Goal: Task Accomplishment & Management: Manage account settings

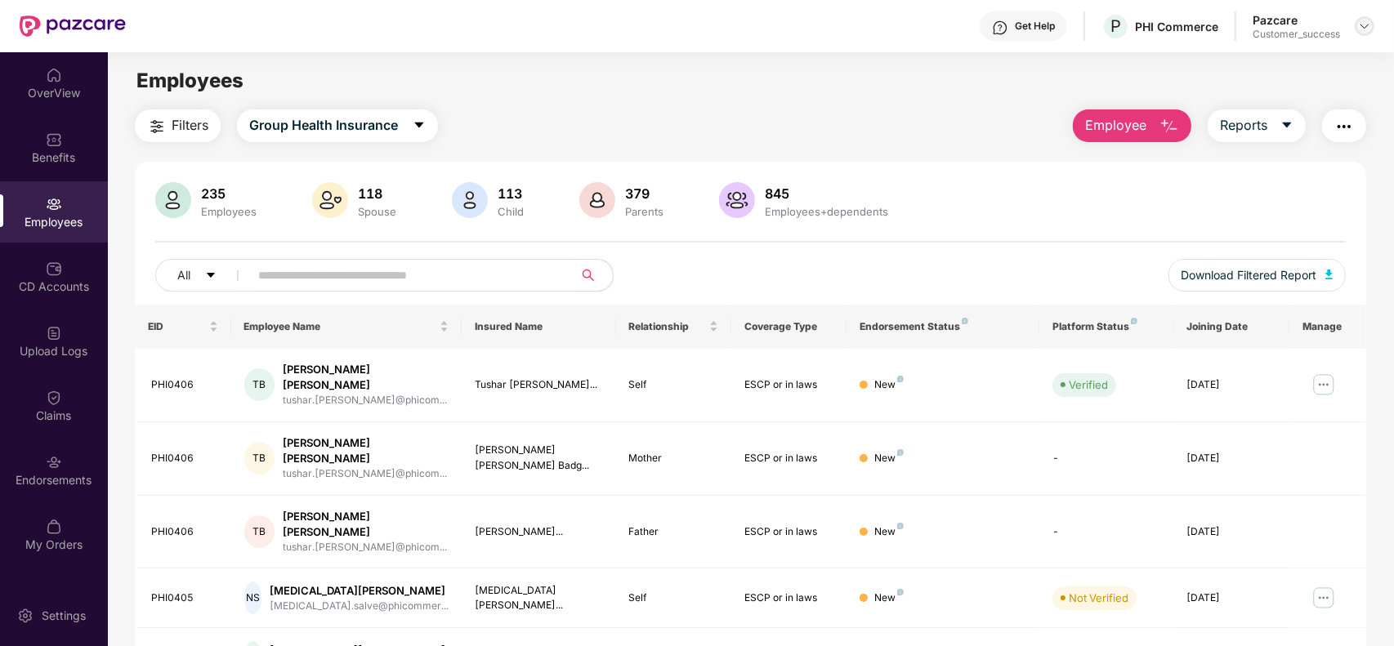
click at [1364, 25] on img at bounding box center [1364, 26] width 13 height 13
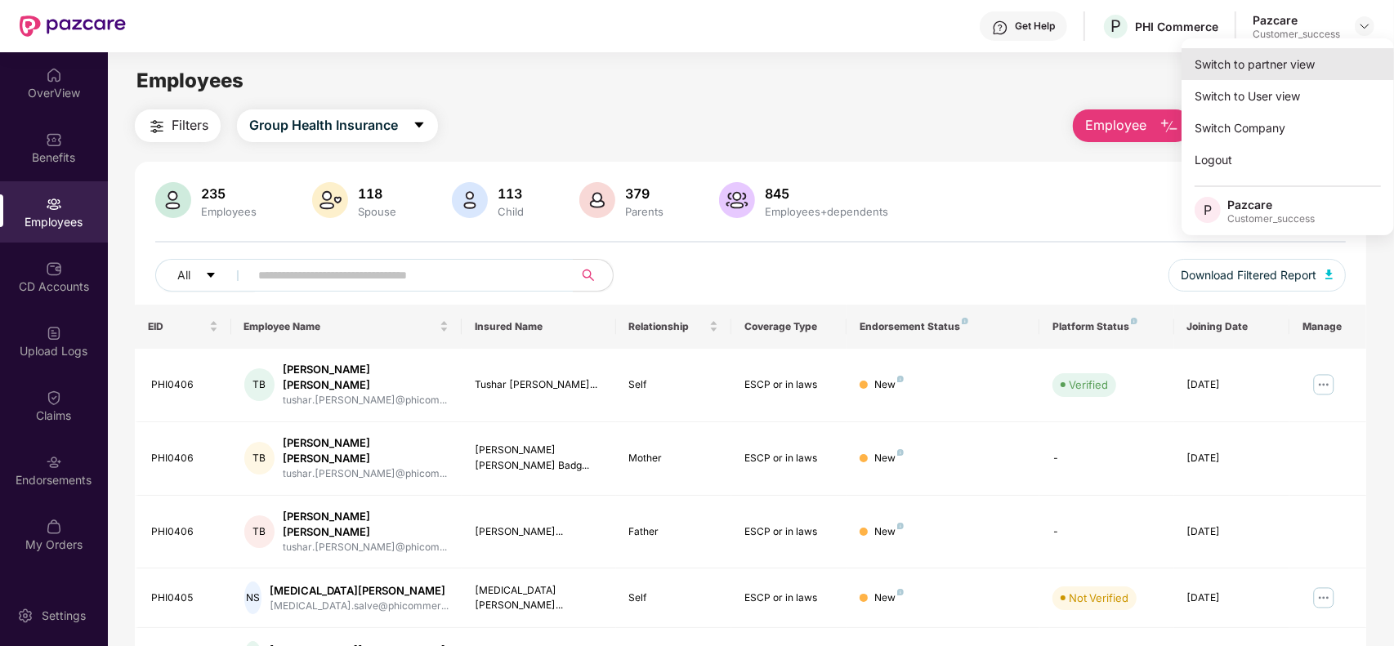
click at [1300, 62] on div "Switch to partner view" at bounding box center [1287, 64] width 212 height 32
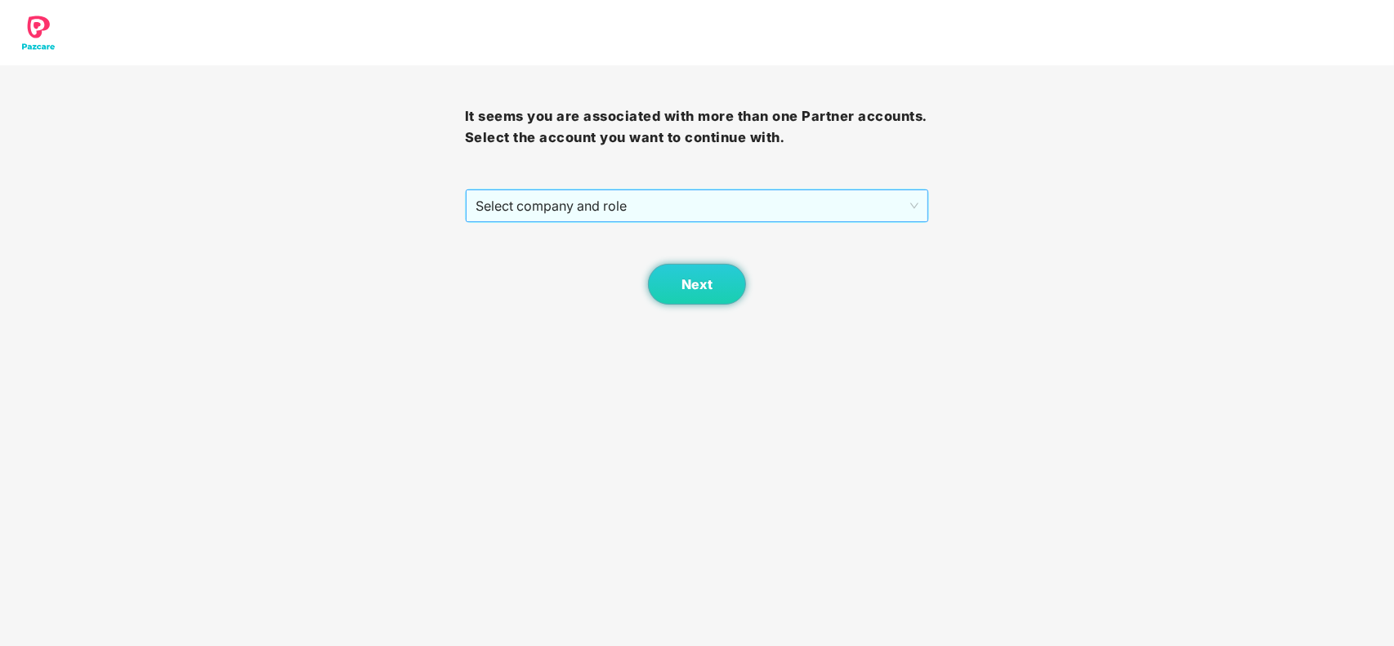
click at [742, 206] on span "Select company and role" at bounding box center [697, 205] width 444 height 31
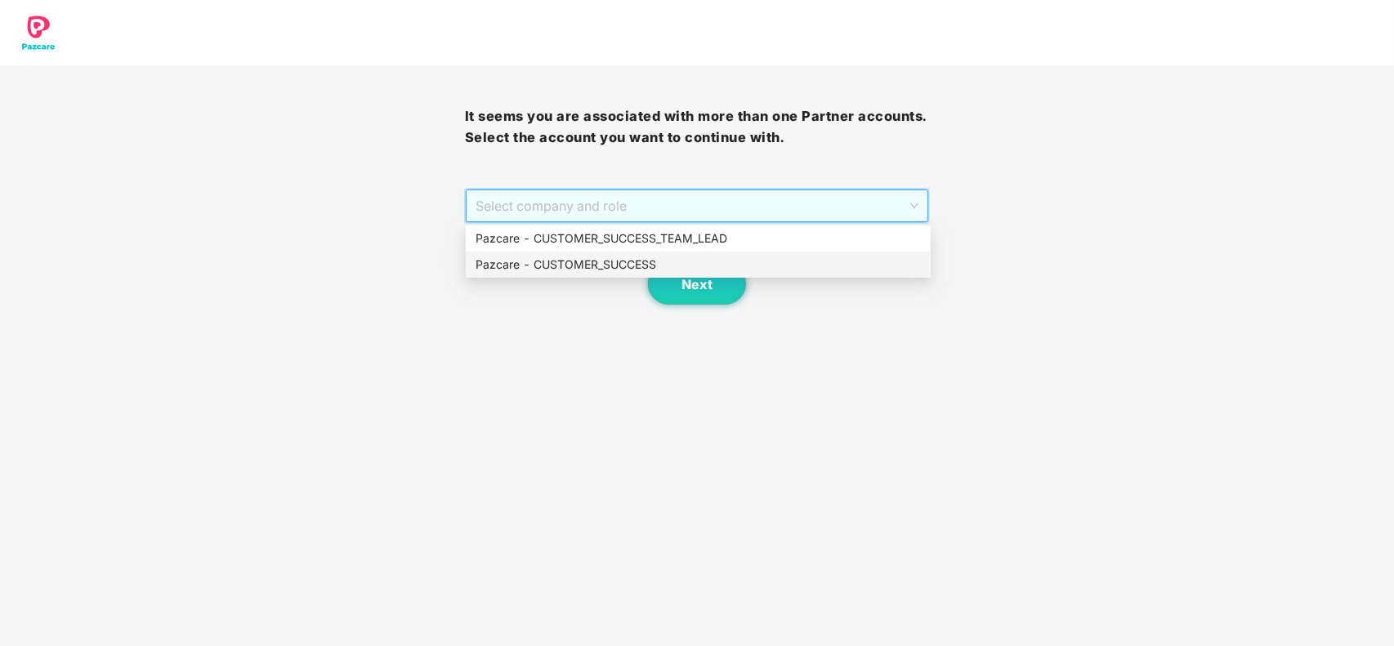
click at [670, 256] on div "Pazcare - CUSTOMER_SUCCESS" at bounding box center [697, 265] width 445 height 18
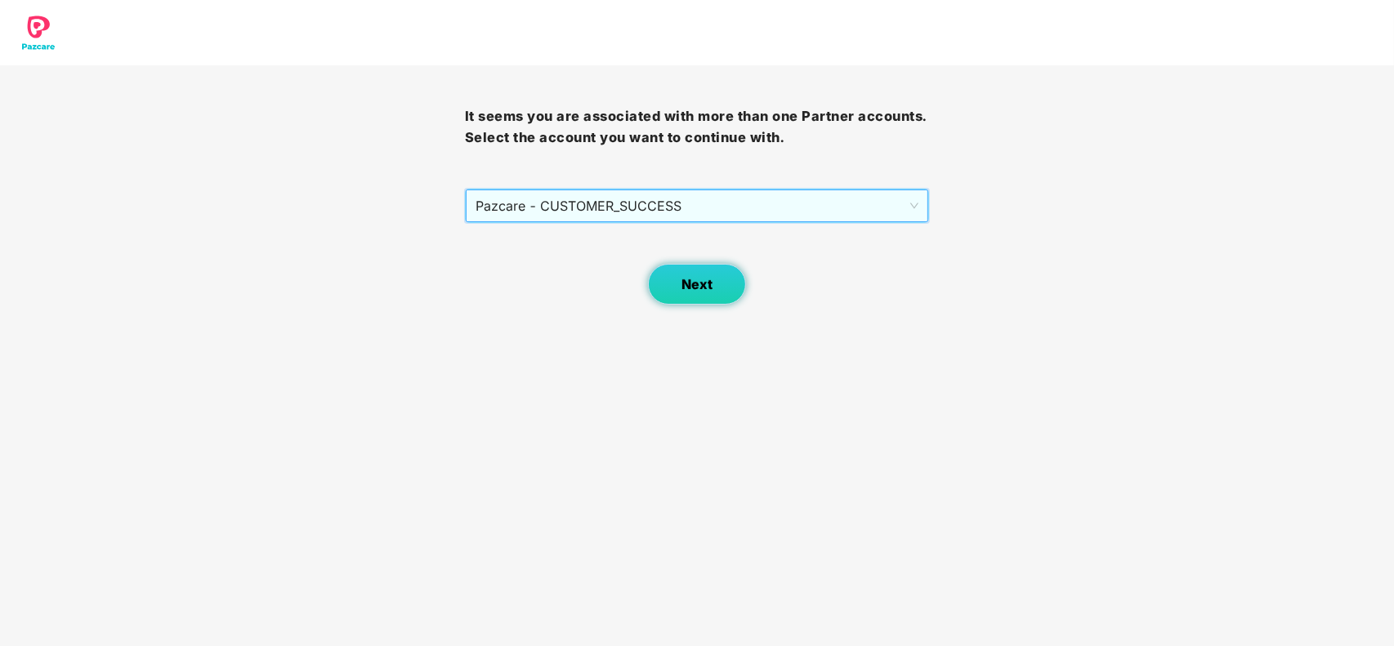
click at [676, 270] on button "Next" at bounding box center [697, 284] width 98 height 41
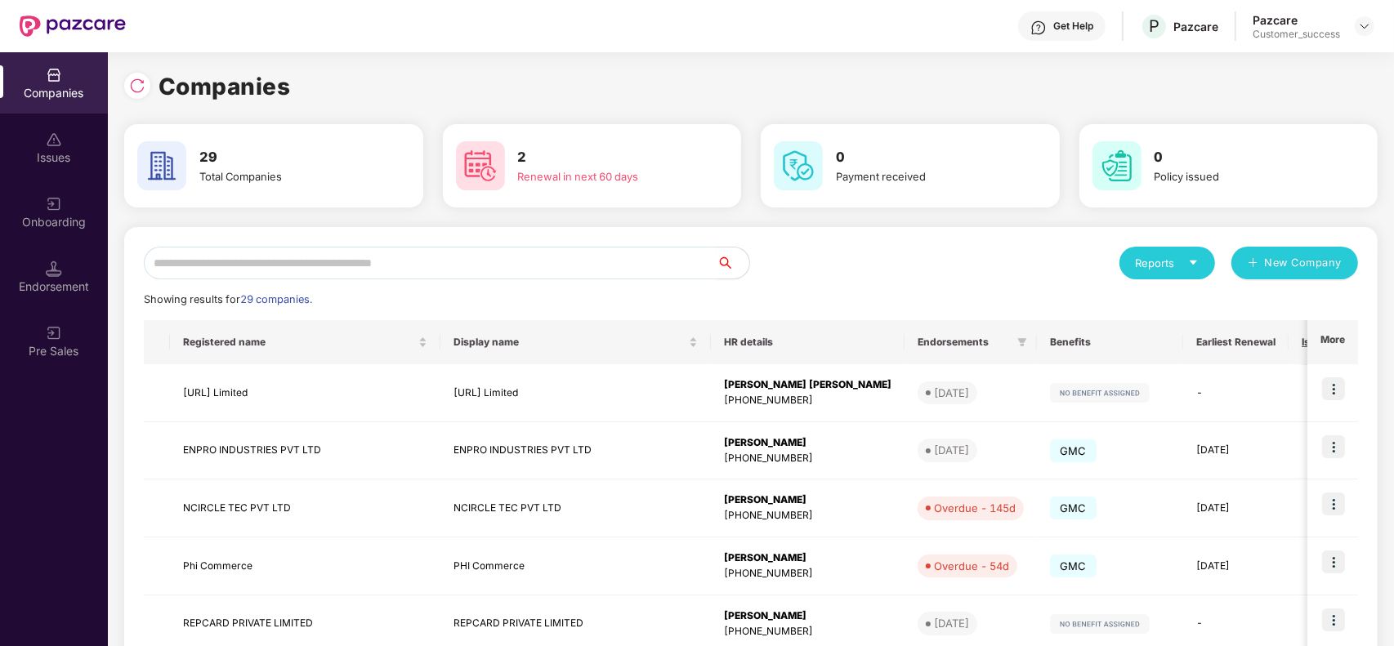
click at [426, 260] on input "text" at bounding box center [430, 263] width 573 height 33
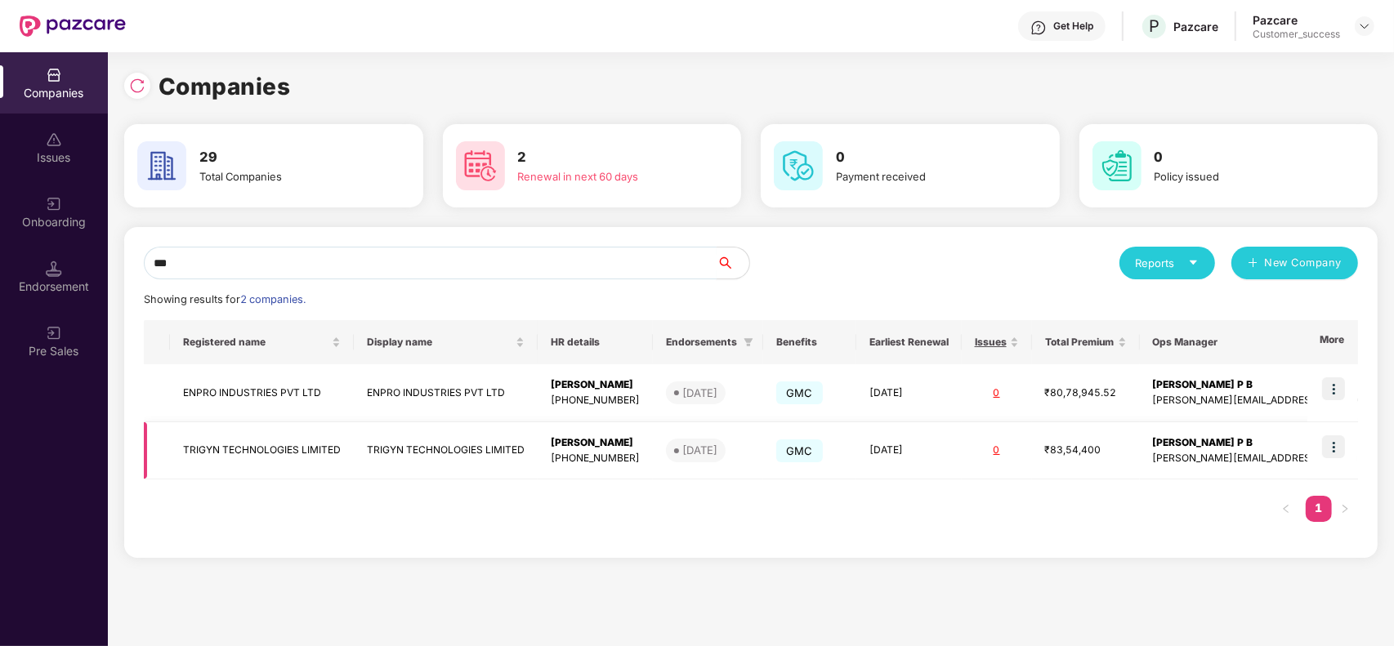
type input "***"
click at [1333, 448] on img at bounding box center [1333, 446] width 23 height 23
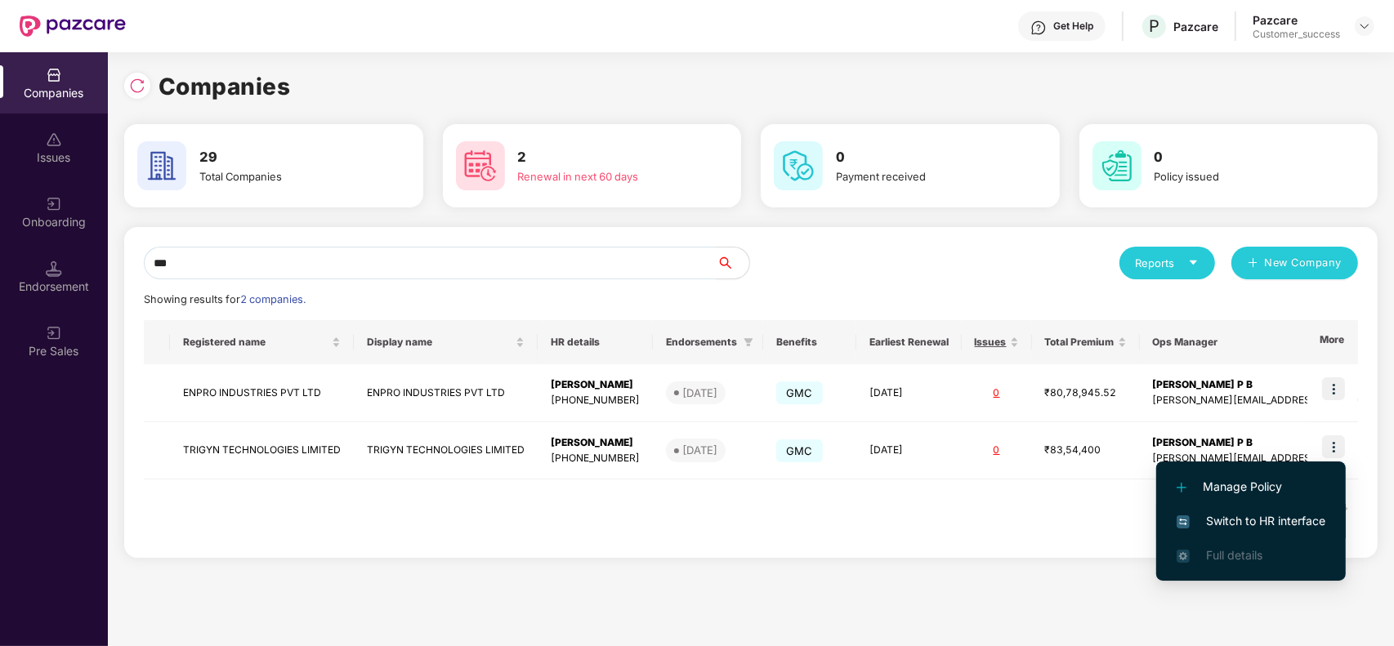
click at [1254, 519] on span "Switch to HR interface" at bounding box center [1250, 521] width 149 height 18
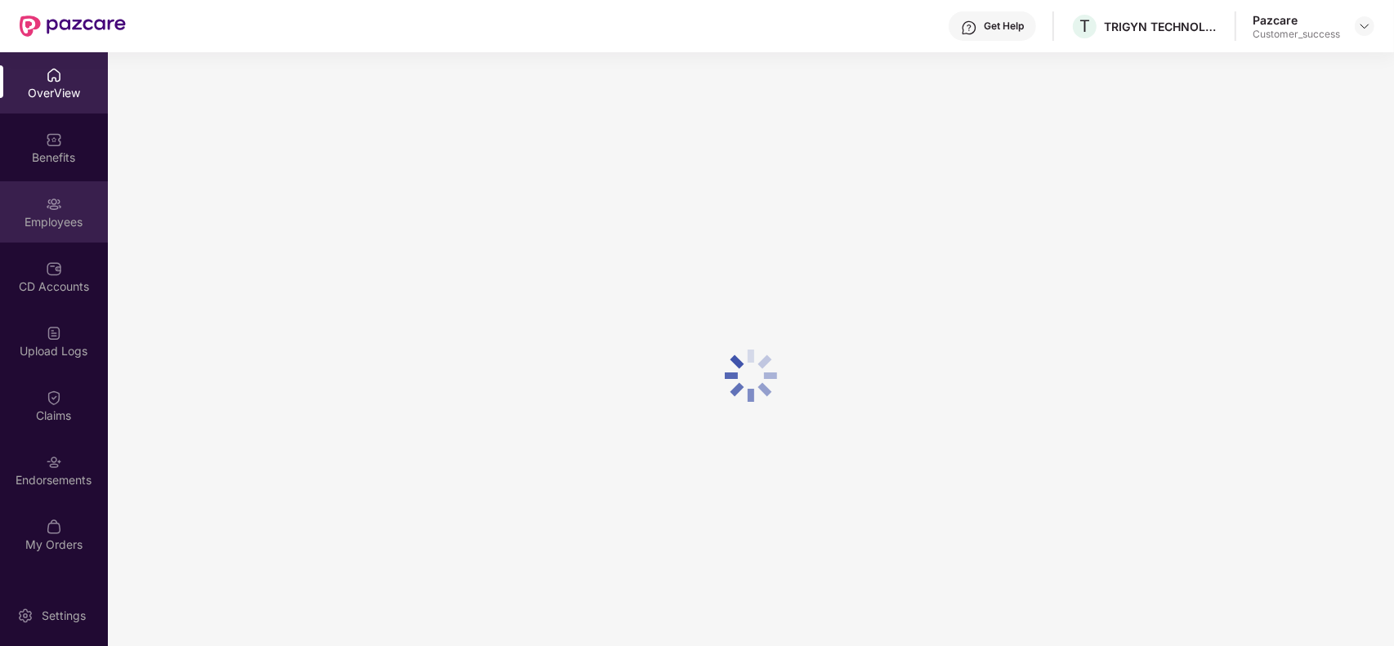
click at [69, 222] on div "Employees" at bounding box center [54, 222] width 108 height 16
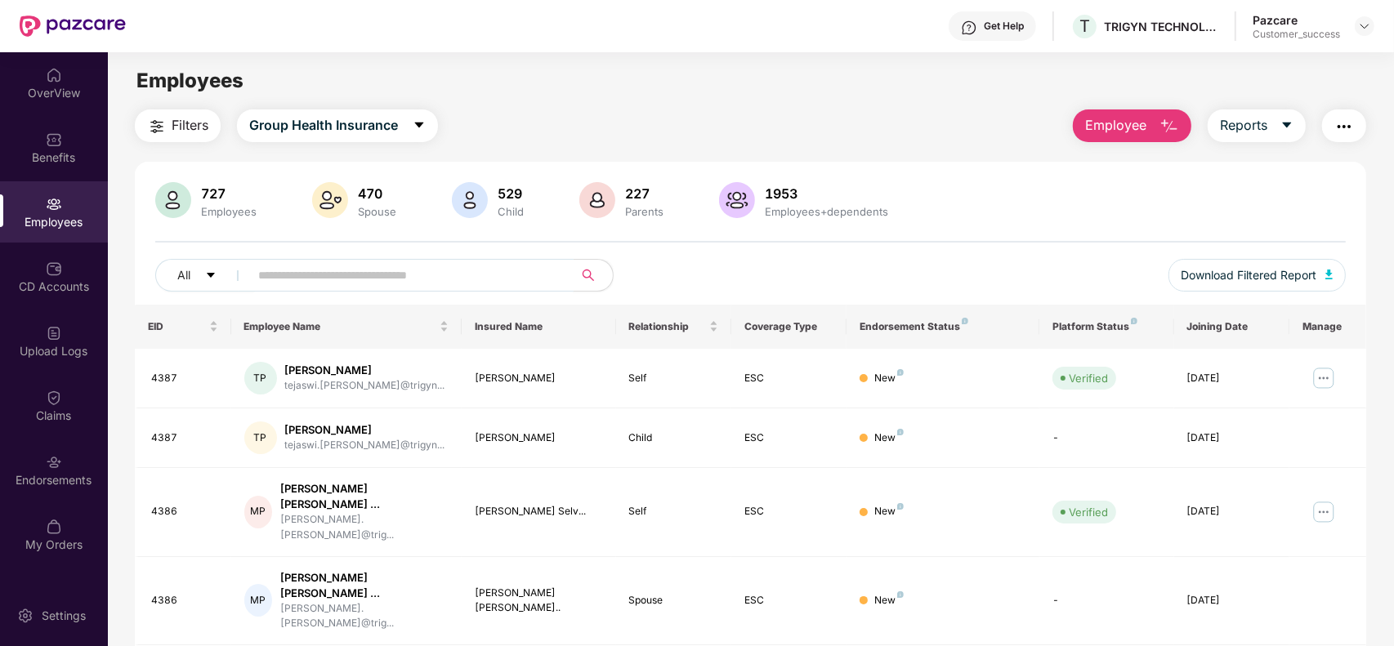
click at [321, 270] on input "text" at bounding box center [404, 275] width 293 height 25
paste input "****"
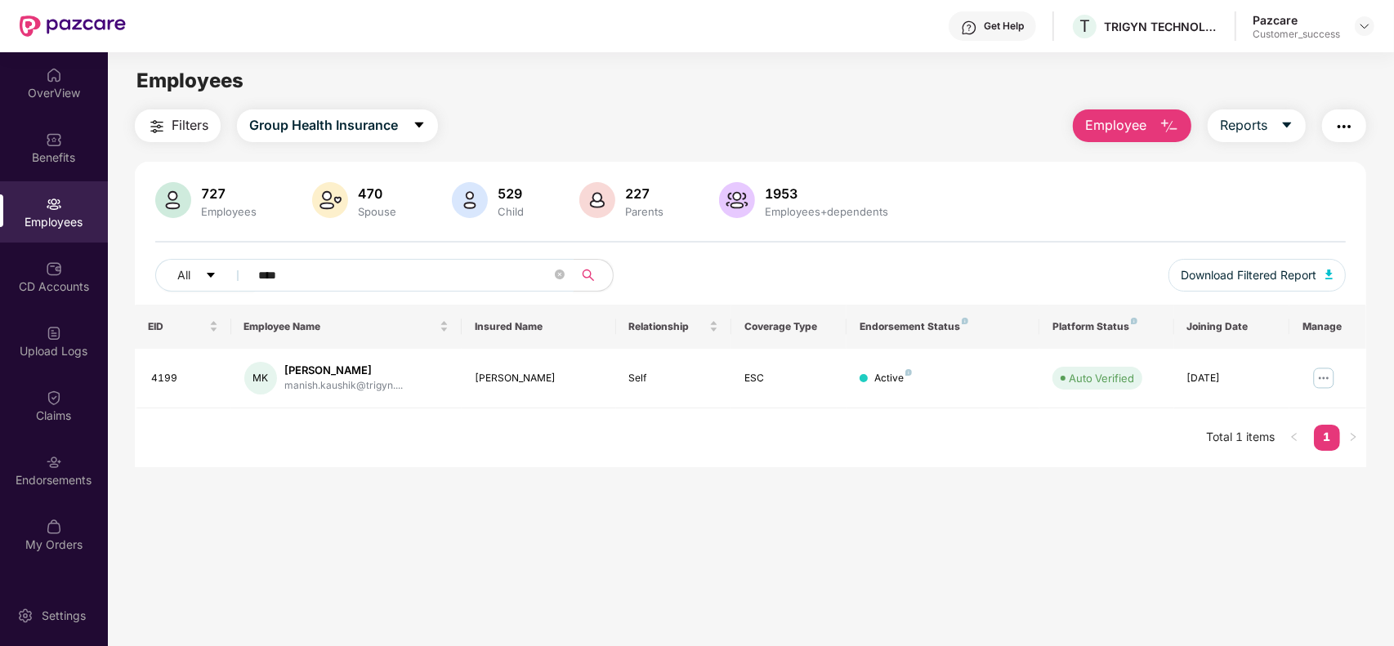
paste input "text"
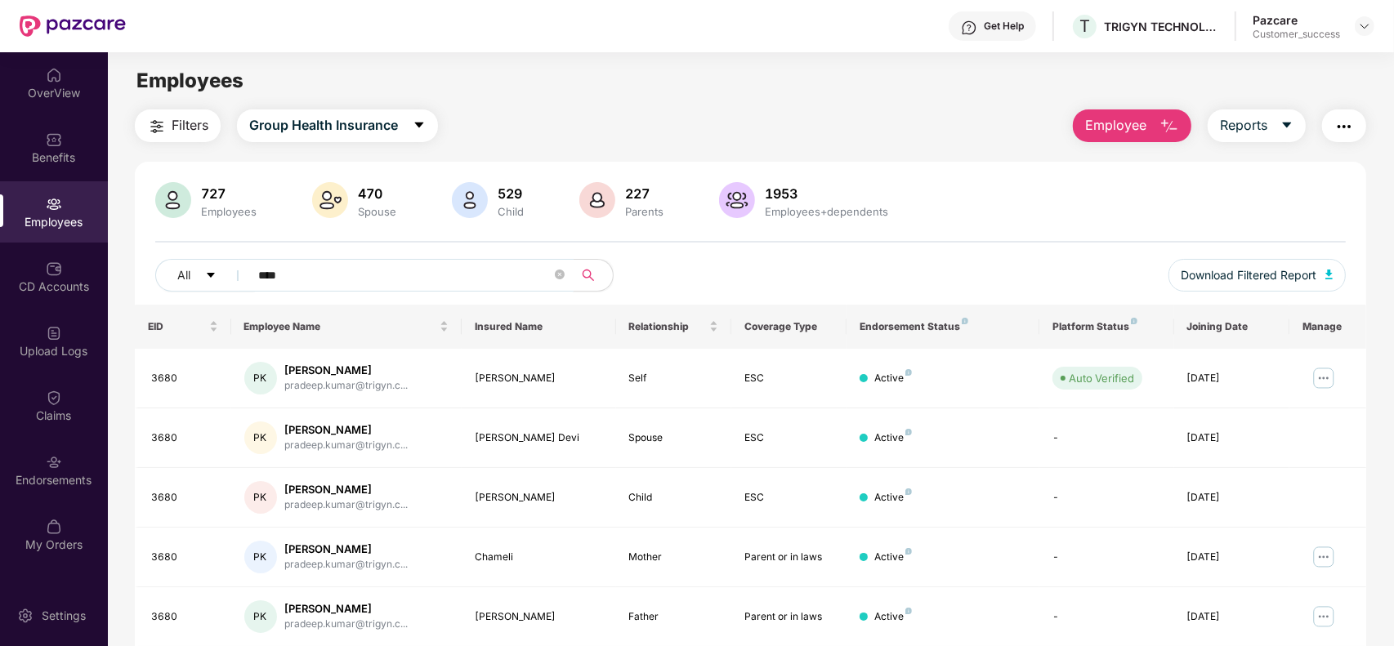
paste input "text"
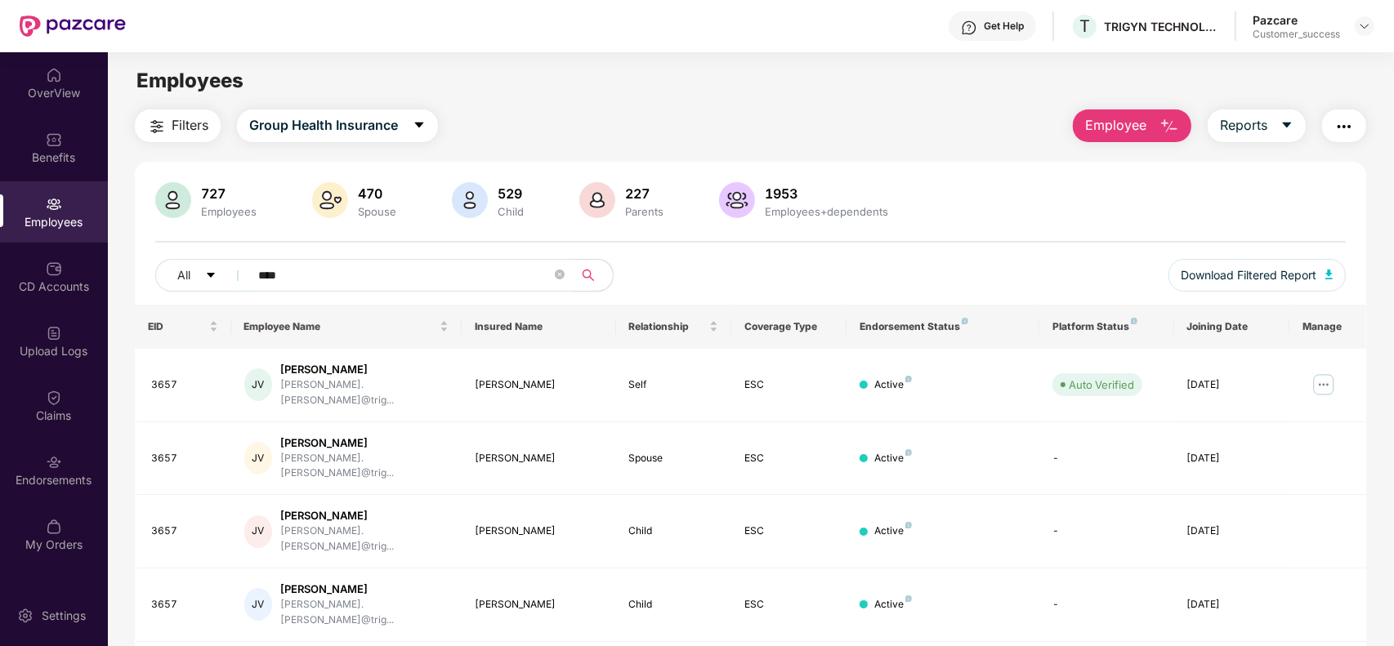
paste input "text"
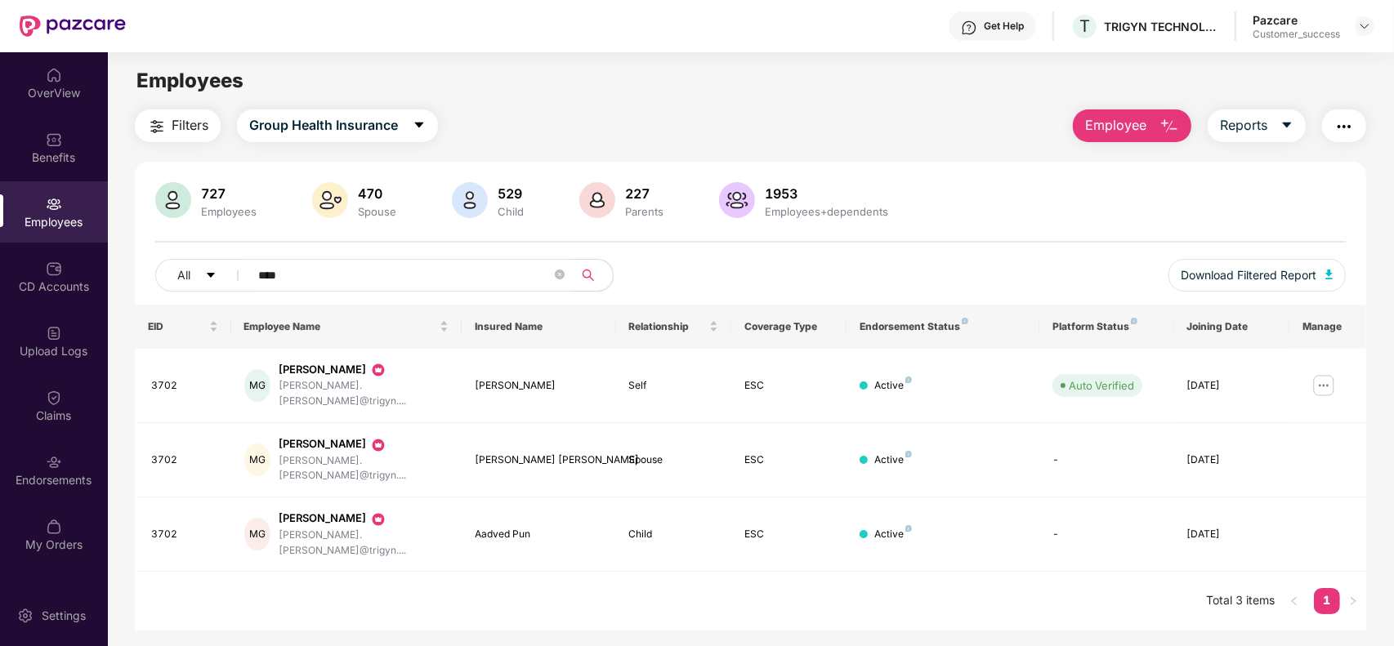
paste input "text"
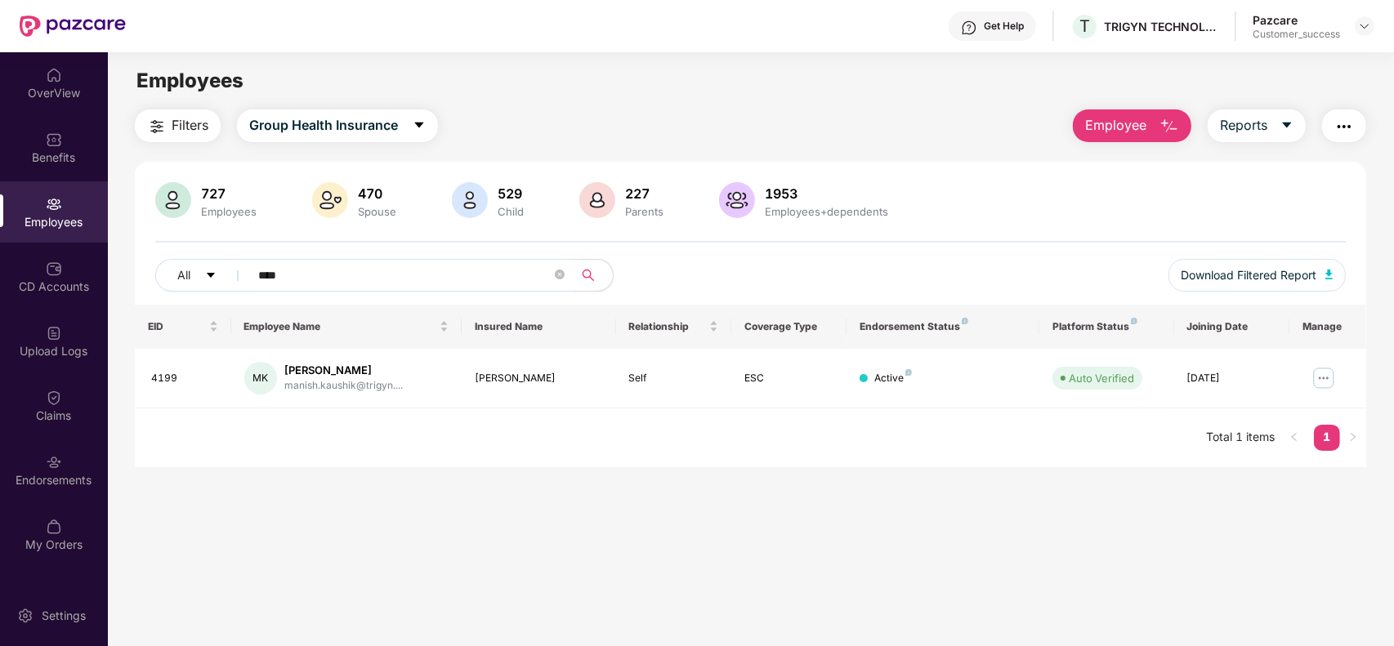
paste input "text"
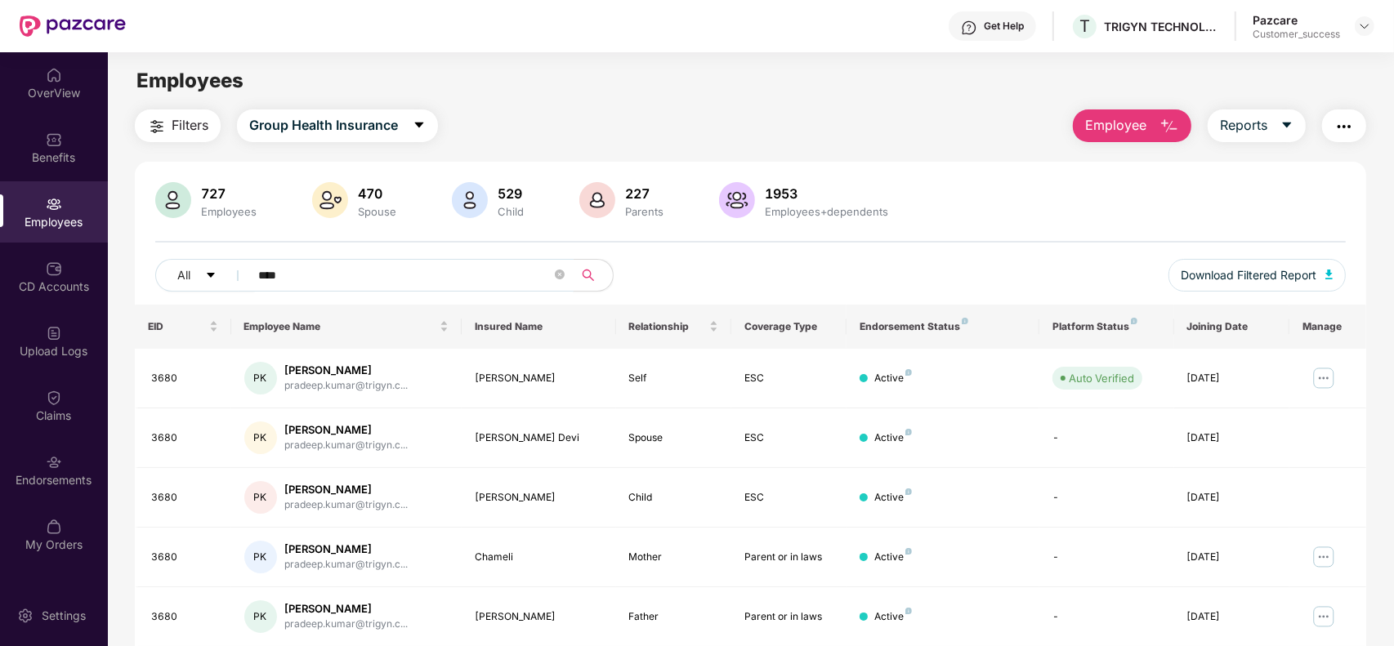
paste input "text"
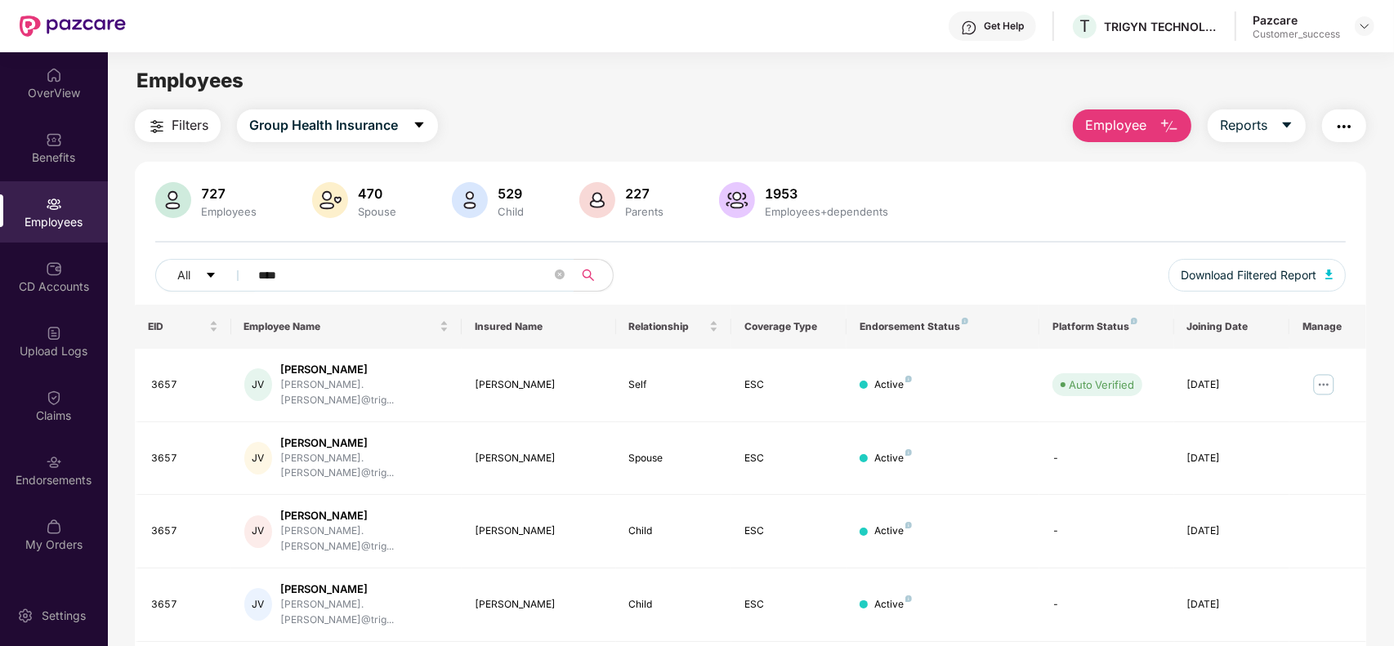
paste input "text"
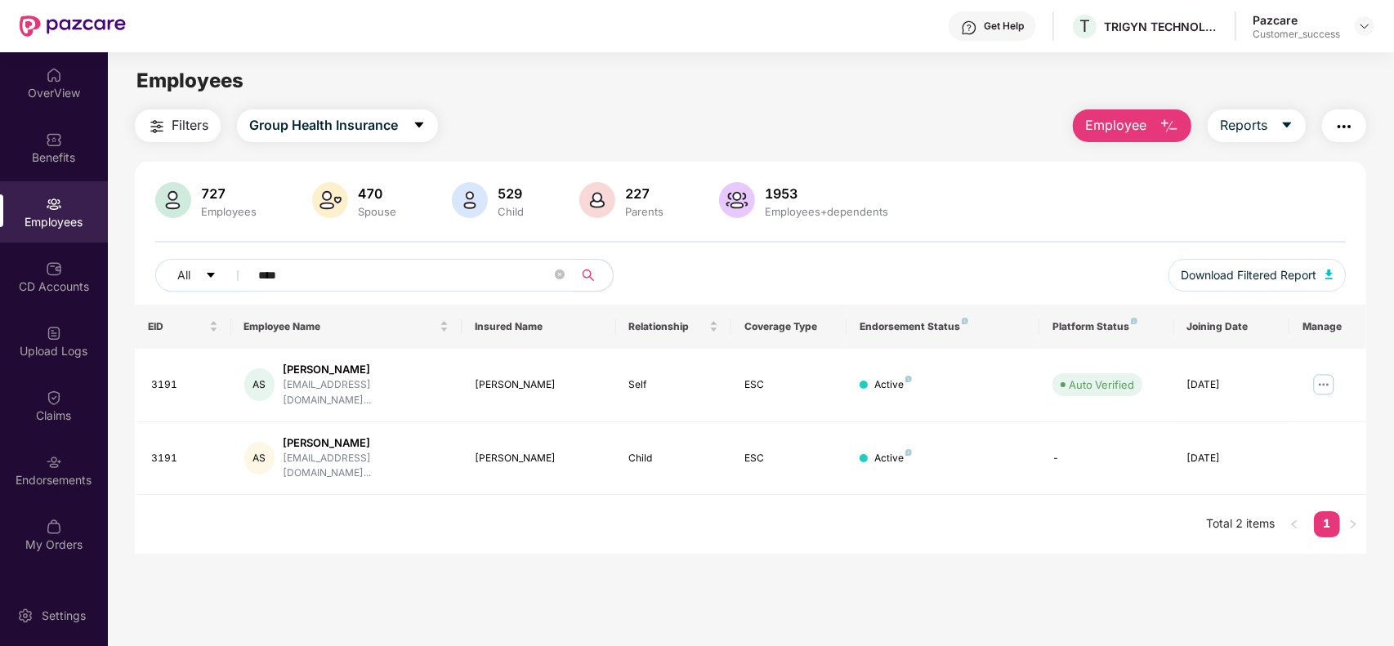
paste input "text"
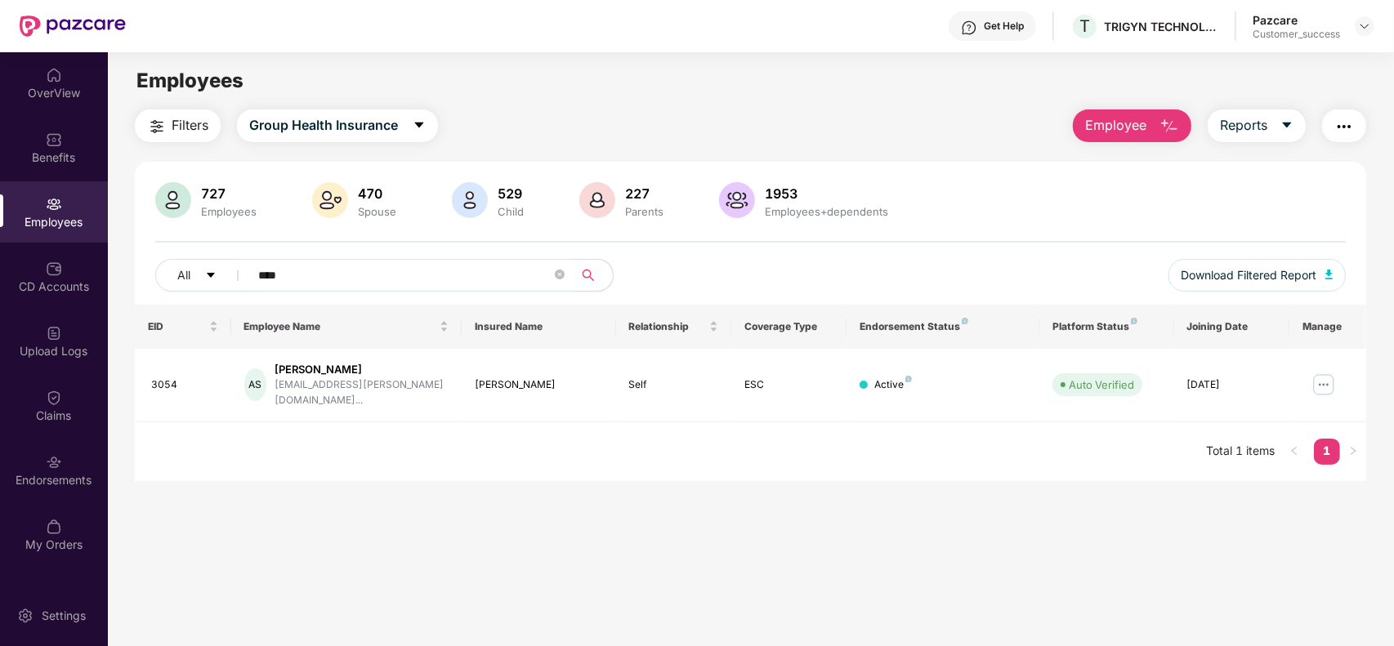
paste input "text"
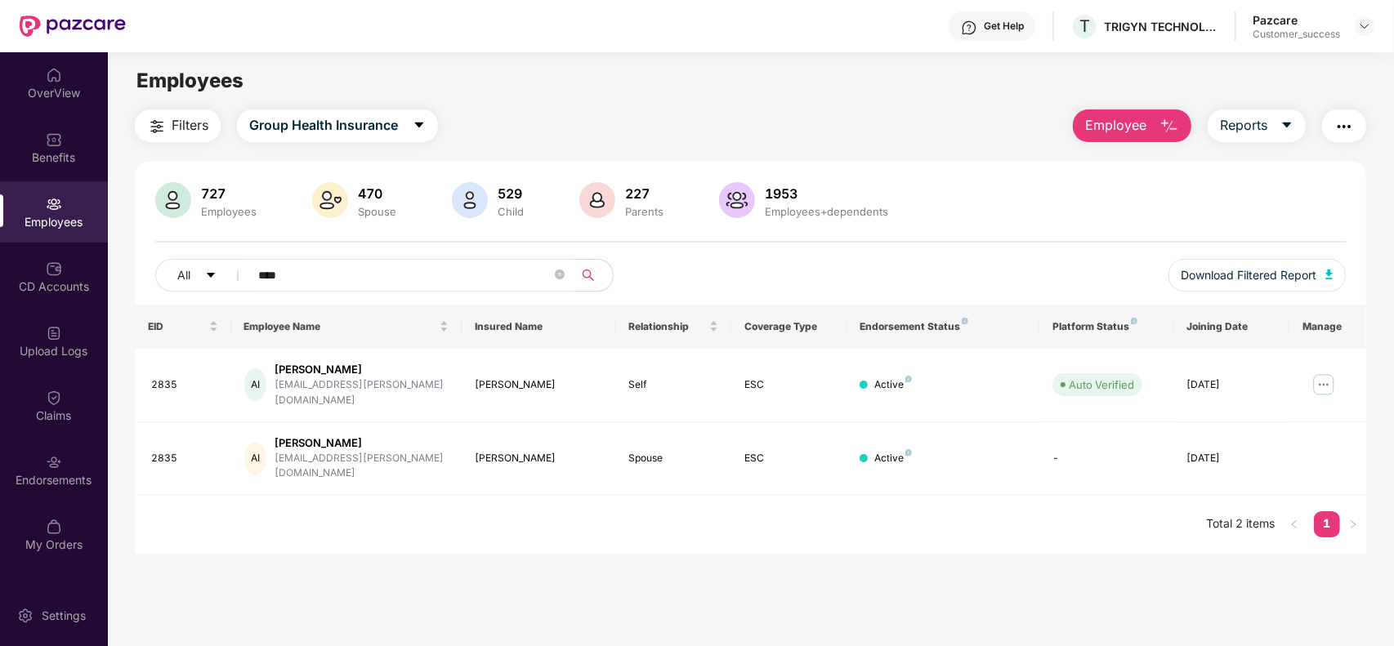
paste input "text"
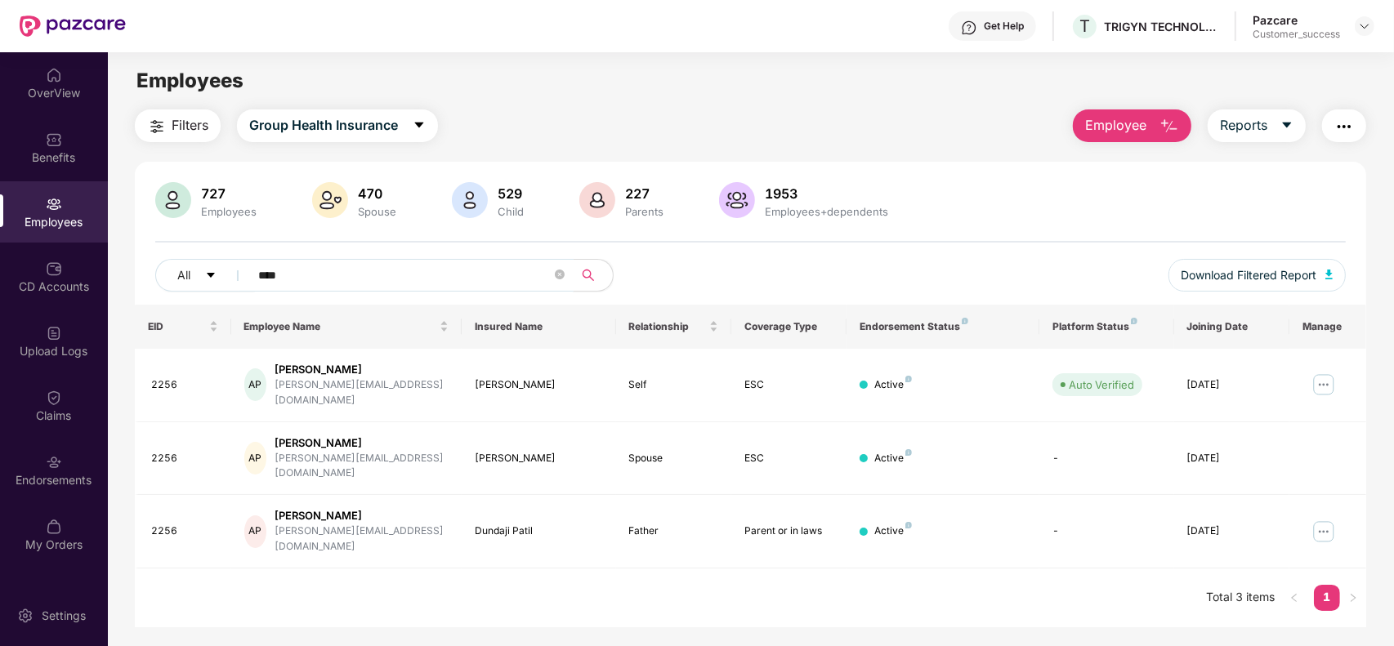
paste input "text"
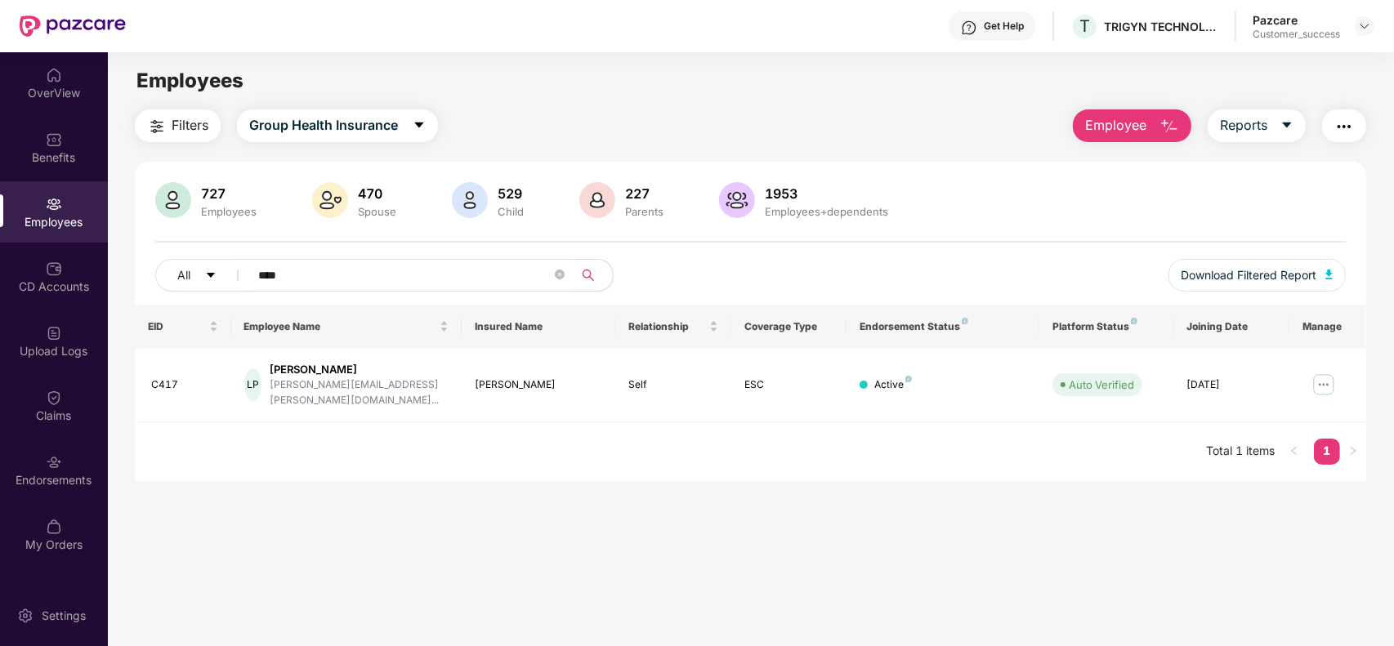
paste input "text"
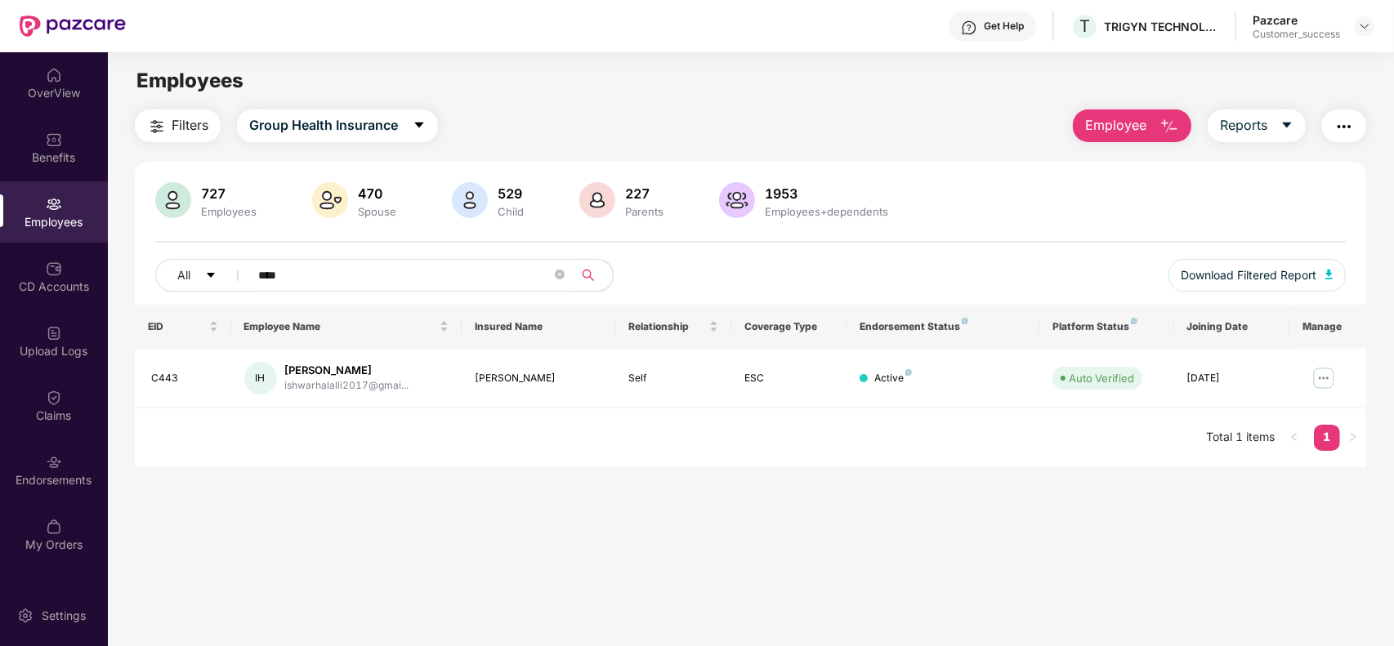
paste input "text"
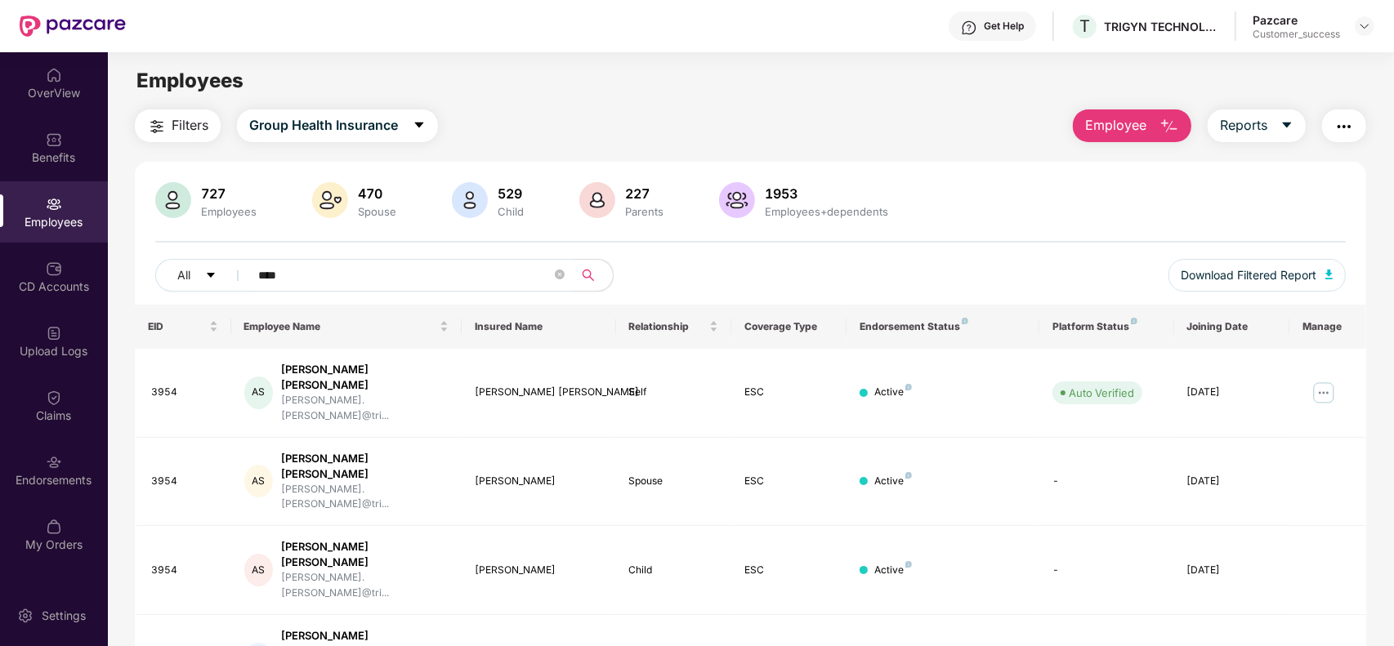
paste input "text"
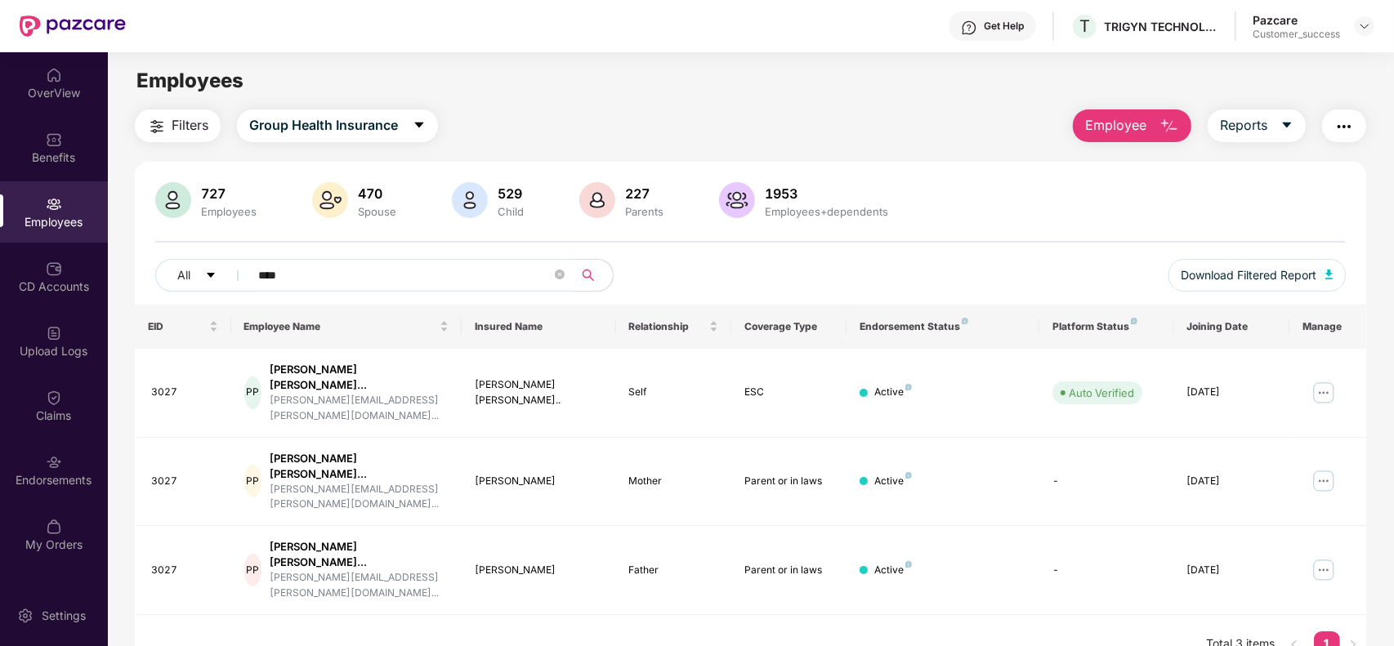
click at [346, 279] on input "****" at bounding box center [404, 275] width 293 height 25
paste input "text"
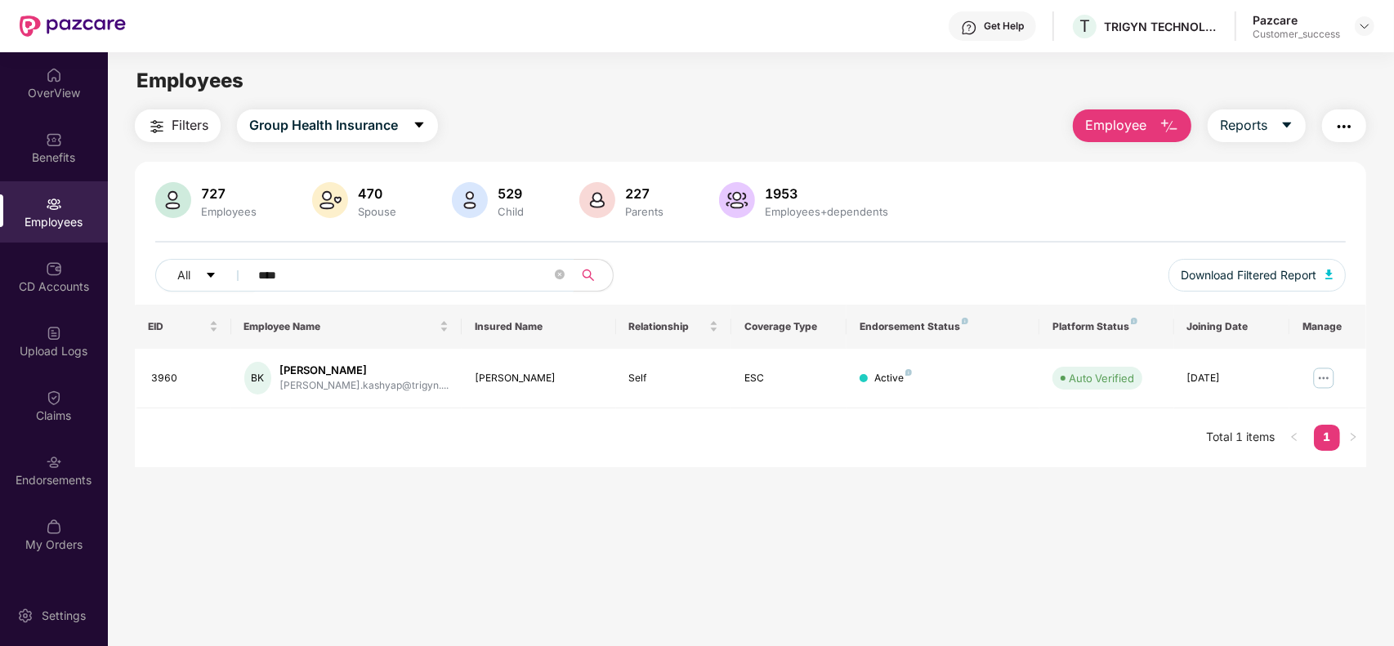
type input "****"
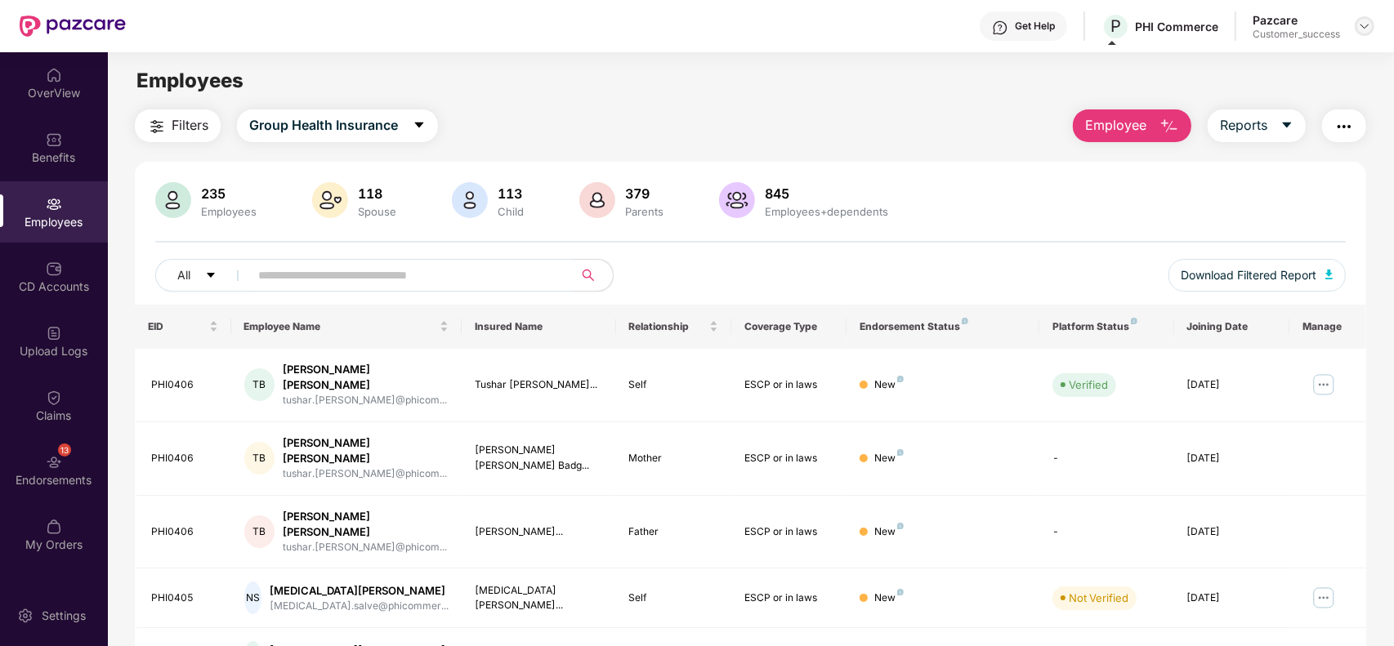
click at [1371, 29] on div at bounding box center [1365, 26] width 20 height 20
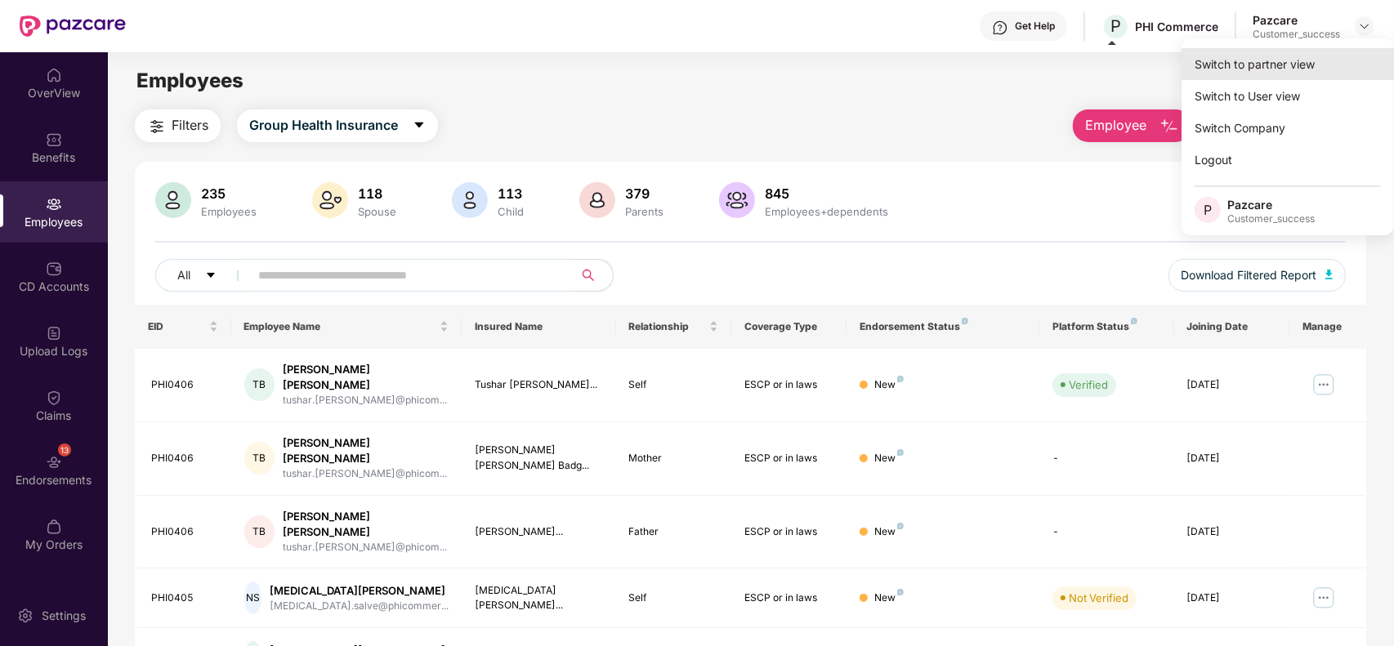
click at [1284, 64] on div "Switch to partner view" at bounding box center [1287, 64] width 212 height 32
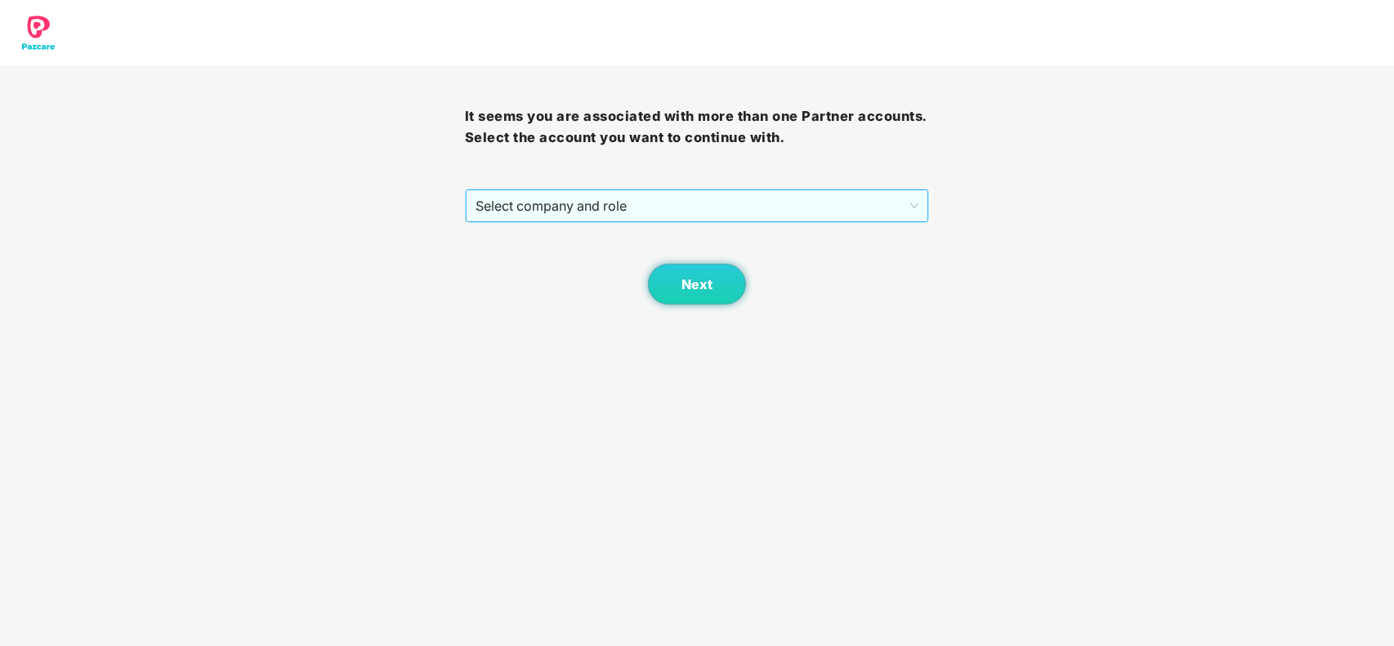
click at [691, 215] on span "Select company and role" at bounding box center [697, 205] width 444 height 31
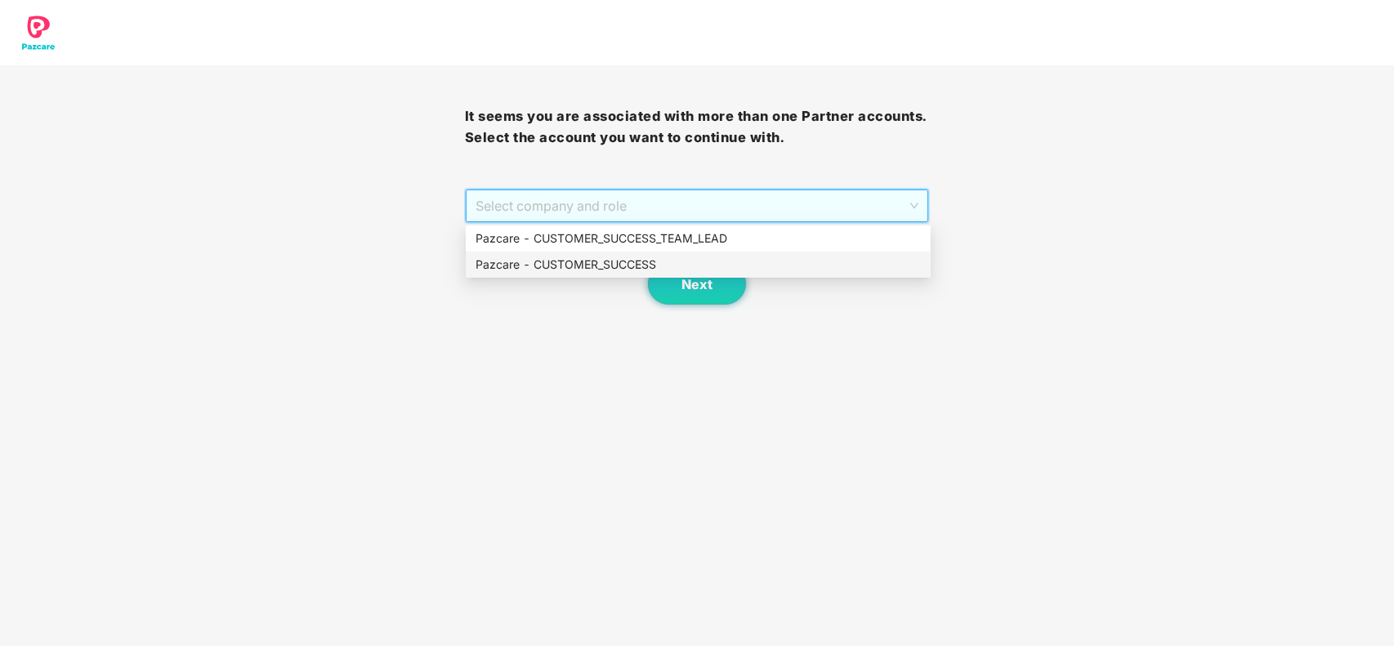
click at [619, 264] on div "Pazcare - CUSTOMER_SUCCESS" at bounding box center [697, 265] width 445 height 18
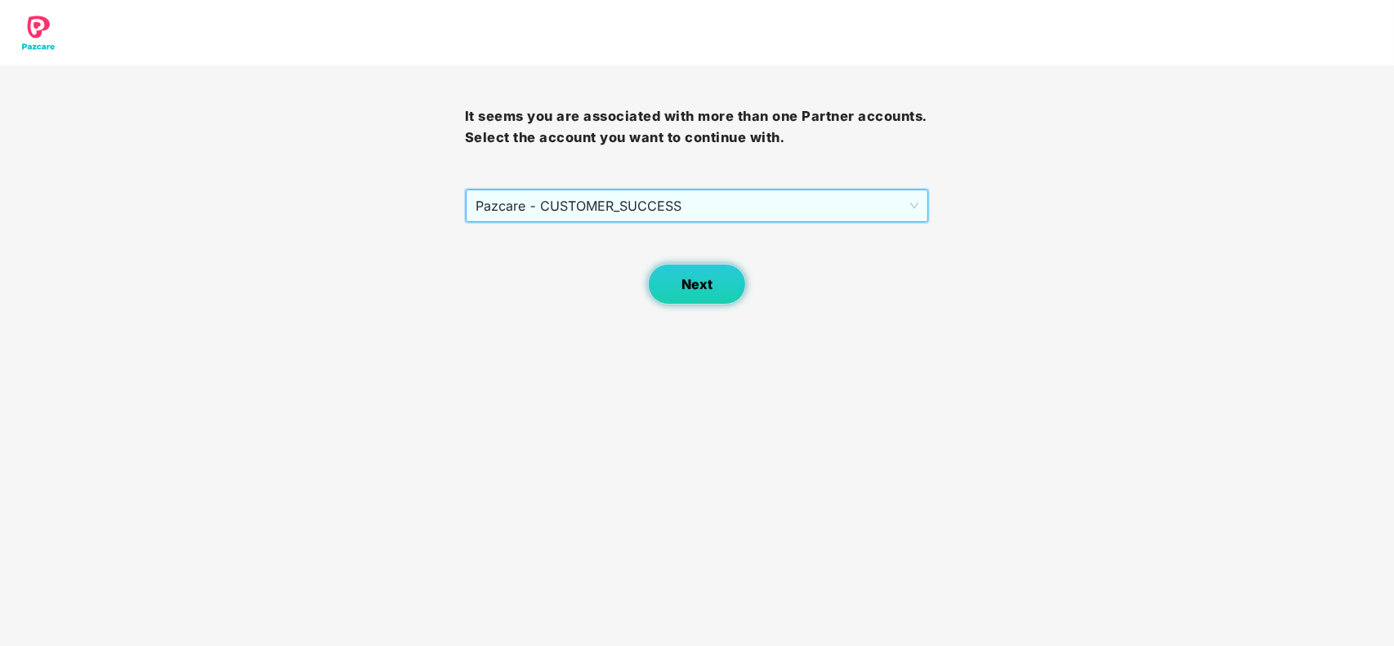
click at [691, 296] on button "Next" at bounding box center [697, 284] width 98 height 41
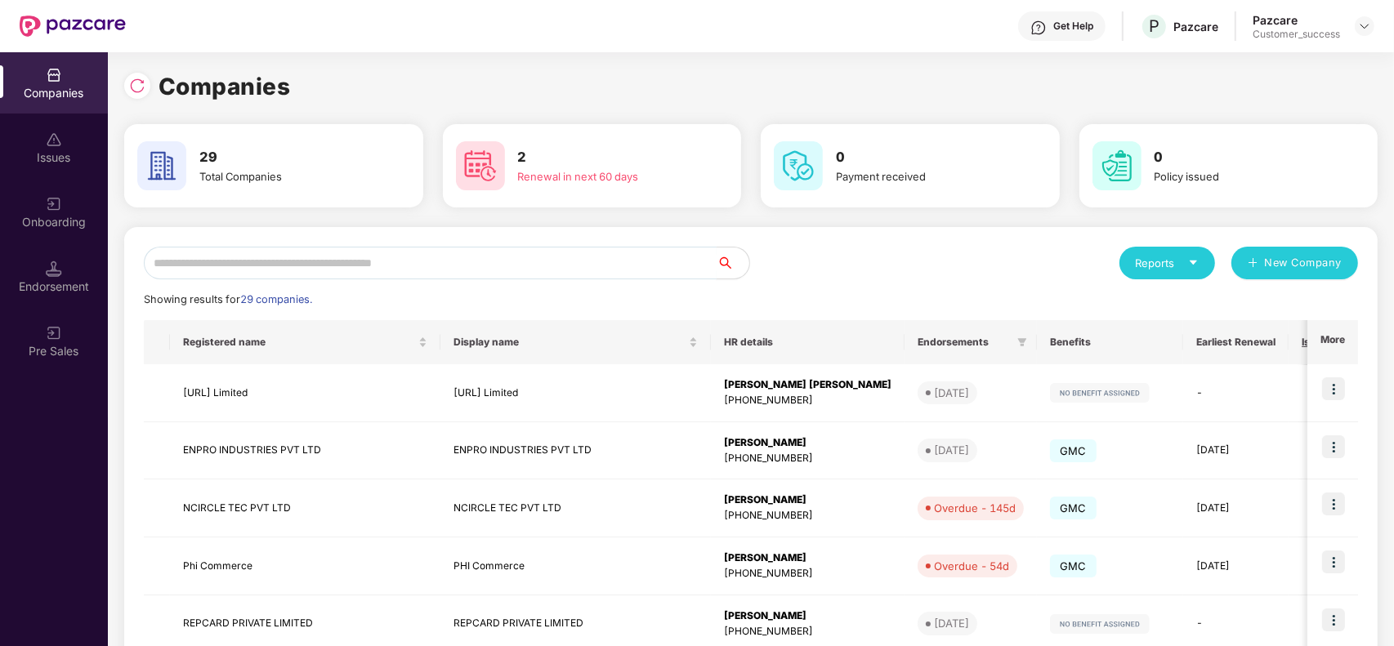
click at [324, 250] on input "text" at bounding box center [430, 263] width 573 height 33
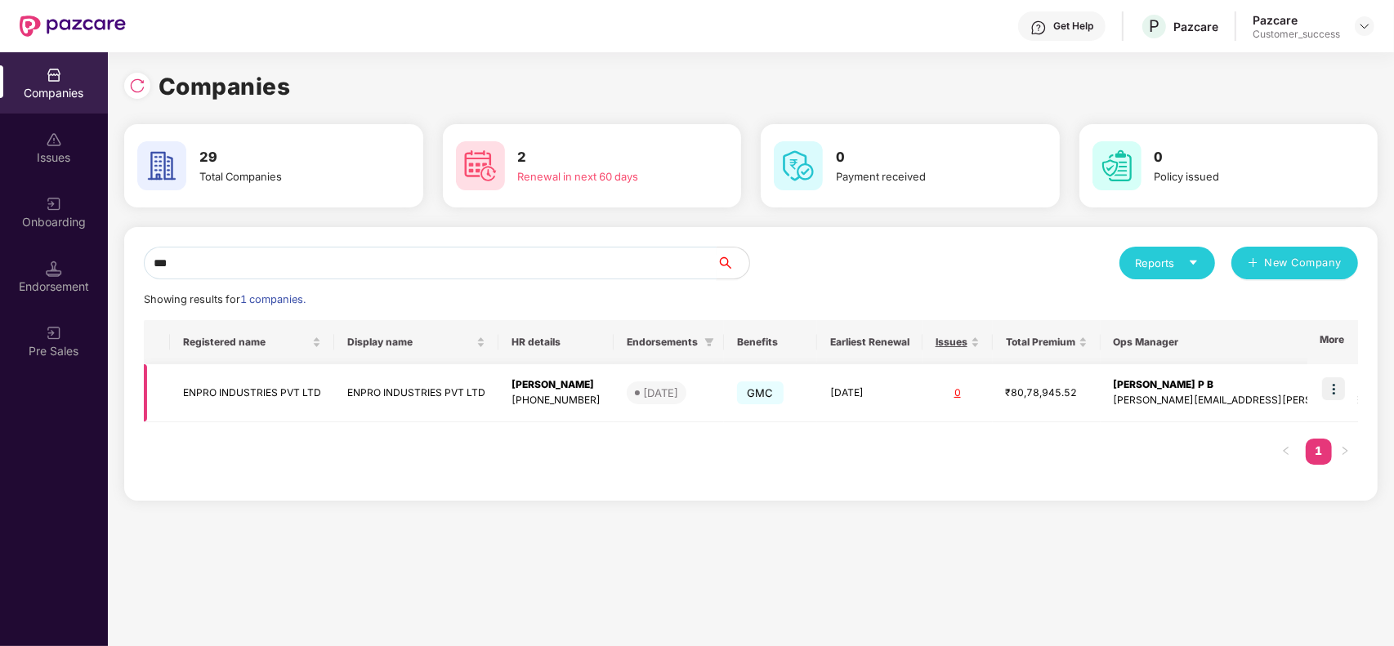
type input "***"
click at [1333, 386] on img at bounding box center [1333, 388] width 23 height 23
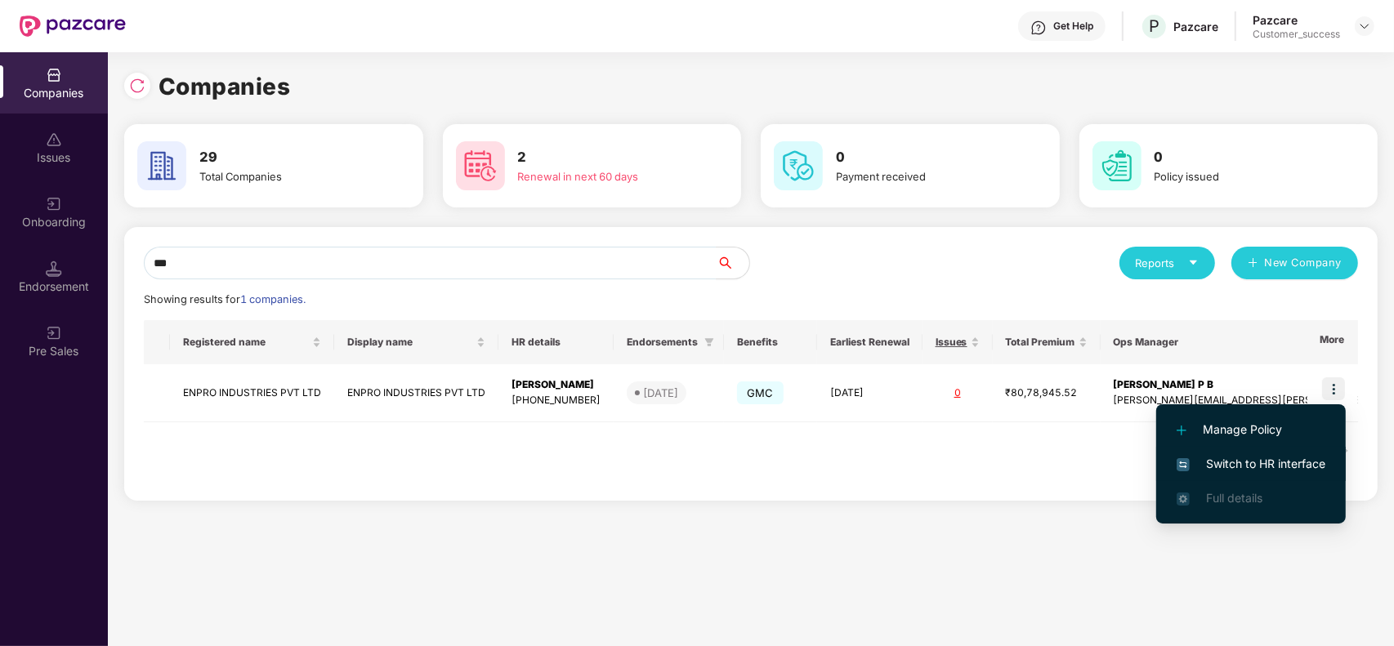
click at [1232, 456] on span "Switch to HR interface" at bounding box center [1250, 464] width 149 height 18
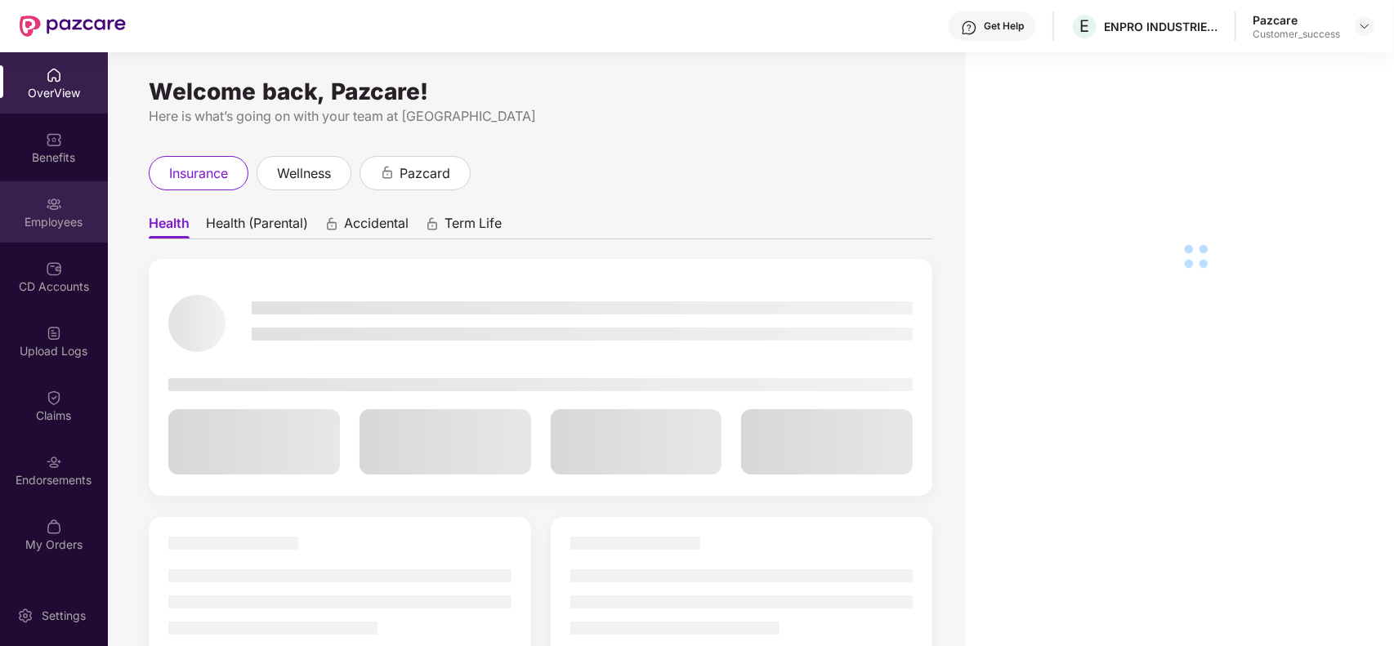
click at [59, 212] on div "Employees" at bounding box center [54, 211] width 108 height 61
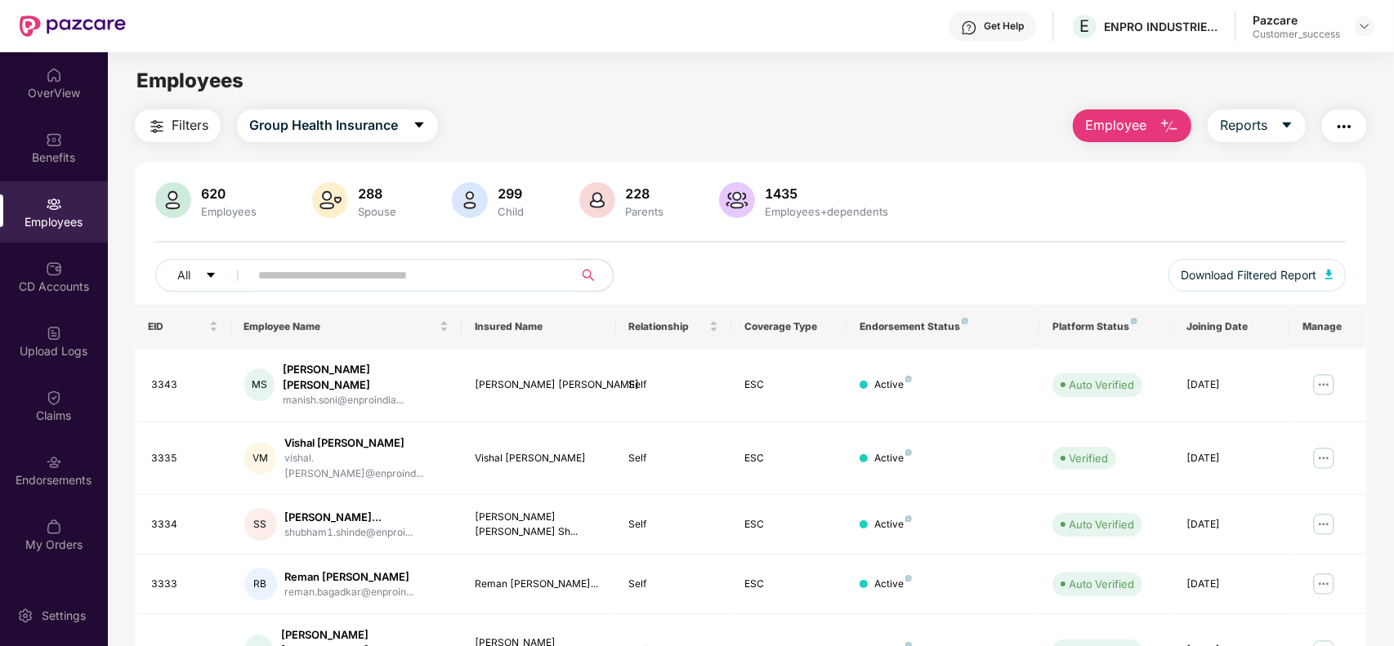
click at [321, 279] on input "text" at bounding box center [404, 275] width 293 height 25
paste input "****"
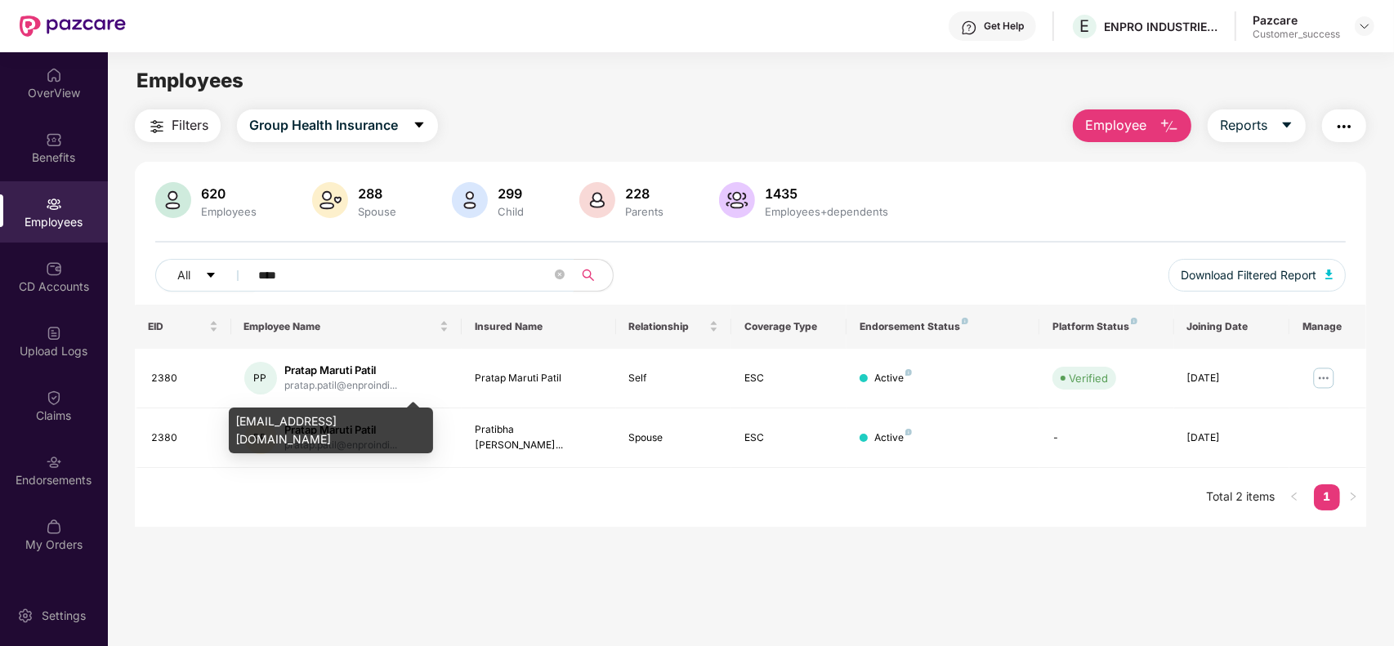
type input "****"
drag, startPoint x: 388, startPoint y: 422, endPoint x: 235, endPoint y: 423, distance: 152.8
click at [235, 423] on div "pratap.patil@enproindia.com" at bounding box center [331, 431] width 204 height 46
copy div "pratap.patil@enproindia.com"
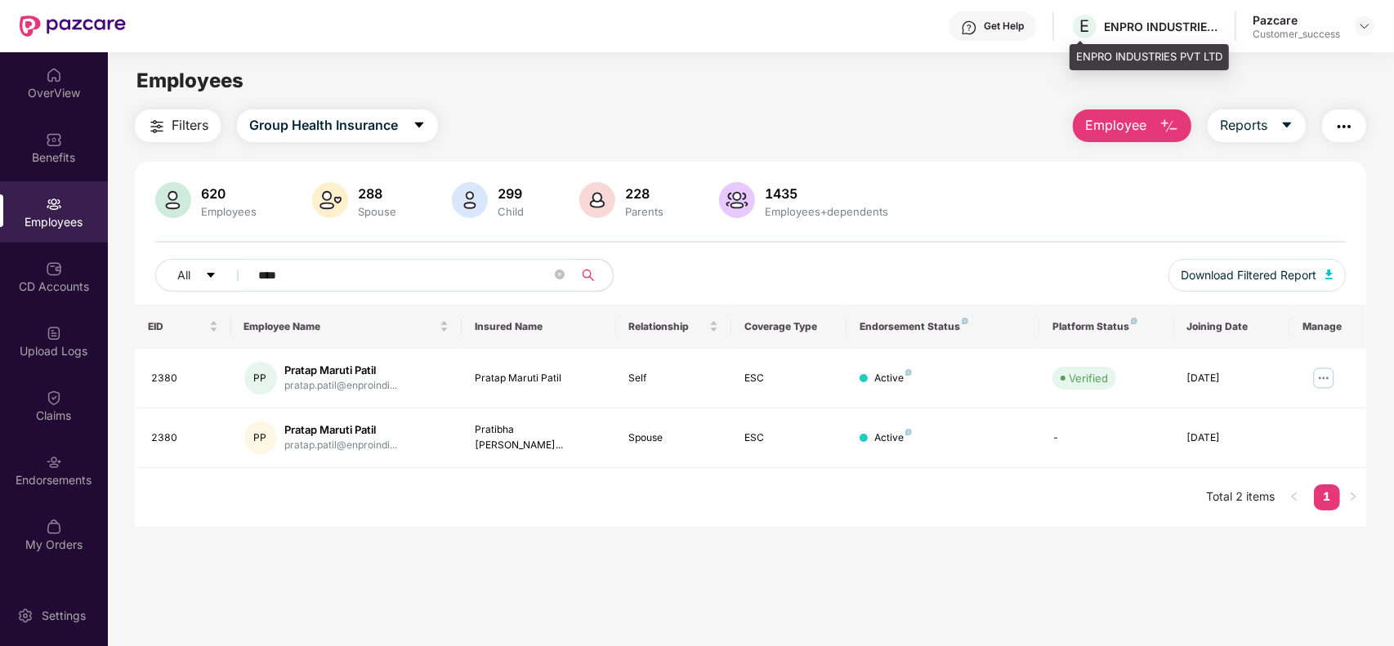
click at [1126, 29] on div "ENPRO INDUSTRIES PVT LTD" at bounding box center [1161, 27] width 114 height 16
drag, startPoint x: 1083, startPoint y: 27, endPoint x: 1105, endPoint y: 57, distance: 37.4
click at [1105, 57] on div "ENPRO INDUSTRIES PVT LTD" at bounding box center [1148, 57] width 159 height 26
drag, startPoint x: 1075, startPoint y: 58, endPoint x: 1223, endPoint y: 50, distance: 148.1
click at [1223, 50] on div "ENPRO INDUSTRIES PVT LTD" at bounding box center [1148, 57] width 159 height 26
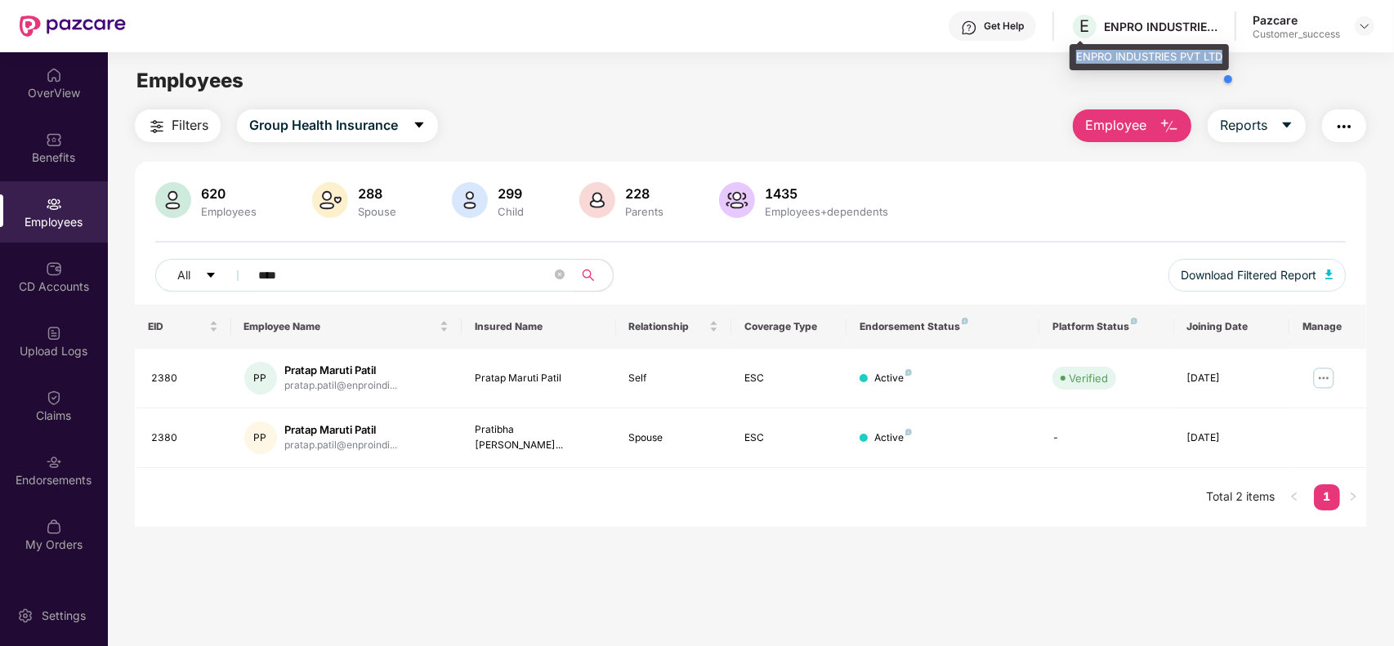
copy div "ENPRO INDUSTRIES PVT LTD"
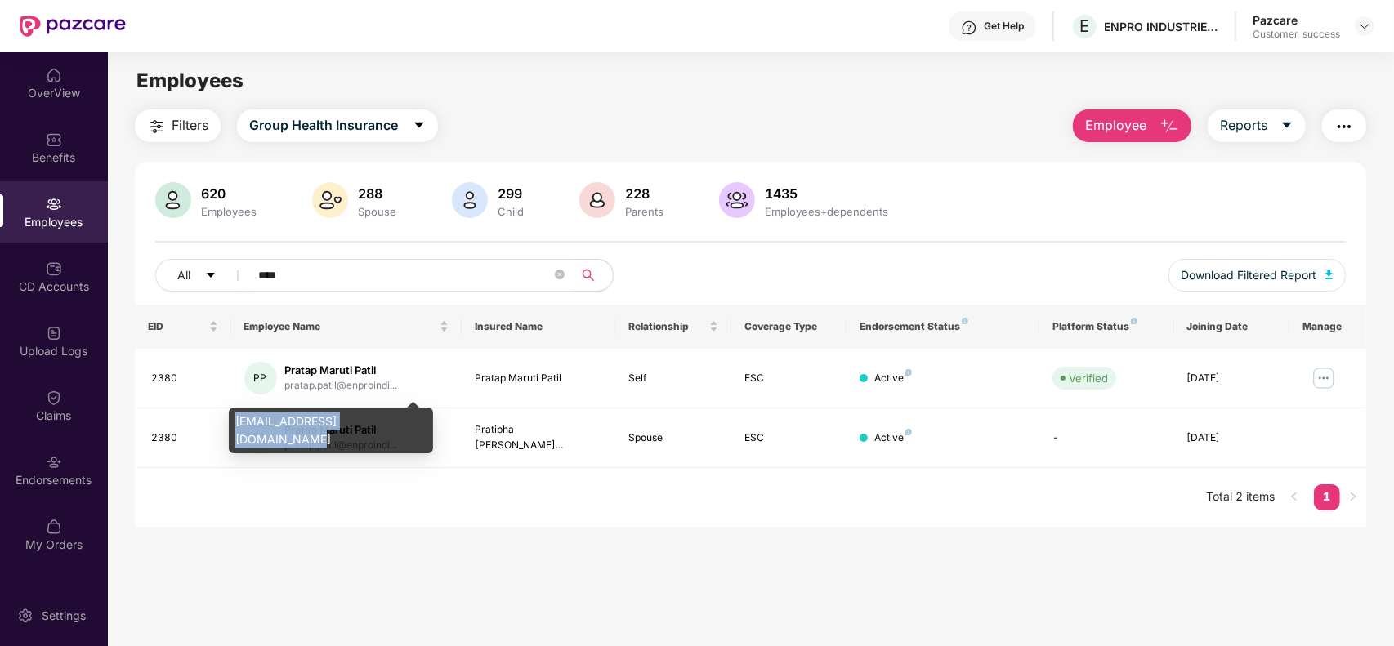
drag, startPoint x: 390, startPoint y: 426, endPoint x: 234, endPoint y: 422, distance: 155.3
click at [234, 422] on div "pratap.patil@enproindia.com" at bounding box center [331, 431] width 204 height 46
copy div "pratap.patil@enproindia.com"
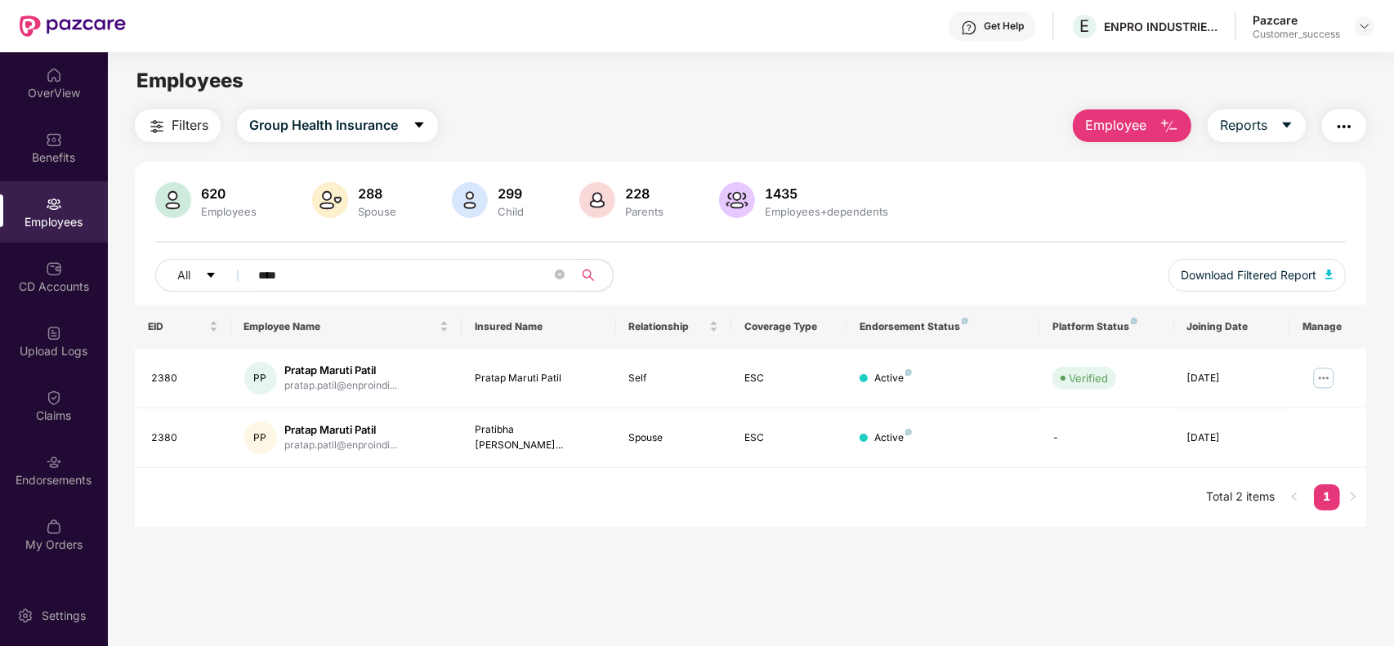
click at [266, 274] on input "****" at bounding box center [404, 275] width 293 height 25
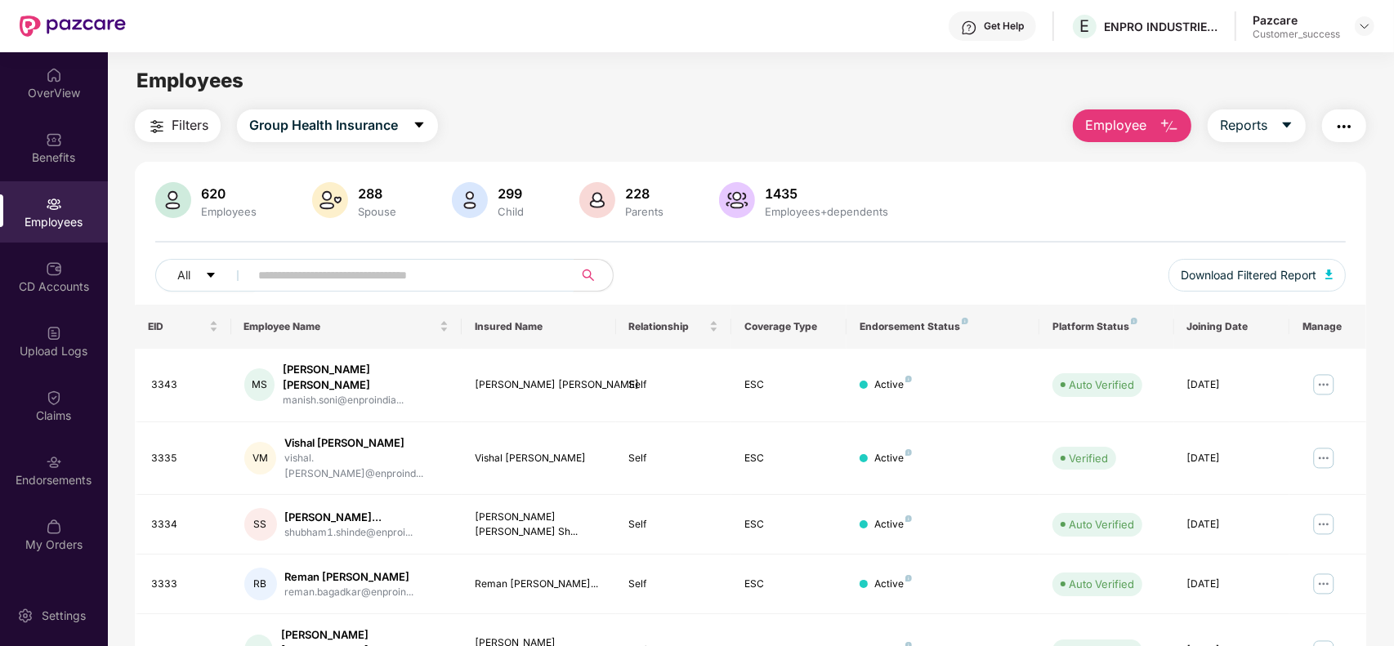
click at [321, 267] on input "text" at bounding box center [404, 275] width 293 height 25
paste input "****"
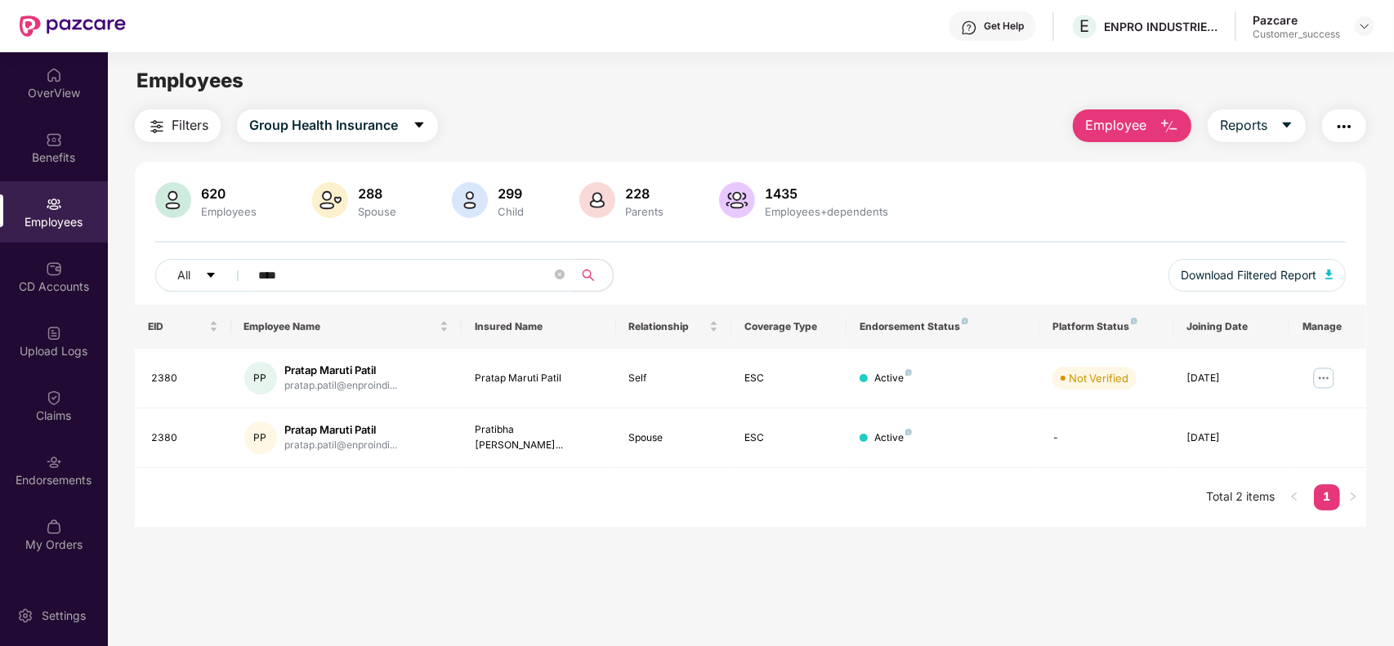
paste input "text"
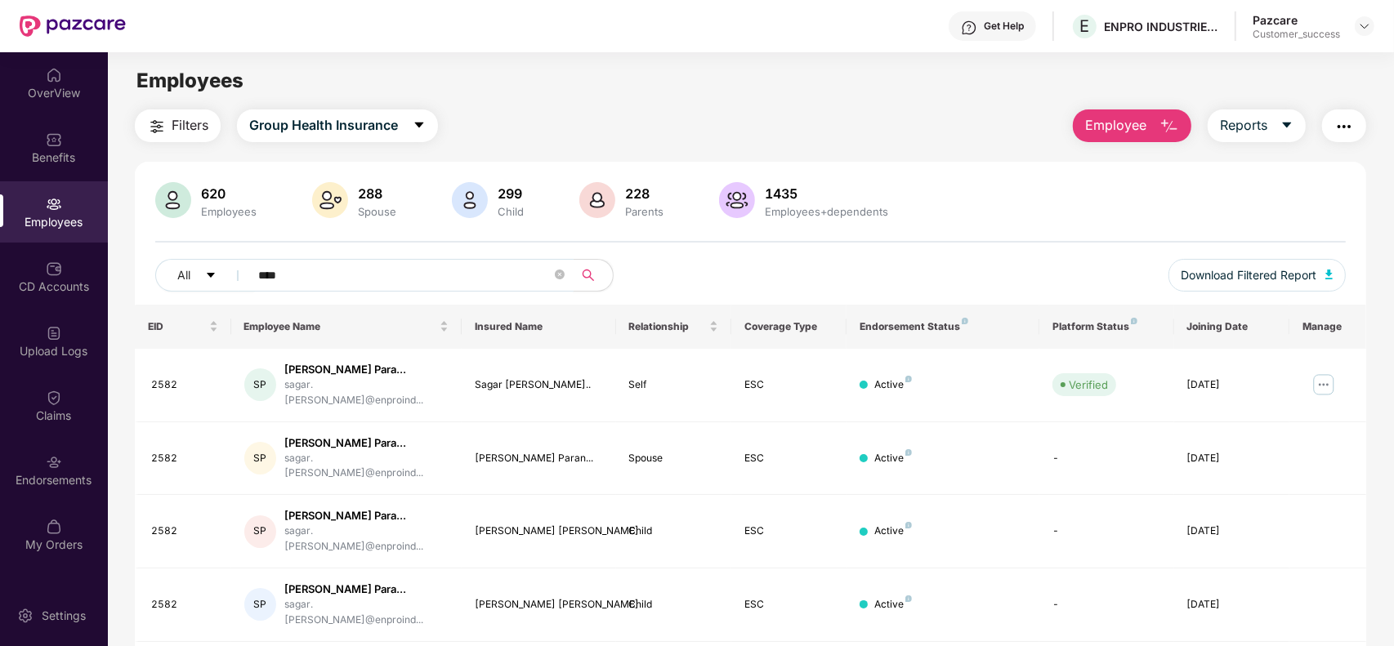
type input "****"
click at [1116, 127] on span "Employee" at bounding box center [1115, 125] width 61 height 20
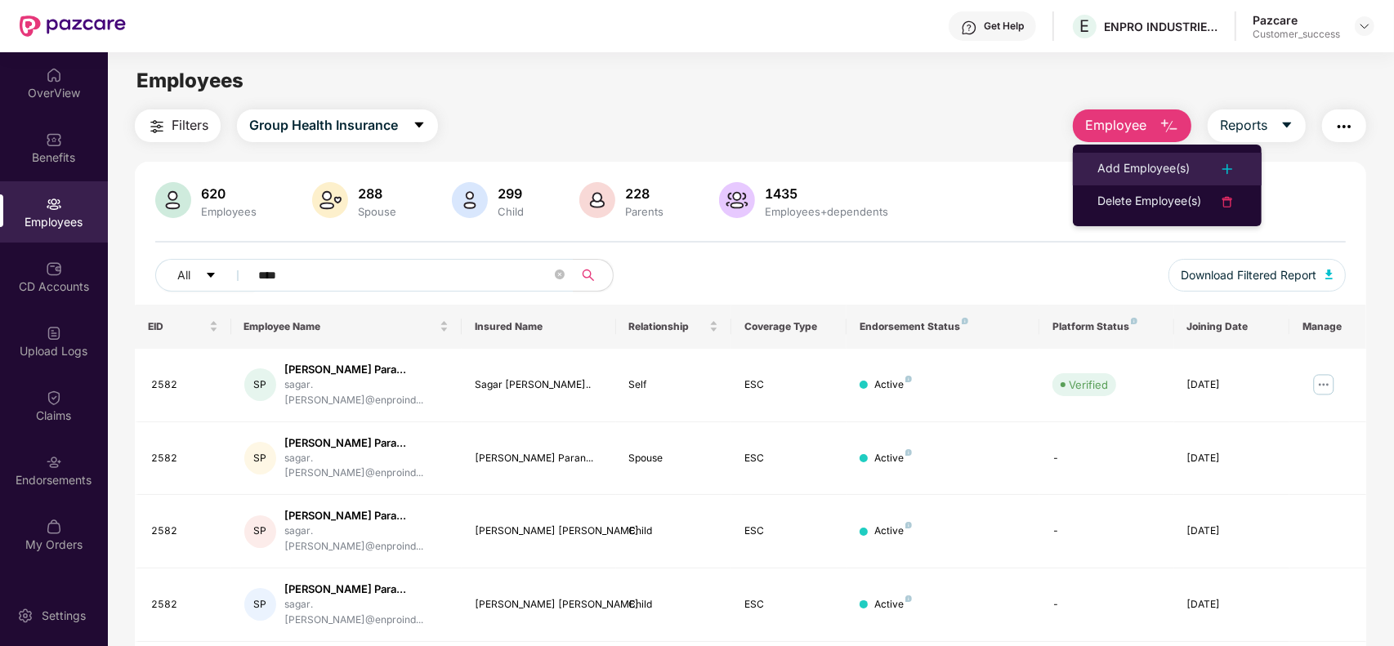
click at [1109, 165] on div "Add Employee(s)" at bounding box center [1143, 169] width 92 height 20
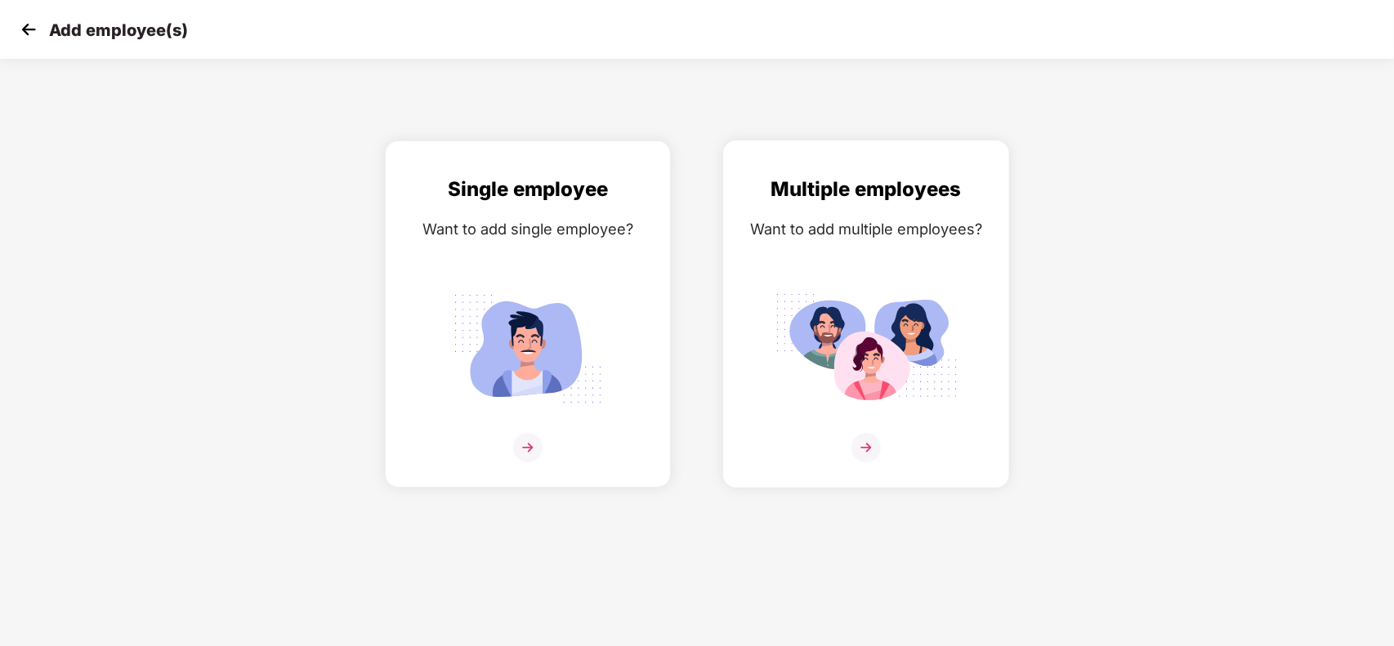
click at [880, 439] on img at bounding box center [865, 447] width 29 height 29
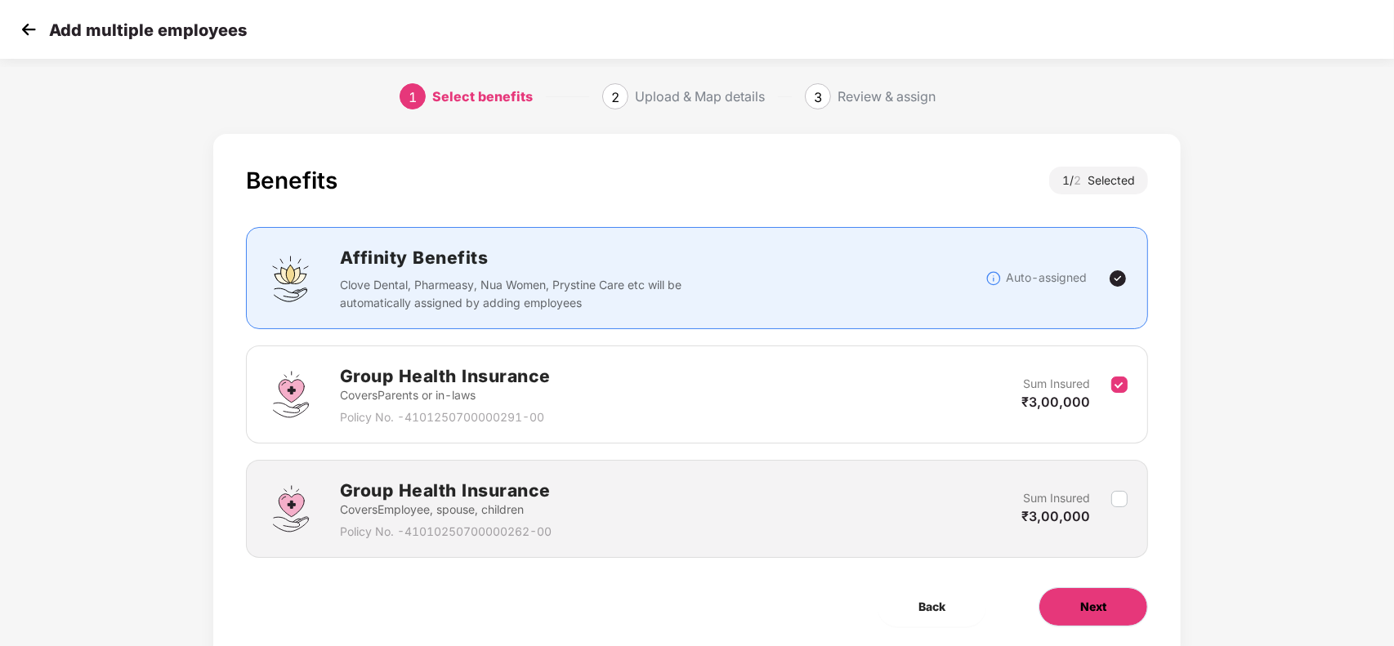
click at [1083, 605] on span "Next" at bounding box center [1093, 607] width 26 height 18
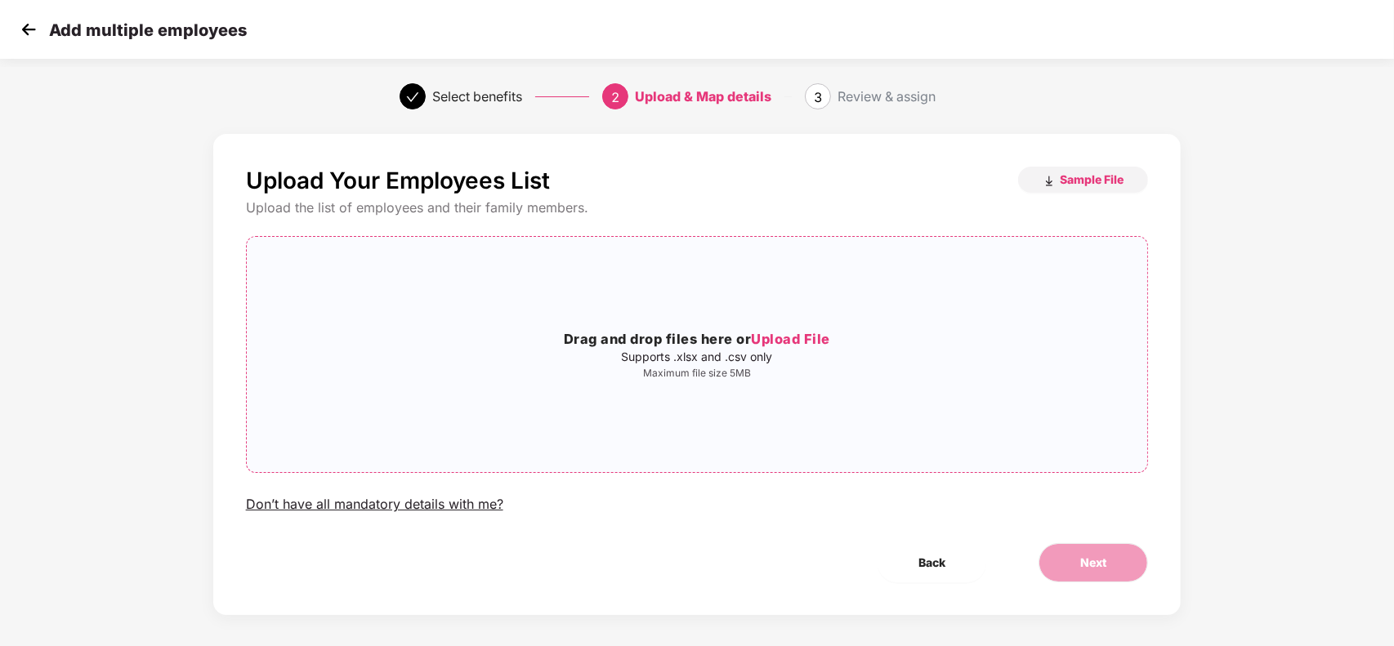
click at [797, 340] on span "Upload File" at bounding box center [790, 339] width 79 height 16
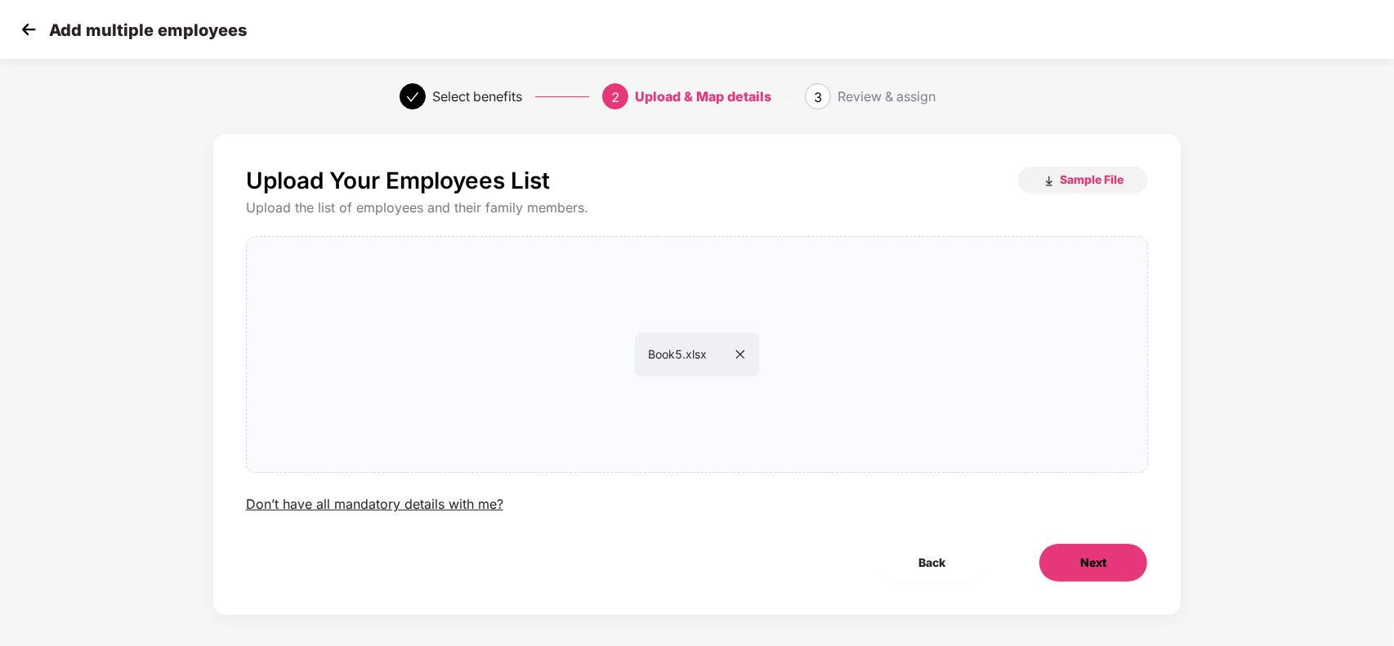
click at [1101, 558] on span "Next" at bounding box center [1093, 563] width 26 height 18
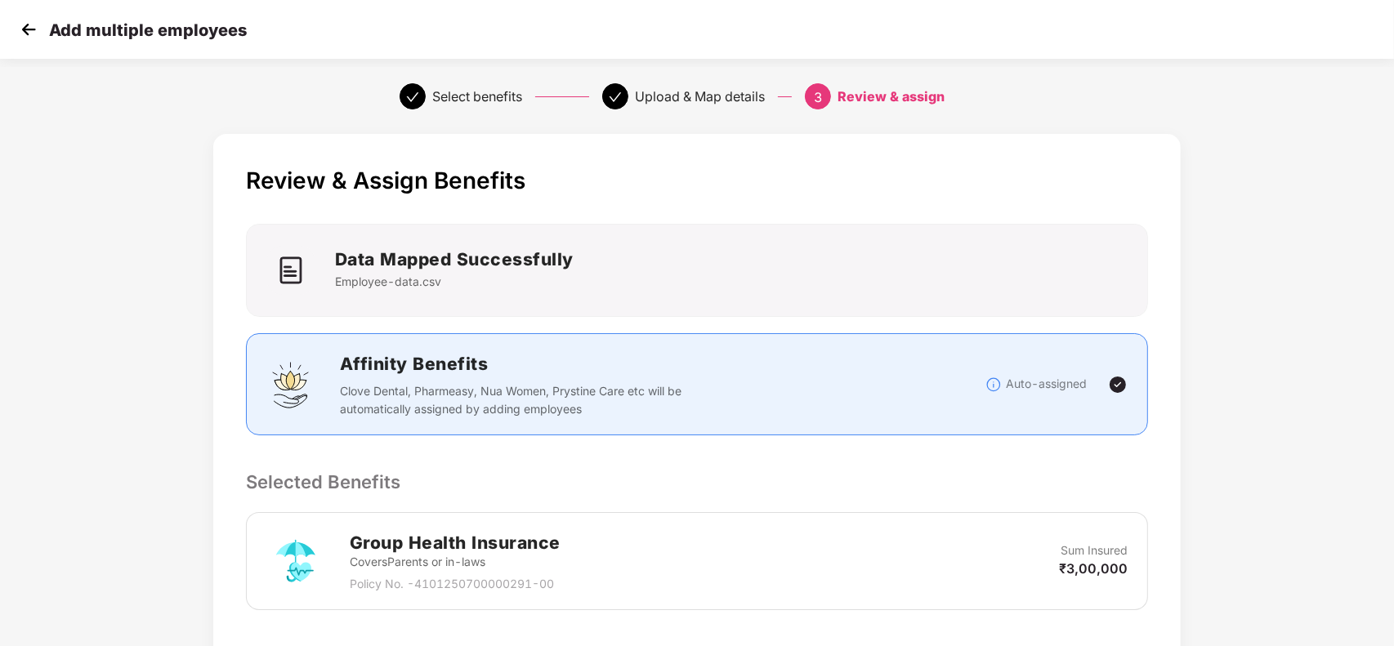
click at [1132, 495] on p "Selected Benefits" at bounding box center [697, 482] width 903 height 28
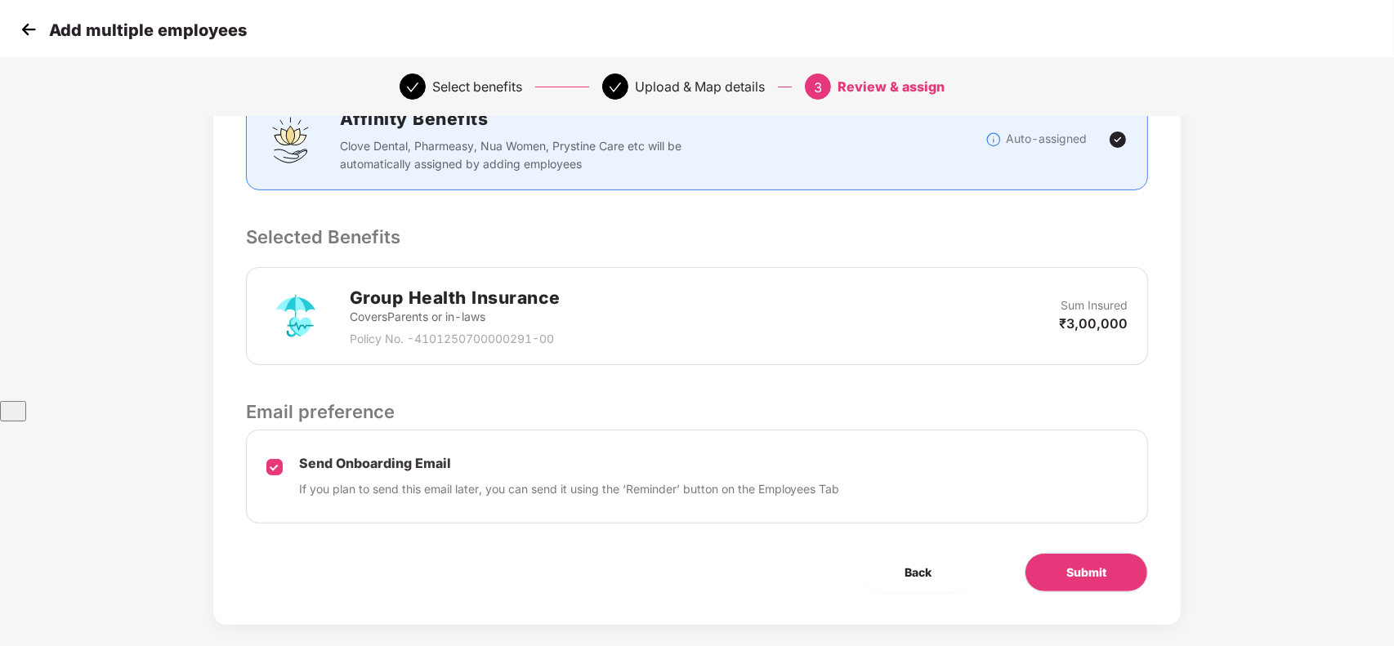
scroll to position [266, 0]
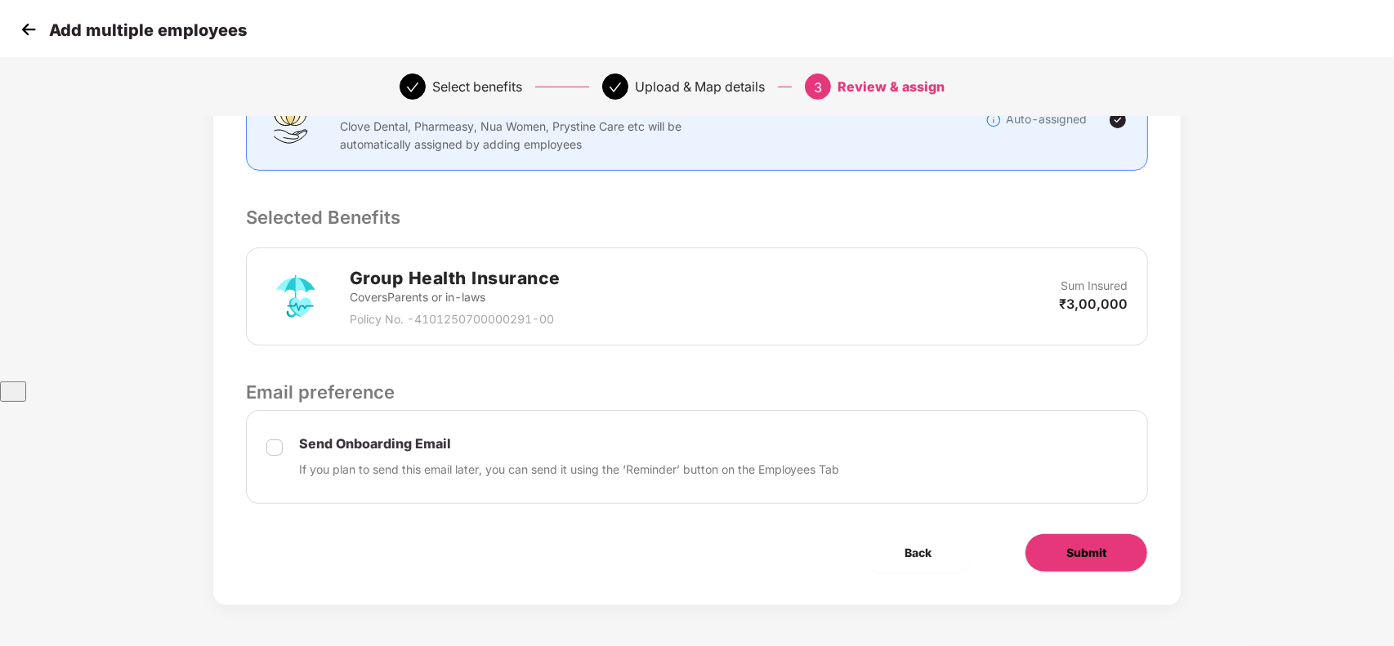
click at [1088, 547] on span "Submit" at bounding box center [1086, 553] width 40 height 18
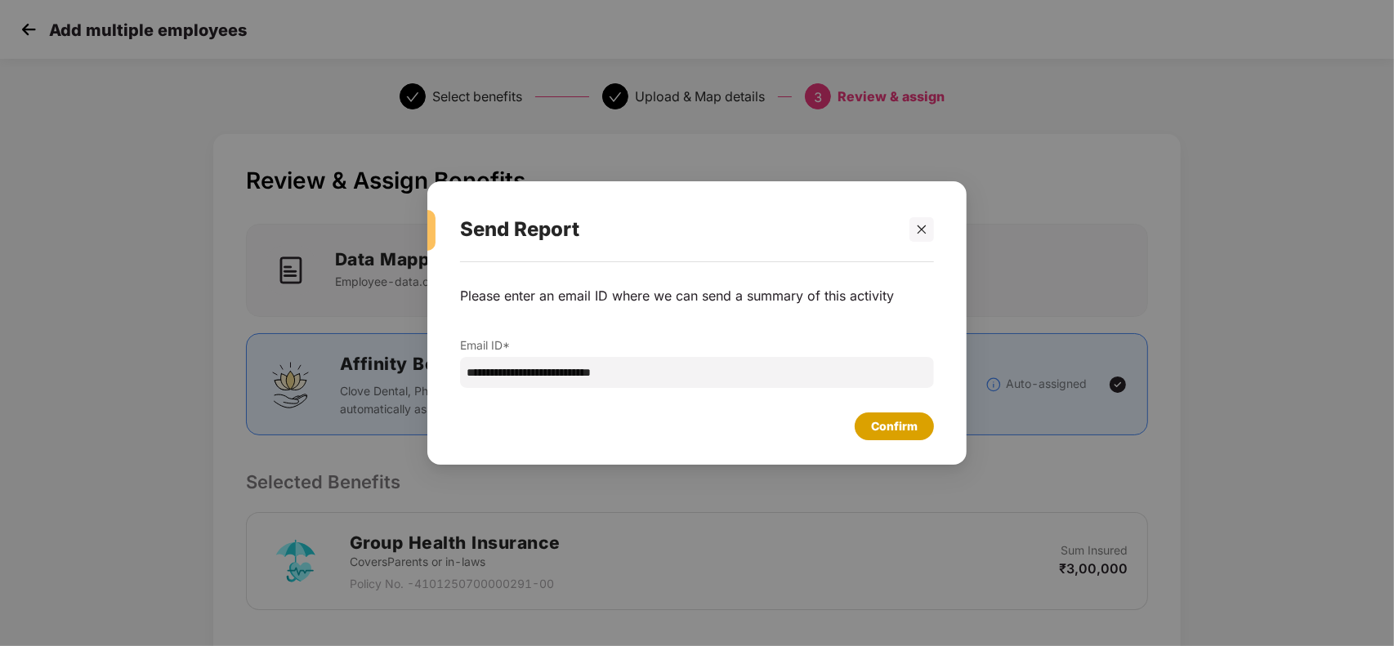
click at [881, 421] on div "Confirm" at bounding box center [894, 426] width 47 height 18
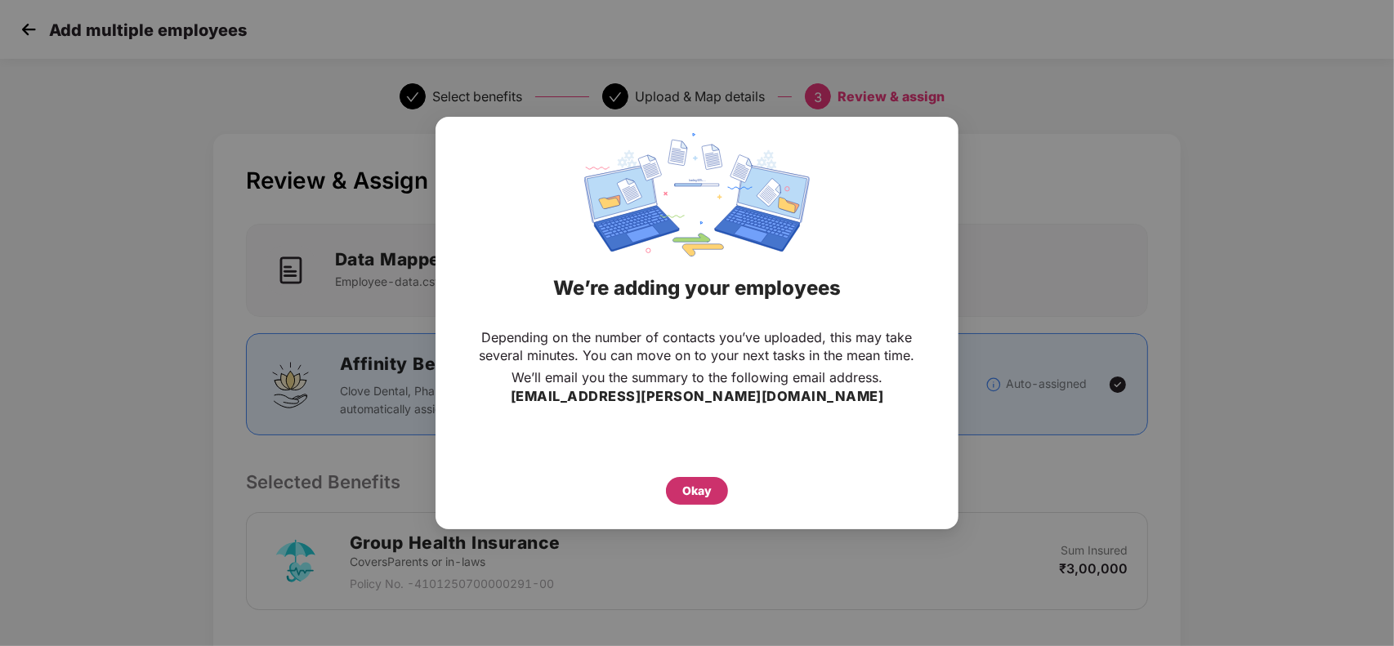
click at [689, 494] on div "Okay" at bounding box center [696, 491] width 29 height 18
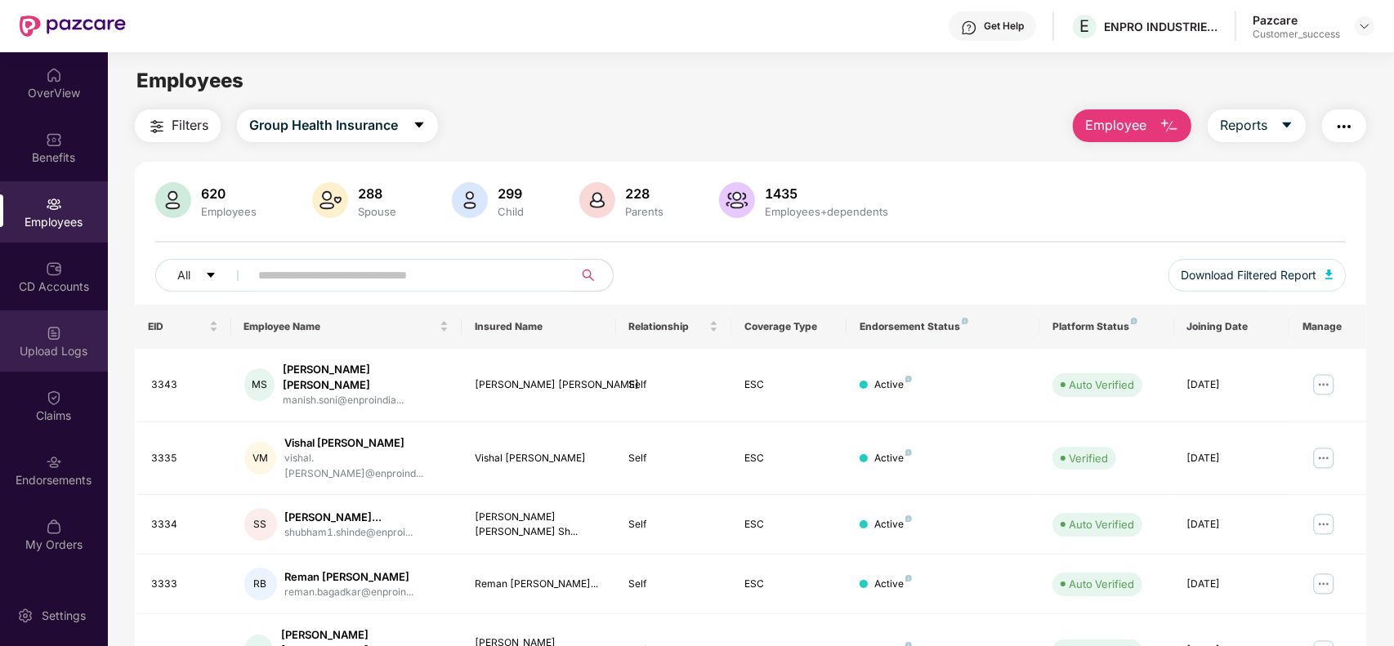
click at [58, 336] on img at bounding box center [54, 333] width 16 height 16
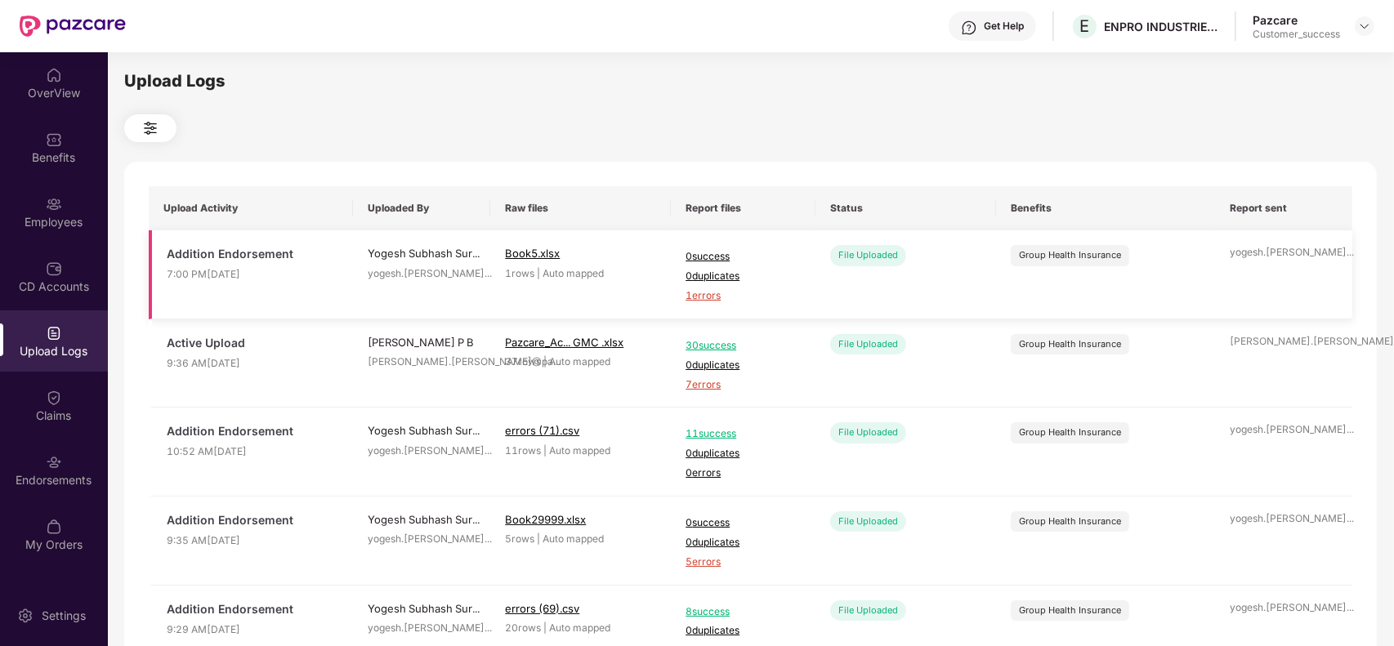
click at [704, 299] on span "1 errors" at bounding box center [742, 296] width 115 height 16
click at [57, 205] on img at bounding box center [54, 204] width 16 height 16
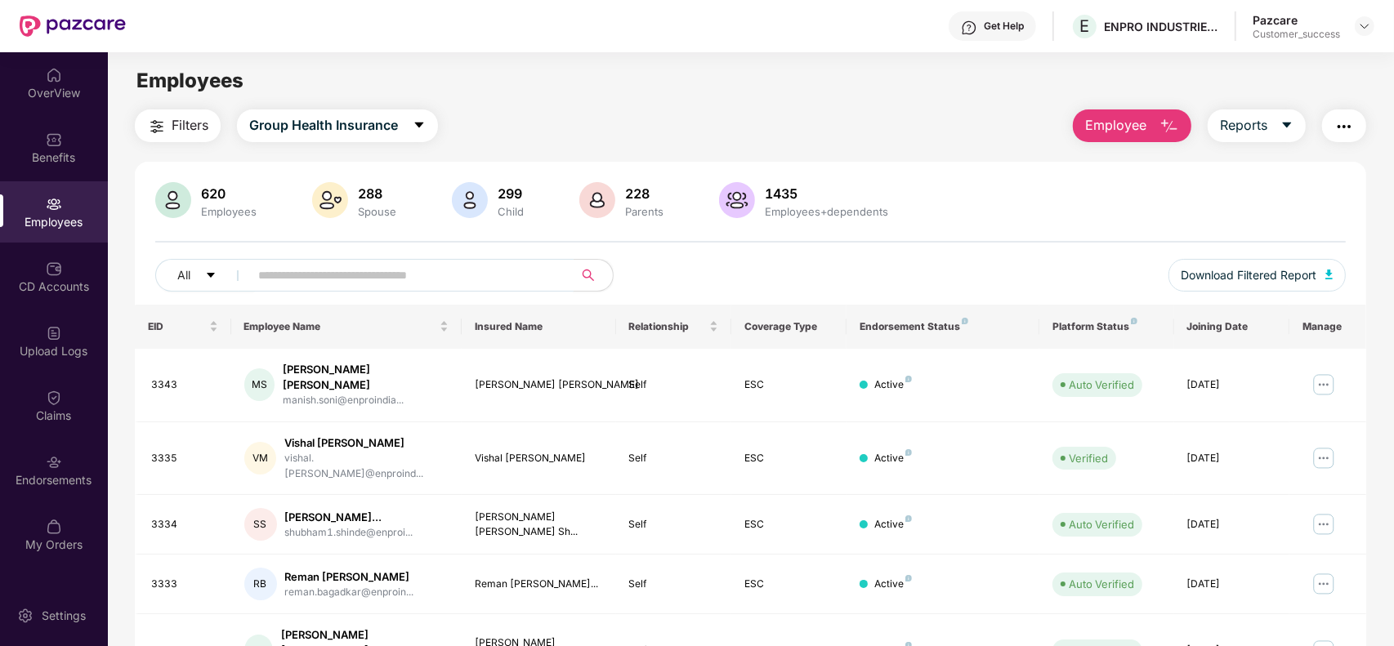
click at [361, 275] on input "text" at bounding box center [404, 275] width 293 height 25
paste input "****"
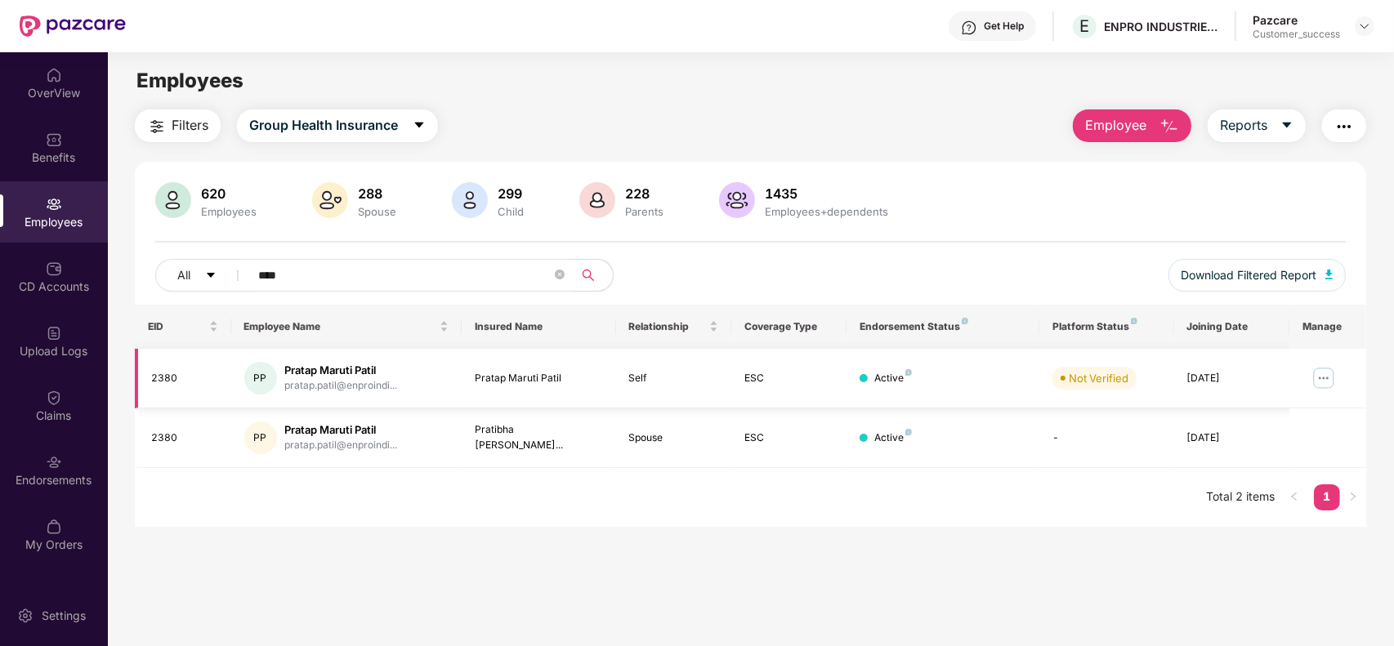
type input "****"
drag, startPoint x: 562, startPoint y: 376, endPoint x: 472, endPoint y: 377, distance: 89.9
click at [472, 377] on td "Pratap Maruti Patil" at bounding box center [539, 379] width 154 height 60
copy div "Pratap Maruti Patil"
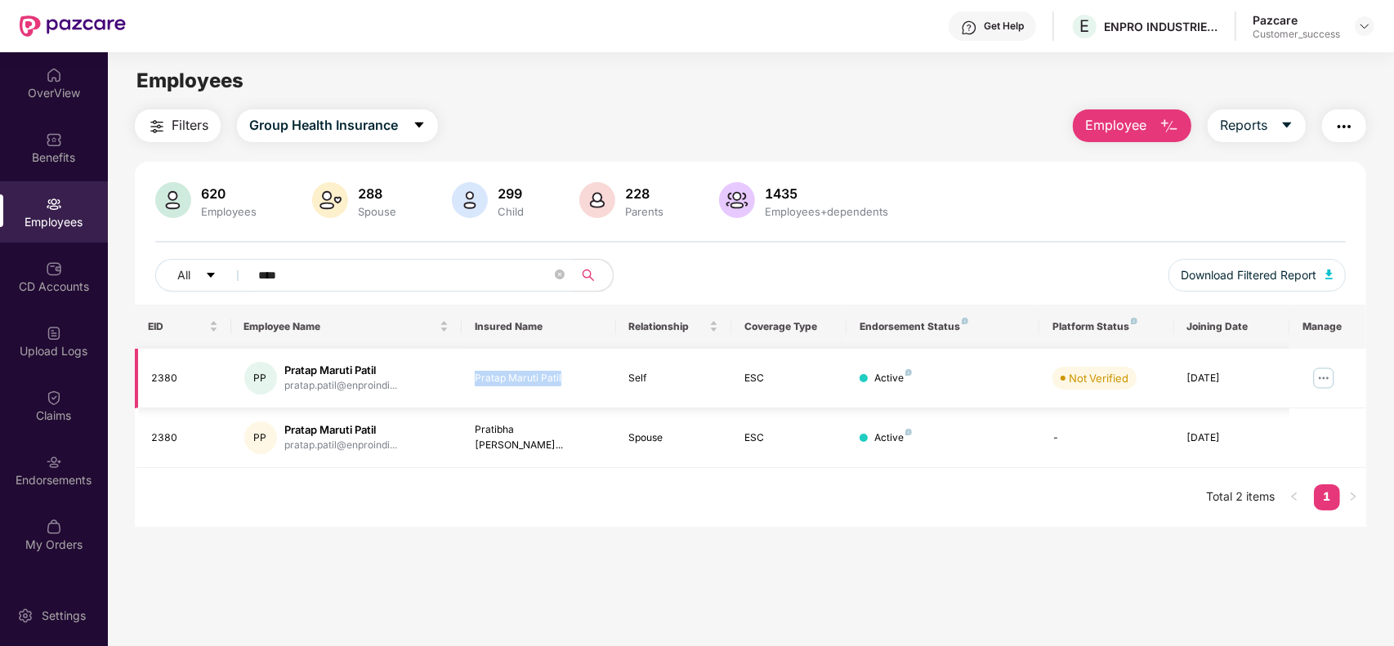
click at [1326, 384] on img at bounding box center [1323, 378] width 26 height 26
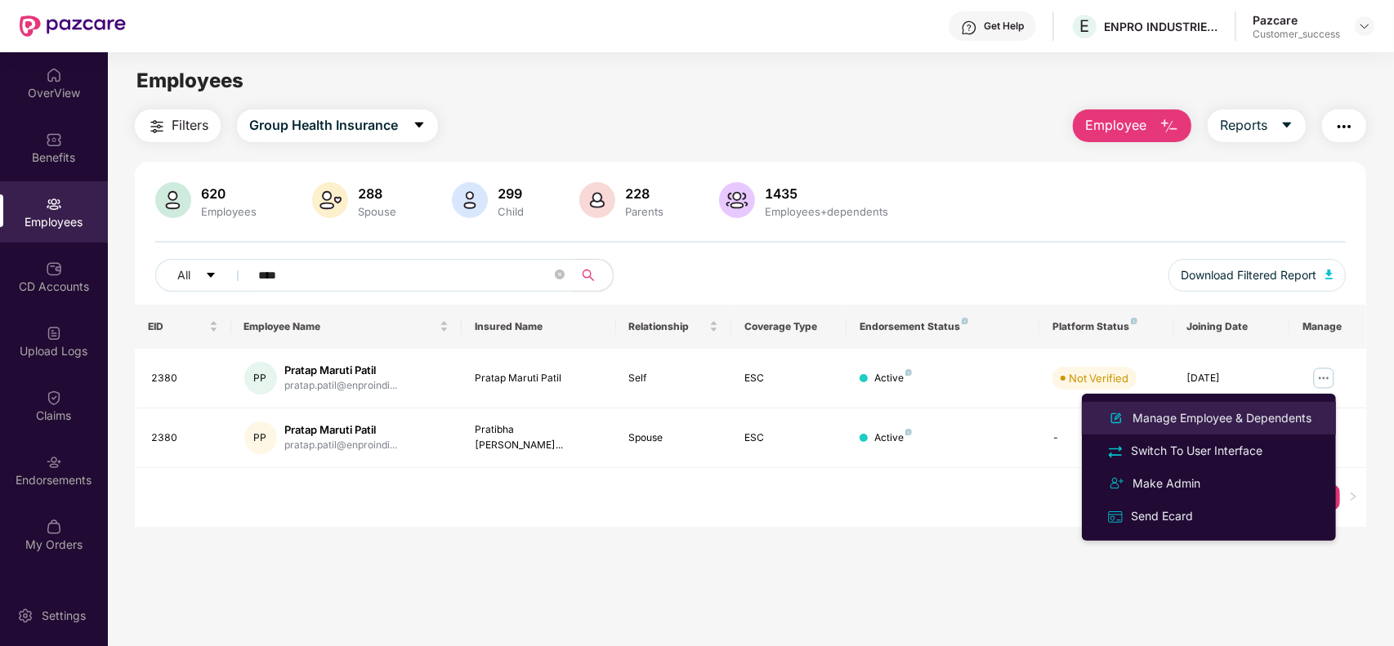
click at [1203, 422] on div "Manage Employee & Dependents" at bounding box center [1221, 418] width 185 height 18
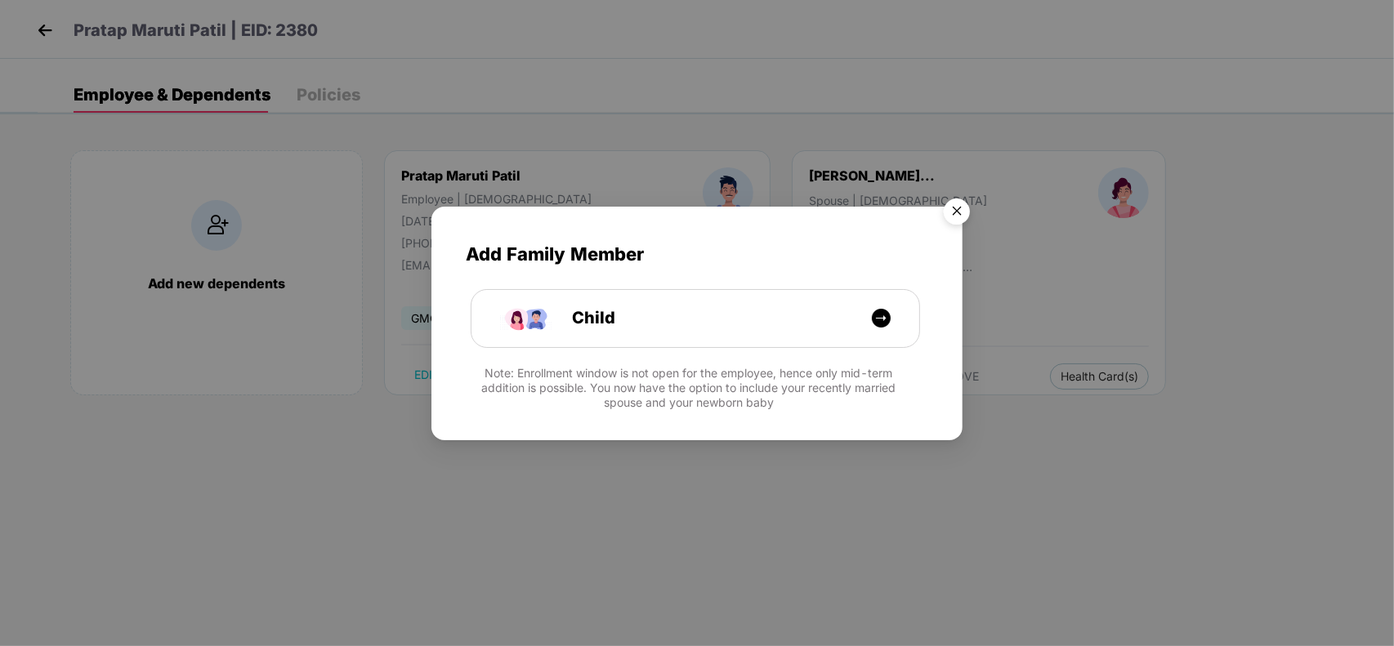
click at [958, 215] on img "Close" at bounding box center [957, 214] width 46 height 46
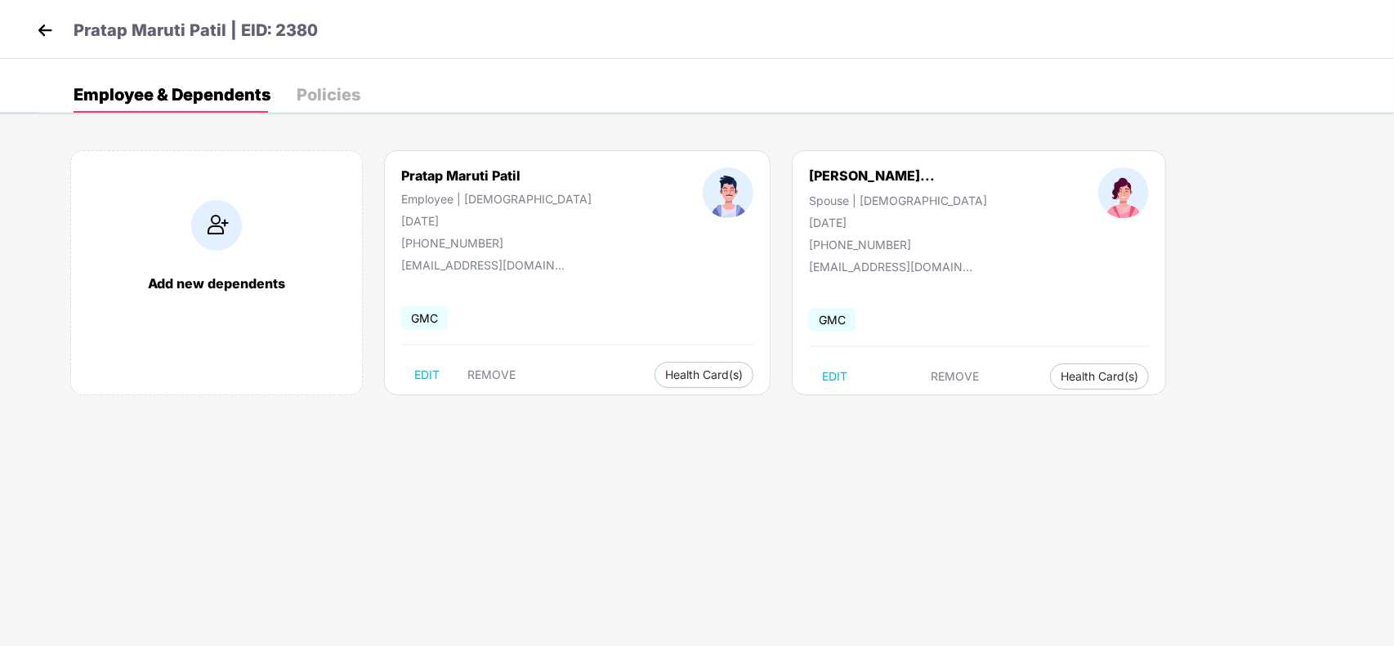
drag, startPoint x: 466, startPoint y: 218, endPoint x: 399, endPoint y: 223, distance: 67.2
click at [399, 223] on div "Pratap Maruti Patil Employee | Male 03 Jan 1993 +918856805218" at bounding box center [496, 208] width 301 height 83
copy div "03 Jan 1993"
click at [51, 31] on img at bounding box center [45, 30] width 25 height 25
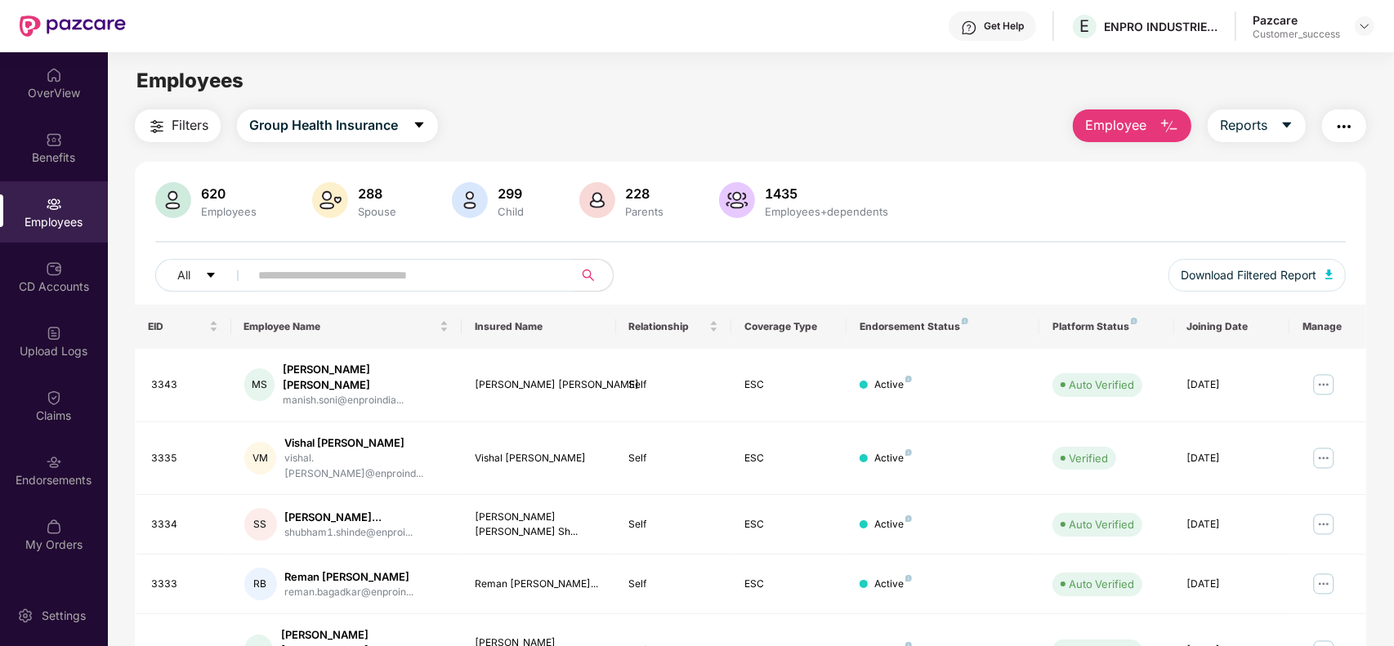
click at [1117, 136] on button "Employee" at bounding box center [1132, 125] width 118 height 33
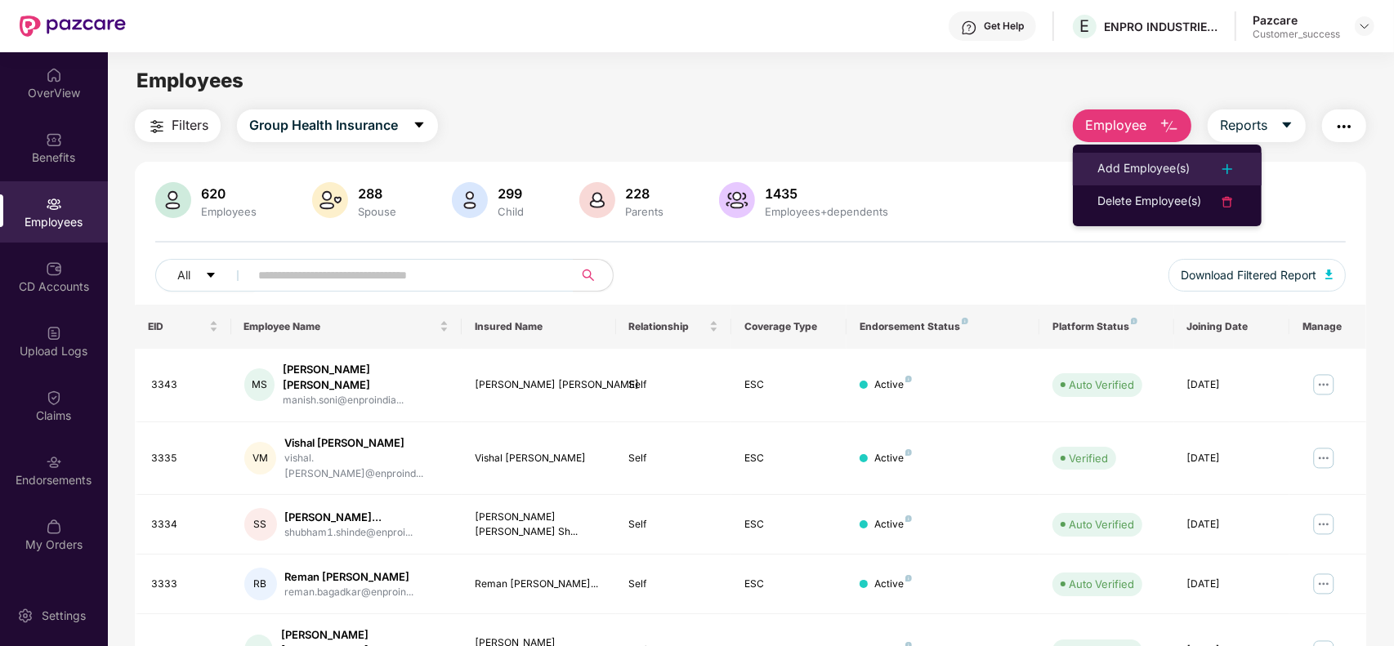
click at [1121, 161] on div "Add Employee(s)" at bounding box center [1143, 169] width 92 height 20
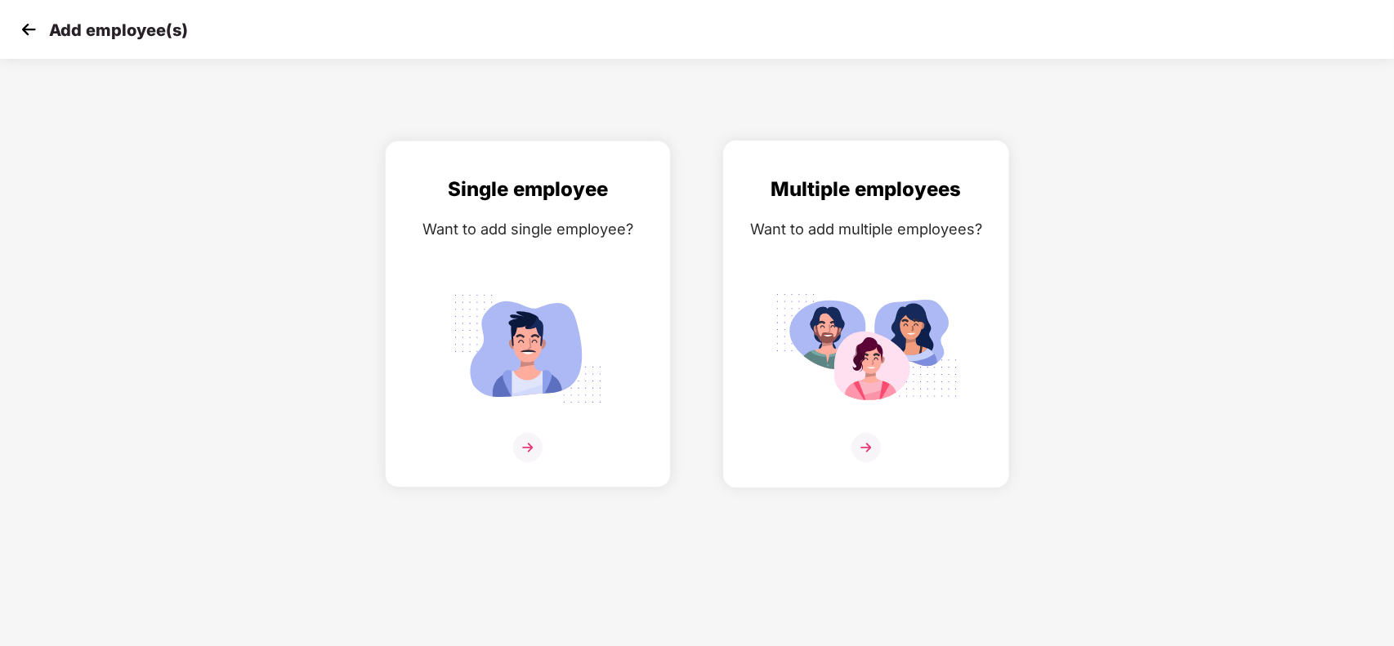
click at [863, 443] on img at bounding box center [865, 447] width 29 height 29
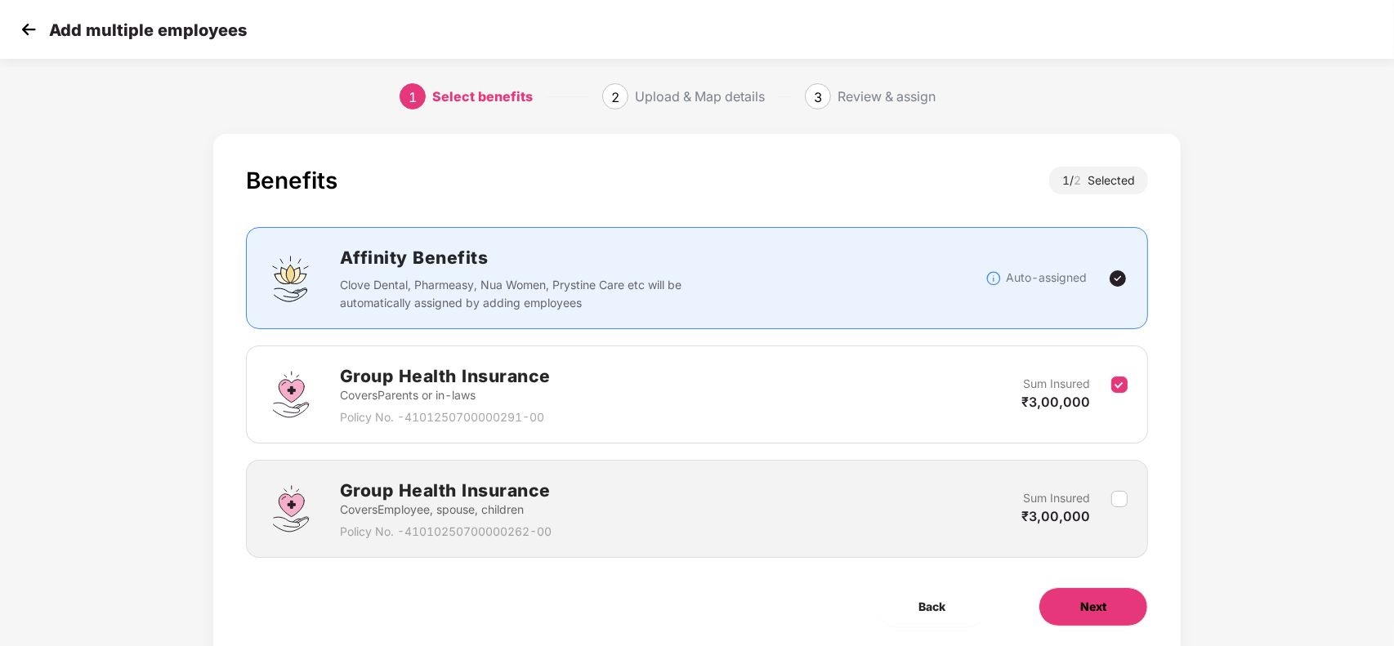
click at [1083, 610] on span "Next" at bounding box center [1093, 607] width 26 height 18
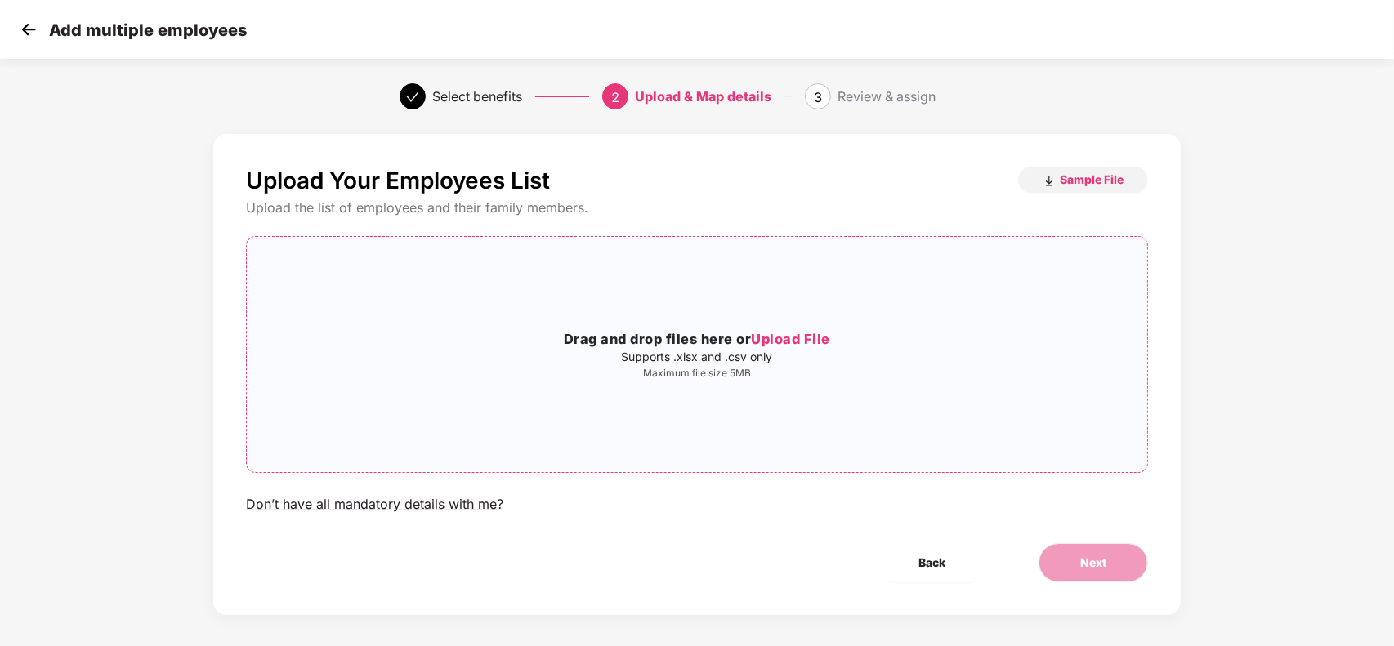
click at [794, 337] on span "Upload File" at bounding box center [790, 339] width 79 height 16
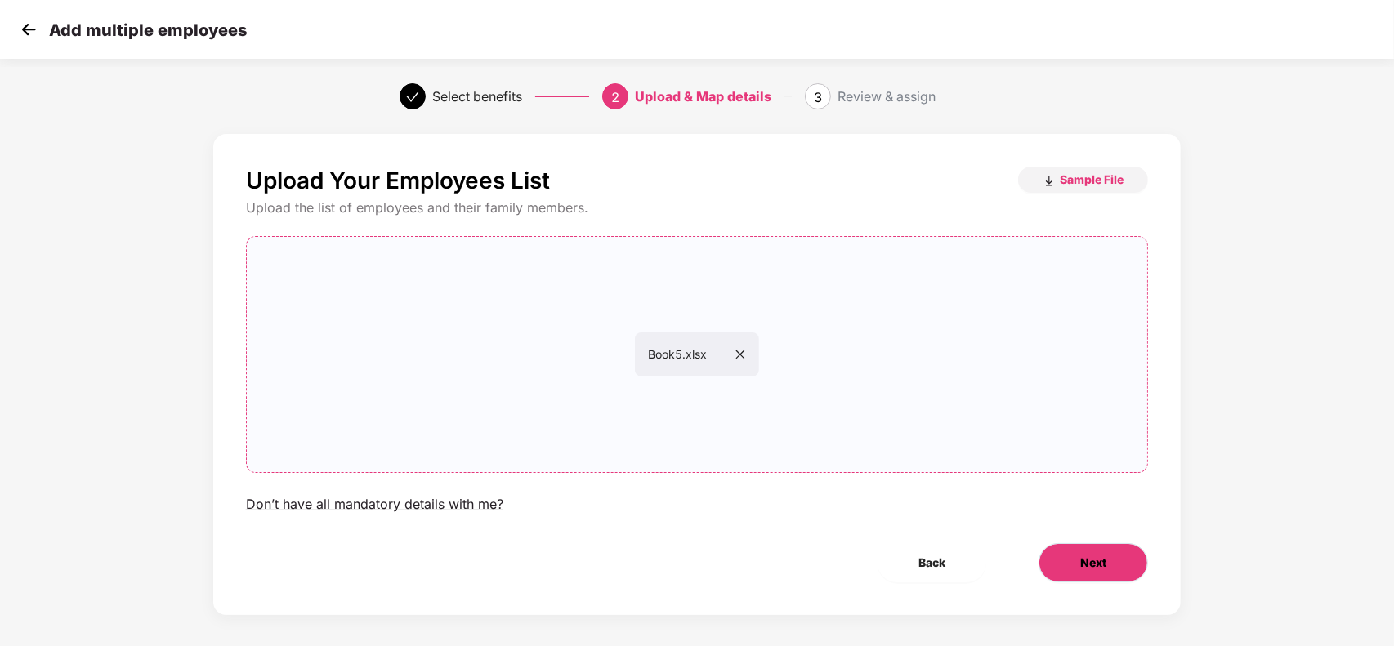
click at [1099, 565] on span "Next" at bounding box center [1093, 563] width 26 height 18
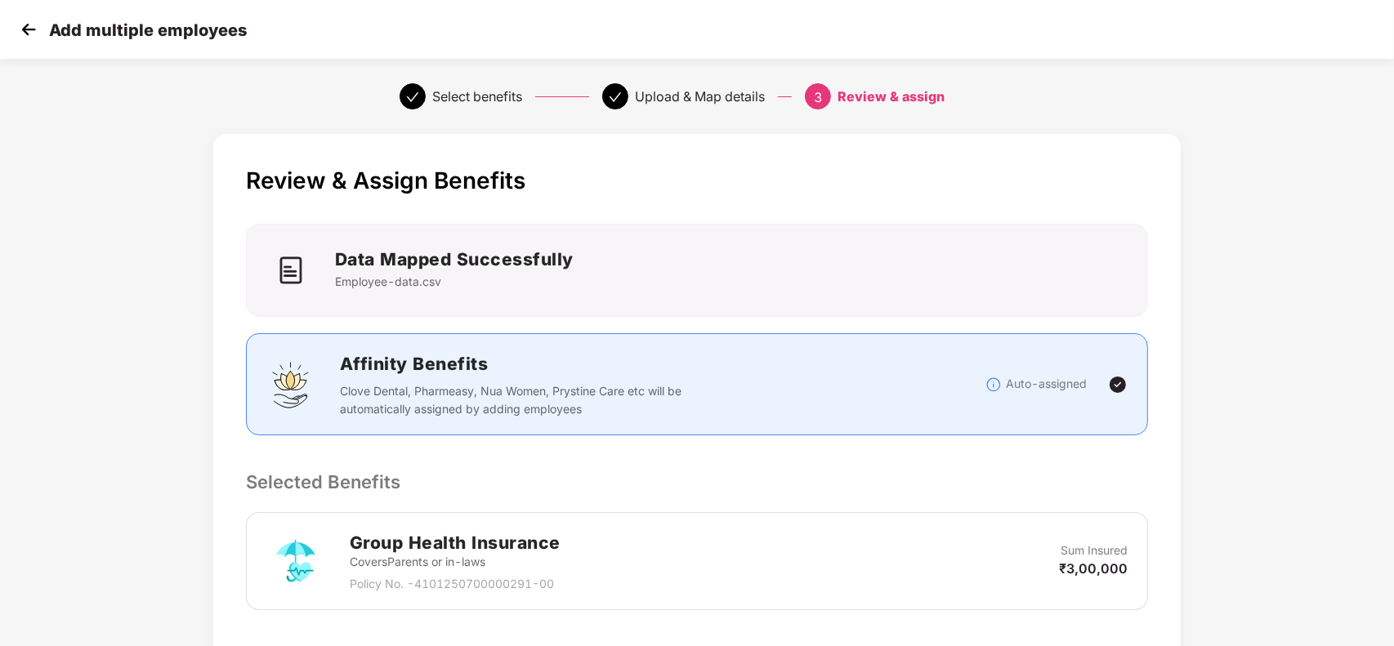
click at [875, 450] on div "Review & Assign Benefits Data Mapped Successfully Employee-data.csv Affinity Be…" at bounding box center [697, 502] width 968 height 736
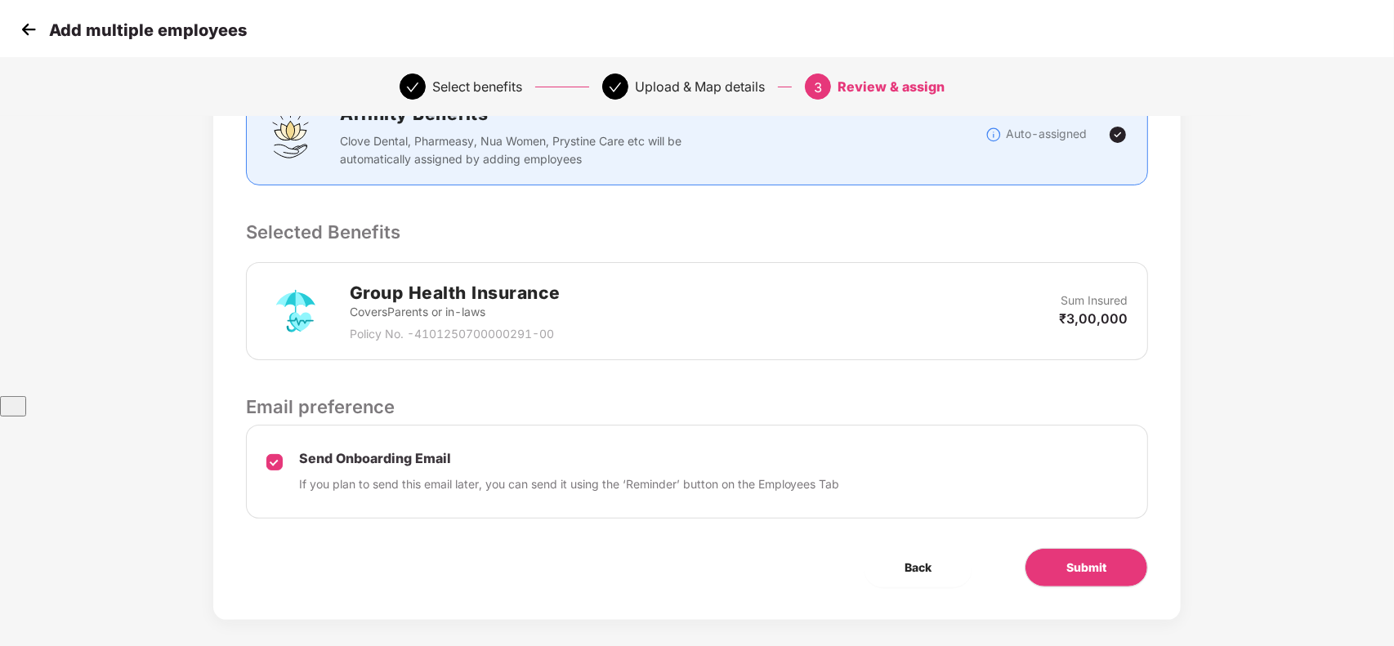
scroll to position [266, 0]
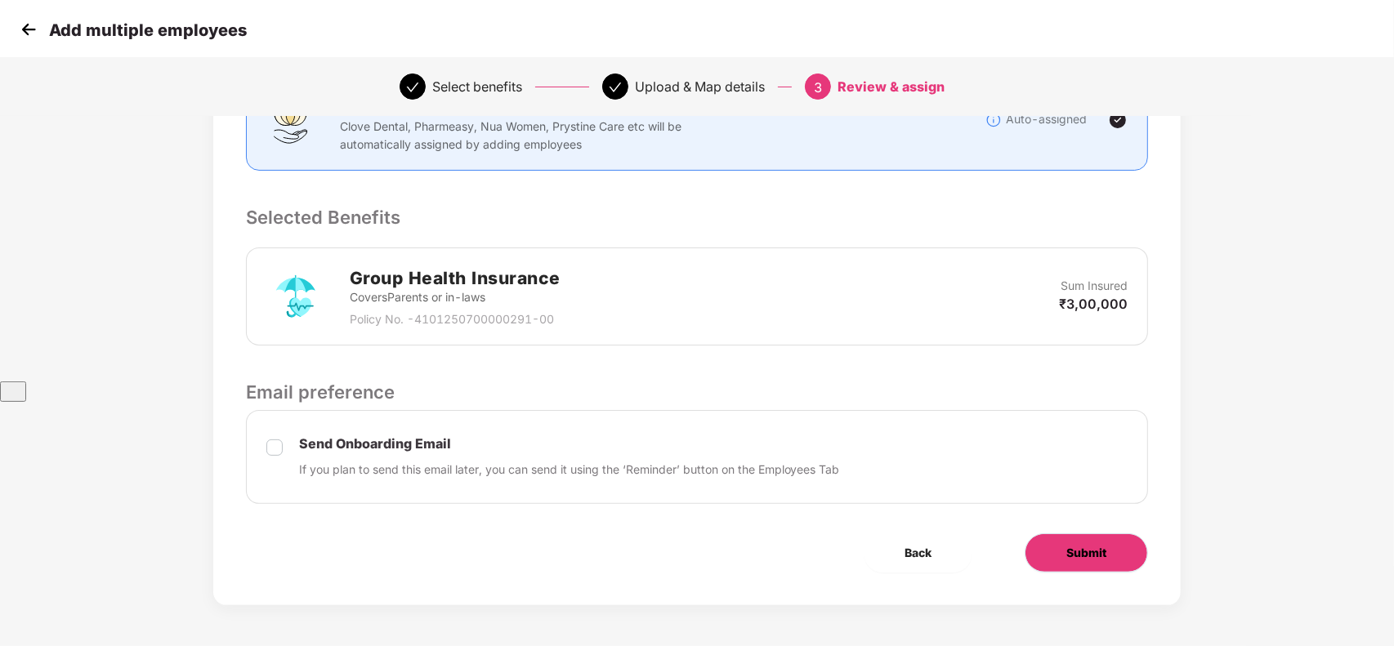
click at [1050, 552] on button "Submit" at bounding box center [1086, 552] width 123 height 39
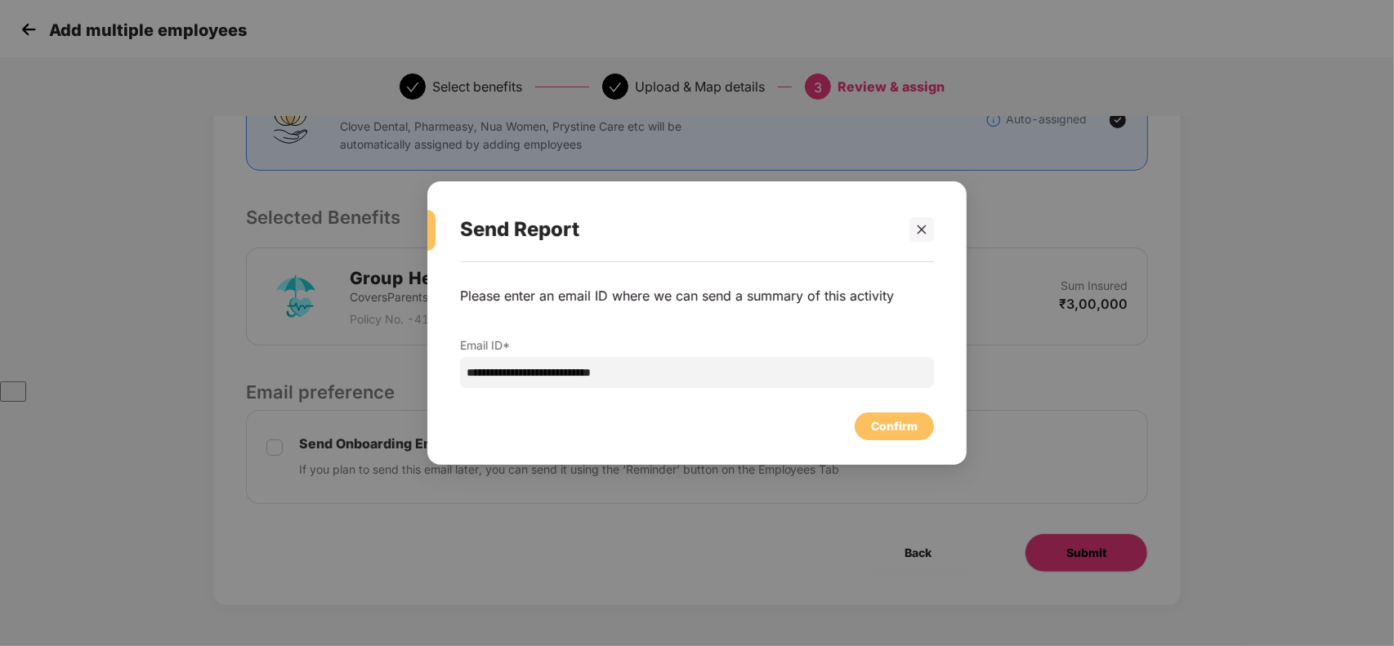
scroll to position [0, 0]
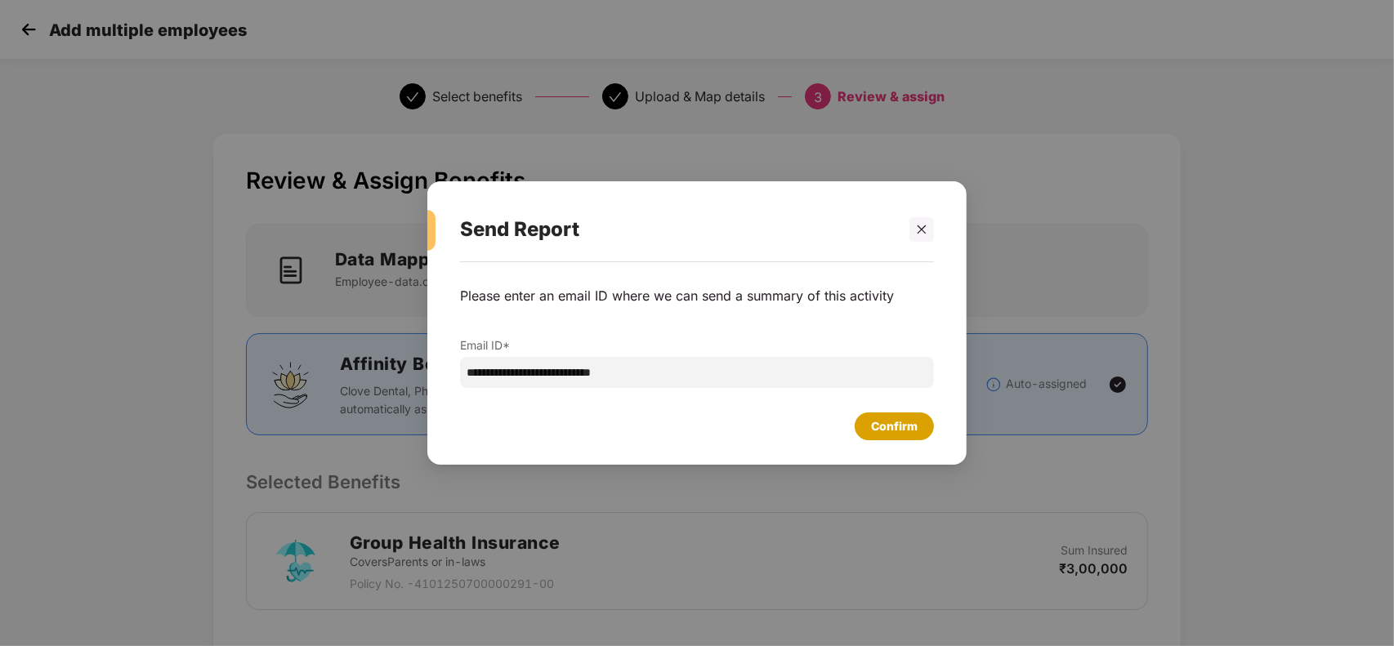
click at [899, 431] on div "Confirm" at bounding box center [894, 426] width 47 height 18
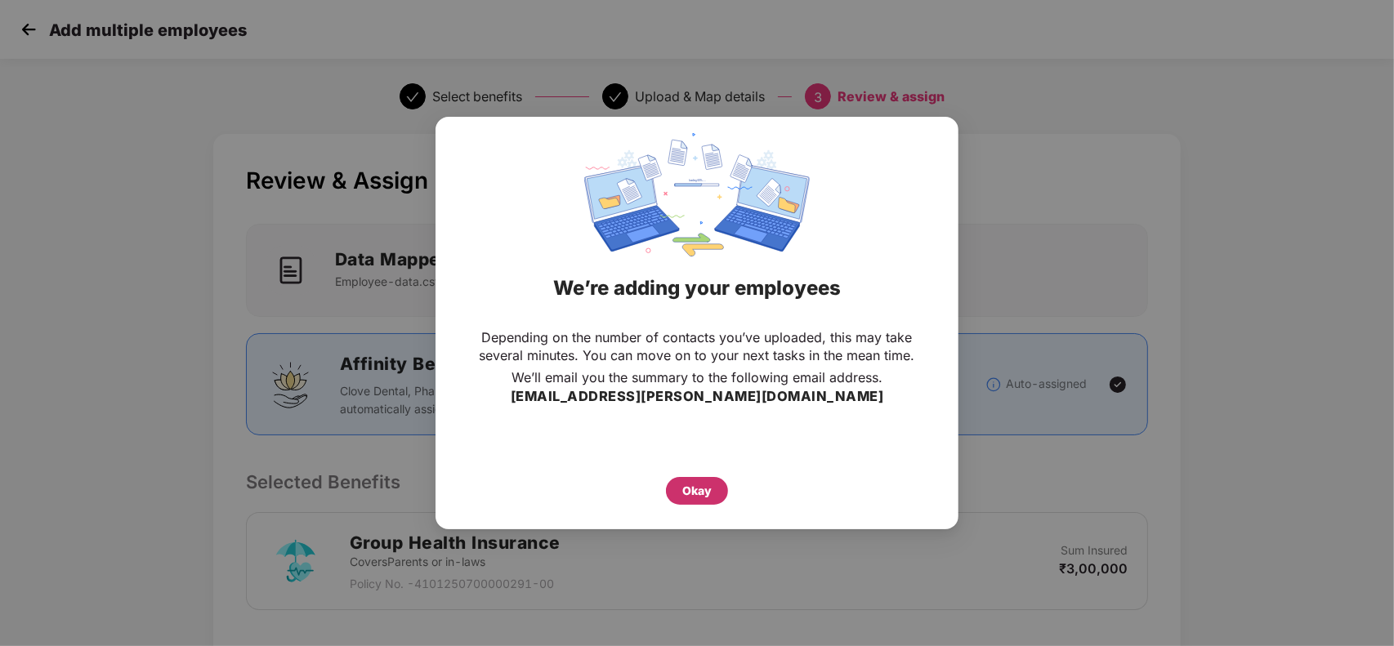
click at [701, 484] on div "Okay" at bounding box center [696, 491] width 29 height 18
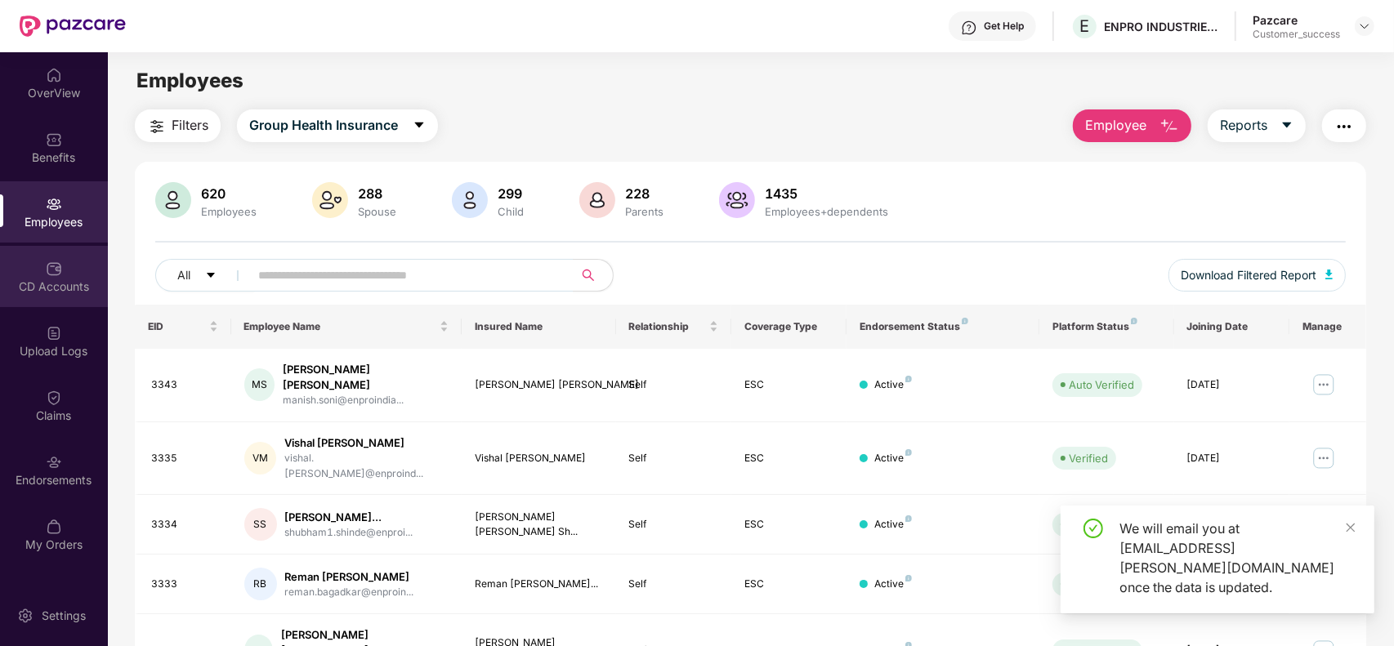
click at [64, 288] on div "CD Accounts" at bounding box center [54, 287] width 108 height 16
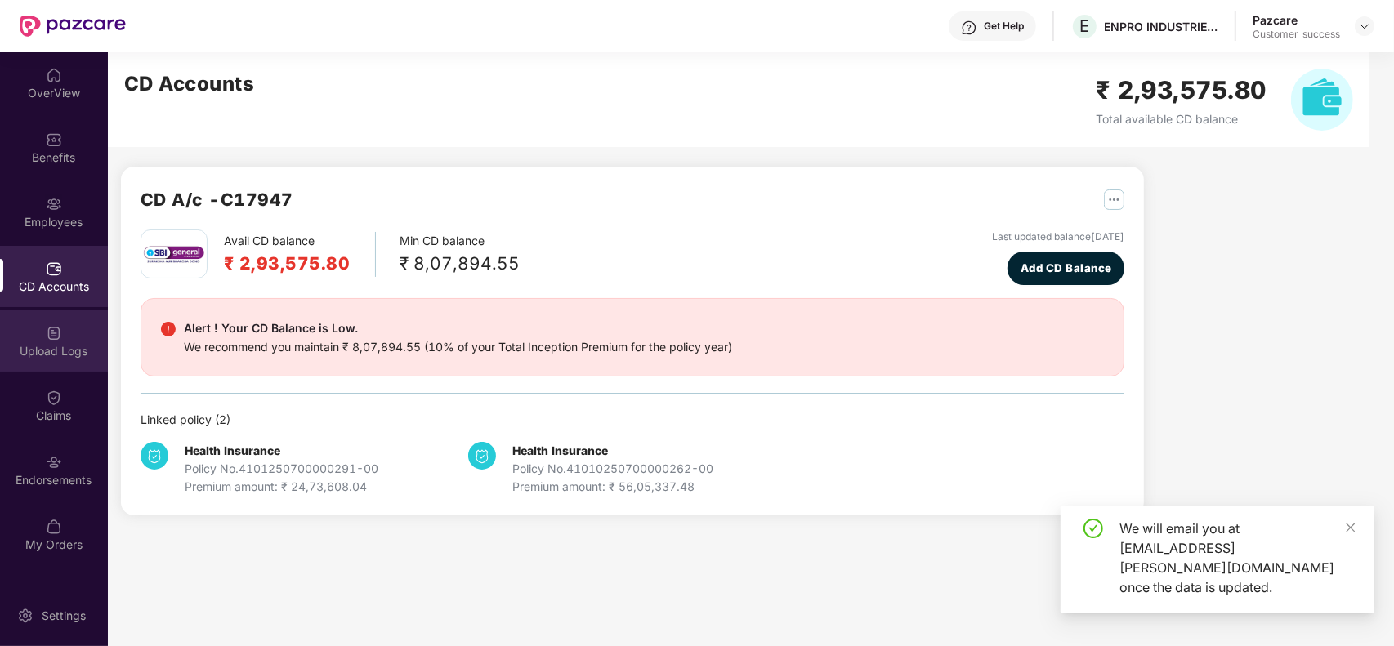
click at [60, 360] on div "Upload Logs" at bounding box center [54, 340] width 108 height 61
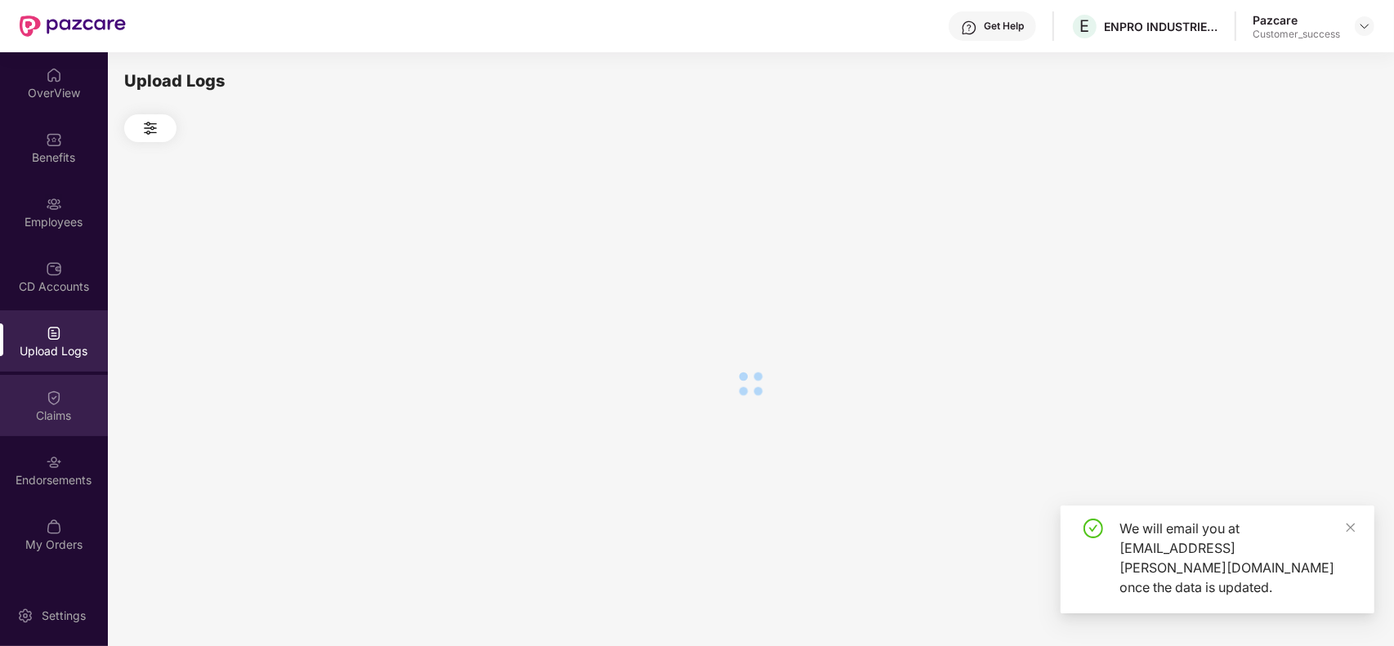
click at [63, 410] on div "Claims" at bounding box center [54, 416] width 108 height 16
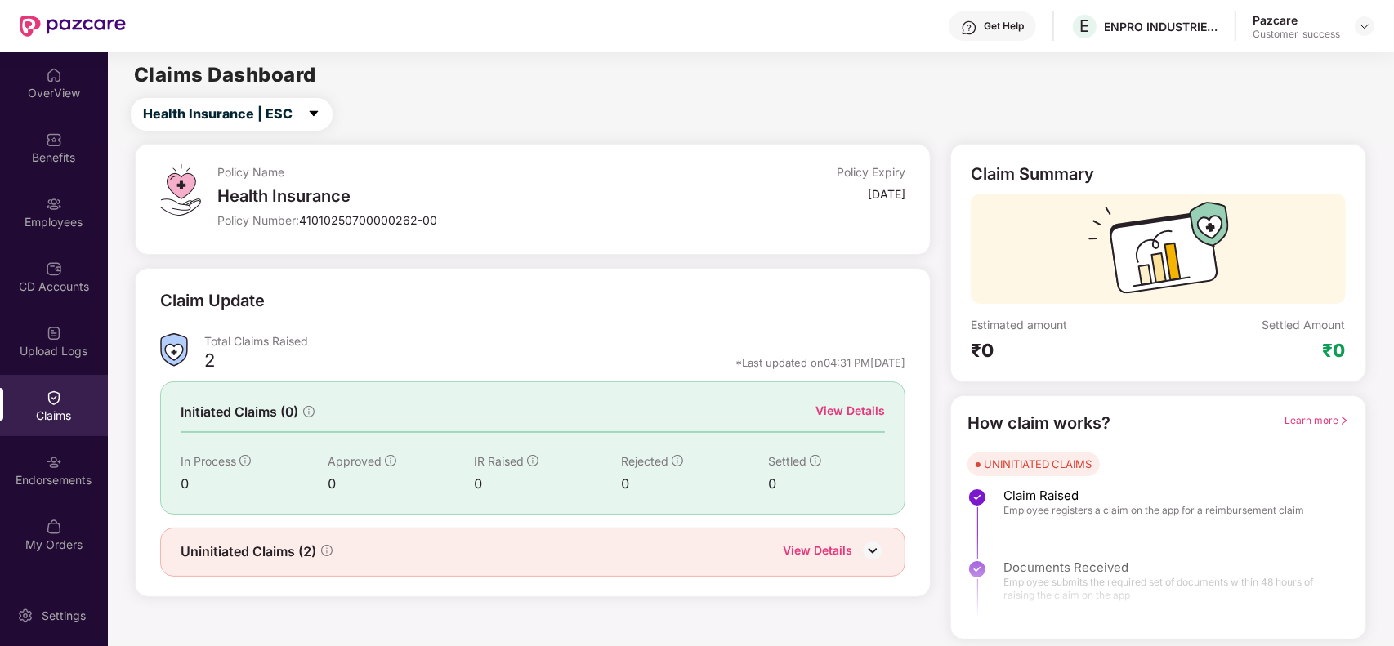
click at [60, 349] on div "Upload Logs" at bounding box center [54, 351] width 108 height 16
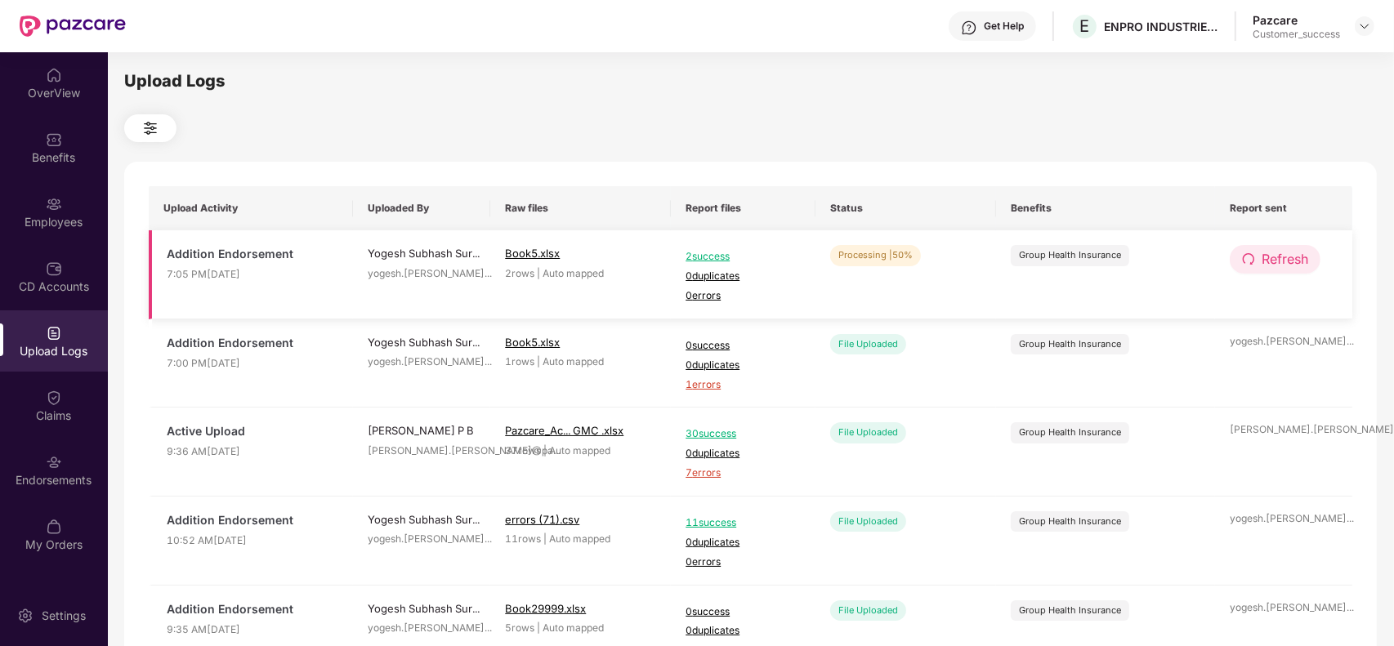
click at [1262, 257] on span "Refresh" at bounding box center [1284, 259] width 47 height 20
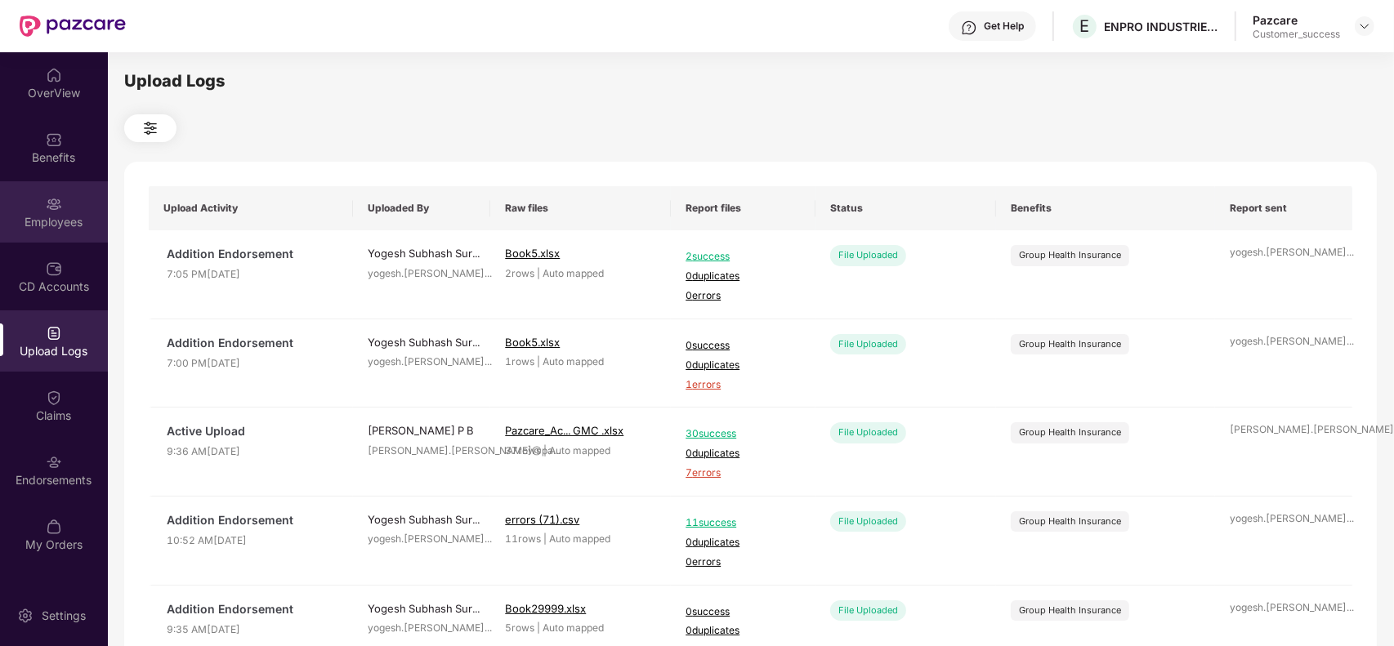
click at [47, 219] on div "Employees" at bounding box center [54, 222] width 108 height 16
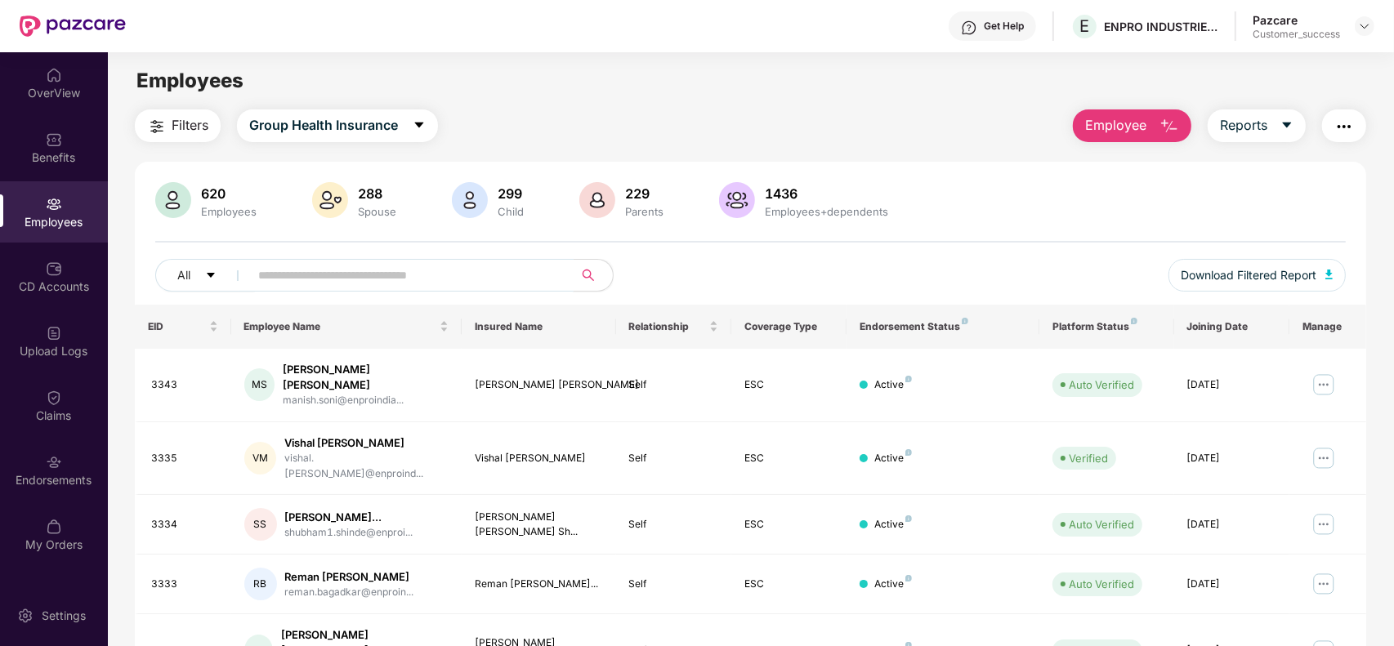
click at [377, 276] on input "text" at bounding box center [404, 275] width 293 height 25
paste input "**********"
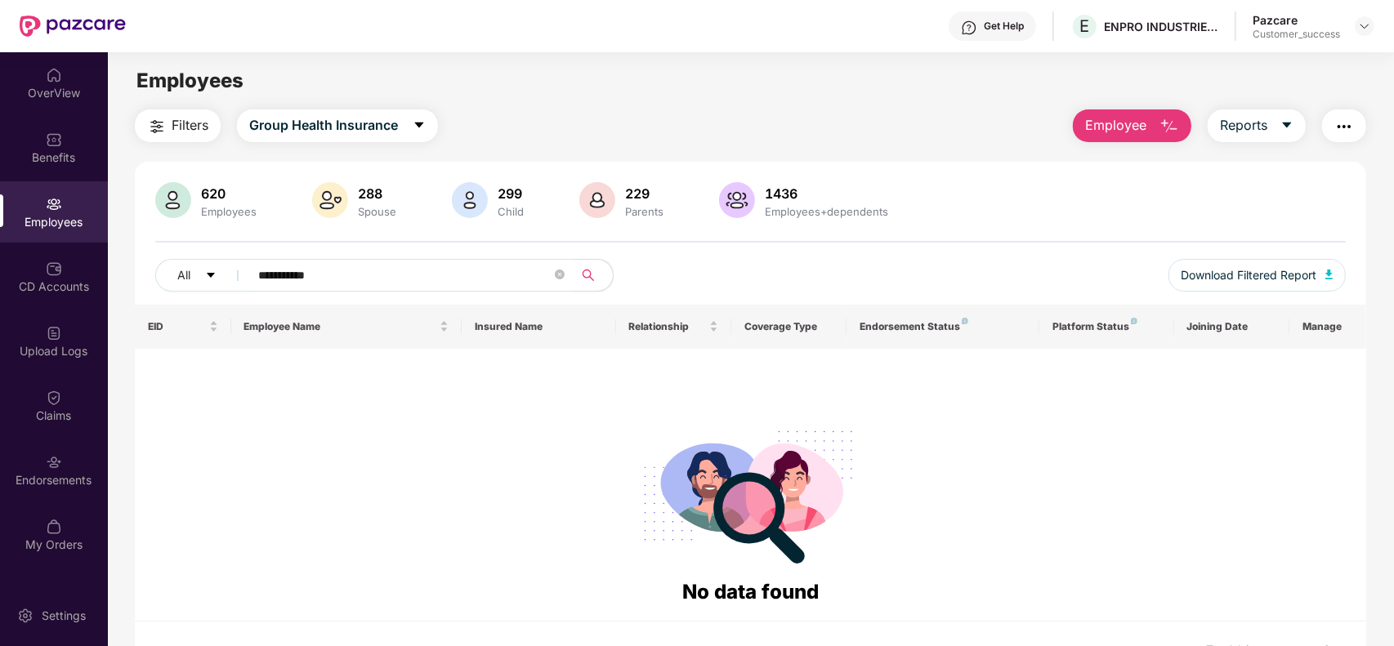
paste input "text"
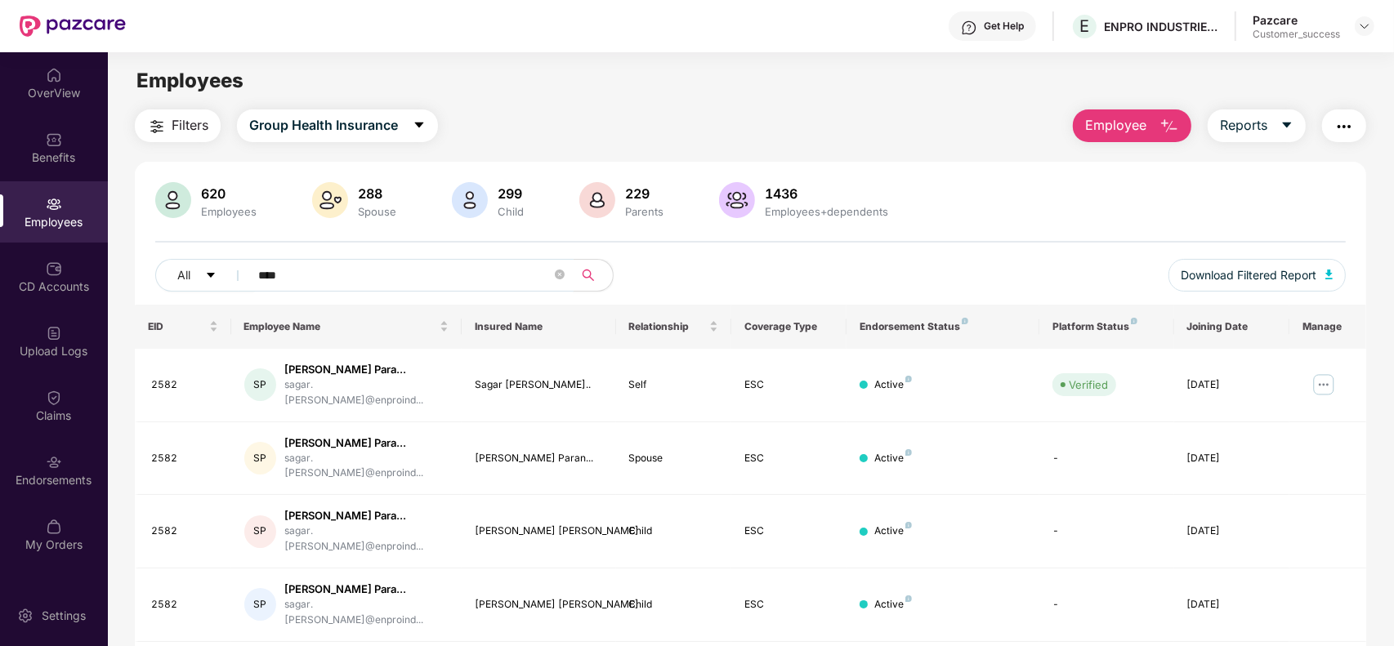
paste input "text"
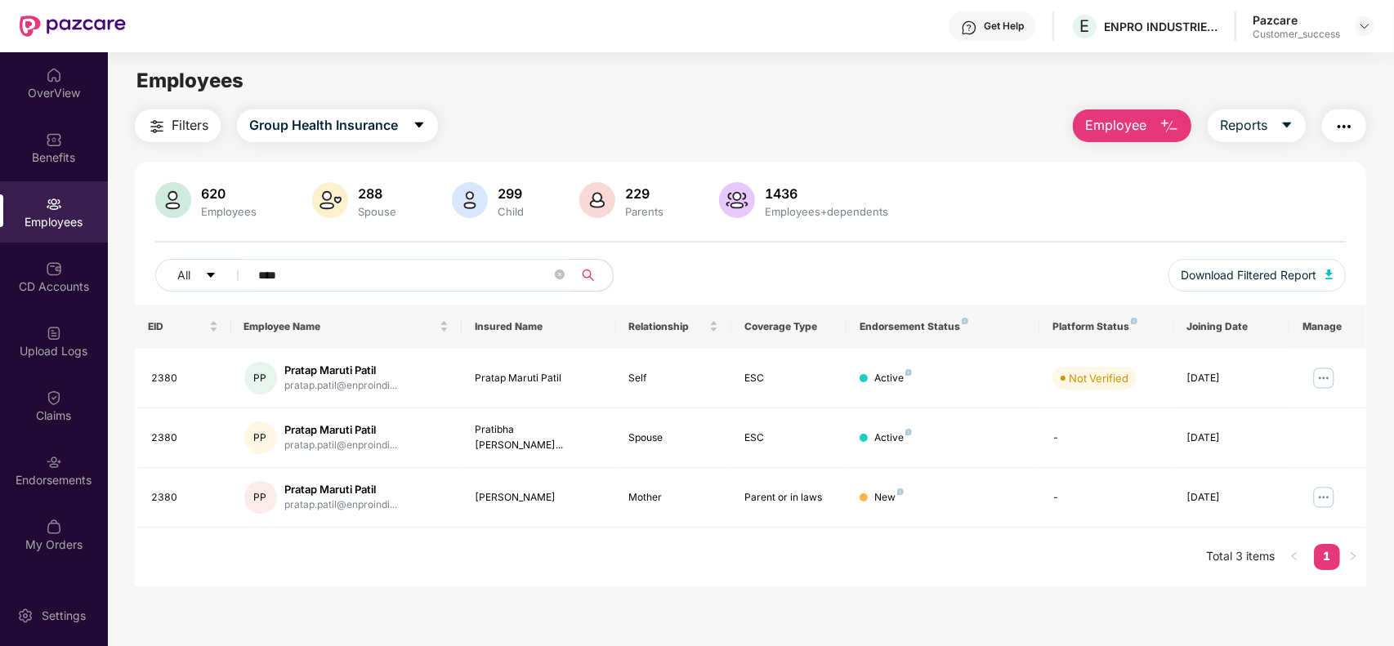
paste input "text"
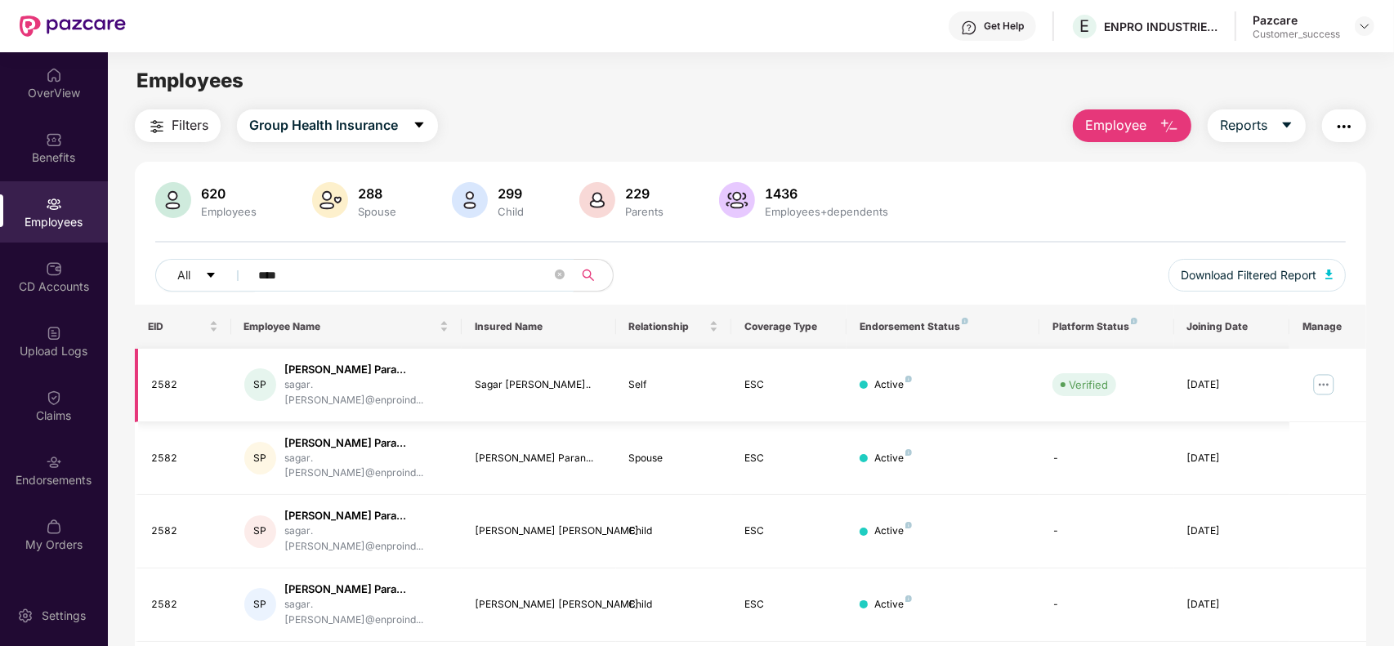
type input "****"
click at [1326, 384] on img at bounding box center [1323, 385] width 26 height 26
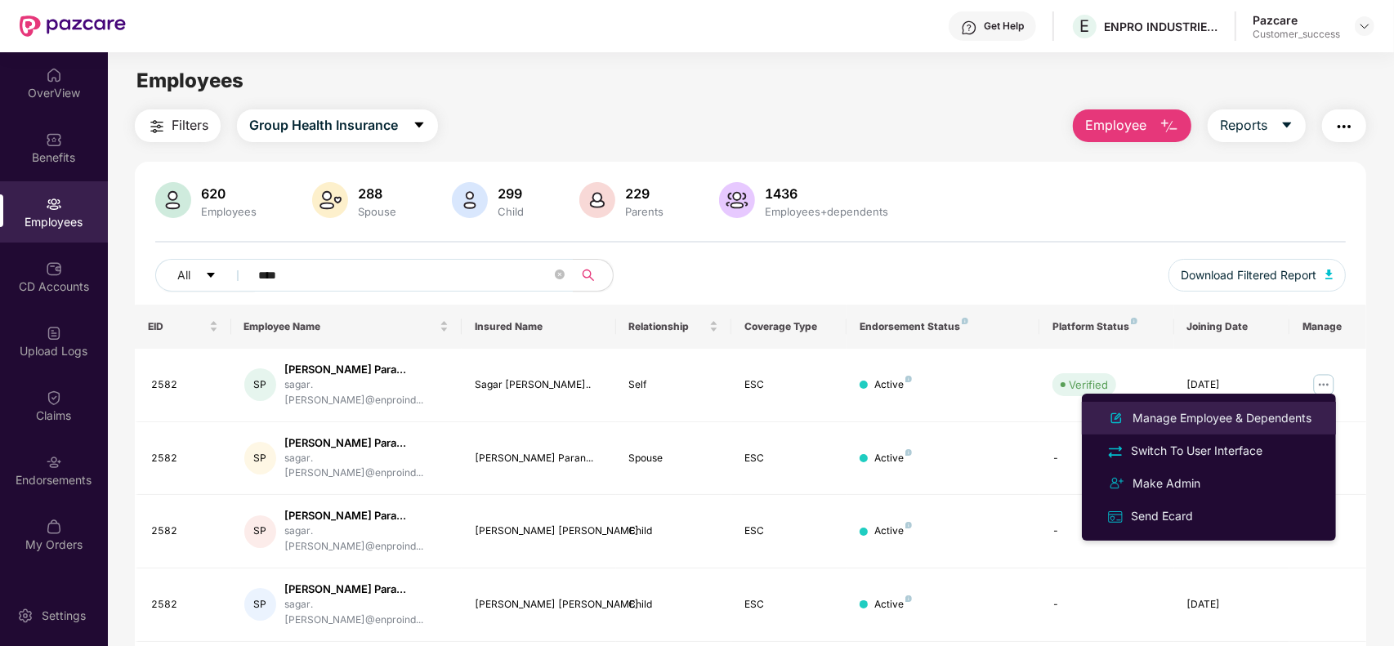
click at [1234, 417] on div "Manage Employee & Dependents" at bounding box center [1221, 418] width 185 height 18
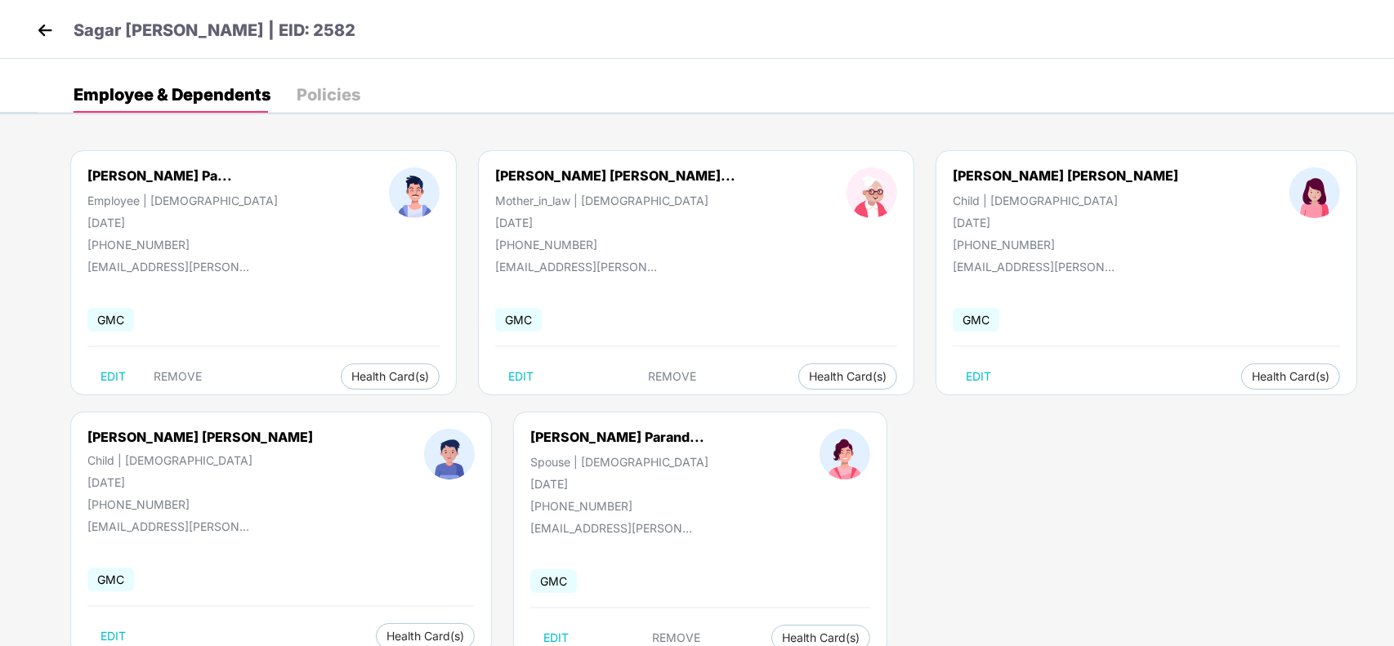
click at [41, 29] on img at bounding box center [45, 30] width 25 height 25
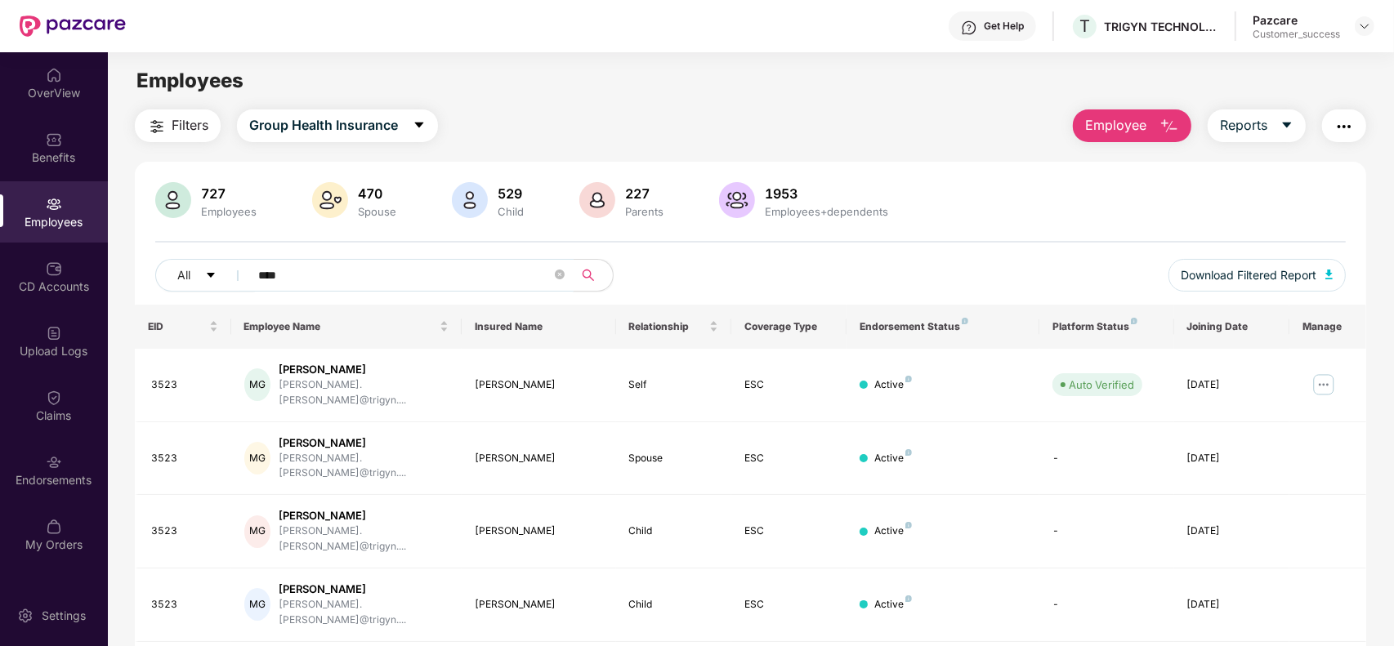
type input "****"
click at [1318, 377] on img at bounding box center [1323, 385] width 26 height 26
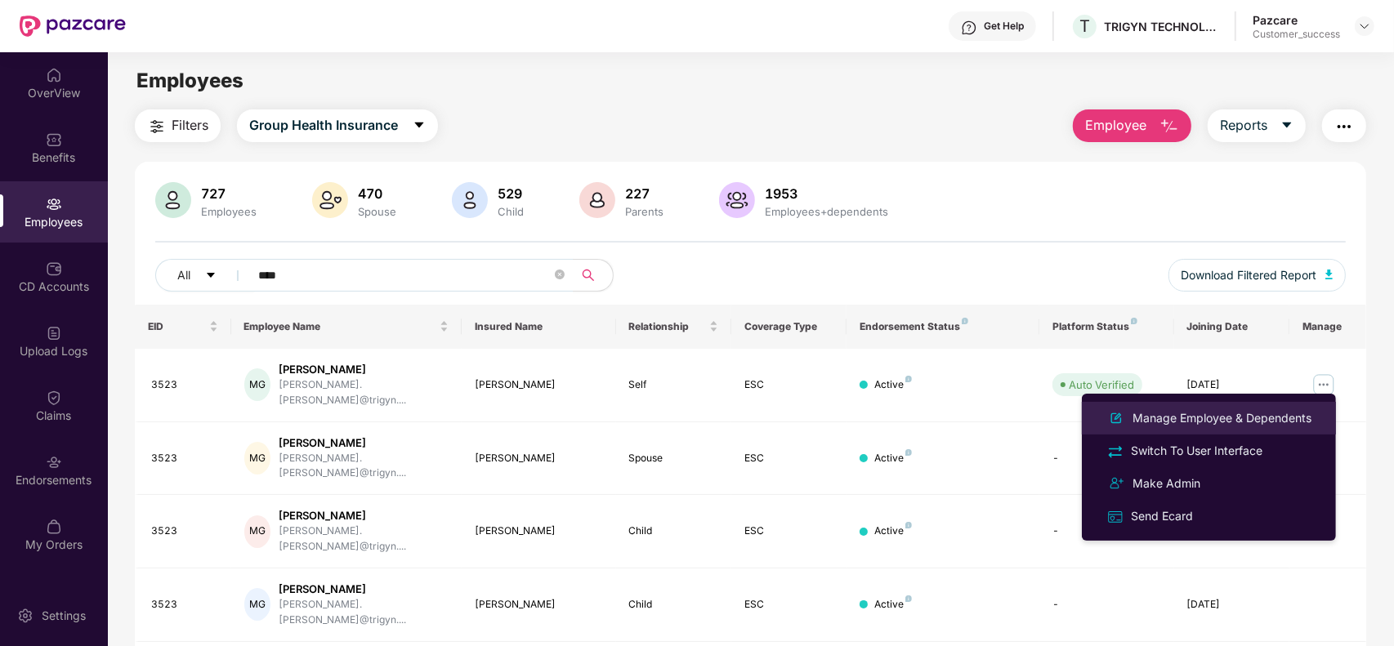
click at [1185, 414] on div "Manage Employee & Dependents" at bounding box center [1221, 418] width 185 height 18
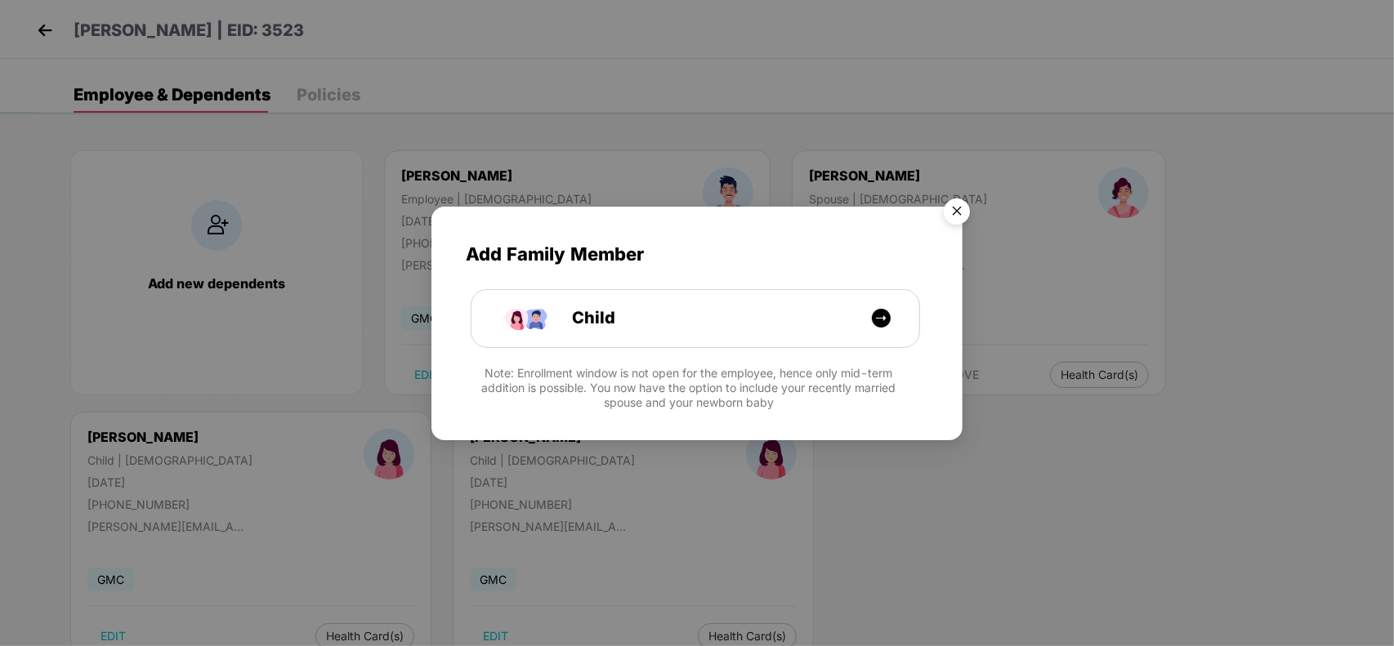
click at [952, 215] on img "Close" at bounding box center [957, 214] width 46 height 46
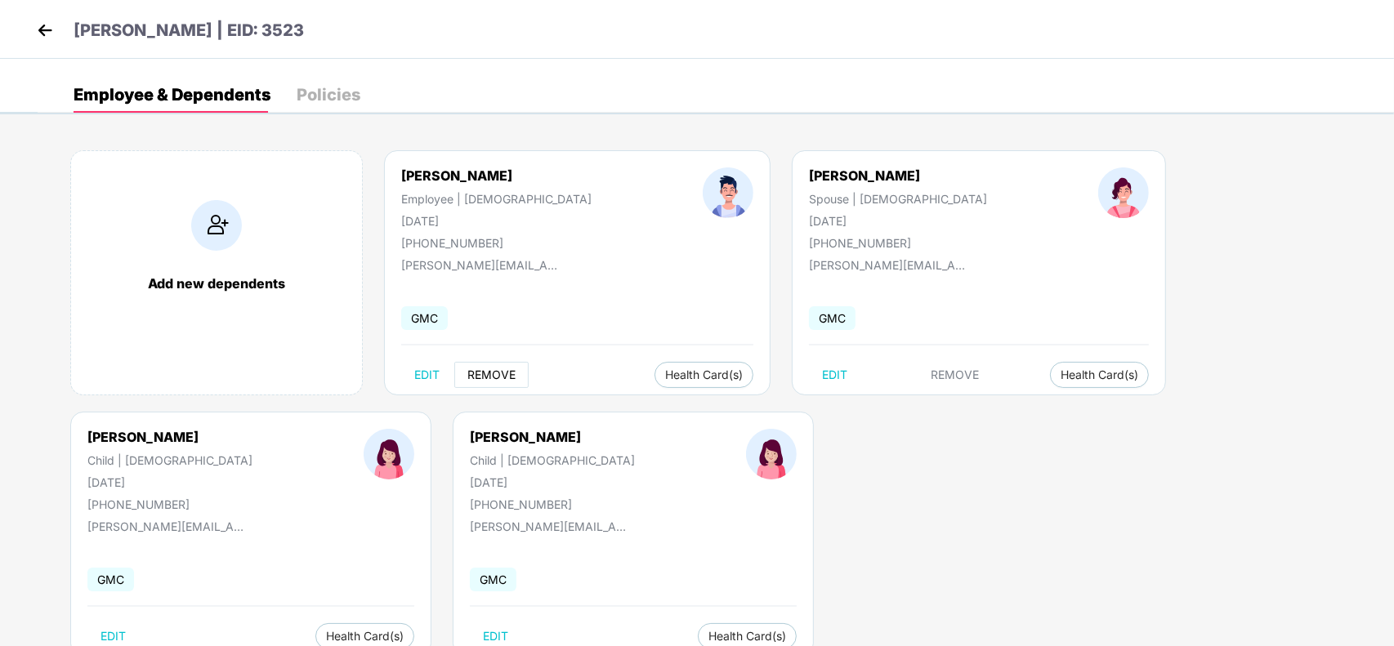
click at [498, 377] on span "REMOVE" at bounding box center [491, 374] width 48 height 13
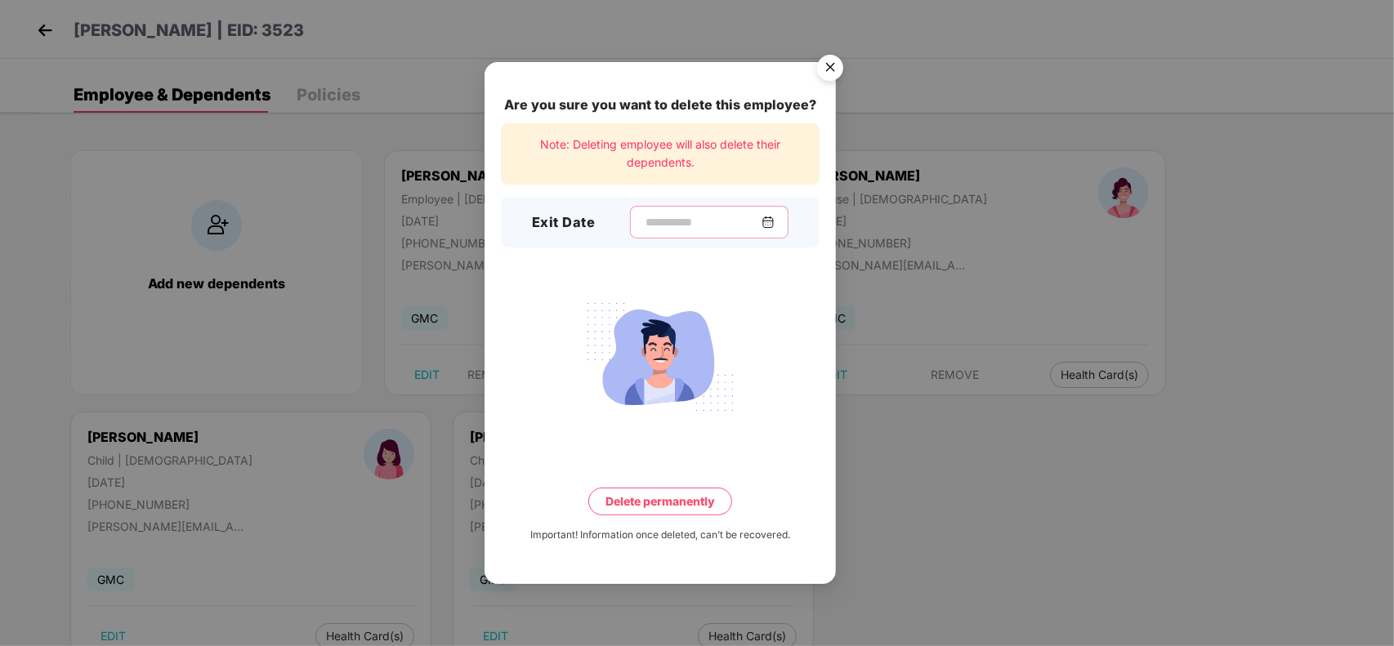
click at [690, 225] on input at bounding box center [703, 222] width 118 height 17
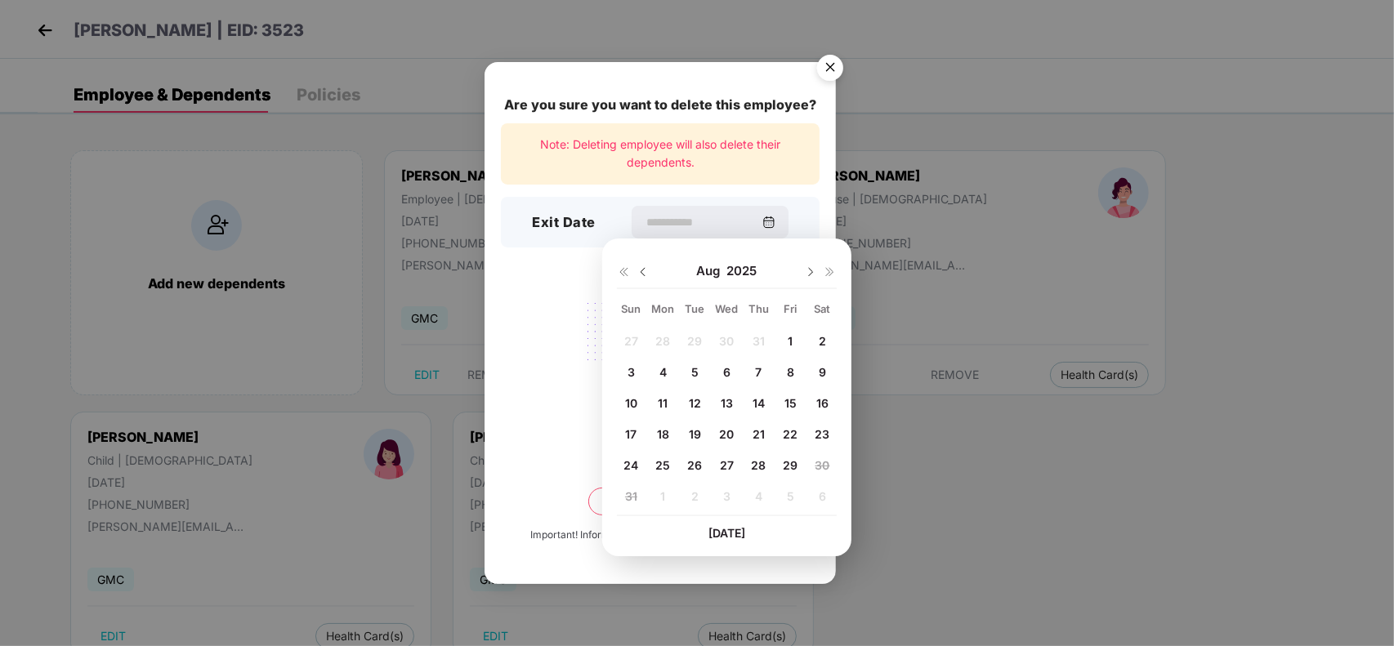
click at [788, 337] on span "1" at bounding box center [790, 341] width 5 height 14
type input "**********"
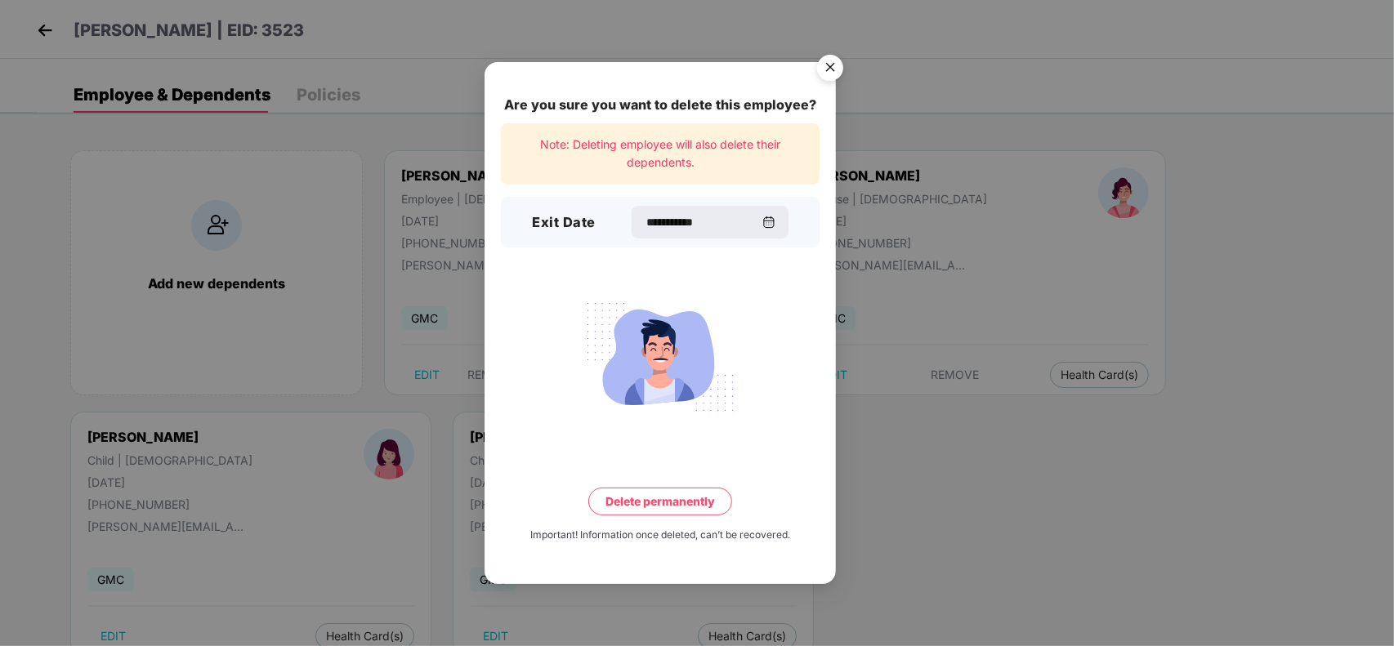
click at [681, 502] on button "Delete permanently" at bounding box center [660, 502] width 144 height 28
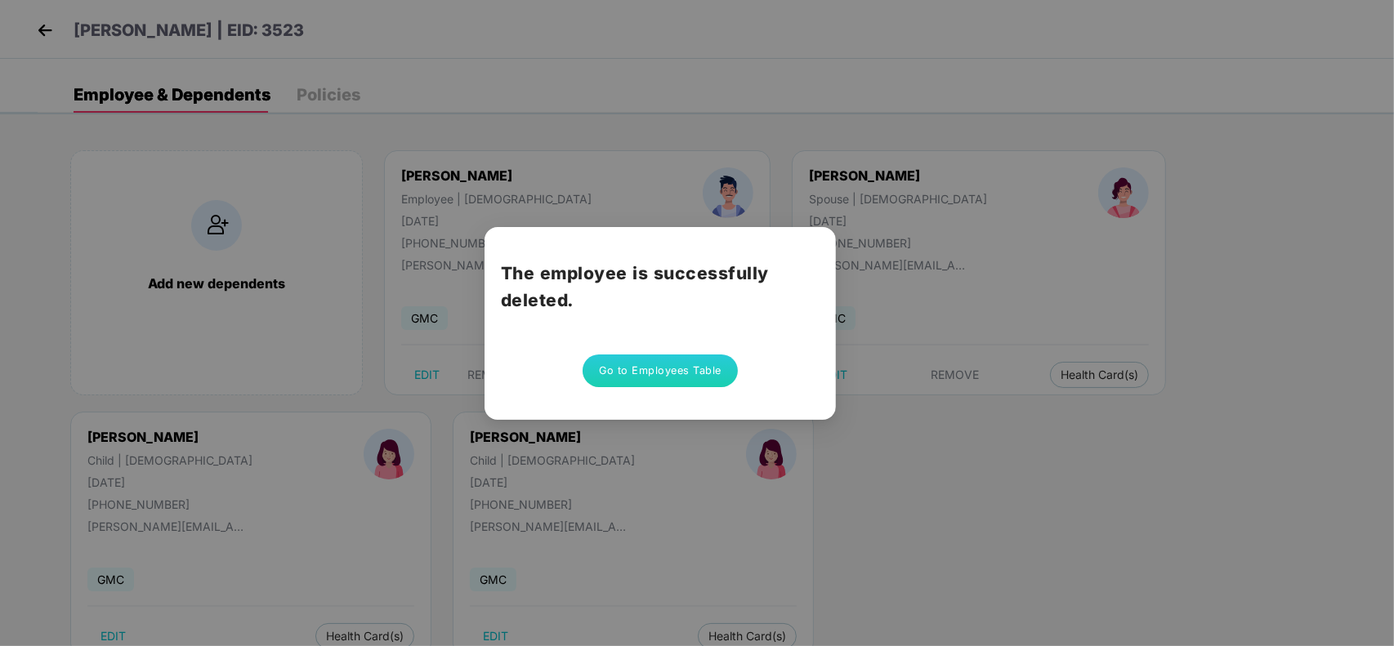
click at [694, 364] on button "Go to Employees Table" at bounding box center [660, 371] width 155 height 33
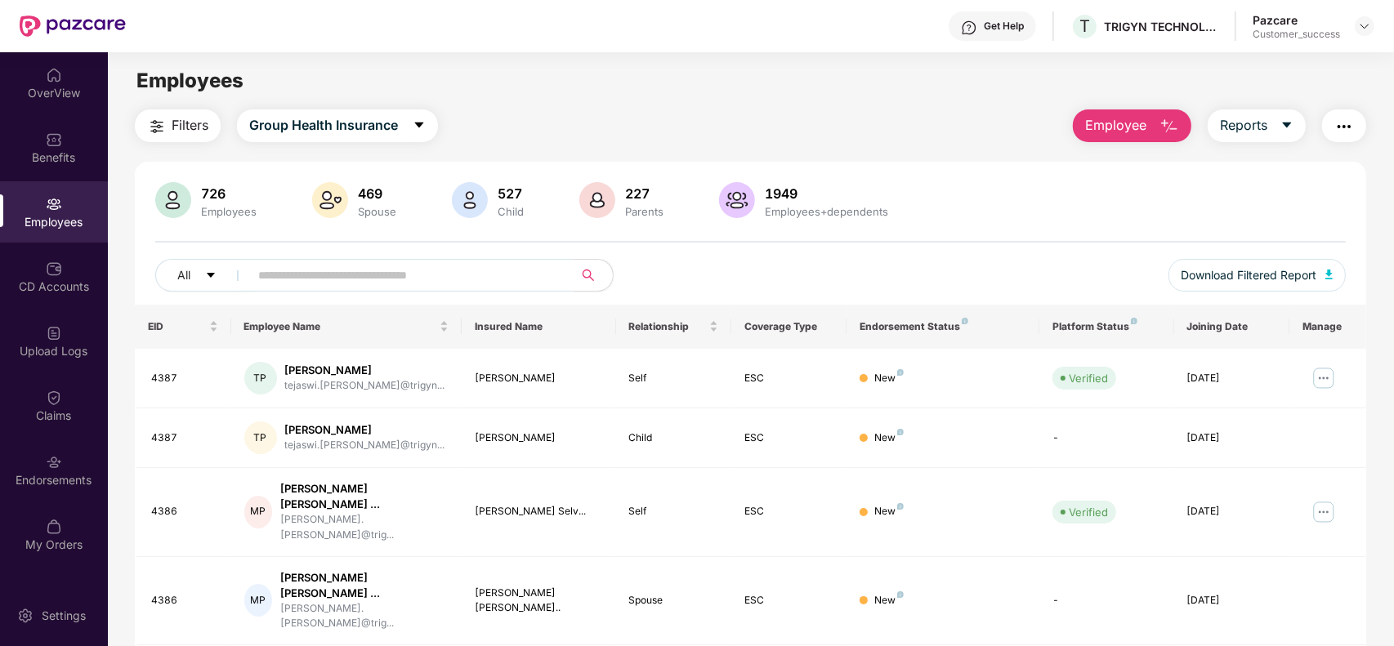
paste input "****"
click at [439, 267] on input "text" at bounding box center [404, 275] width 293 height 25
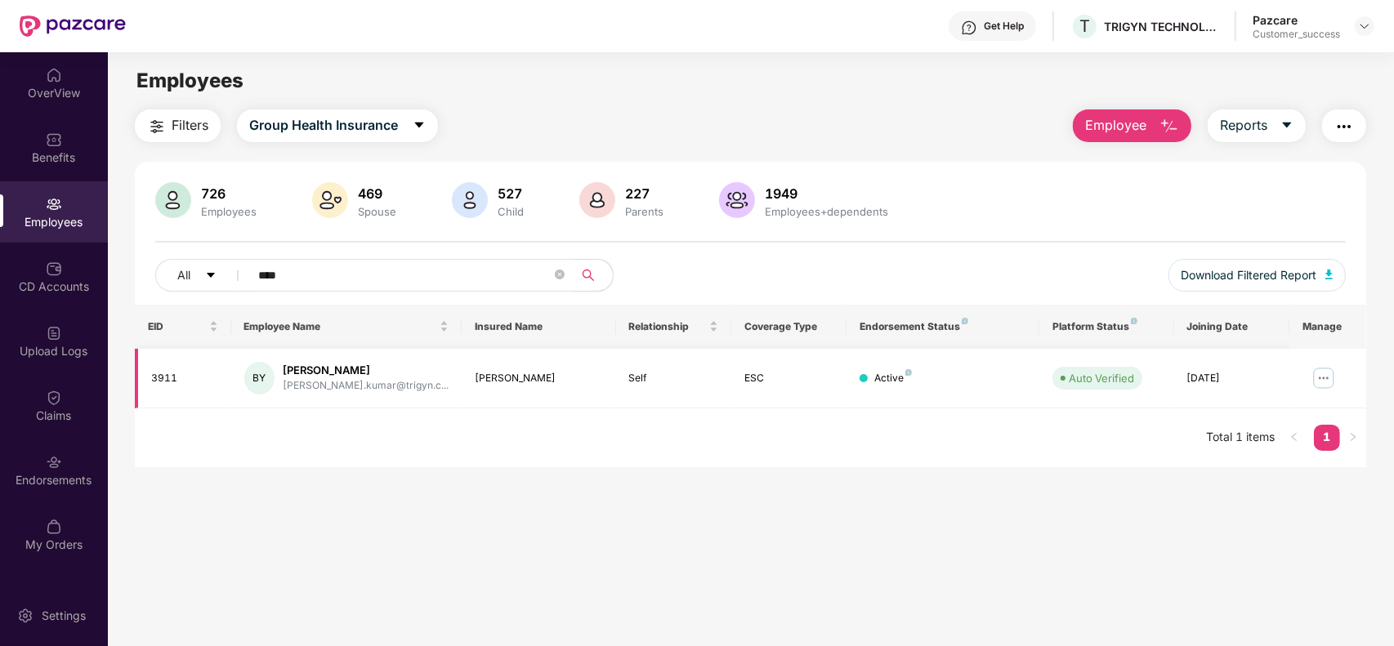
type input "****"
click at [1322, 378] on img at bounding box center [1323, 378] width 26 height 26
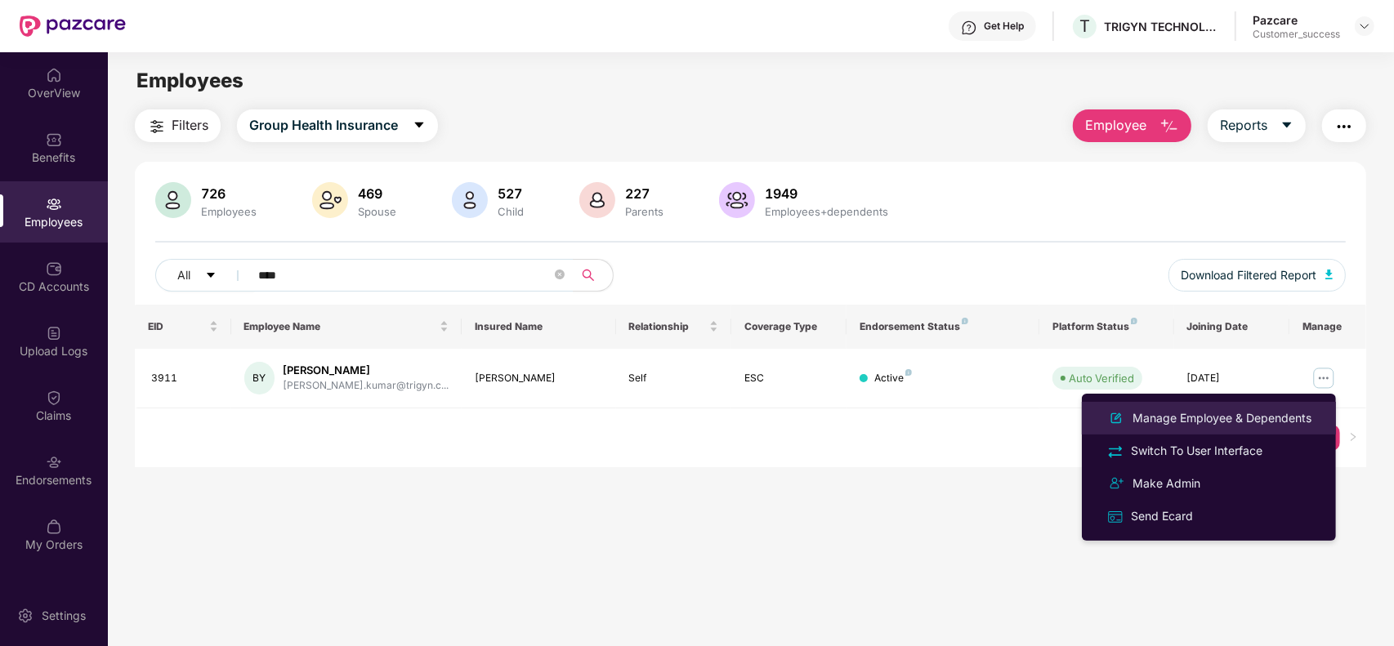
click at [1194, 414] on div "Manage Employee & Dependents" at bounding box center [1221, 418] width 185 height 18
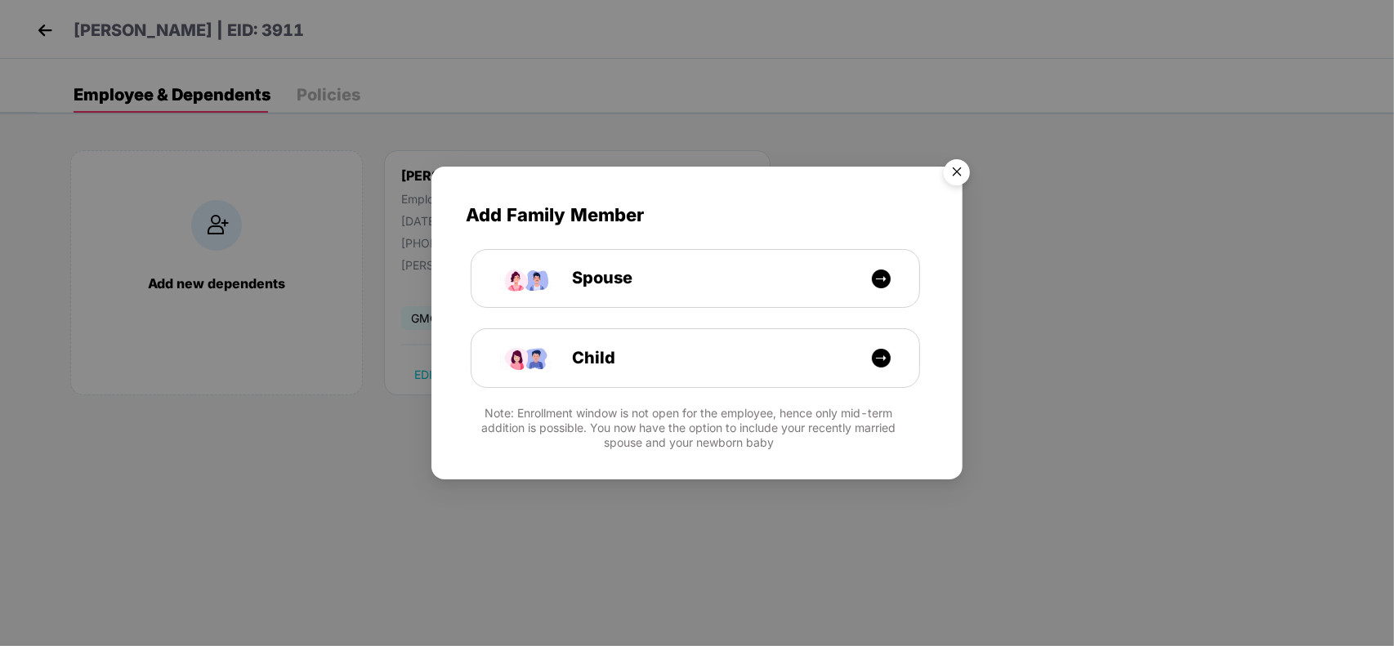
click at [961, 176] on img "Close" at bounding box center [957, 175] width 46 height 46
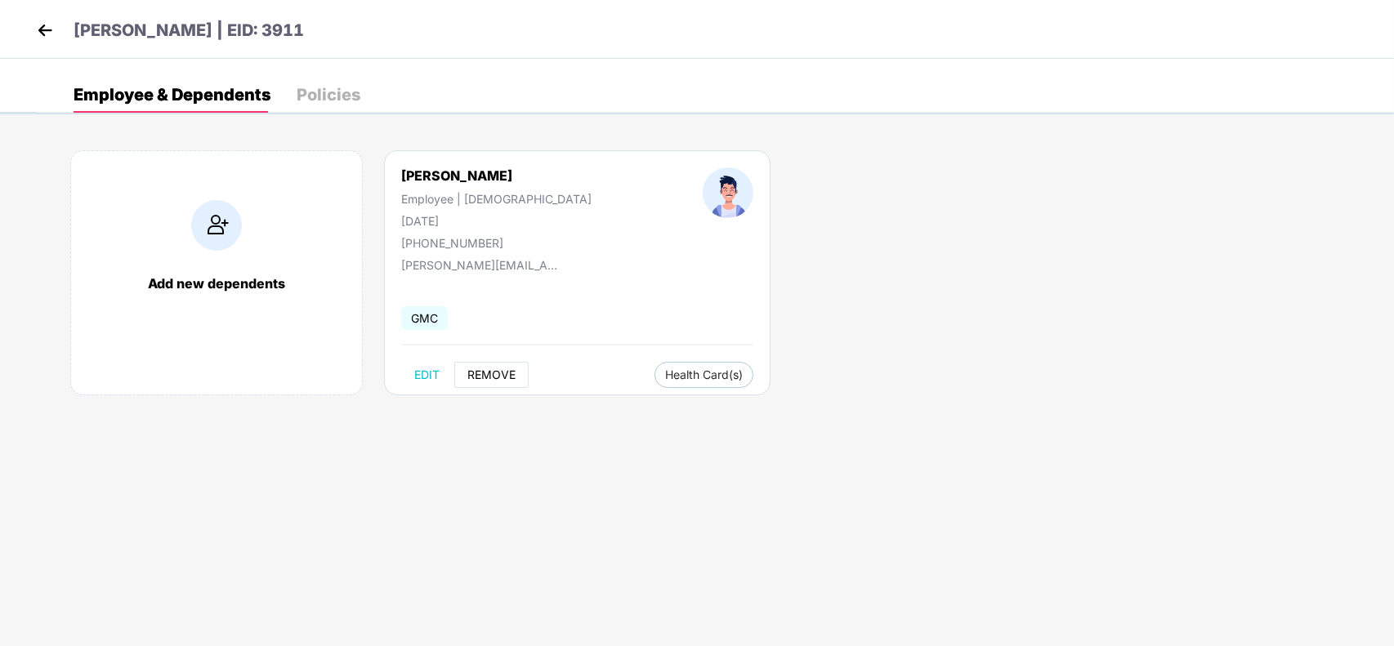
click at [488, 373] on span "REMOVE" at bounding box center [491, 374] width 48 height 13
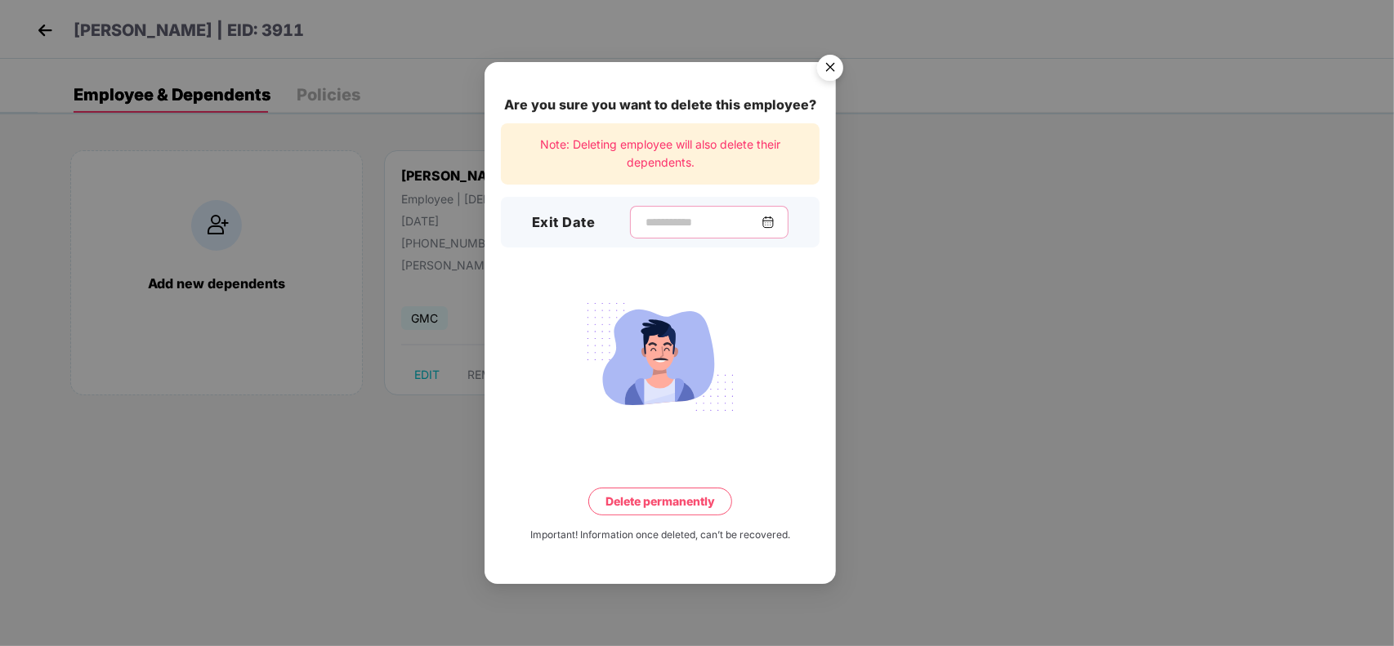
click at [668, 222] on input at bounding box center [703, 222] width 118 height 17
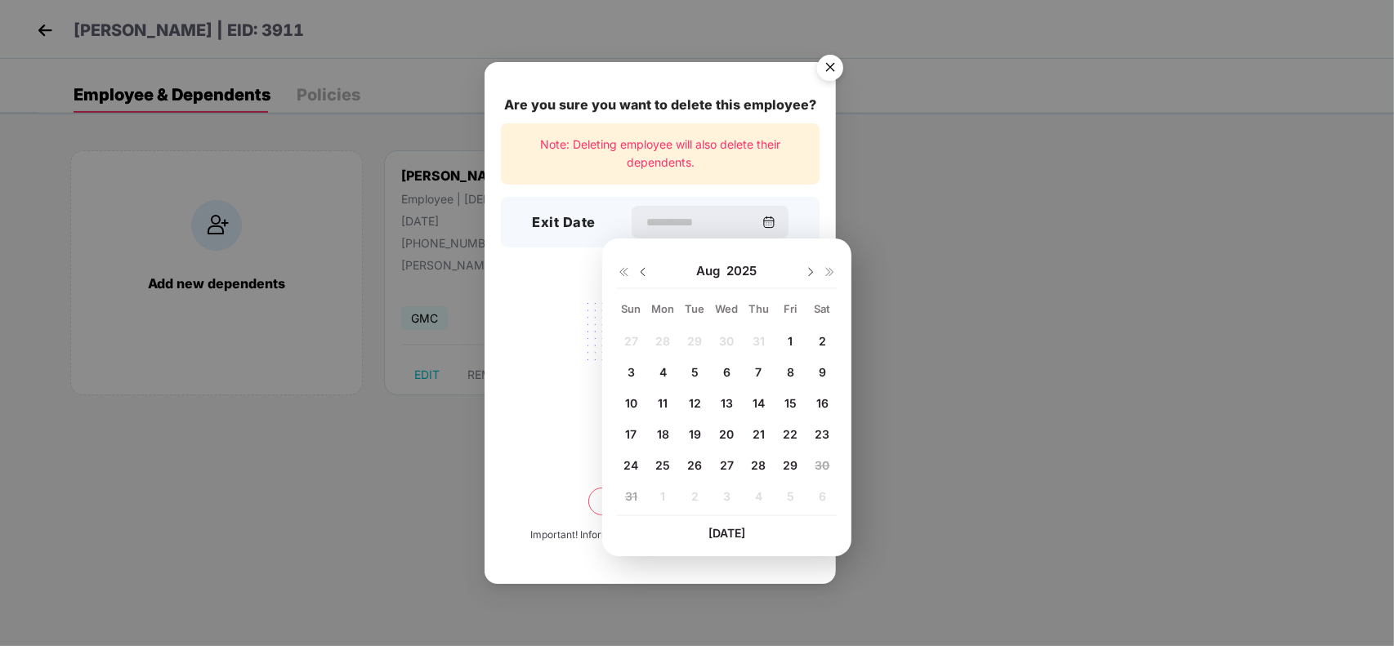
click at [790, 334] on span "1" at bounding box center [790, 341] width 5 height 14
type input "**********"
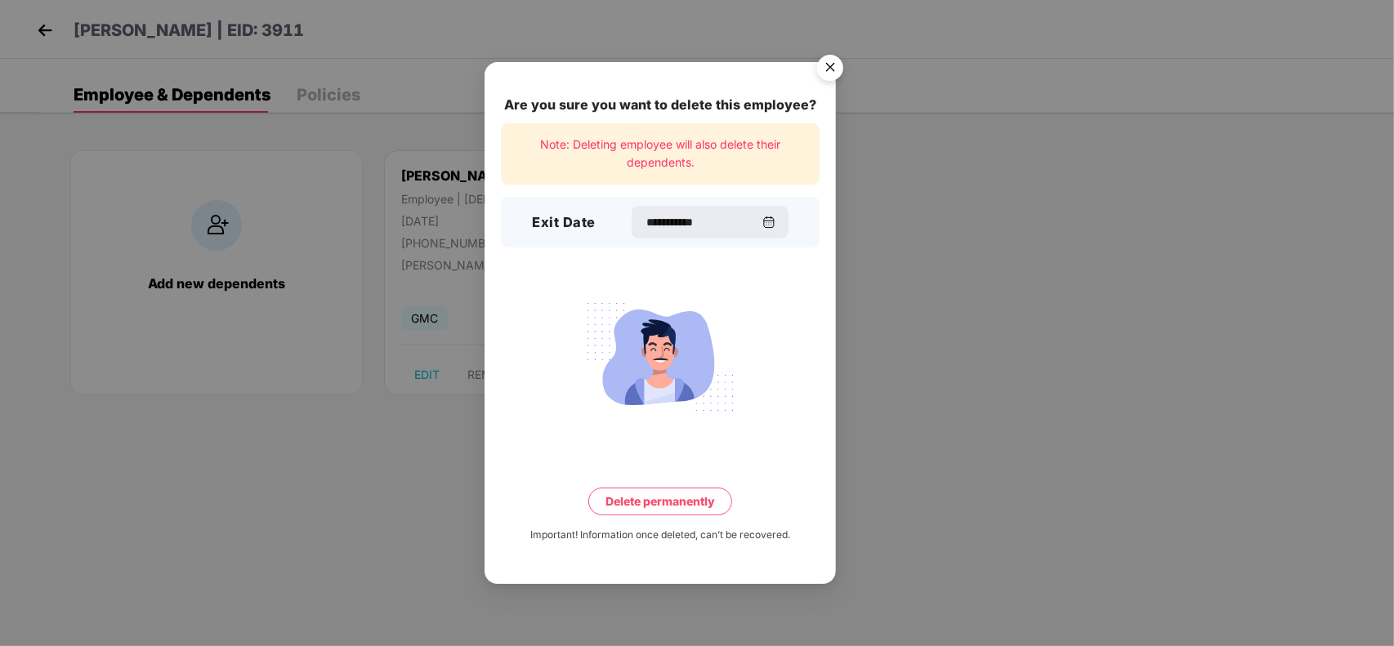
click at [672, 497] on button "Delete permanently" at bounding box center [660, 502] width 144 height 28
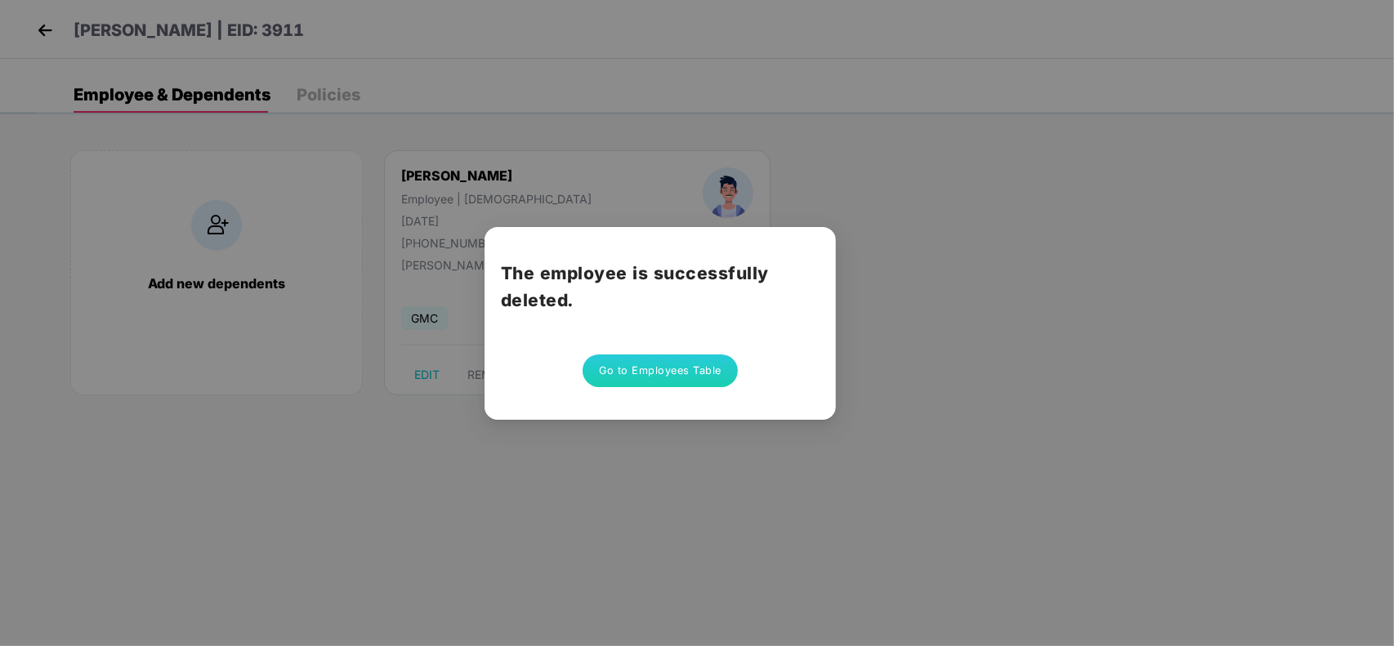
click at [668, 392] on div "The employee is successfully deleted. Go to Employees Table" at bounding box center [659, 323] width 351 height 193
click at [654, 368] on button "Go to Employees Table" at bounding box center [660, 371] width 155 height 33
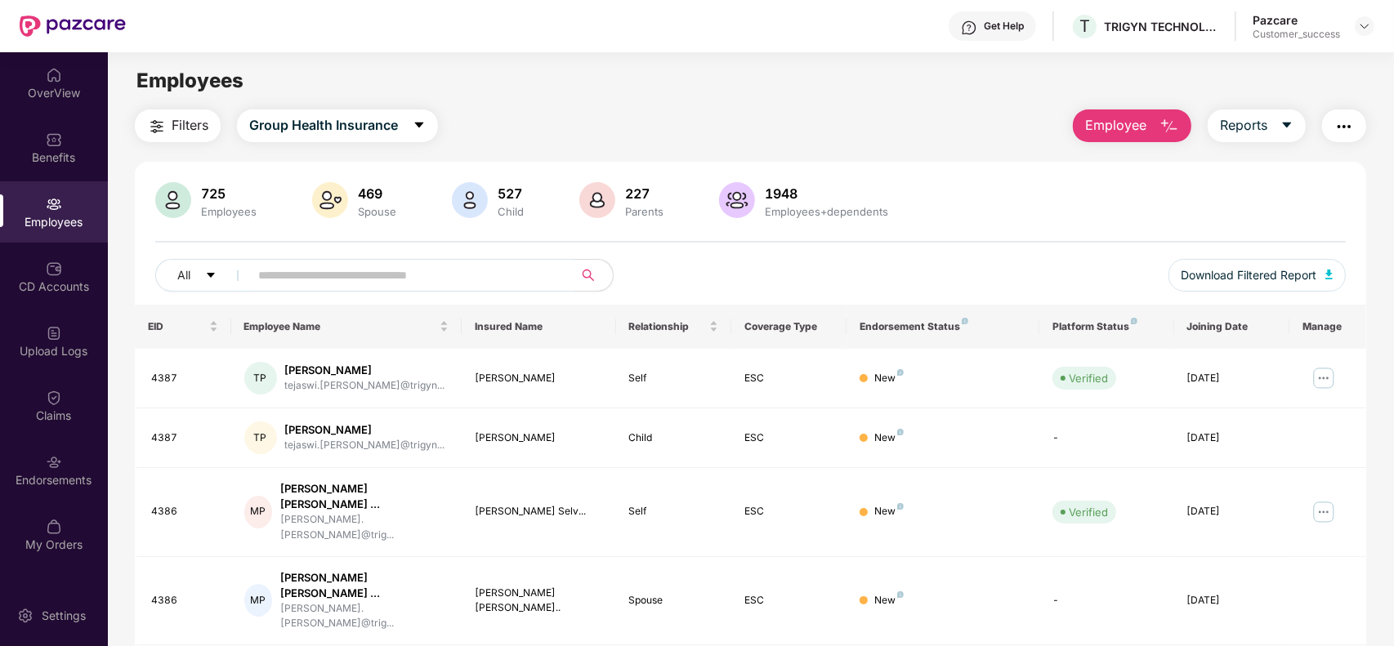
click at [382, 271] on input "text" at bounding box center [404, 275] width 293 height 25
paste input "****"
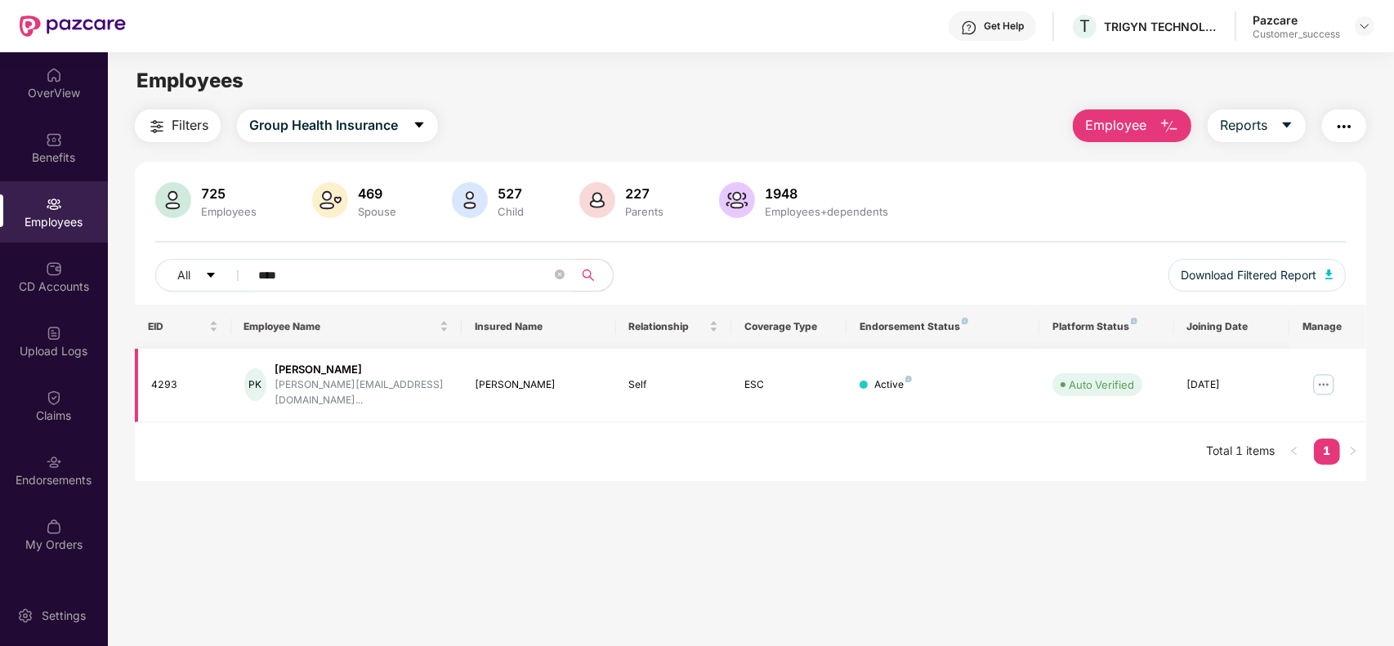
type input "****"
click at [1322, 374] on img at bounding box center [1323, 385] width 26 height 26
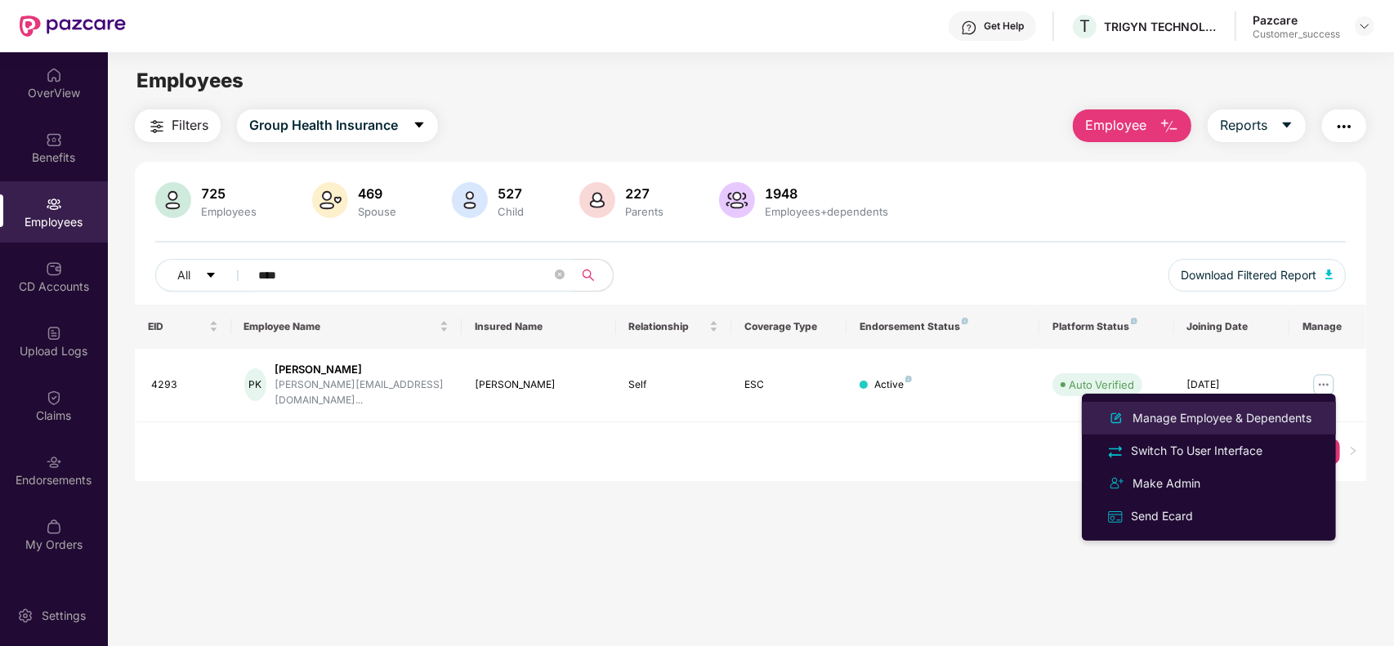
click at [1208, 411] on div "Manage Employee & Dependents" at bounding box center [1221, 418] width 185 height 18
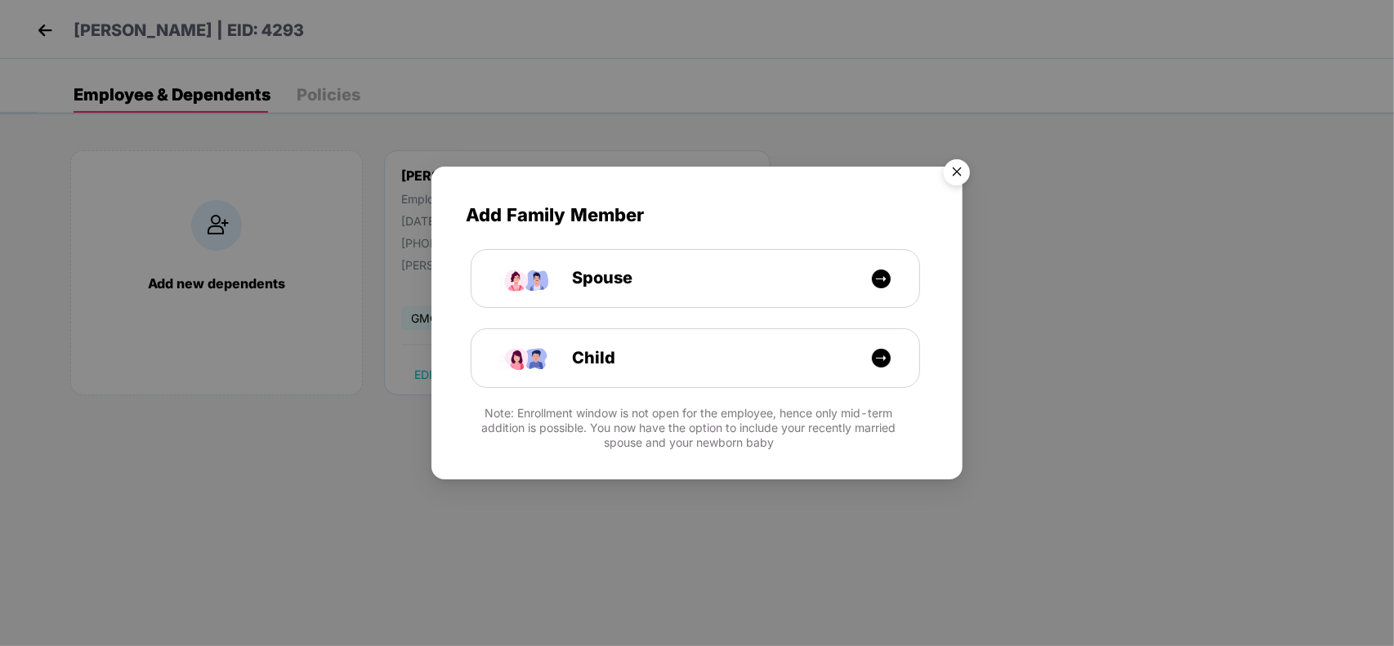
click at [958, 177] on img "Close" at bounding box center [957, 175] width 46 height 46
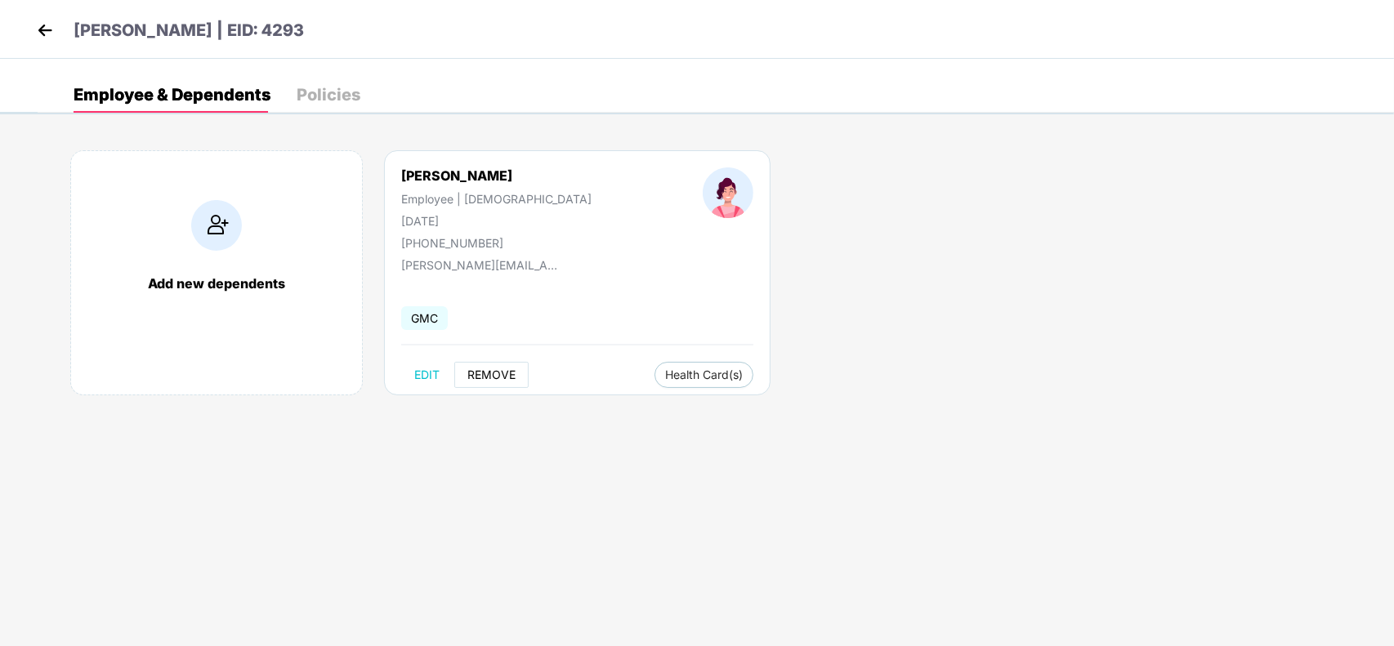
click at [478, 370] on span "REMOVE" at bounding box center [491, 374] width 48 height 13
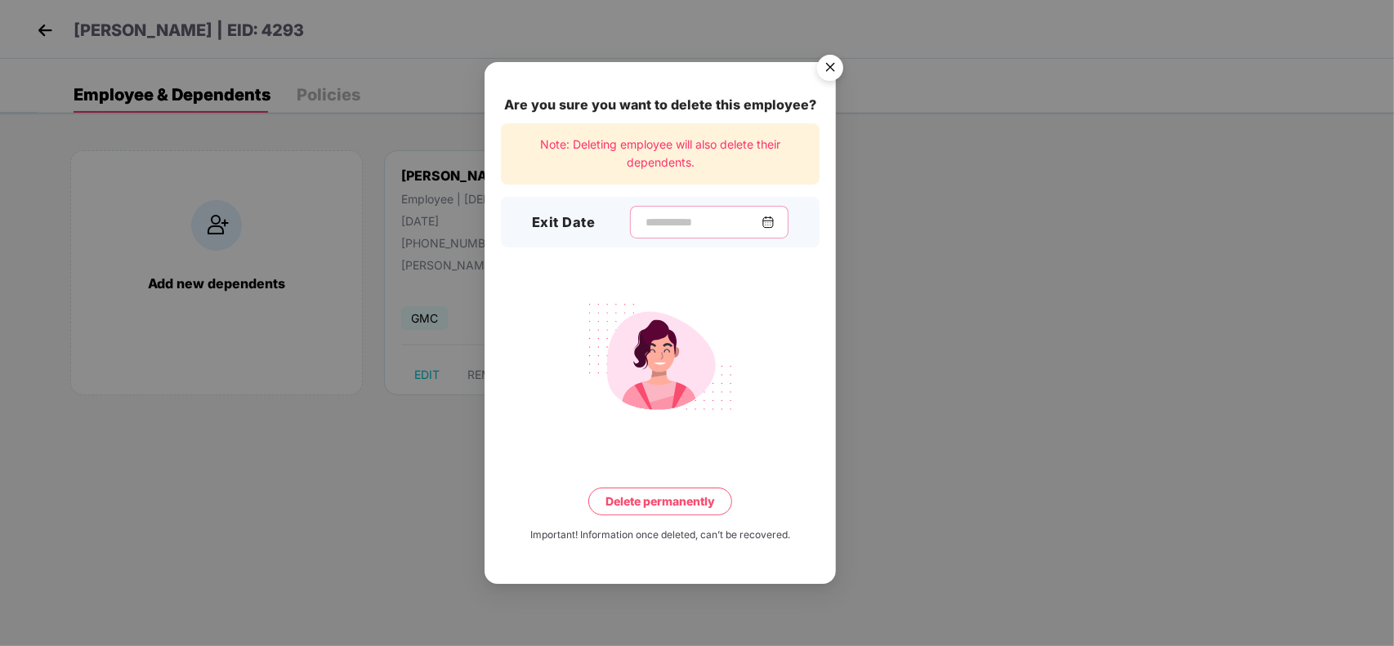
click at [654, 219] on input at bounding box center [703, 222] width 118 height 17
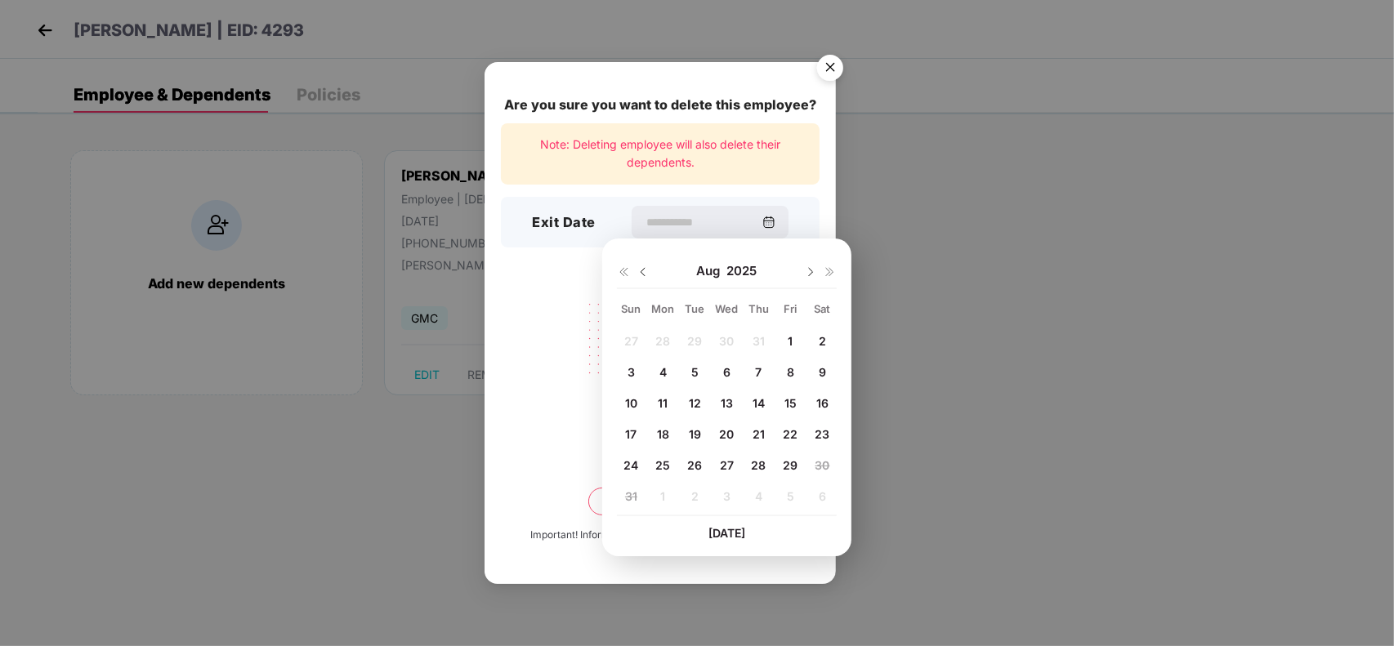
click at [659, 372] on span "4" at bounding box center [662, 372] width 7 height 14
type input "**********"
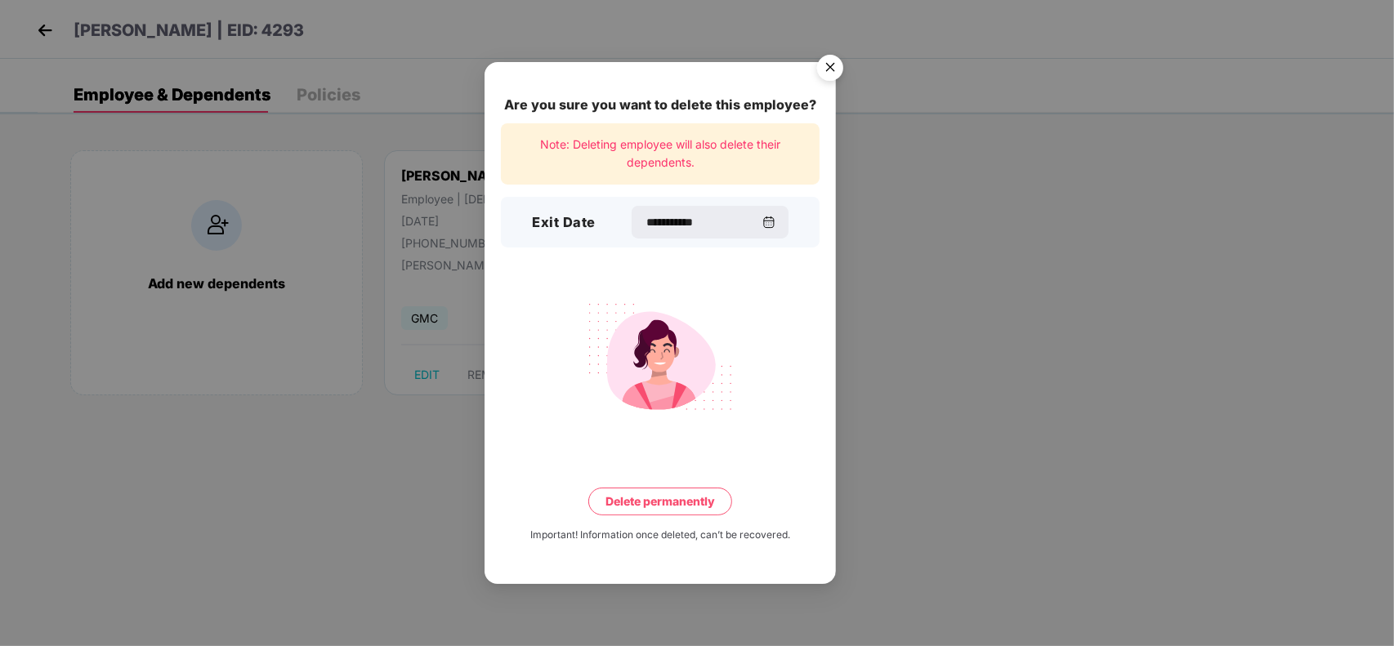
click at [672, 512] on button "Delete permanently" at bounding box center [660, 502] width 144 height 28
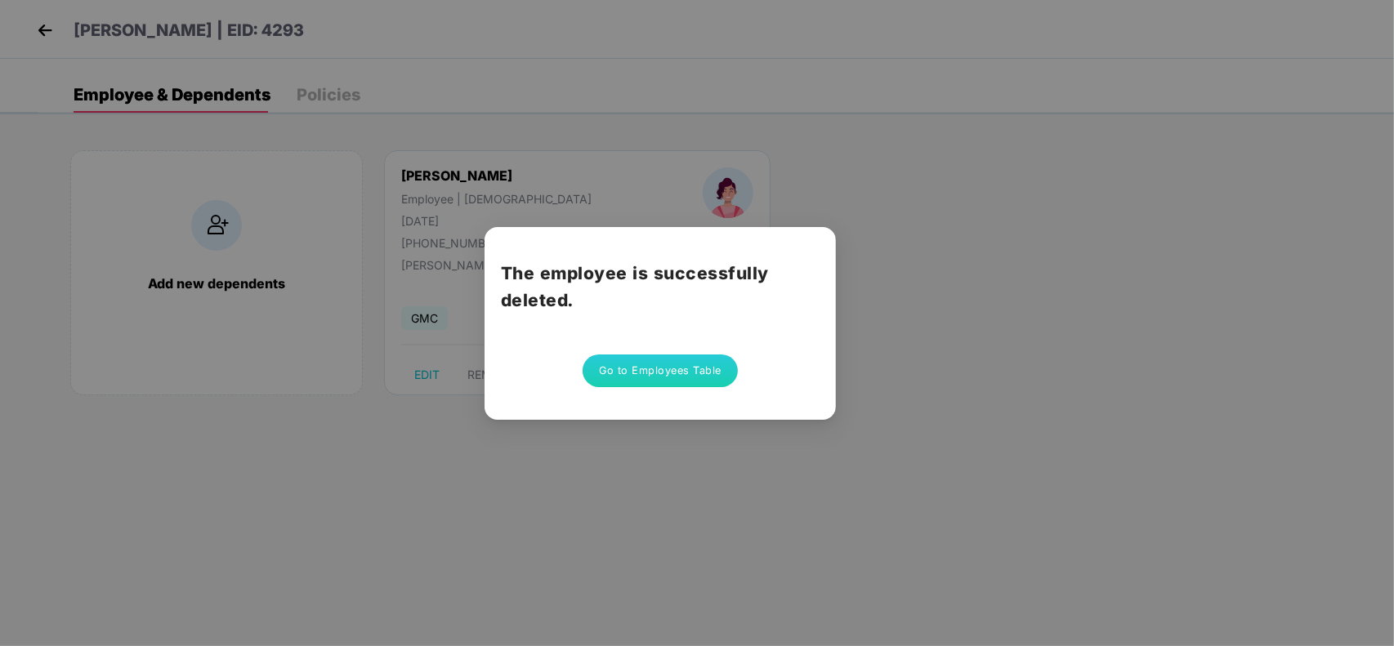
click at [672, 378] on button "Go to Employees Table" at bounding box center [660, 371] width 155 height 33
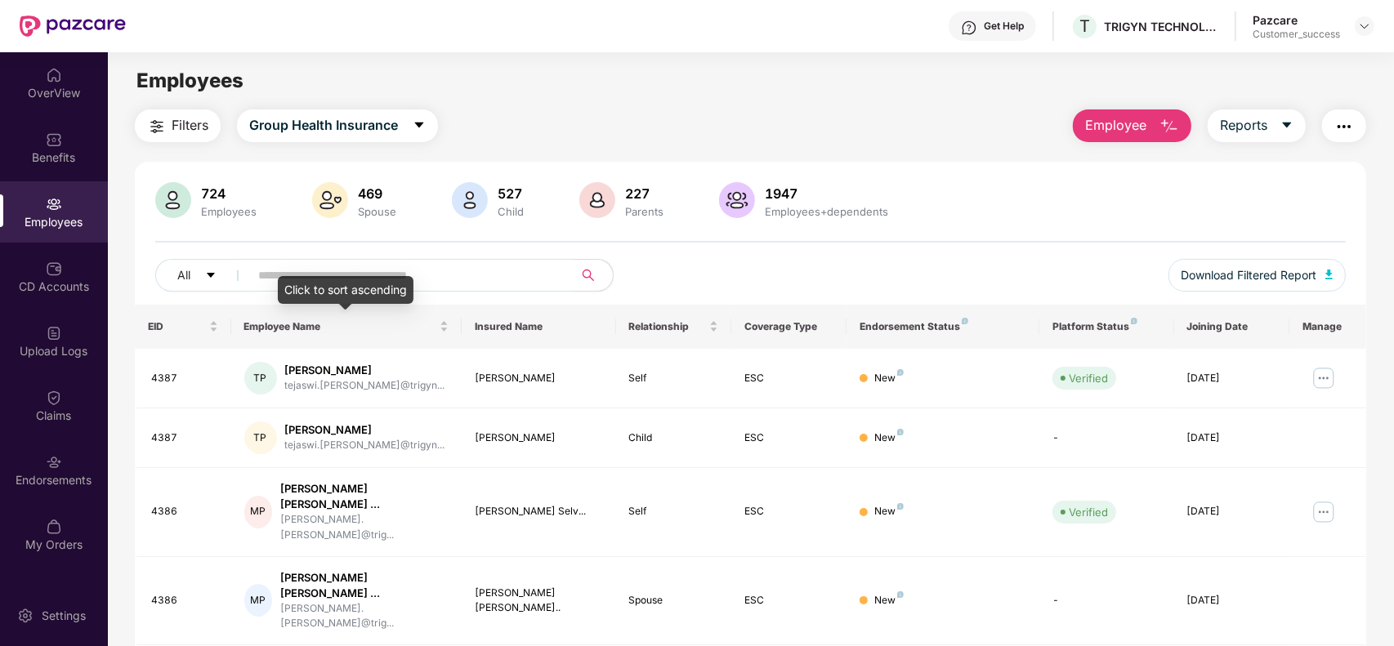
click at [388, 278] on div "Click to sort ascending" at bounding box center [346, 290] width 136 height 28
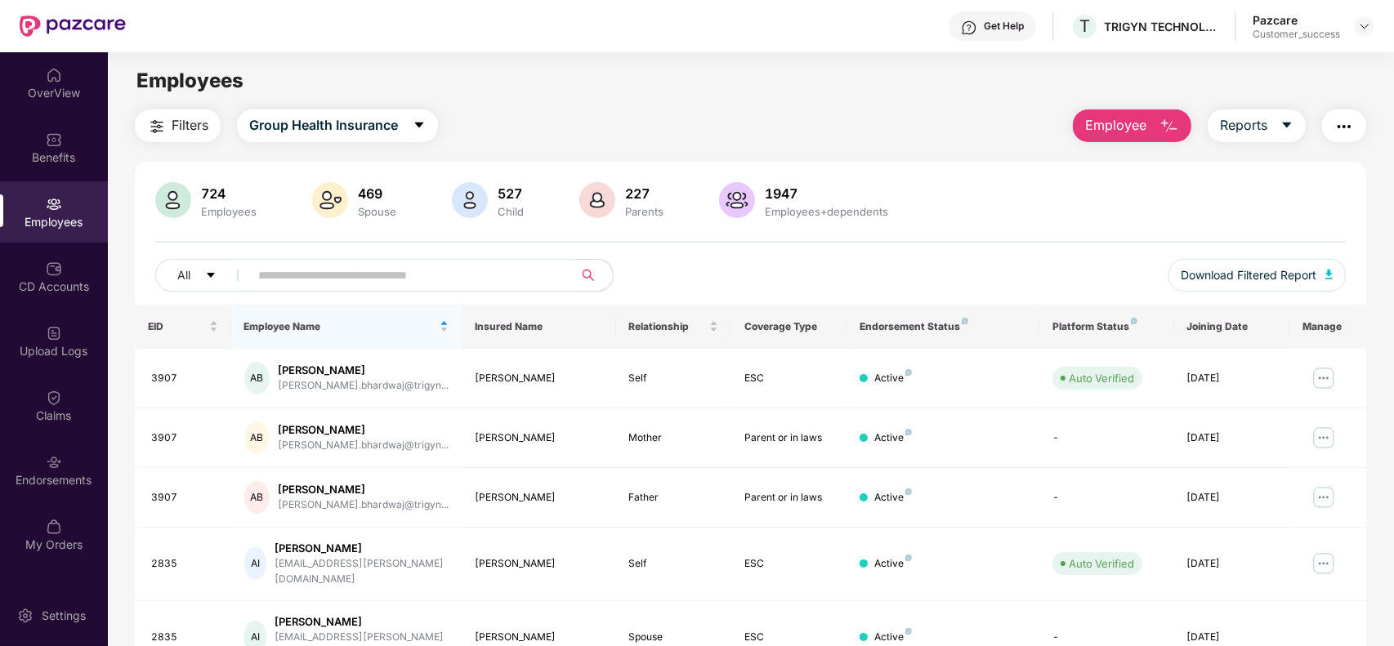
click at [491, 270] on input "text" at bounding box center [404, 275] width 293 height 25
paste input "****"
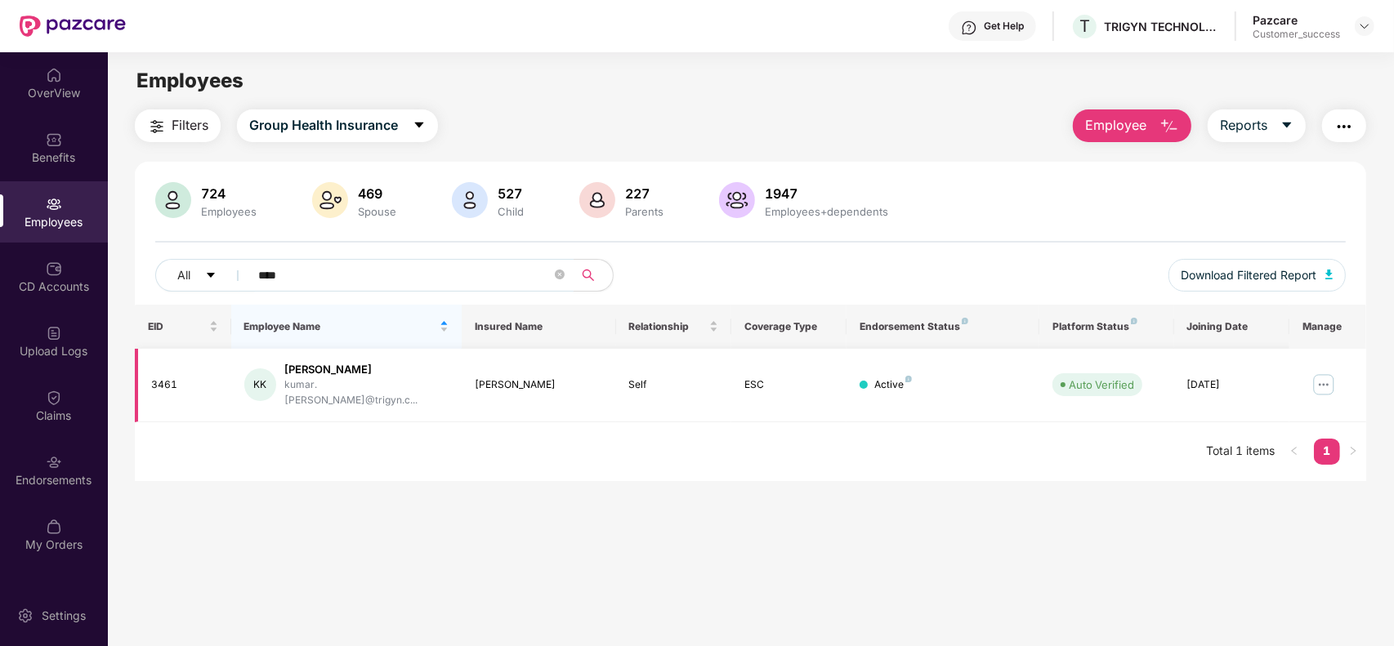
type input "****"
click at [1321, 376] on img at bounding box center [1323, 385] width 26 height 26
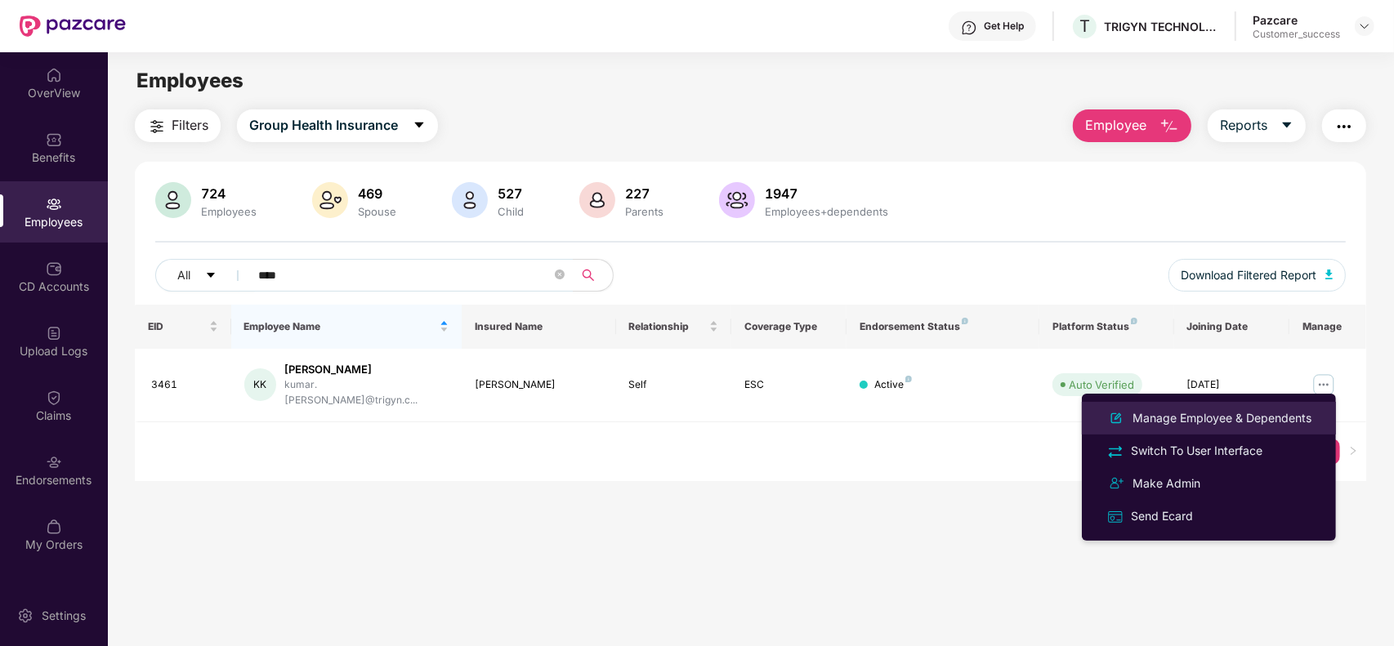
click at [1211, 423] on div "Manage Employee & Dependents" at bounding box center [1221, 418] width 185 height 18
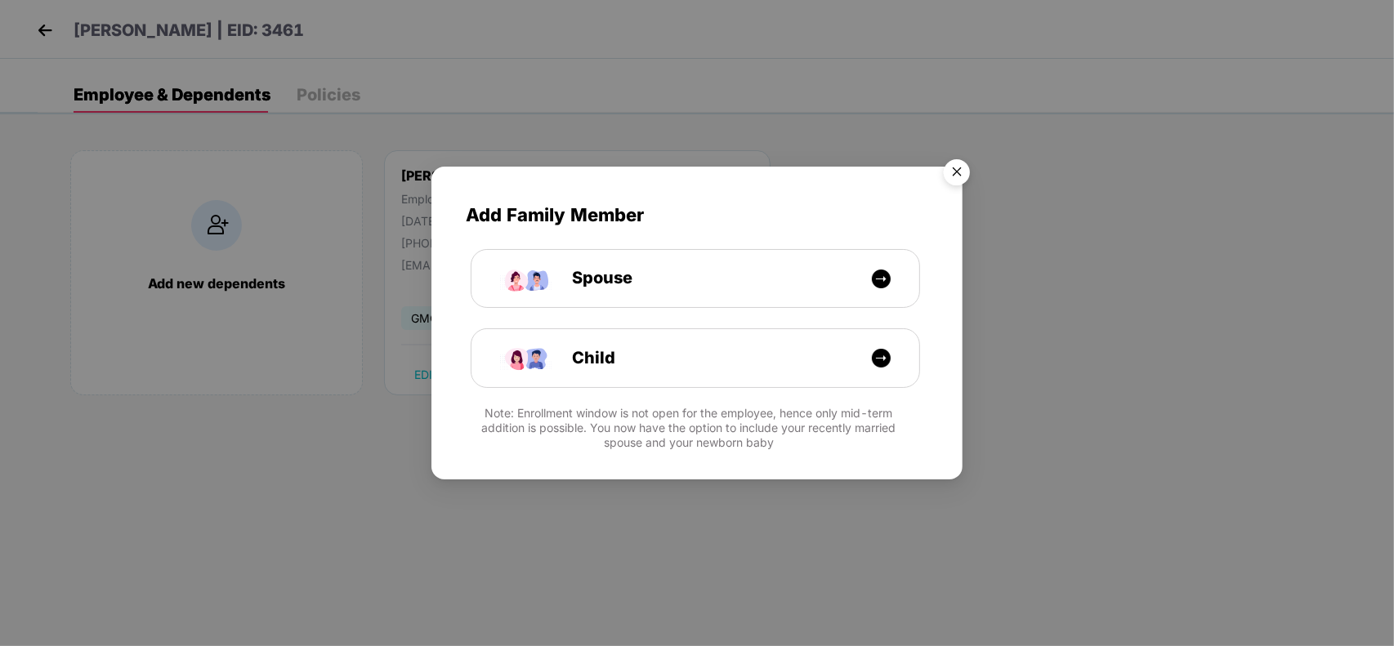
click at [969, 172] on img "Close" at bounding box center [957, 175] width 46 height 46
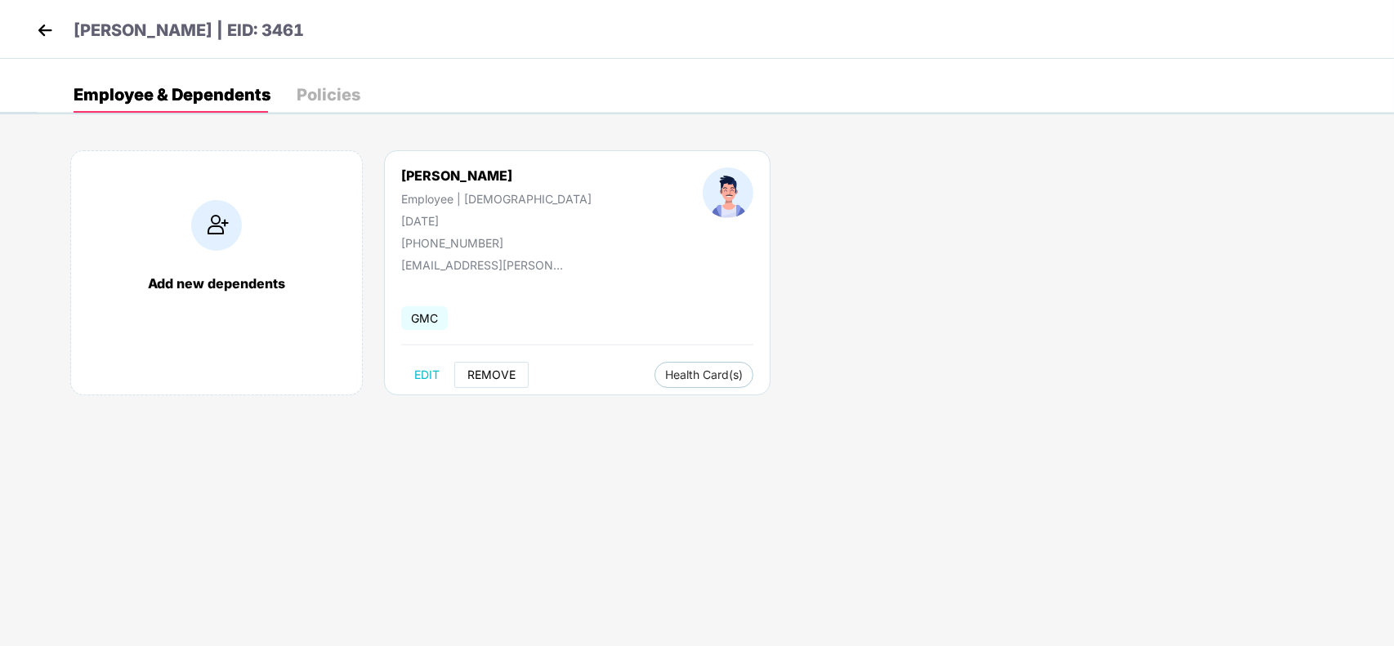
click at [493, 368] on span "REMOVE" at bounding box center [491, 374] width 48 height 13
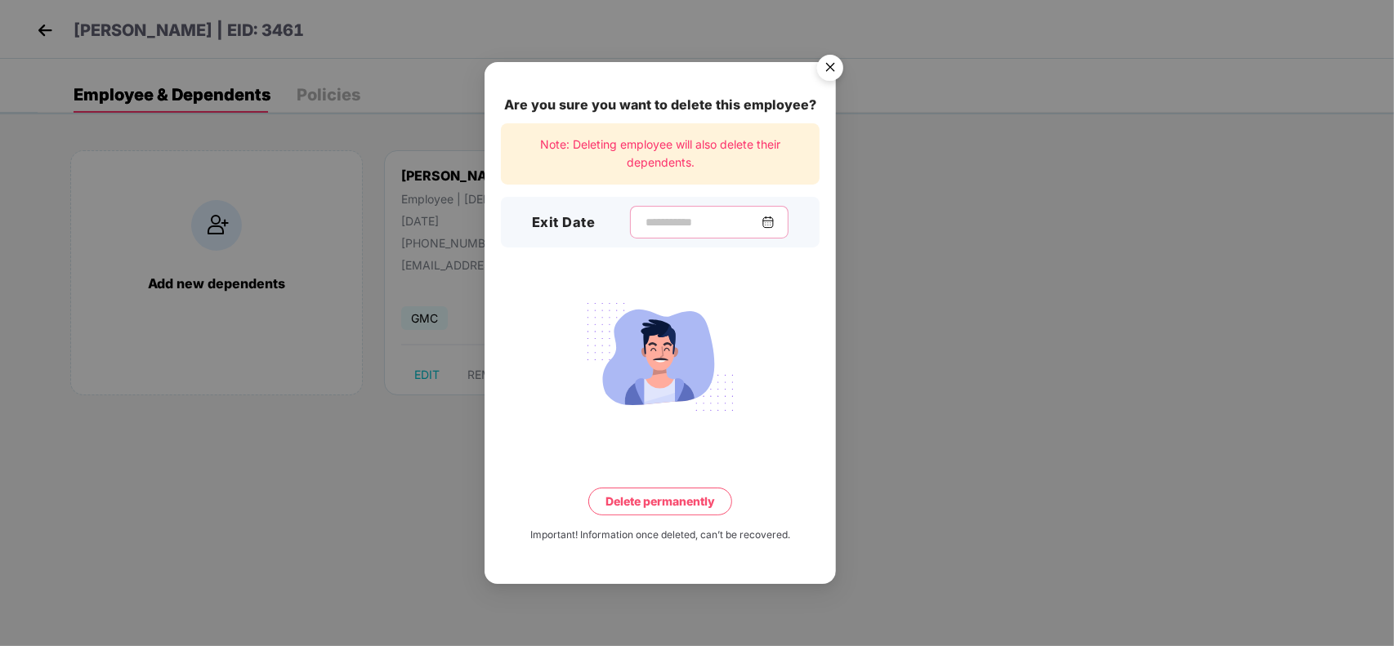
click at [644, 214] on input at bounding box center [703, 222] width 118 height 17
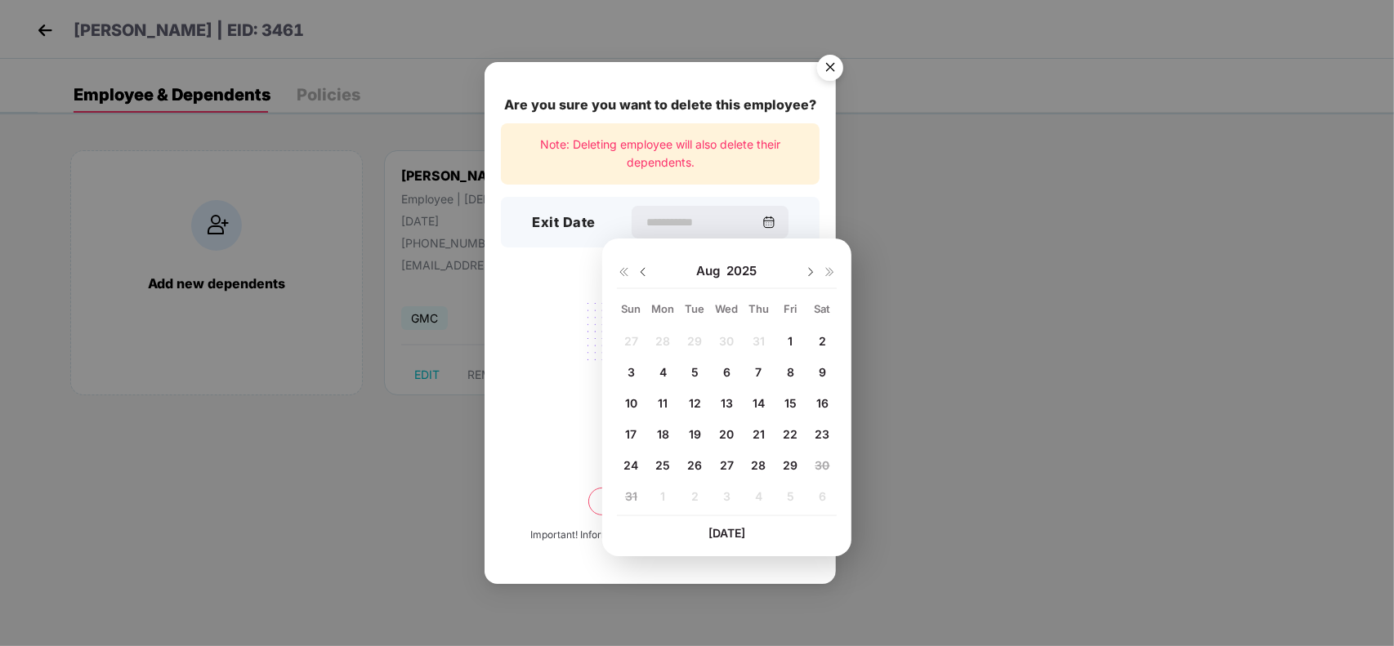
click at [757, 368] on span "7" at bounding box center [759, 372] width 7 height 14
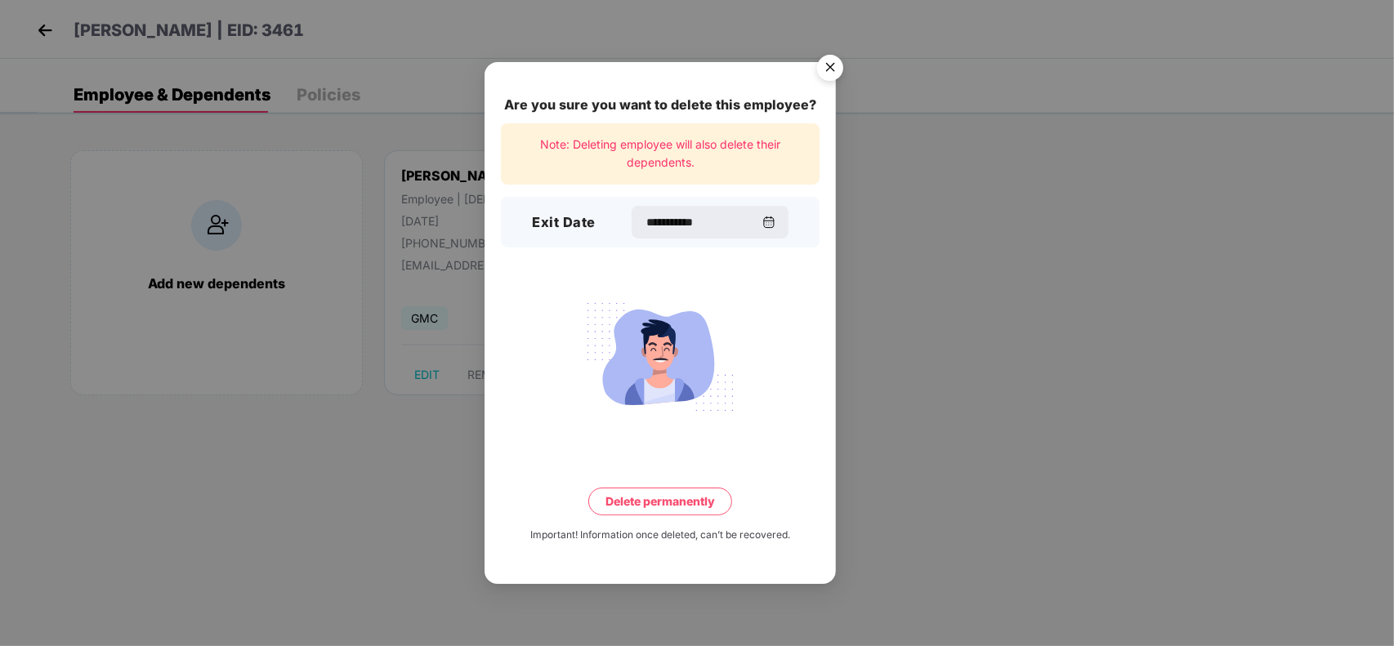
type input "**********"
click at [667, 491] on button "Delete permanently" at bounding box center [660, 502] width 144 height 28
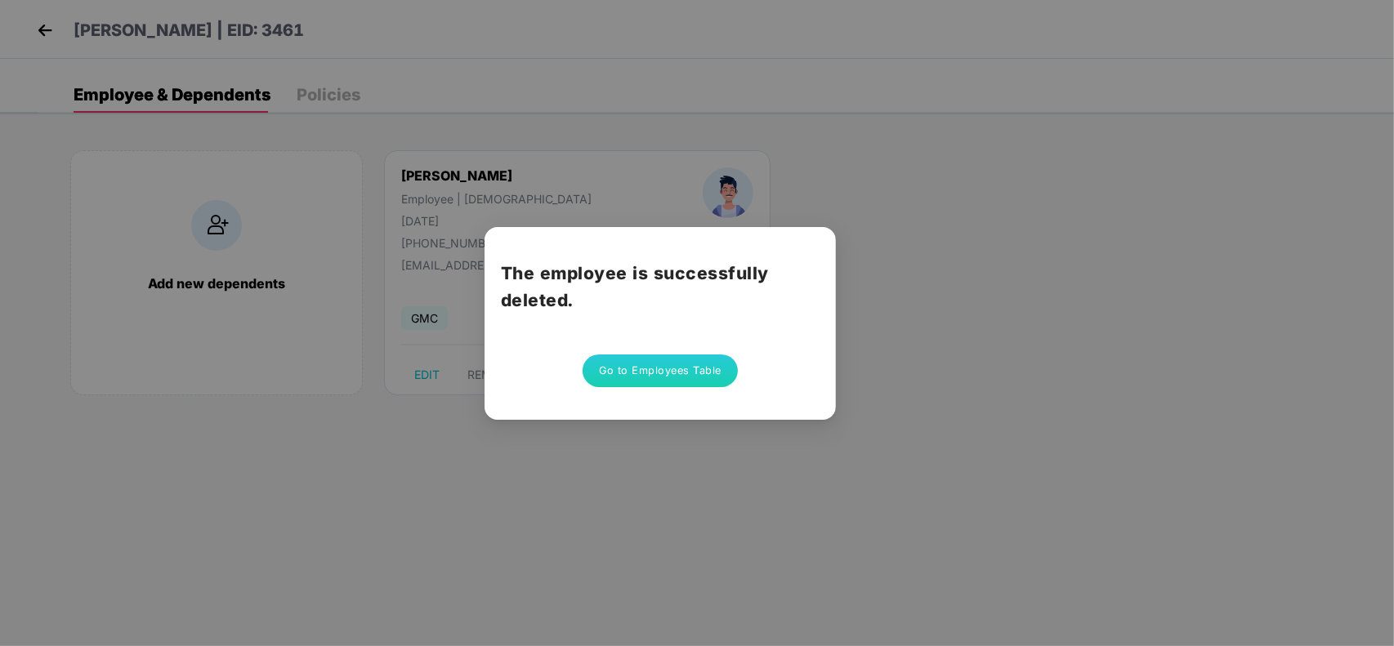
click at [663, 372] on button "Go to Employees Table" at bounding box center [660, 371] width 155 height 33
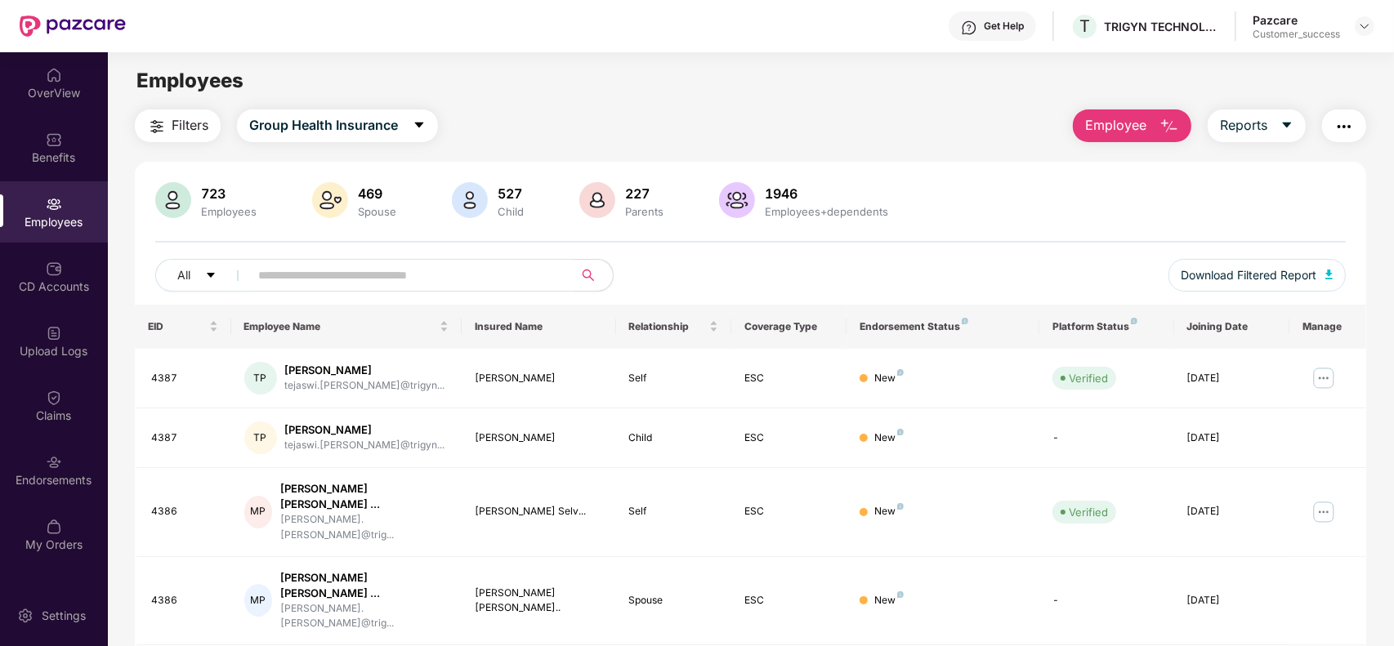
click at [343, 263] on input "text" at bounding box center [404, 275] width 293 height 25
paste input "****"
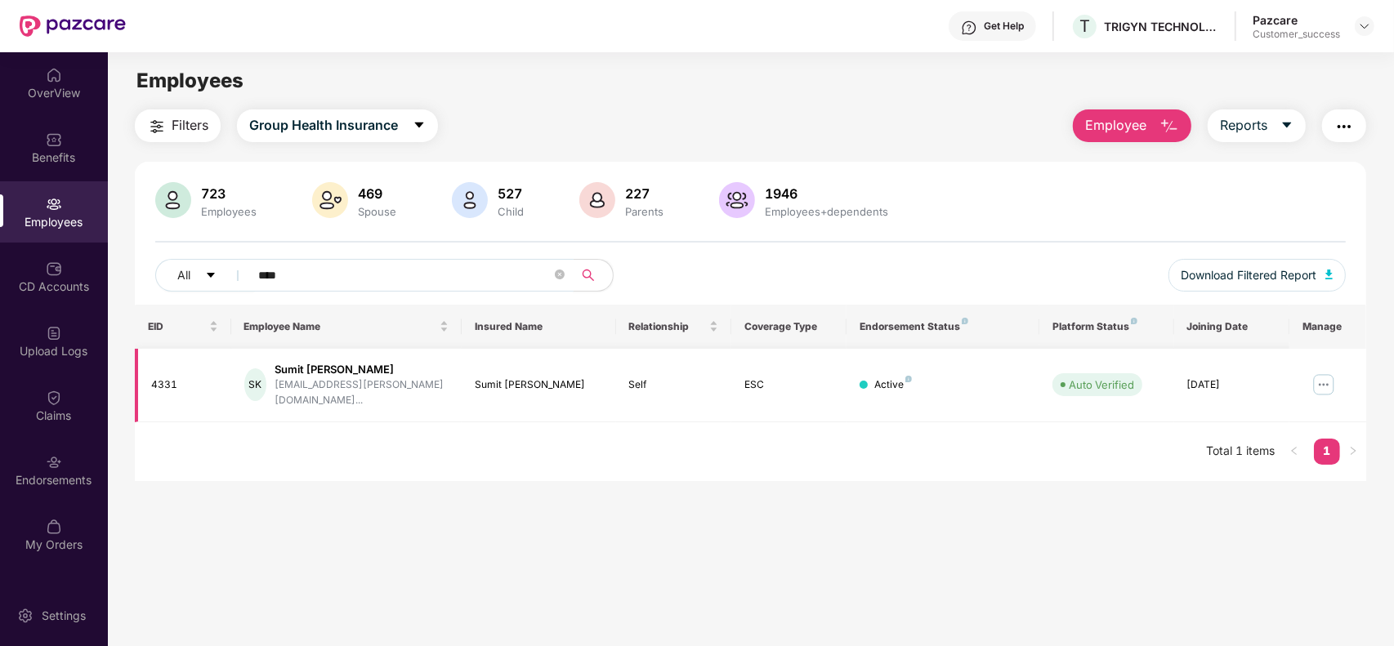
type input "****"
click at [1321, 374] on img at bounding box center [1323, 385] width 26 height 26
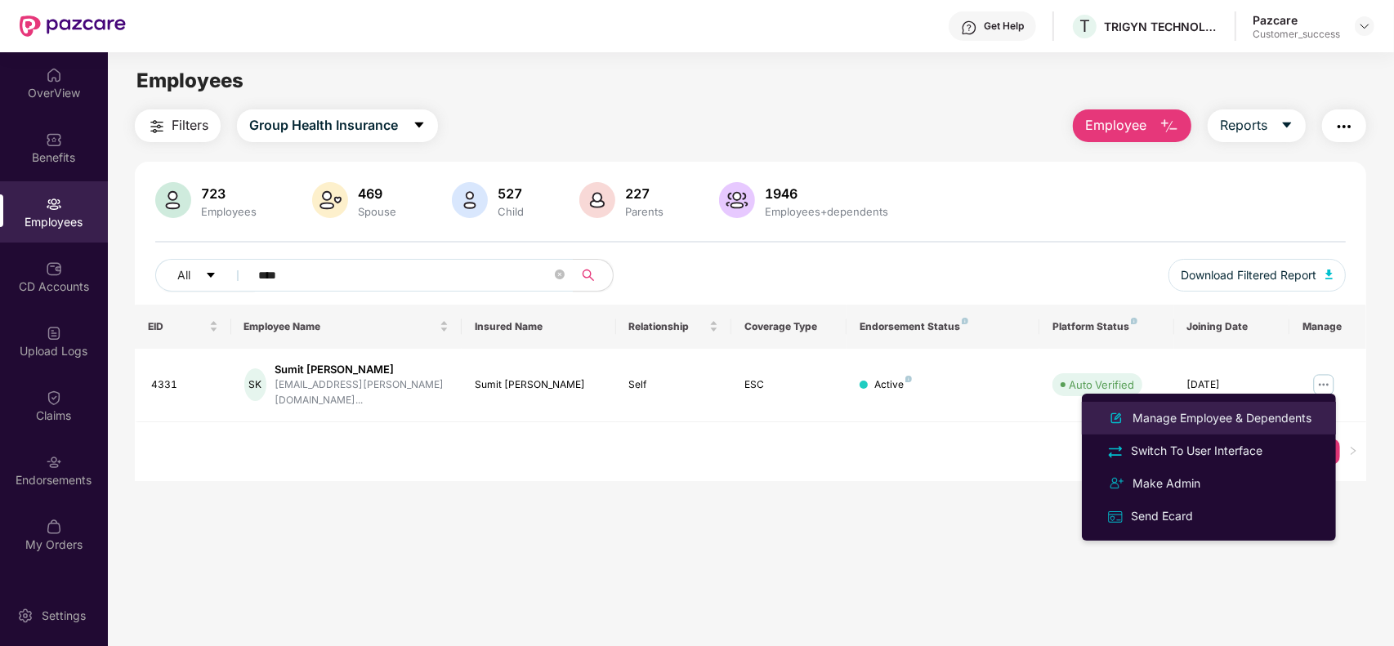
click at [1194, 414] on div "Manage Employee & Dependents" at bounding box center [1221, 418] width 185 height 18
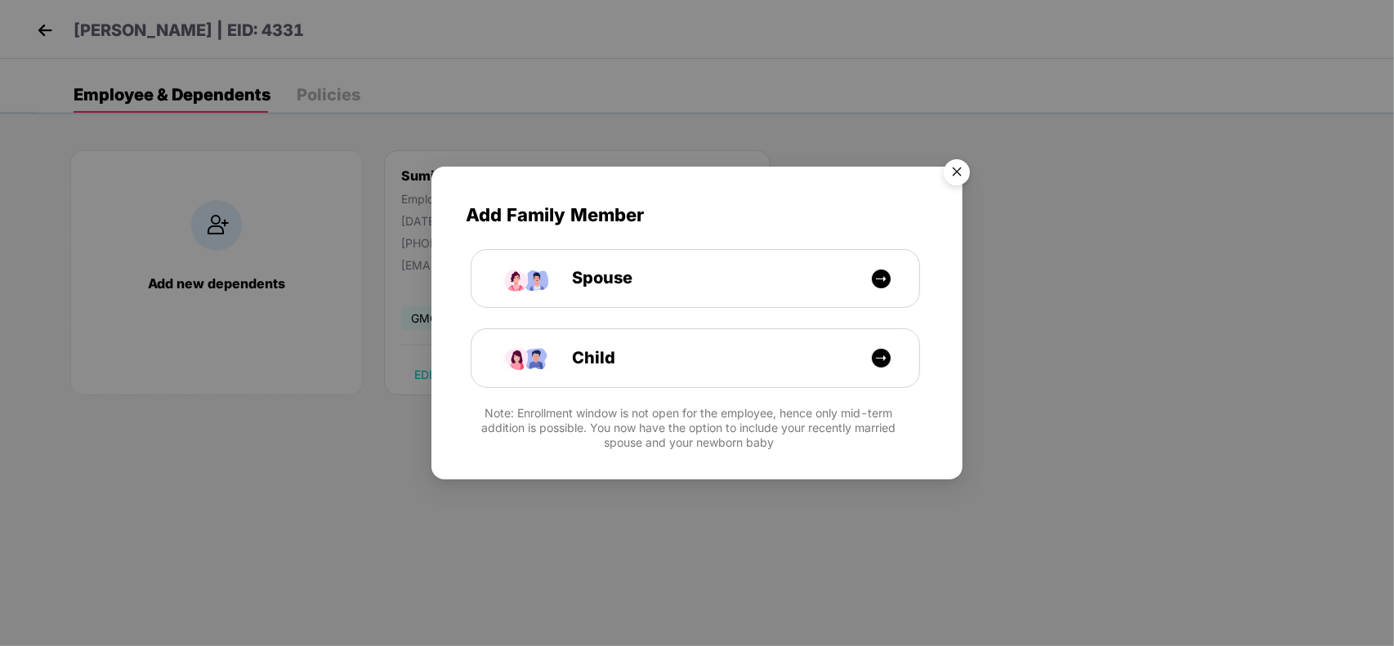
click at [960, 173] on img "Close" at bounding box center [957, 175] width 46 height 46
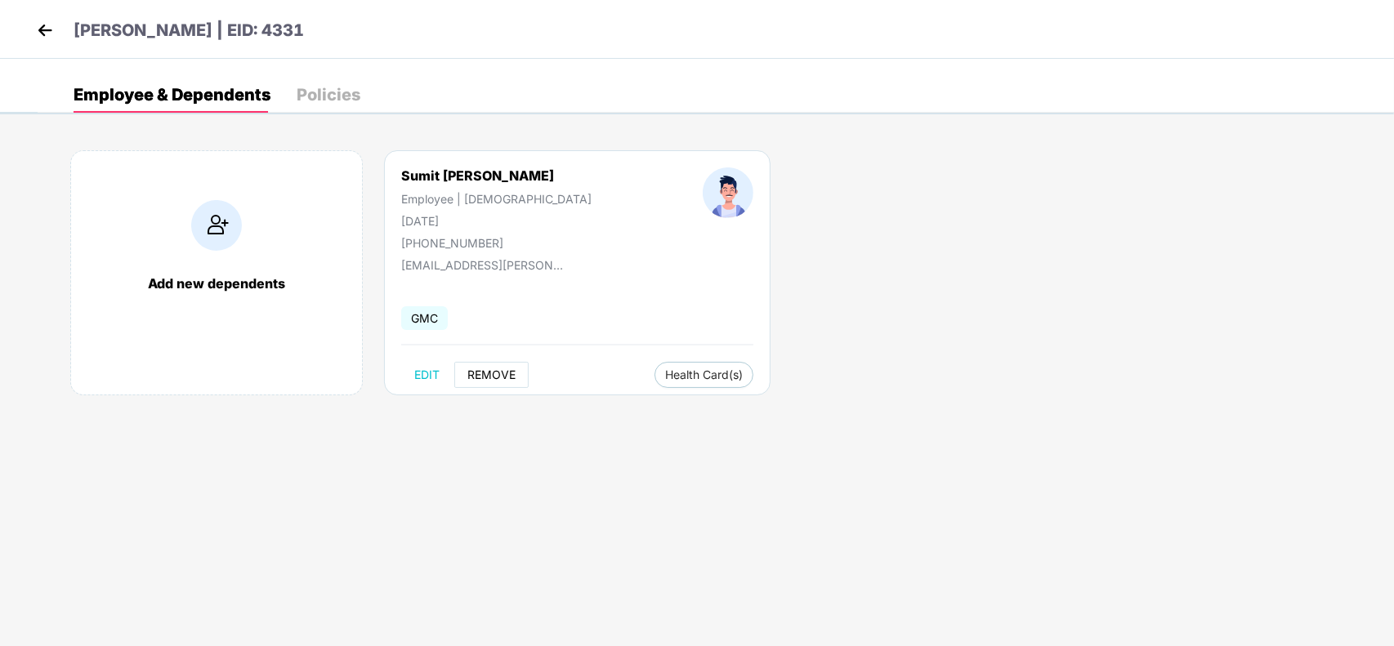
click at [490, 373] on span "REMOVE" at bounding box center [491, 374] width 48 height 13
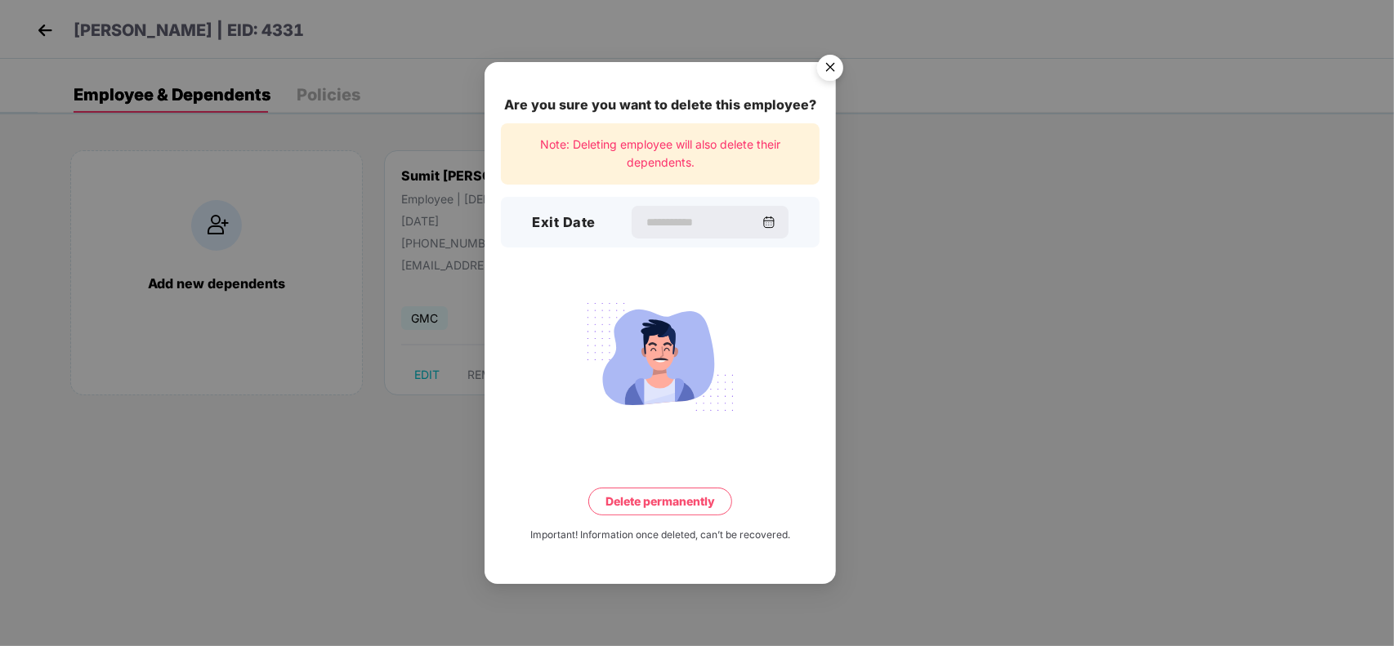
click at [647, 201] on div "Exit Date" at bounding box center [660, 222] width 319 height 51
click at [650, 219] on input at bounding box center [703, 222] width 118 height 17
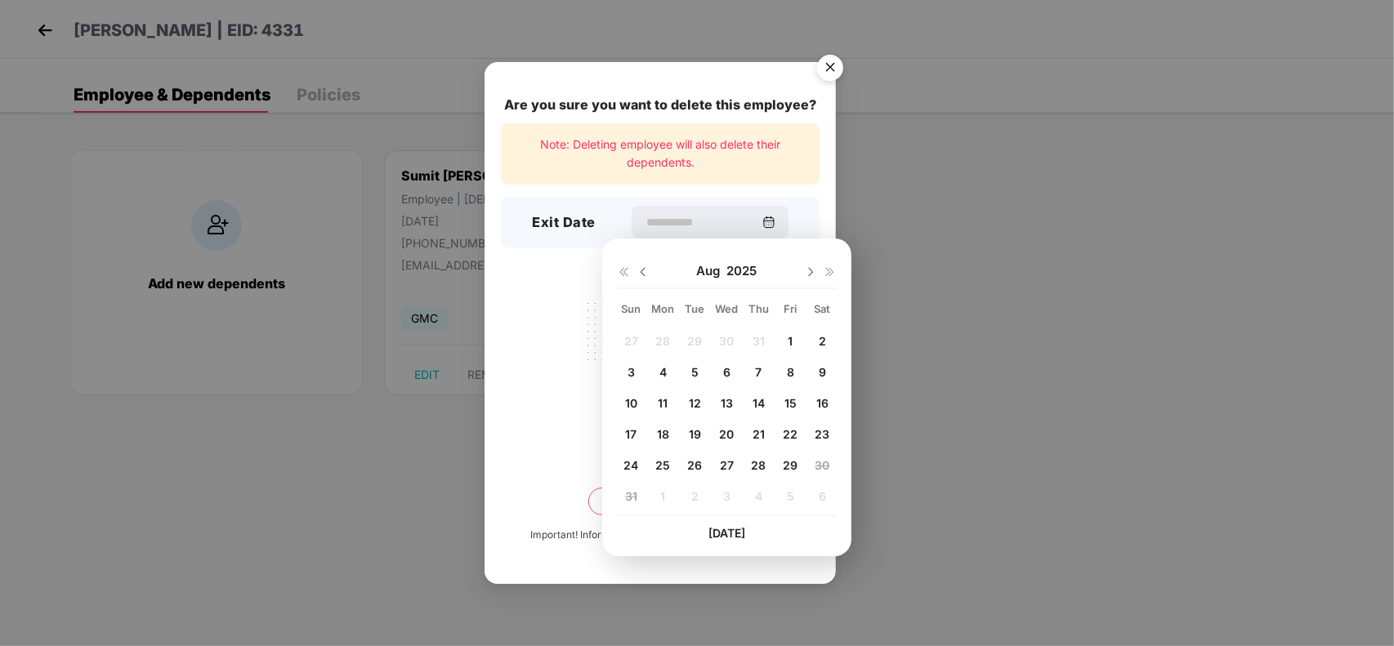
click at [752, 369] on div "7" at bounding box center [759, 371] width 25 height 25
type input "**********"
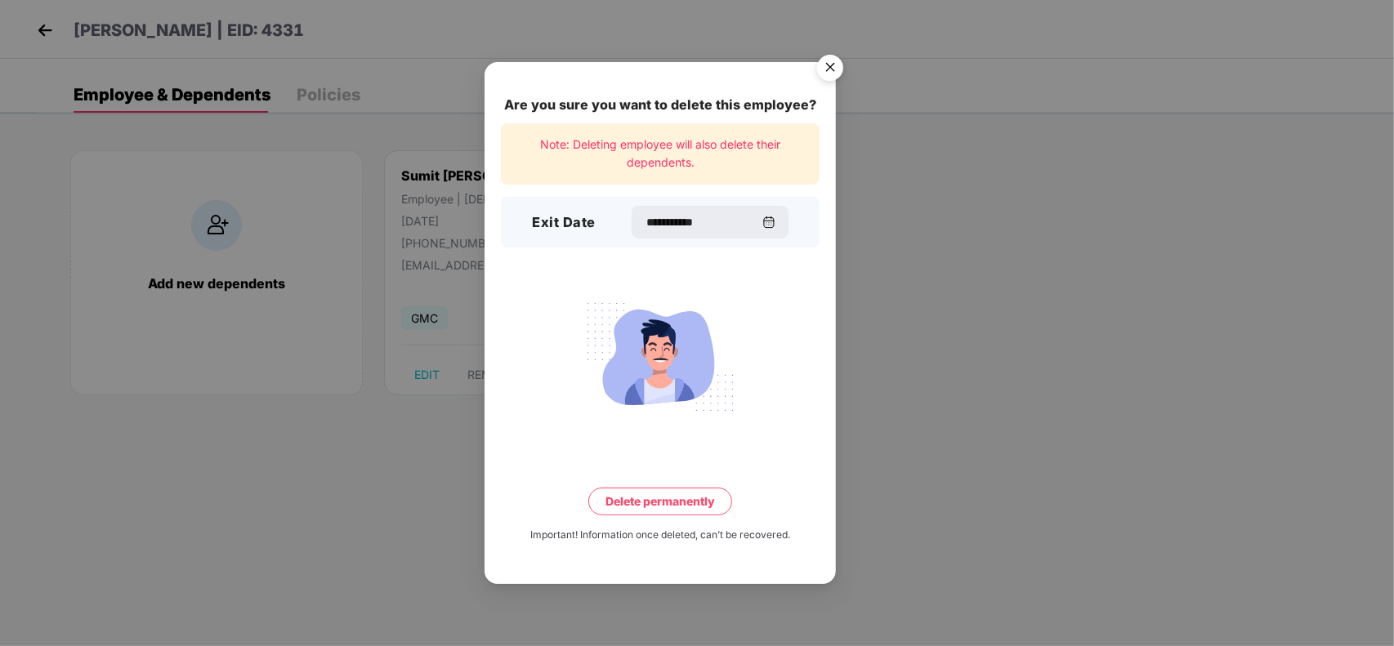
click at [648, 502] on button "Delete permanently" at bounding box center [660, 502] width 144 height 28
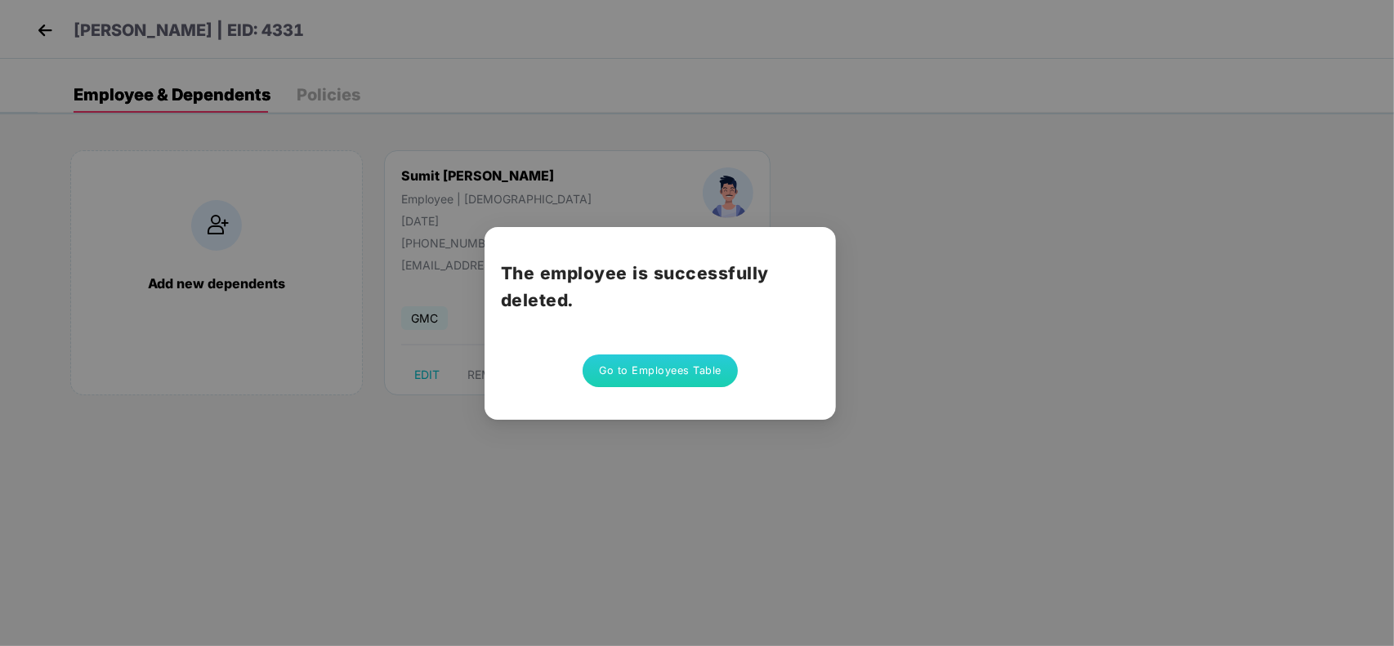
click at [641, 355] on button "Go to Employees Table" at bounding box center [660, 371] width 155 height 33
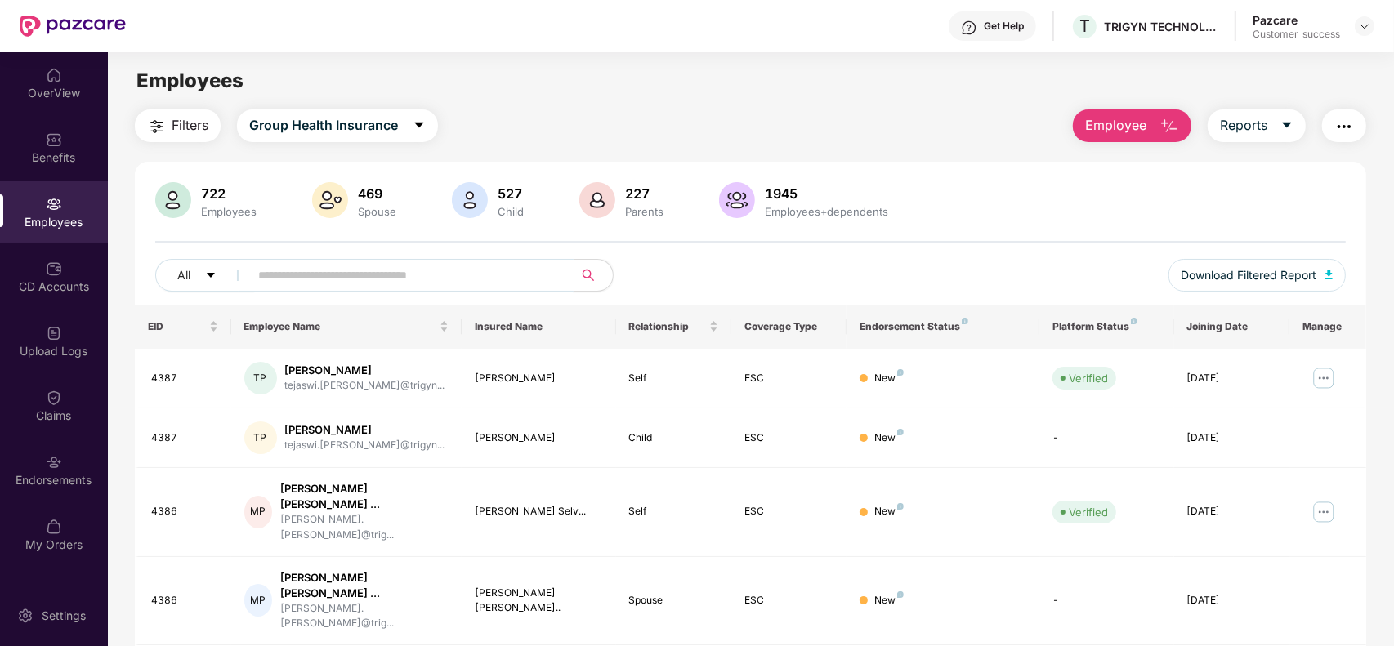
click at [421, 270] on input "text" at bounding box center [404, 275] width 293 height 25
paste input "****"
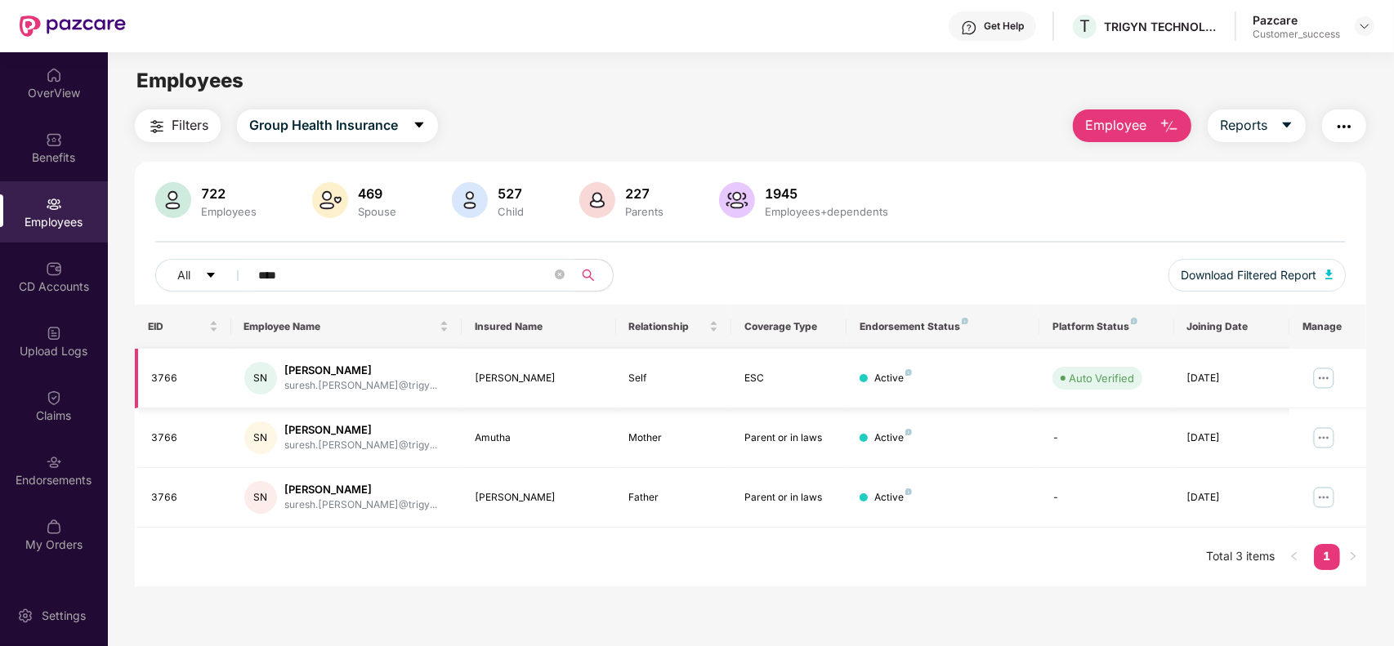
type input "****"
click at [1320, 380] on img at bounding box center [1323, 378] width 26 height 26
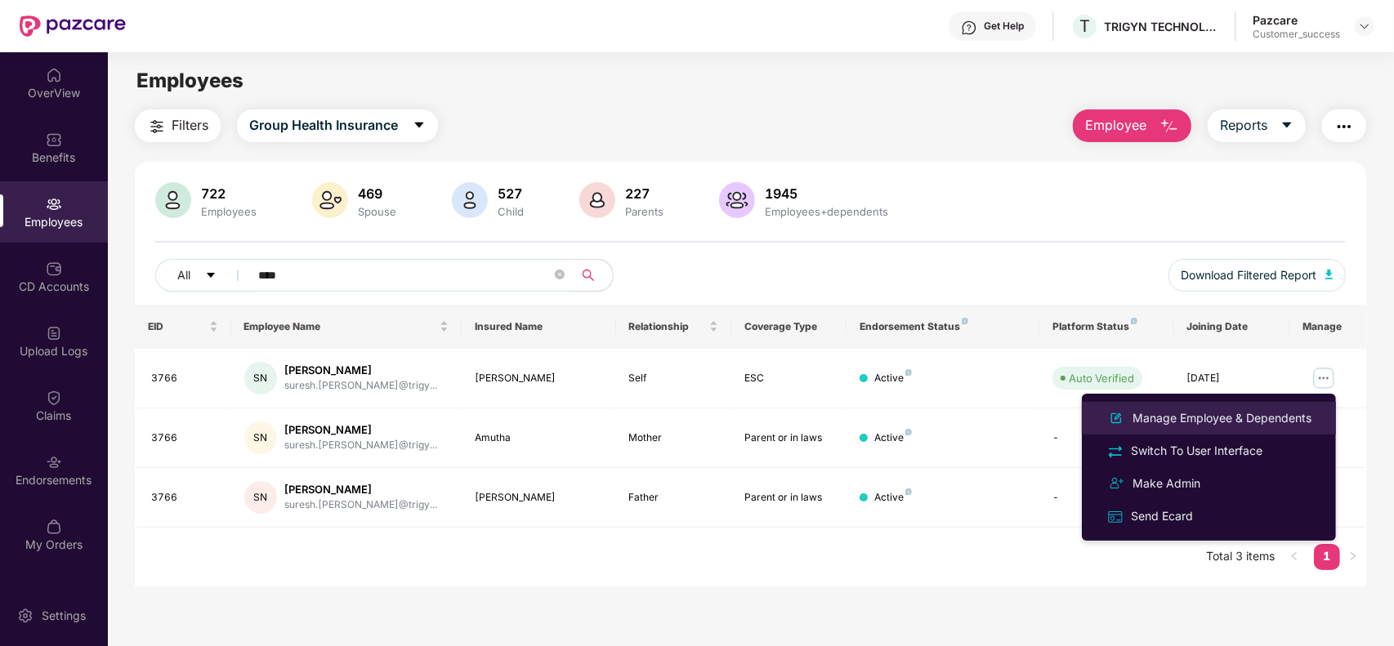
click at [1209, 426] on div "Manage Employee & Dependents" at bounding box center [1221, 418] width 185 height 18
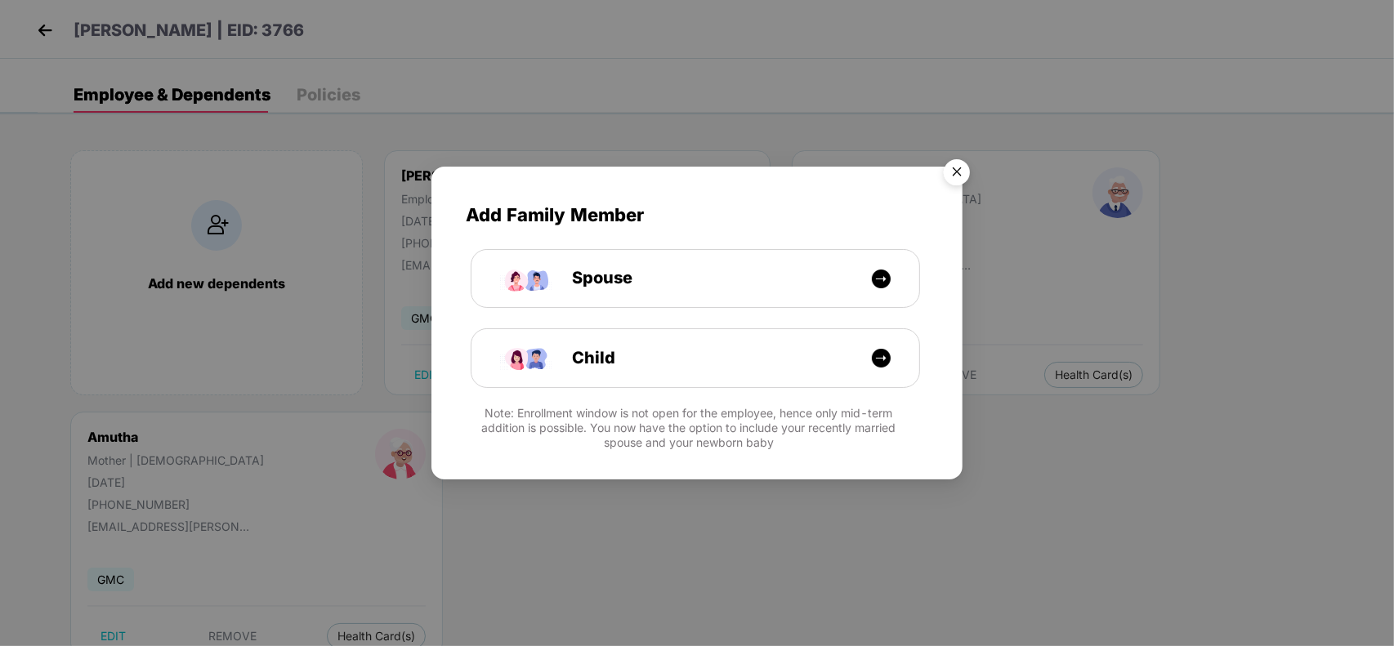
click at [962, 170] on img "Close" at bounding box center [957, 175] width 46 height 46
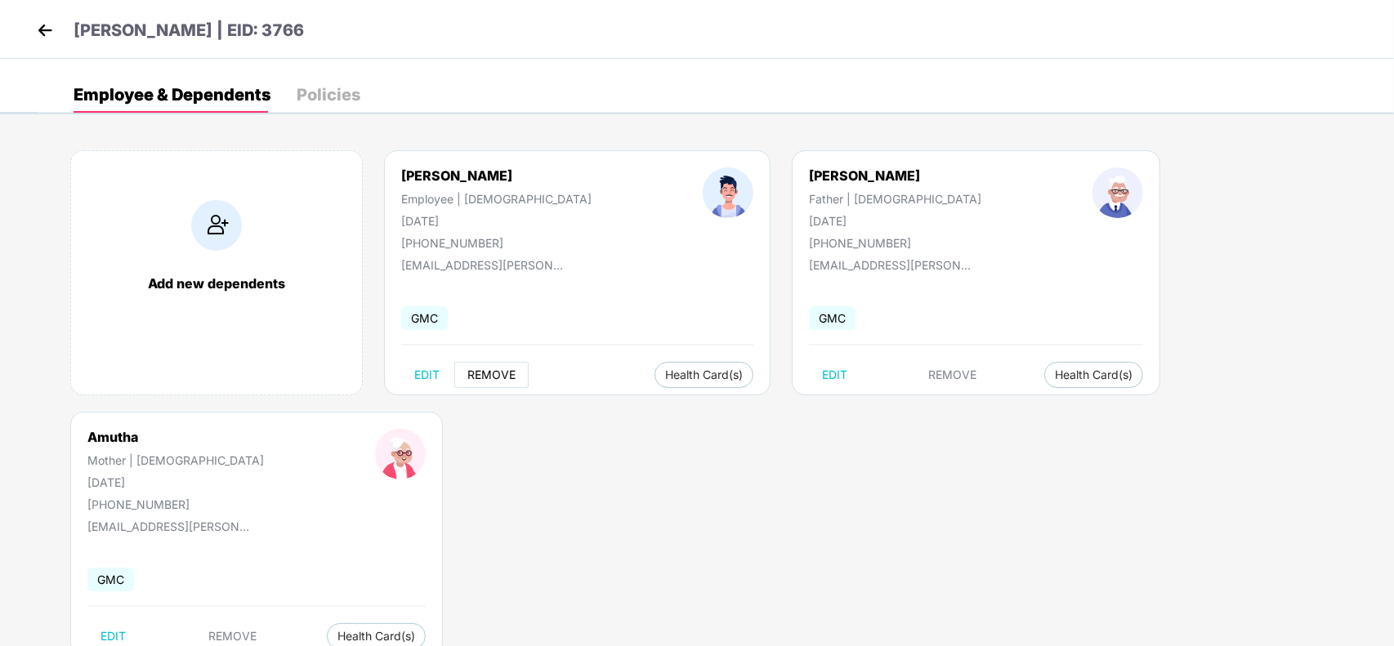
click at [504, 372] on span "REMOVE" at bounding box center [491, 374] width 48 height 13
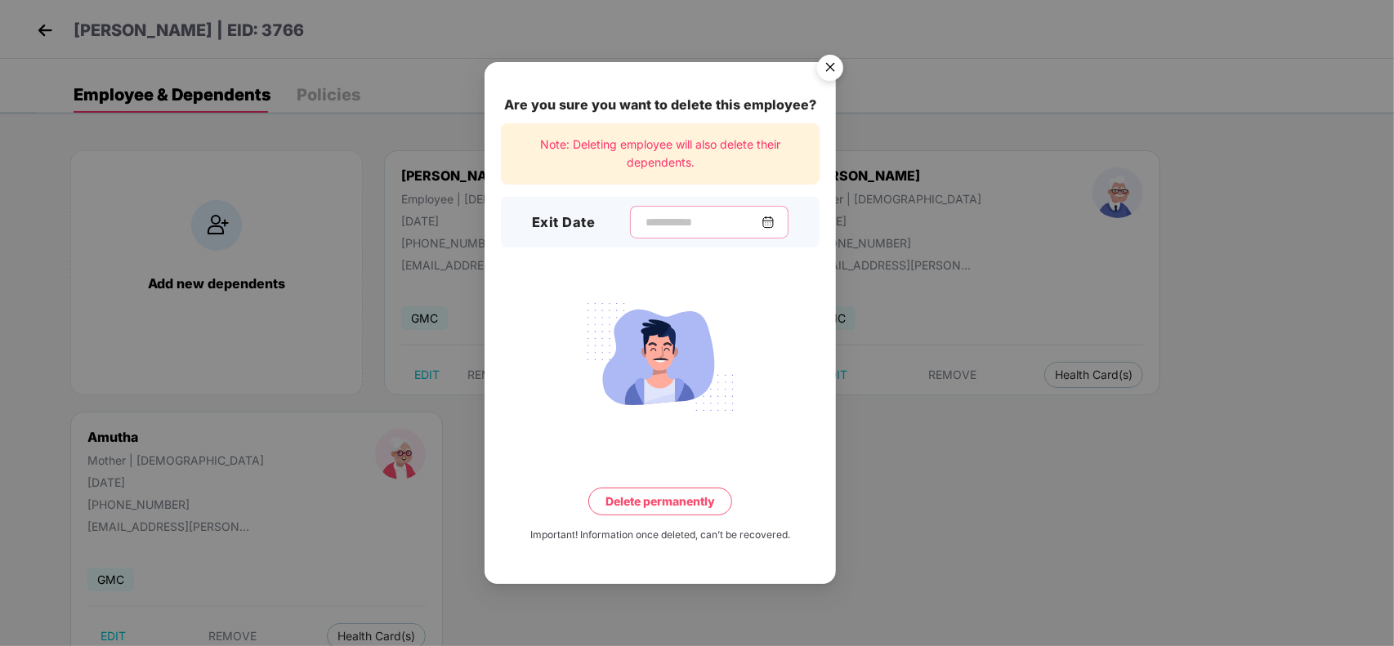
click at [650, 223] on input at bounding box center [703, 222] width 118 height 17
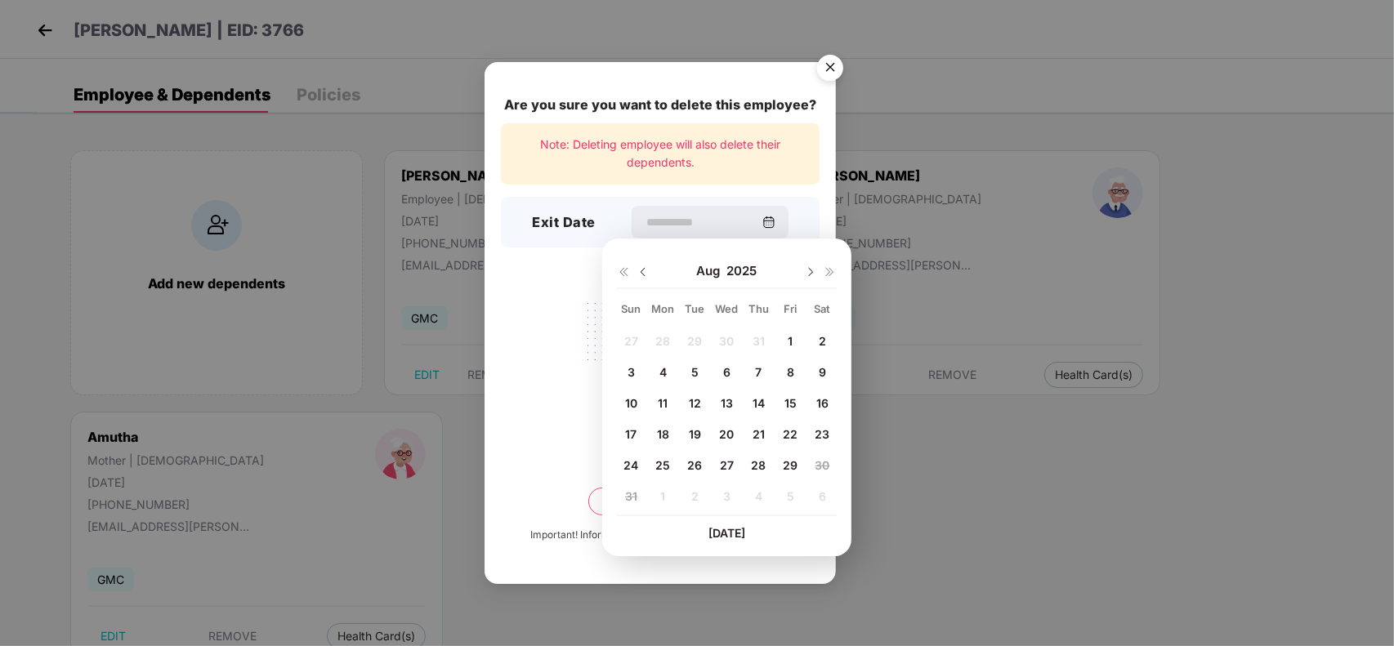
click at [761, 400] on span "14" at bounding box center [758, 403] width 12 height 14
type input "**********"
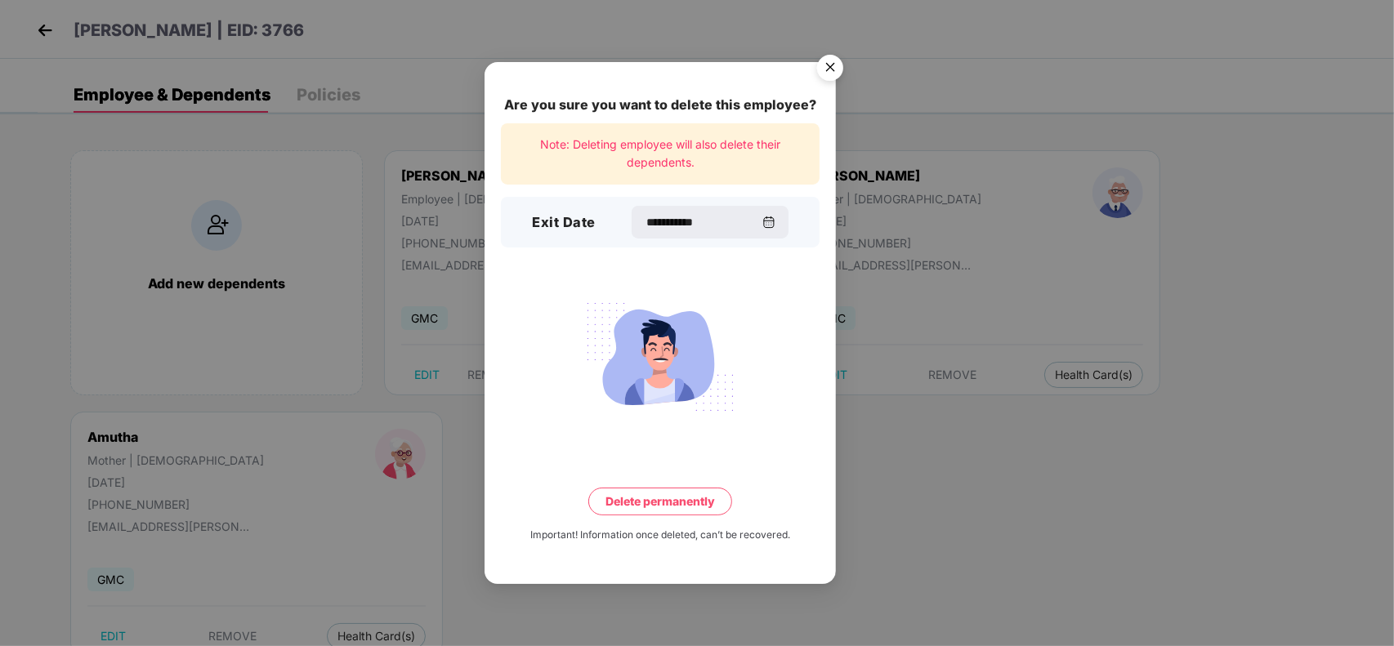
click at [666, 500] on button "Delete permanently" at bounding box center [660, 502] width 144 height 28
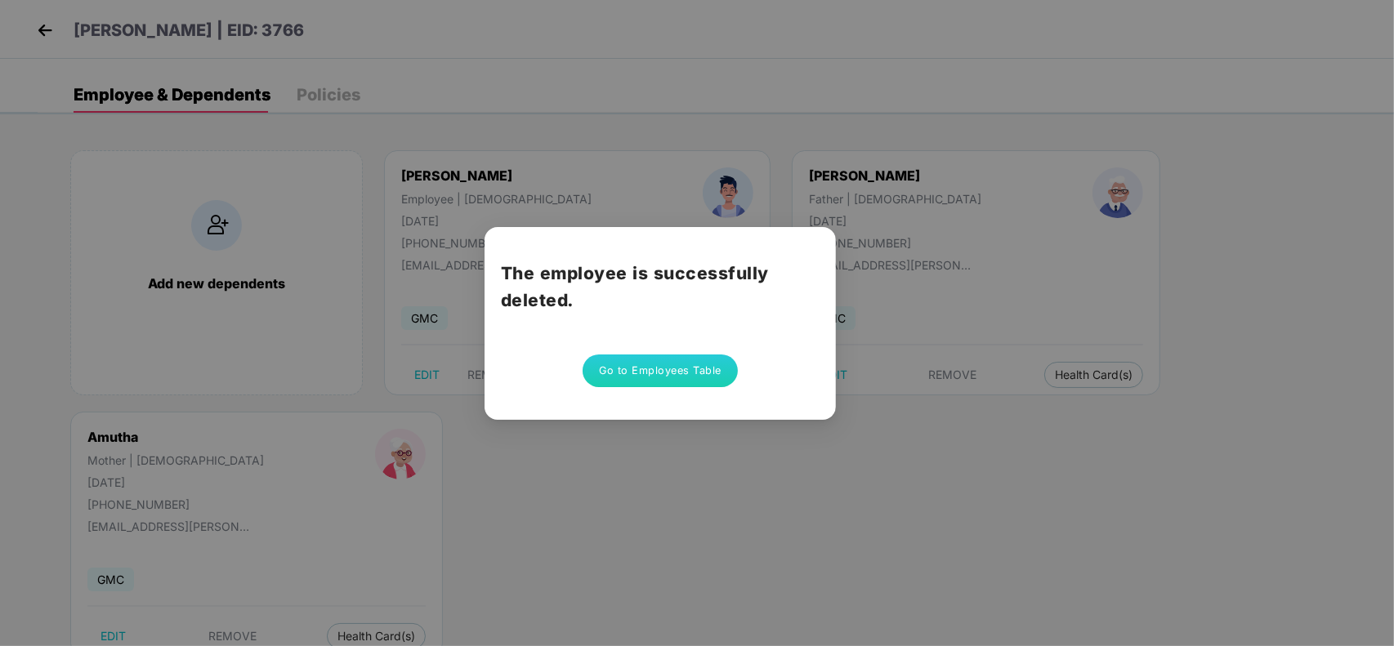
click at [663, 365] on button "Go to Employees Table" at bounding box center [660, 371] width 155 height 33
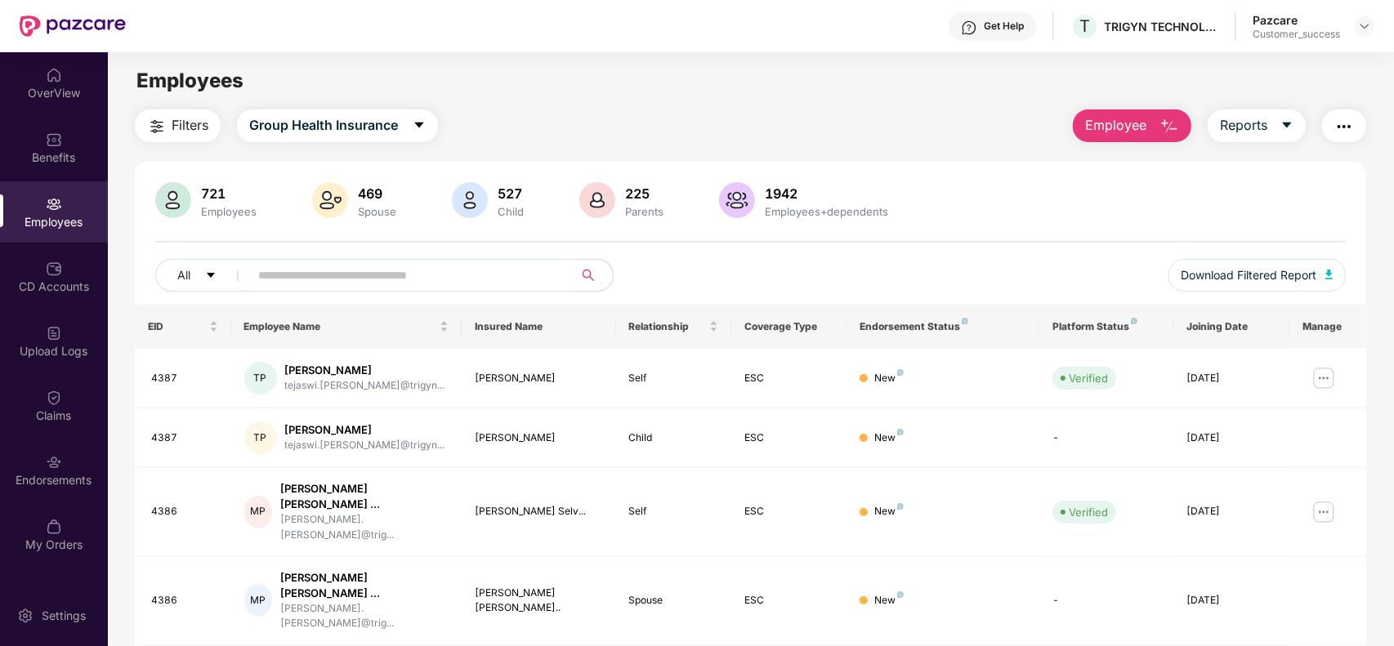
click at [448, 279] on input "text" at bounding box center [404, 275] width 293 height 25
paste input "****"
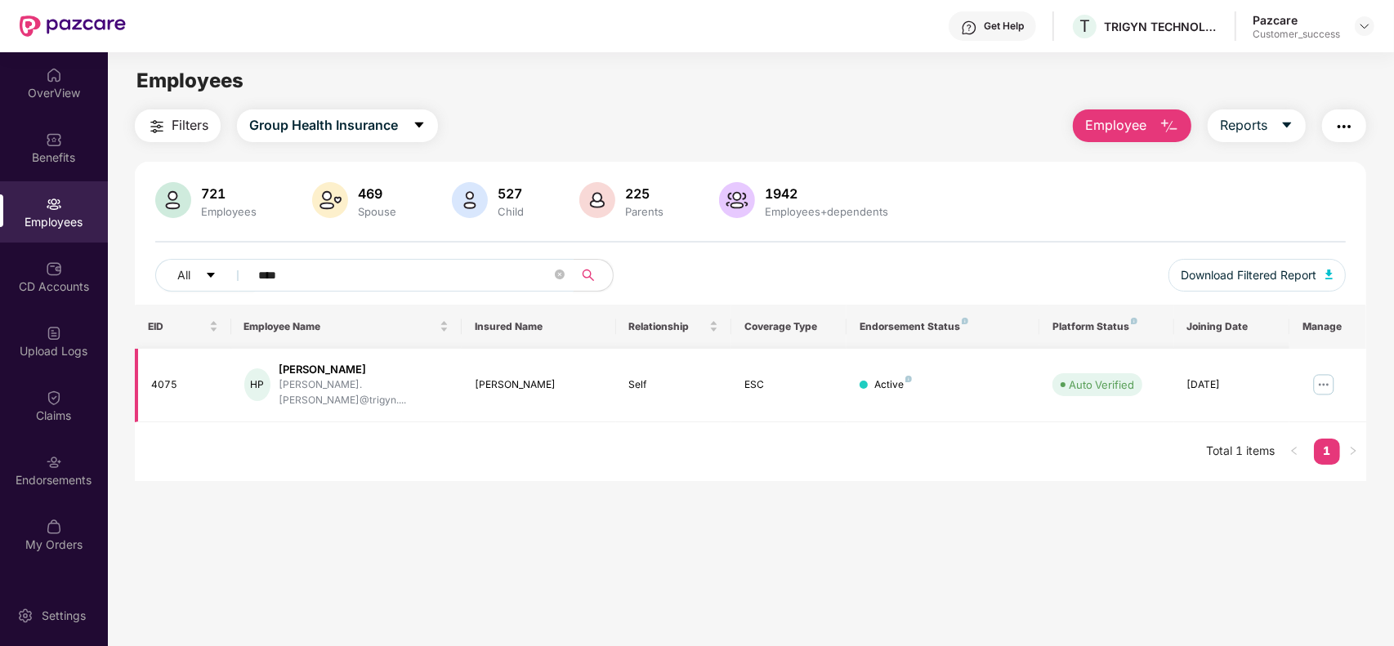
type input "****"
click at [1318, 377] on img at bounding box center [1323, 385] width 26 height 26
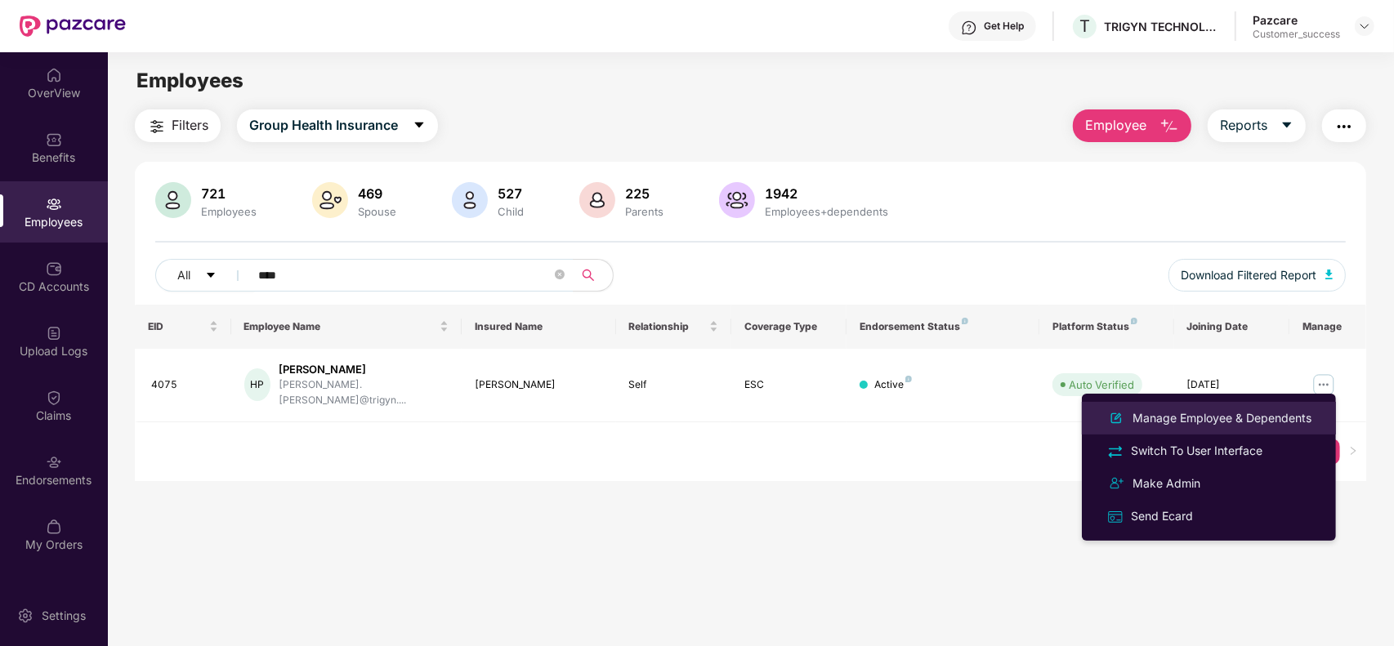
click at [1220, 423] on div "Manage Employee & Dependents" at bounding box center [1221, 418] width 185 height 18
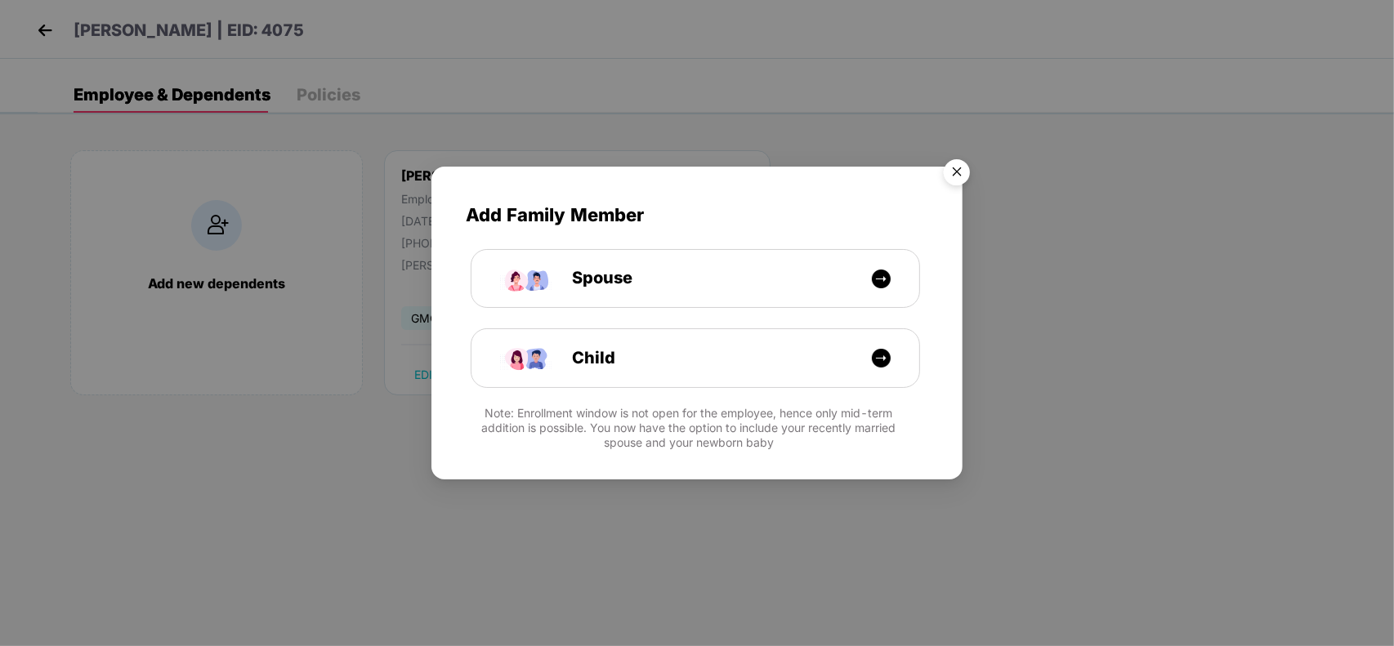
click at [944, 172] on img "Close" at bounding box center [957, 175] width 46 height 46
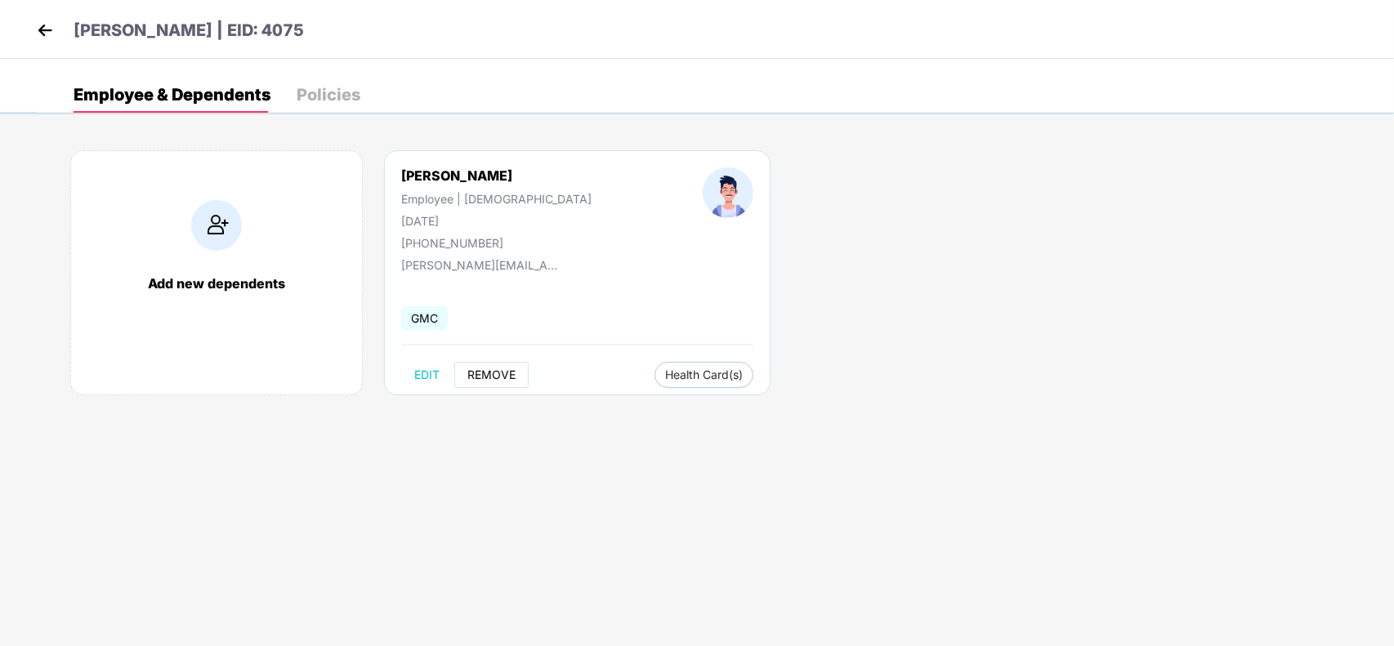
click at [497, 369] on span "REMOVE" at bounding box center [491, 374] width 48 height 13
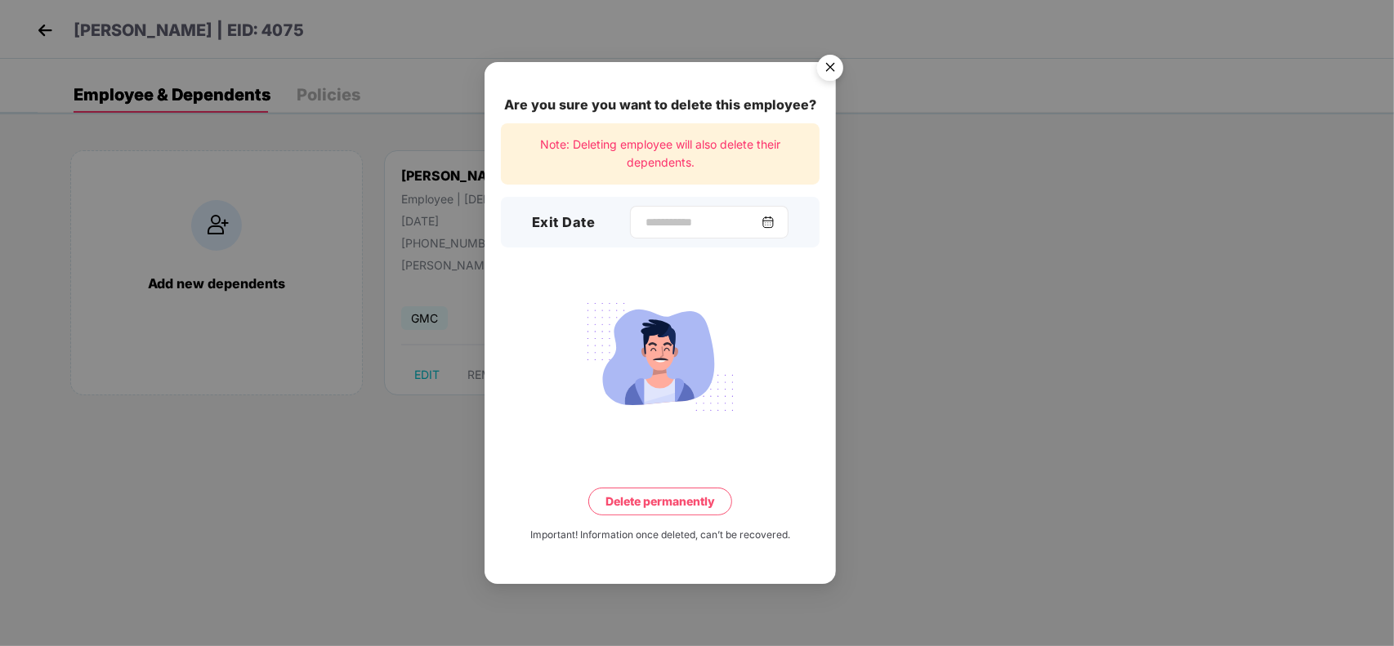
click at [668, 233] on div at bounding box center [709, 222] width 158 height 33
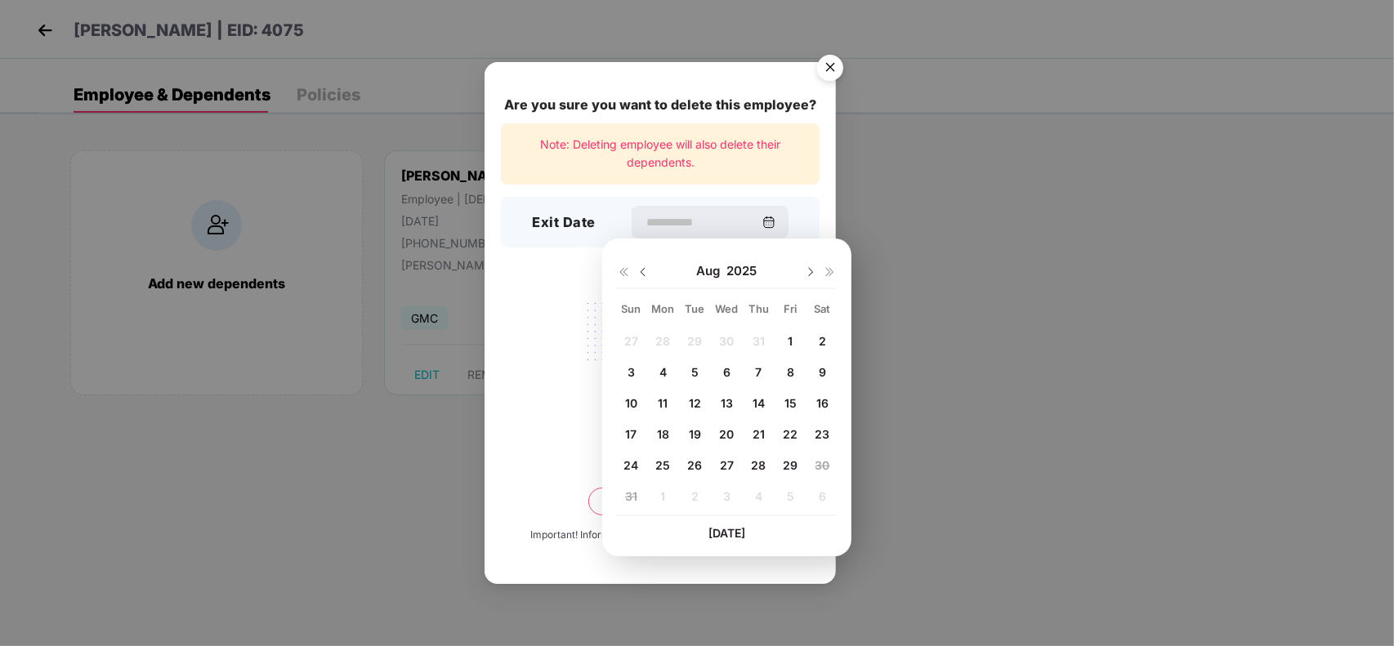
click at [784, 431] on span "22" at bounding box center [790, 434] width 15 height 14
type input "**********"
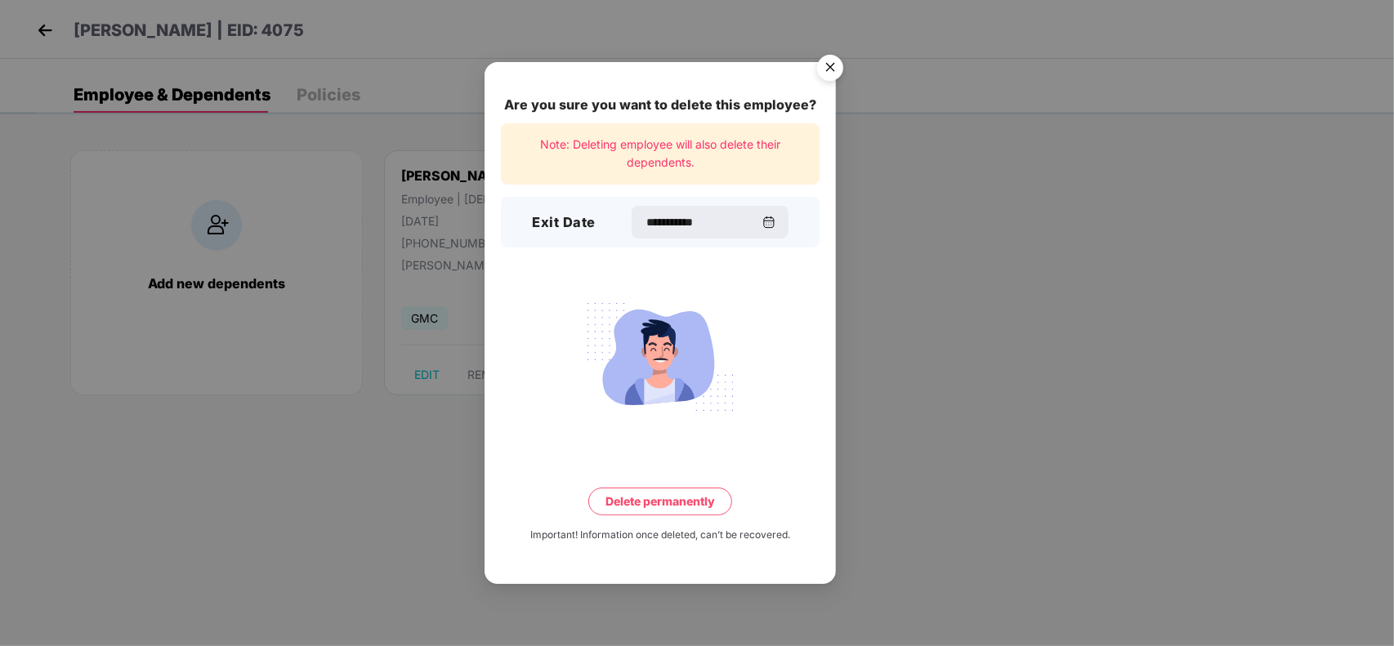
click at [671, 494] on button "Delete permanently" at bounding box center [660, 502] width 144 height 28
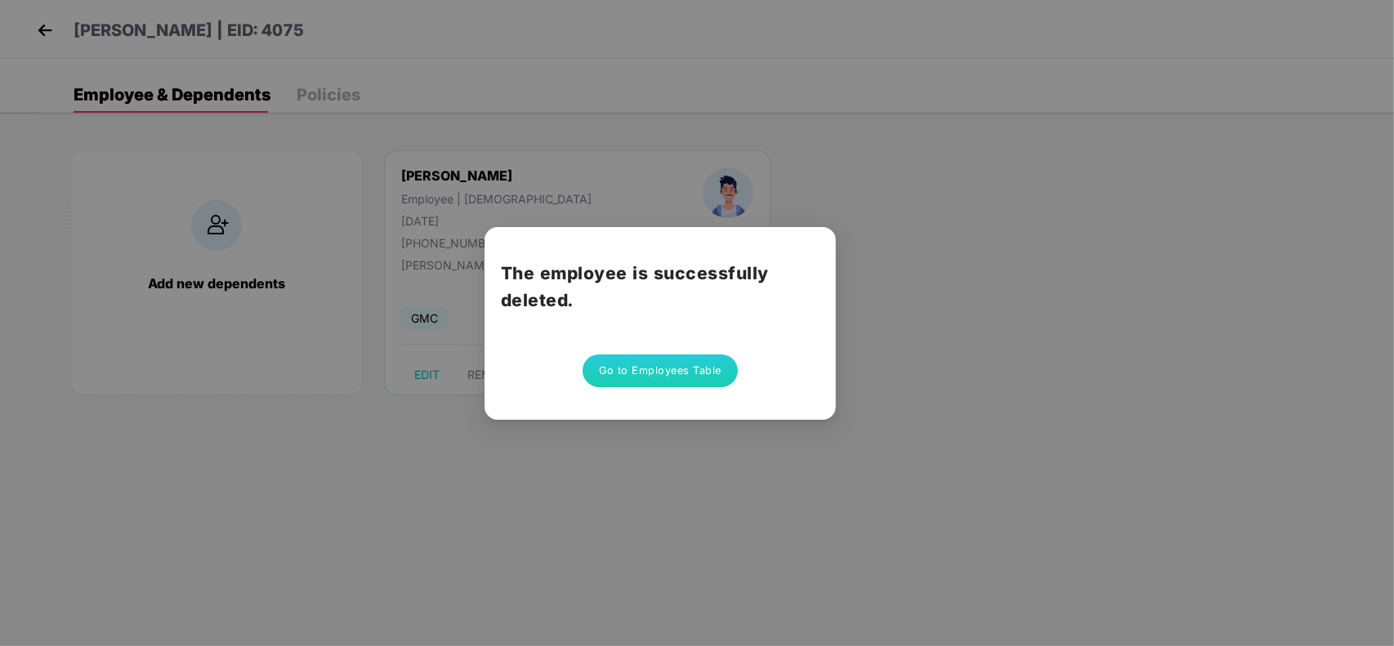
click at [614, 359] on button "Go to Employees Table" at bounding box center [660, 371] width 155 height 33
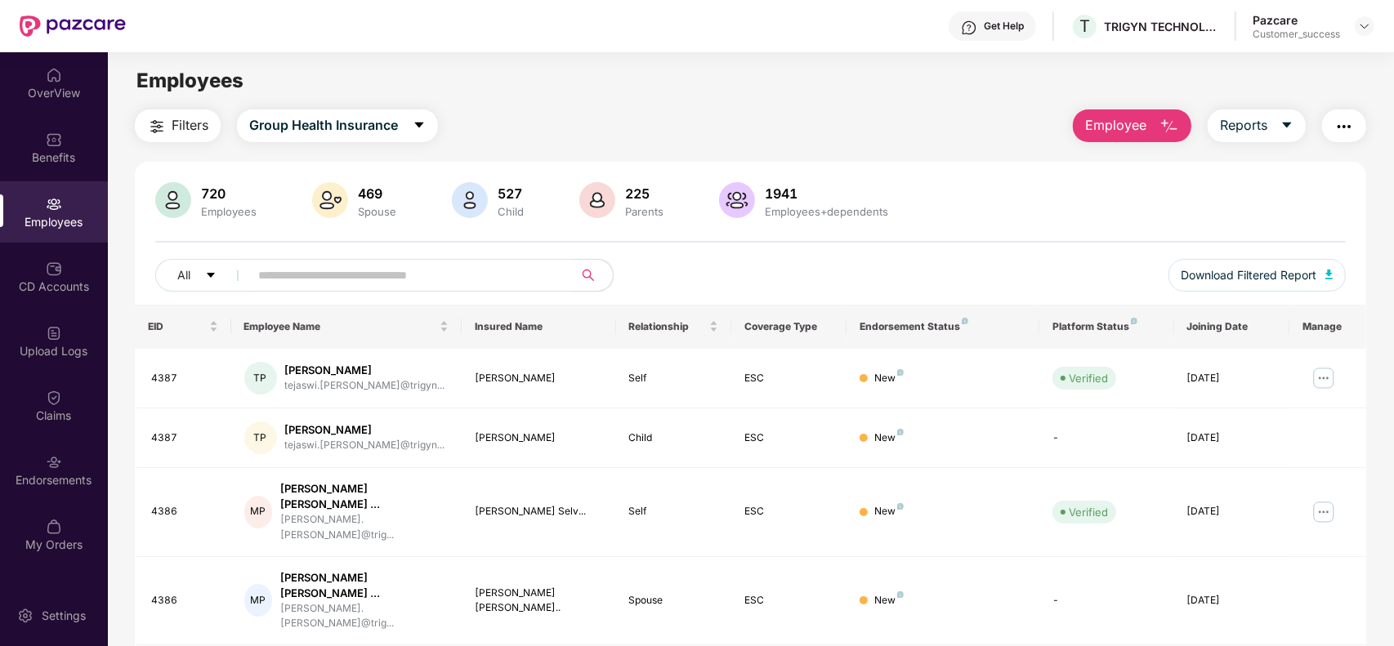
click at [494, 279] on input "text" at bounding box center [404, 275] width 293 height 25
paste input "****"
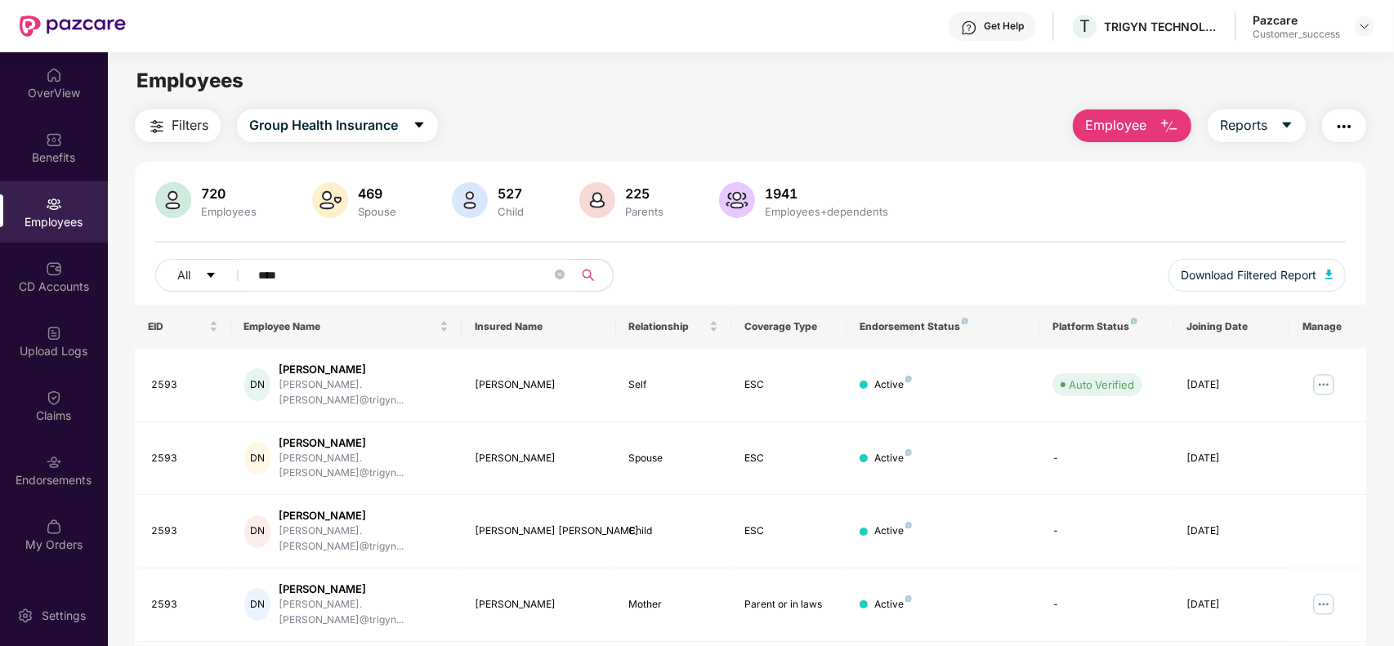
type input "****"
click at [897, 279] on div "All **** Download Filtered Report" at bounding box center [750, 282] width 1190 height 46
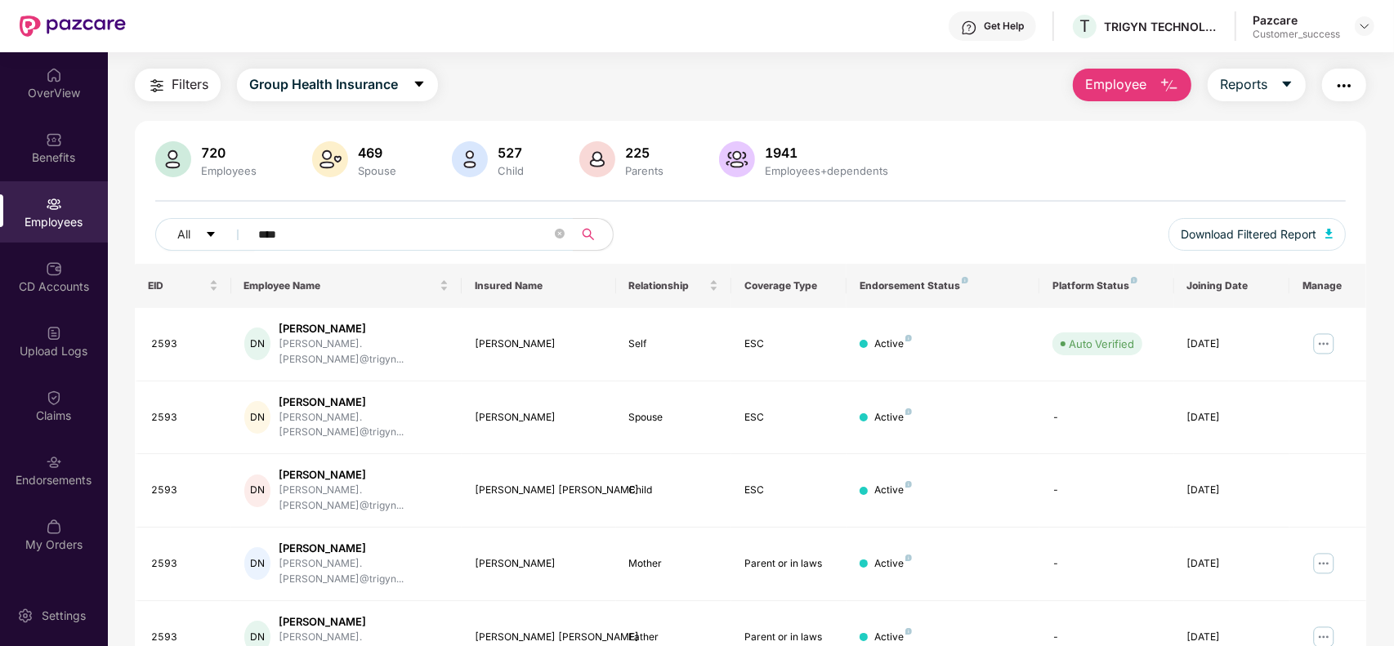
scroll to position [60, 0]
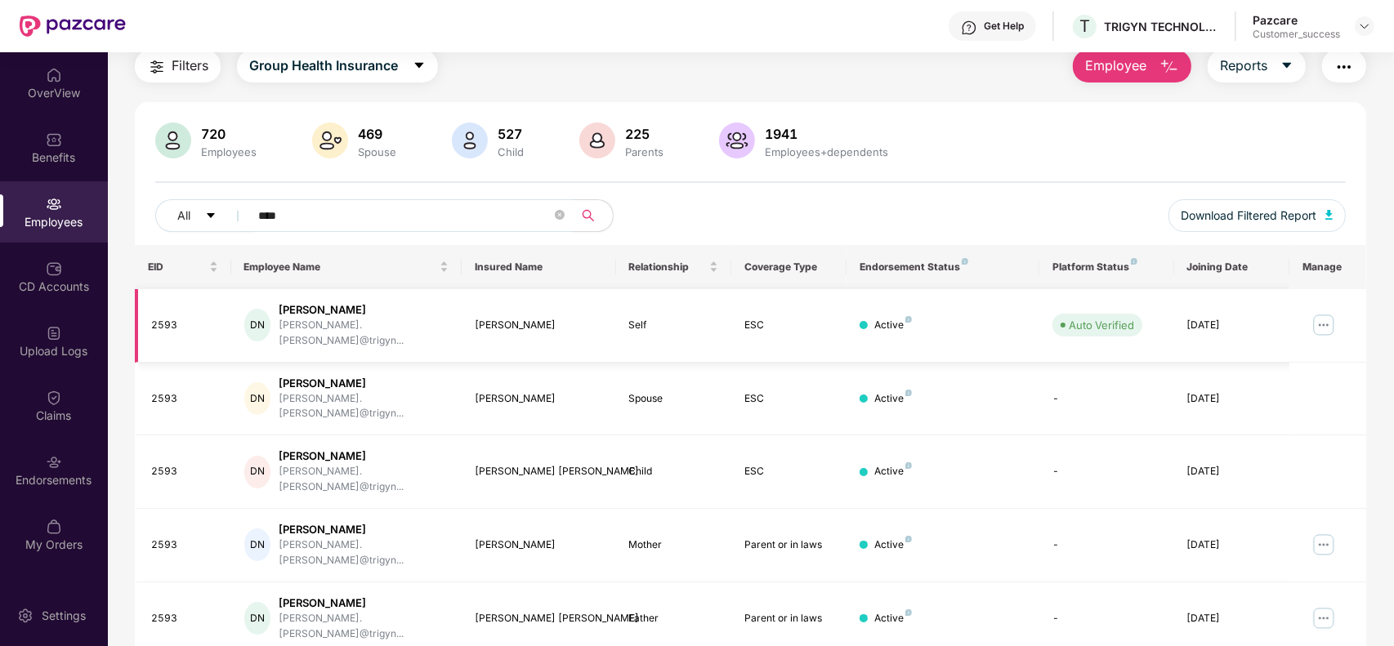
click at [1328, 320] on img at bounding box center [1323, 325] width 26 height 26
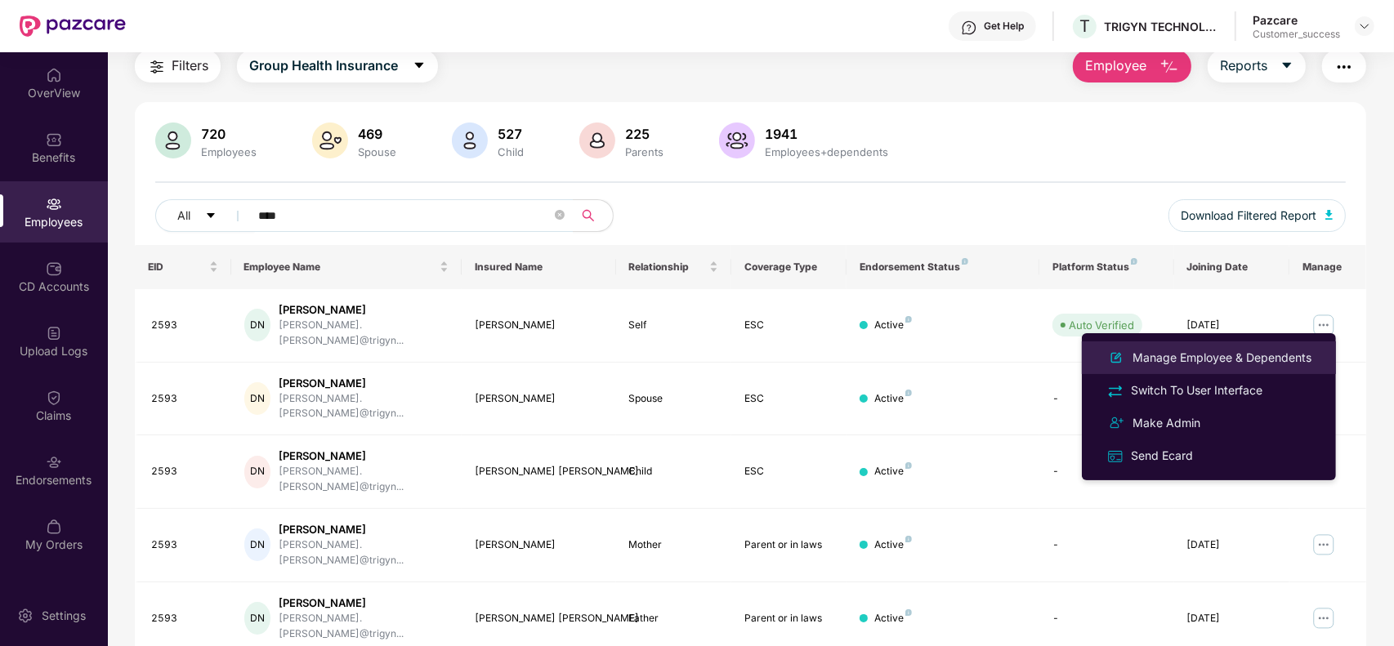
click at [1212, 352] on div "Manage Employee & Dependents" at bounding box center [1221, 358] width 185 height 18
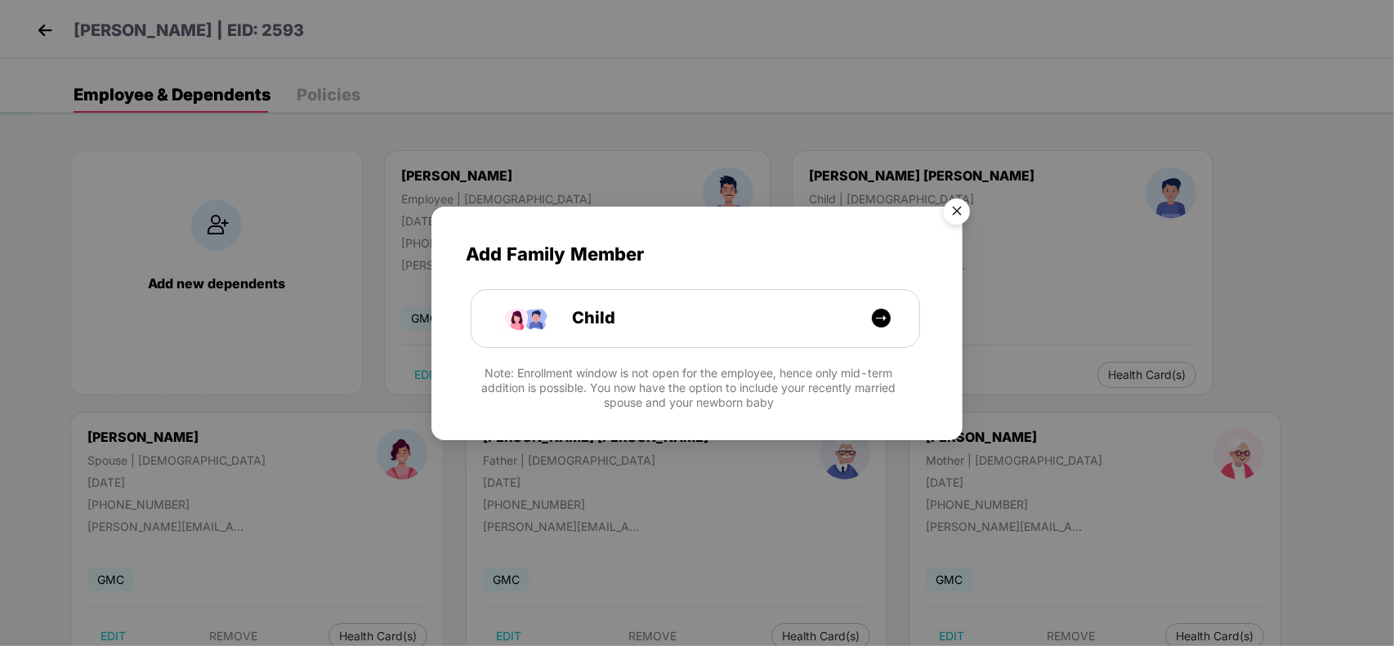
click at [958, 218] on img "Close" at bounding box center [957, 214] width 46 height 46
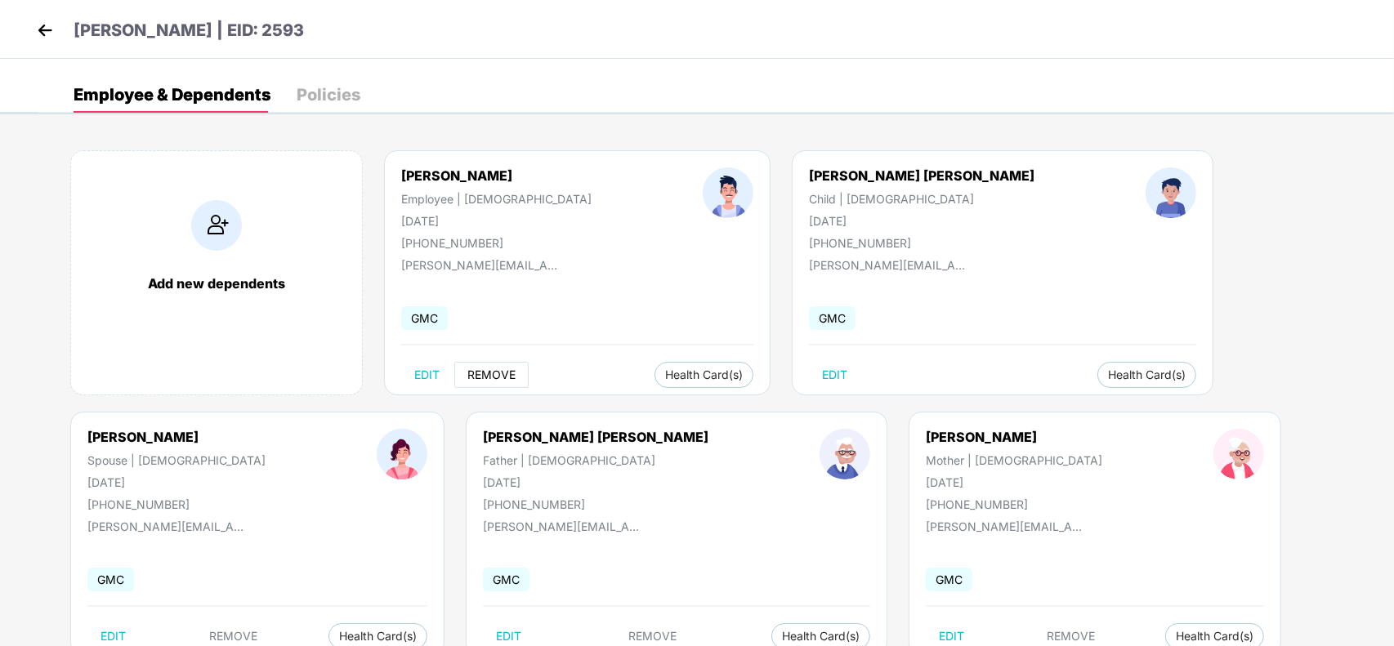
click at [504, 376] on span "REMOVE" at bounding box center [491, 374] width 48 height 13
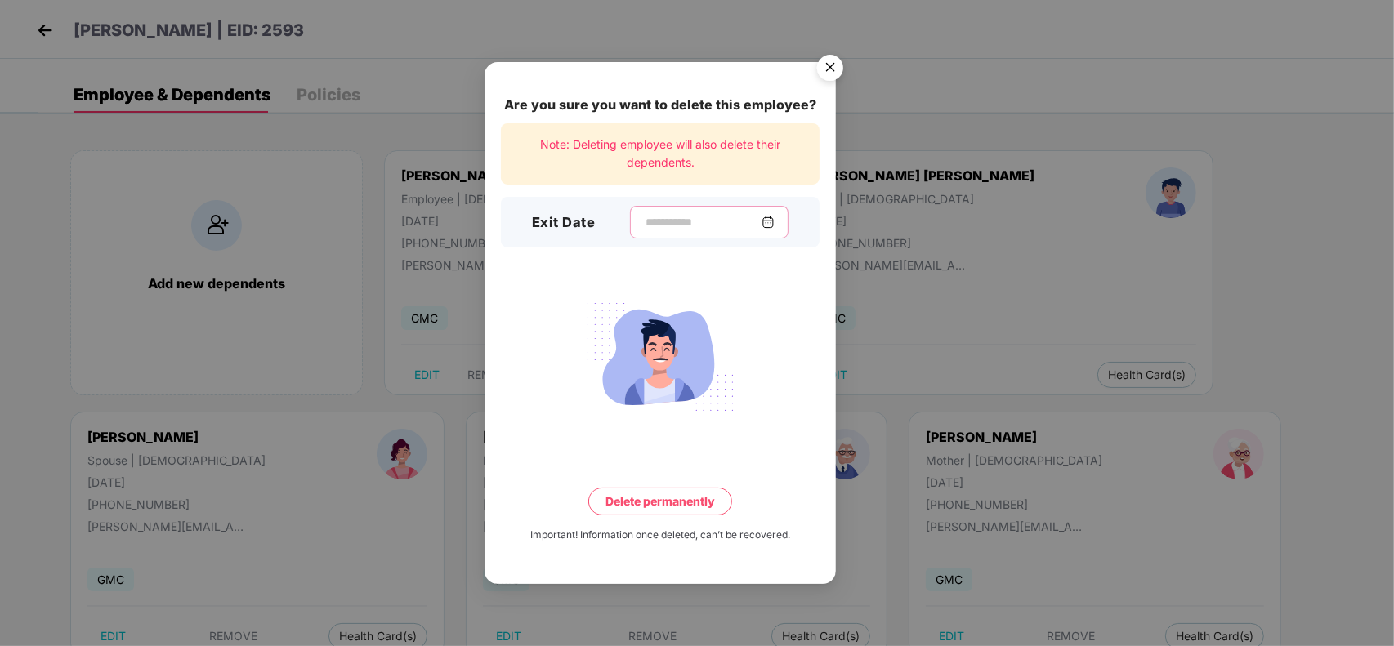
click at [693, 225] on input at bounding box center [703, 222] width 118 height 17
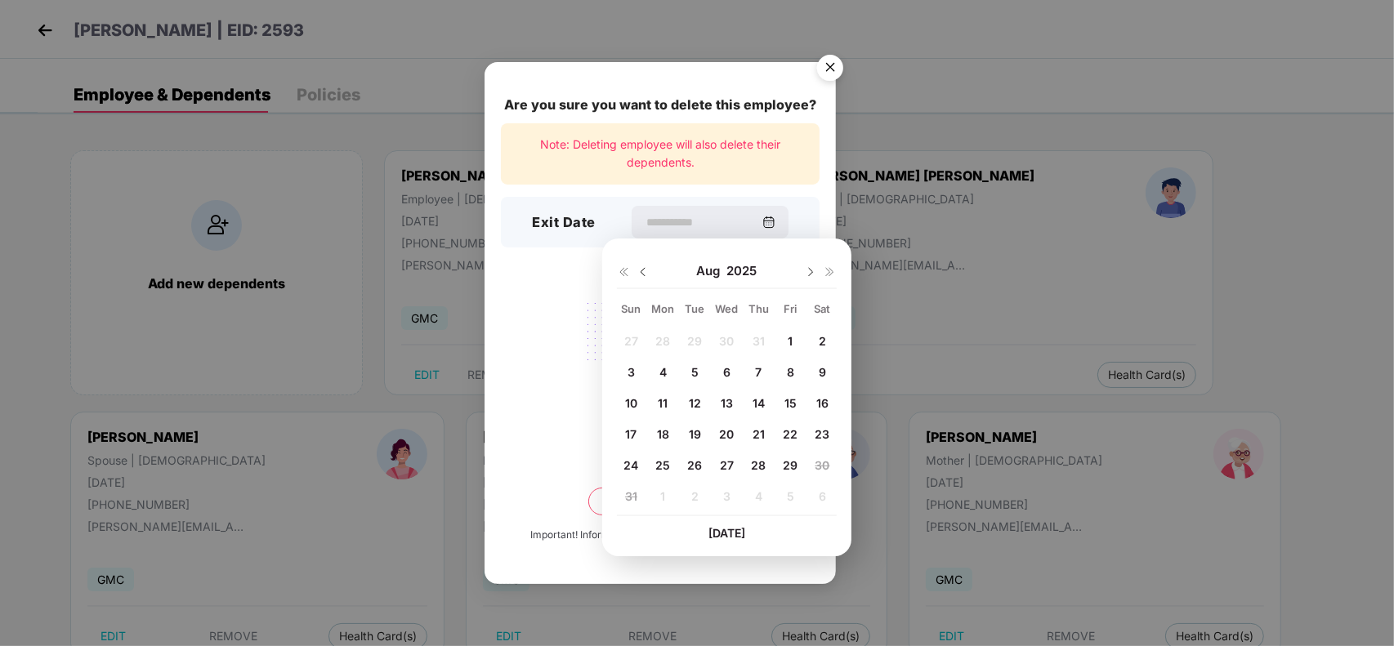
click at [699, 467] on span "26" at bounding box center [695, 465] width 15 height 14
type input "**********"
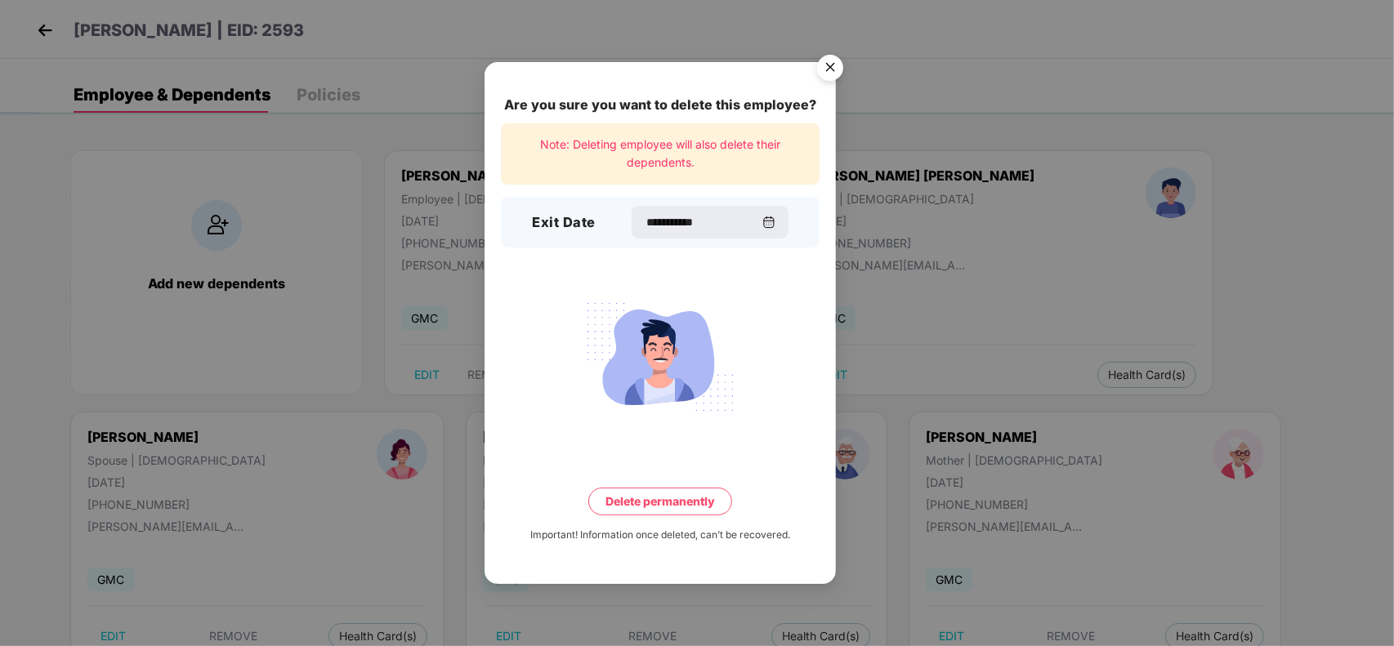
click at [676, 496] on button "Delete permanently" at bounding box center [660, 502] width 144 height 28
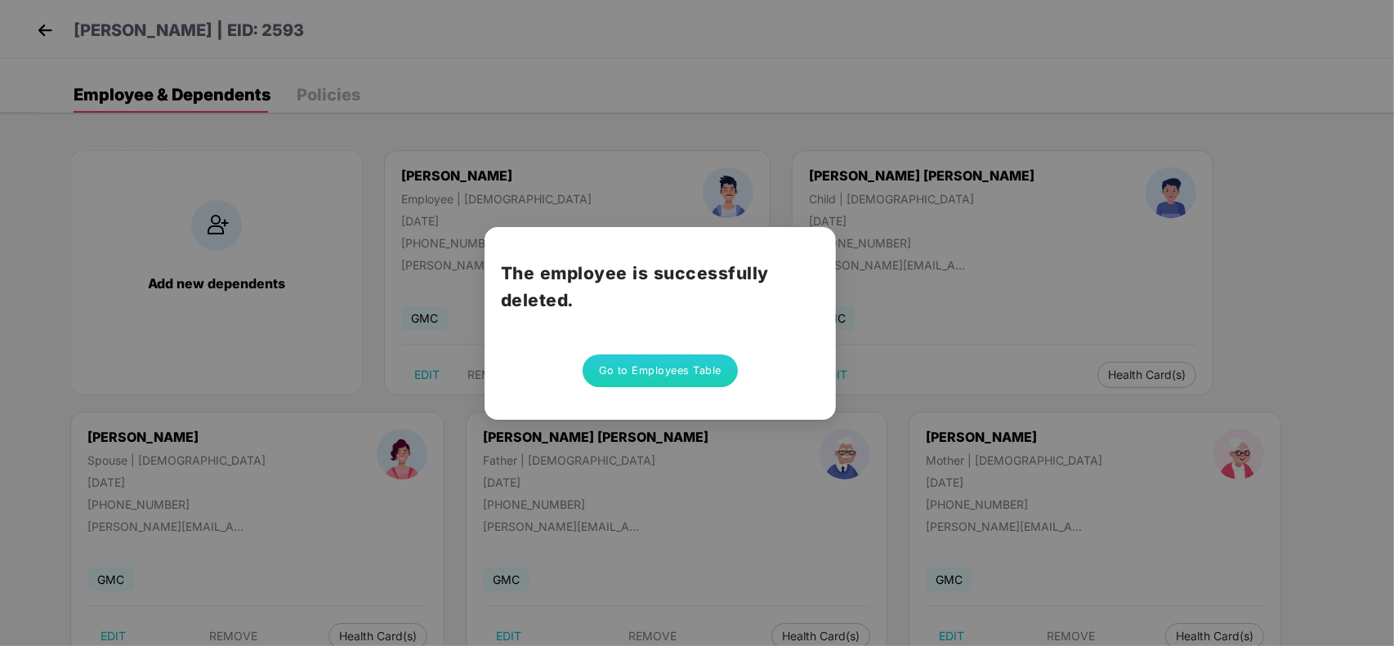
click at [681, 380] on button "Go to Employees Table" at bounding box center [660, 371] width 155 height 33
